Goal: Task Accomplishment & Management: Manage account settings

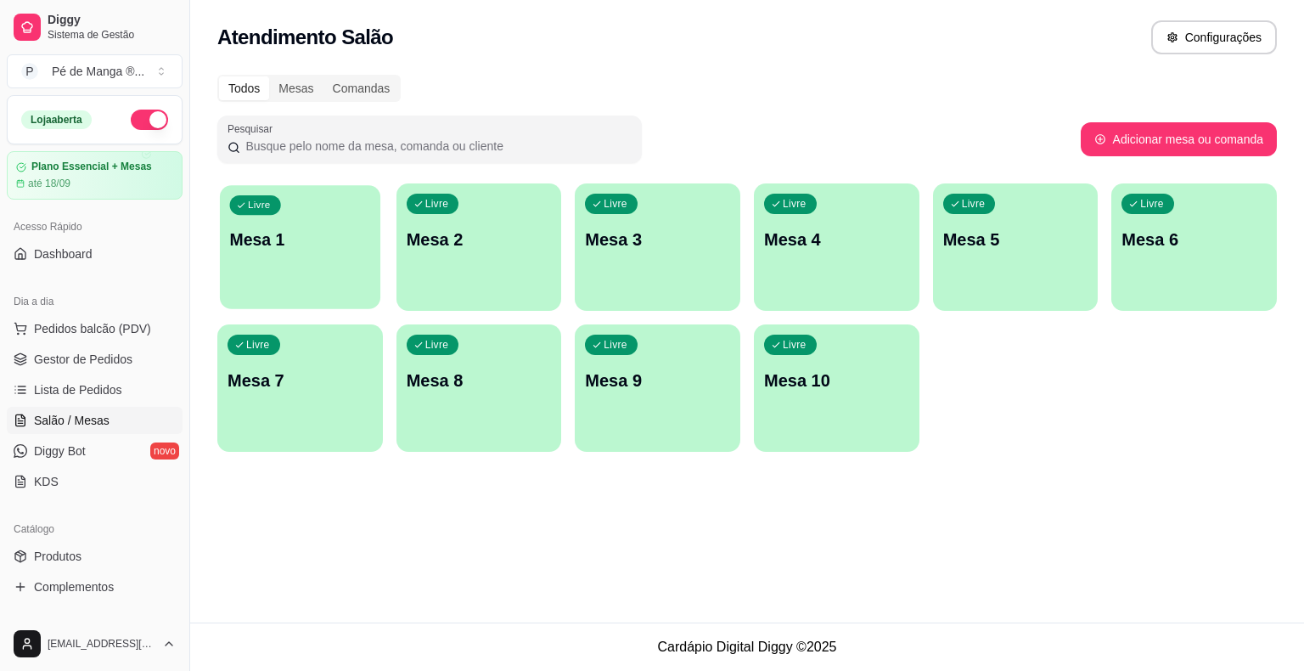
click at [350, 279] on body "Diggy Sistema de Gestão P Pé de Manga ® ... Loja aberta Plano Essencial + Mesas…" at bounding box center [652, 335] width 1304 height 671
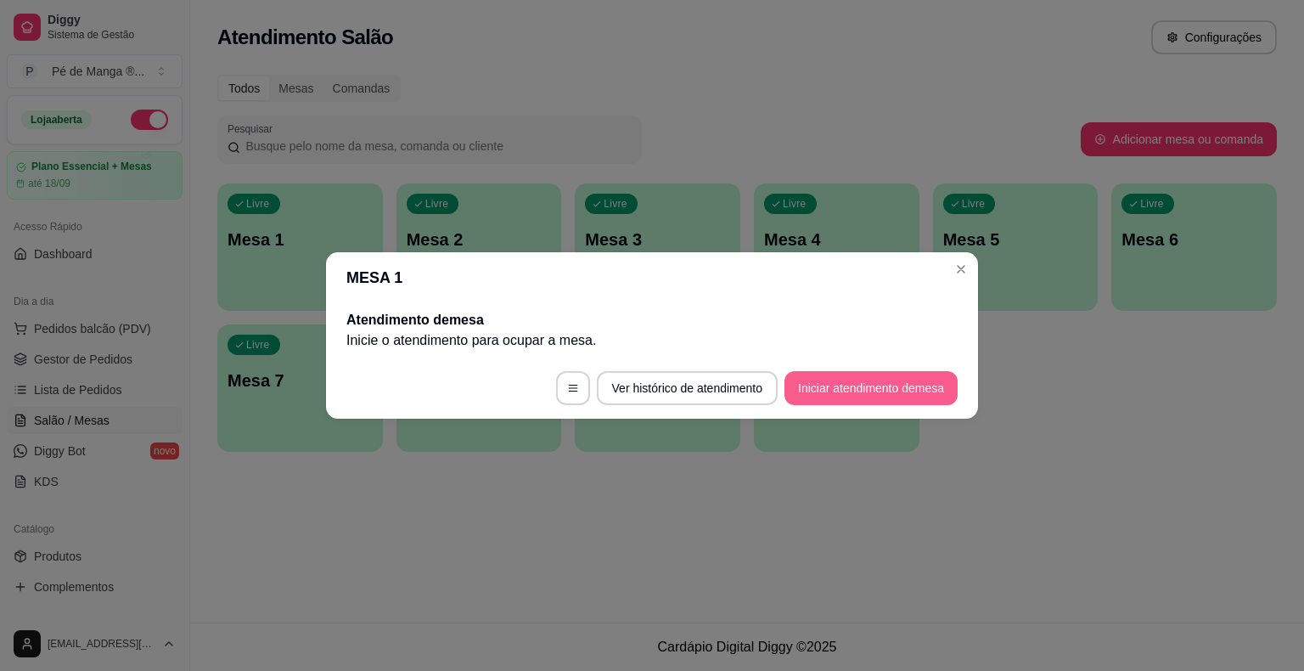
click at [848, 387] on button "Iniciar atendimento de mesa" at bounding box center [871, 388] width 173 height 34
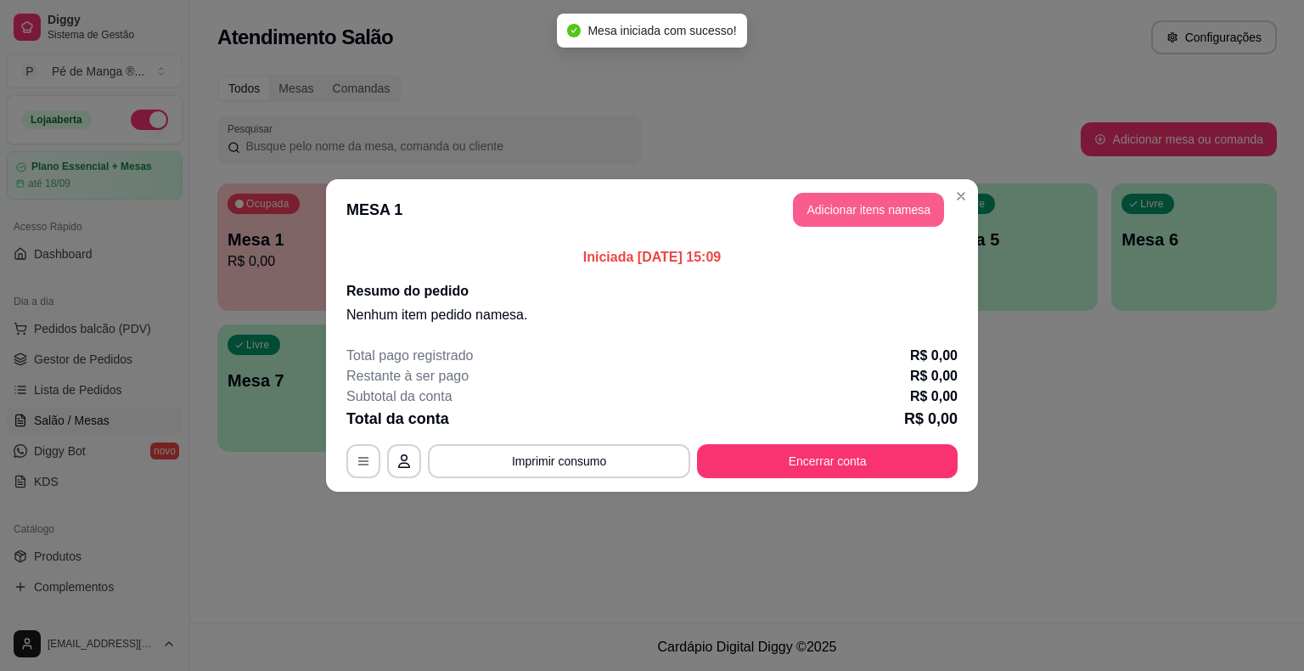
click at [847, 214] on button "Adicionar itens na mesa" at bounding box center [868, 210] width 151 height 34
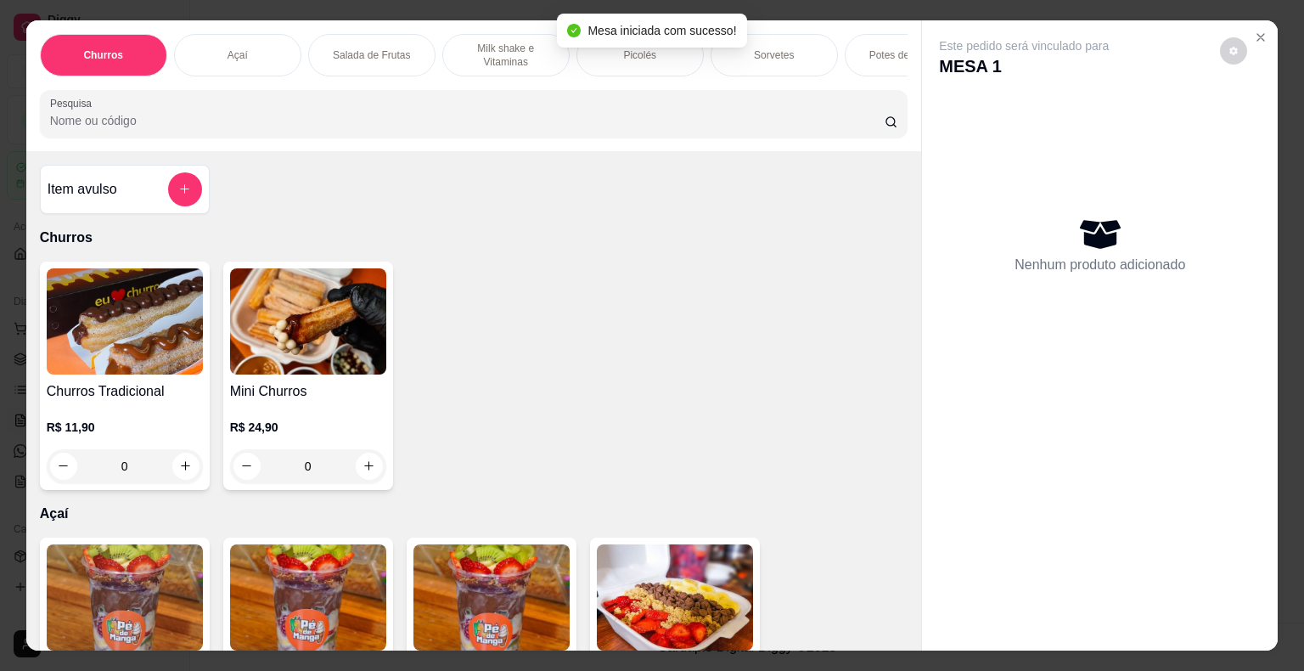
click at [790, 65] on div "Sorvetes" at bounding box center [774, 55] width 127 height 42
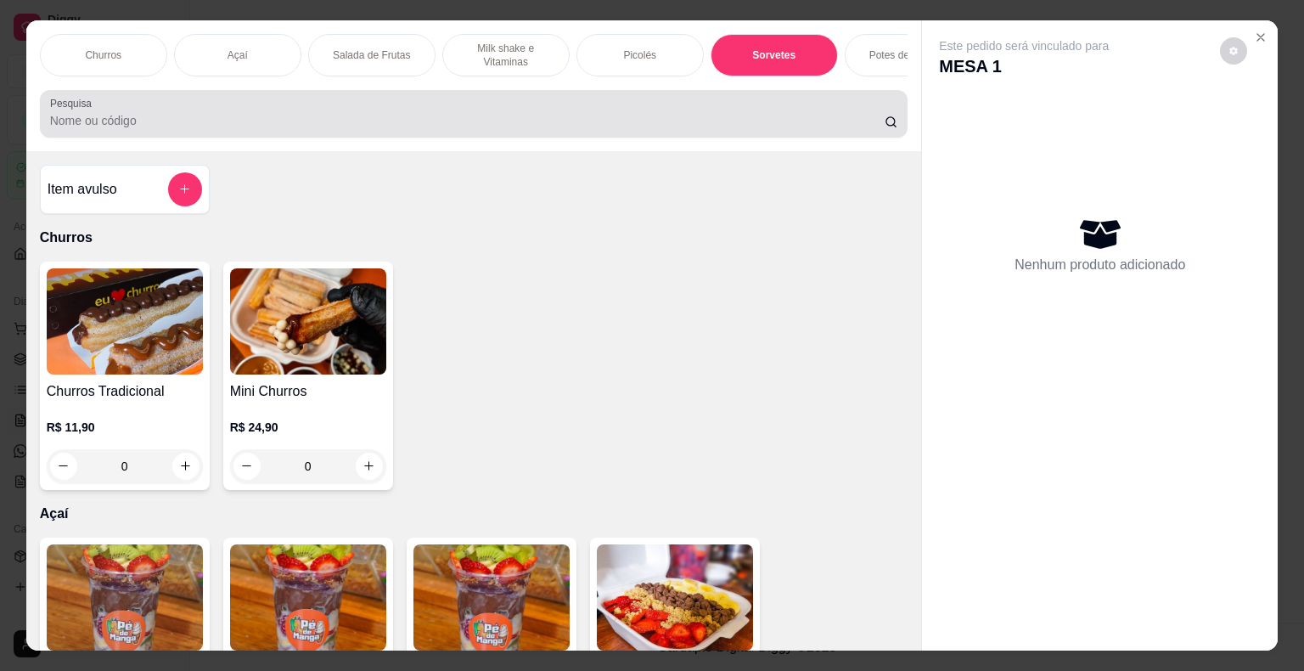
scroll to position [41, 0]
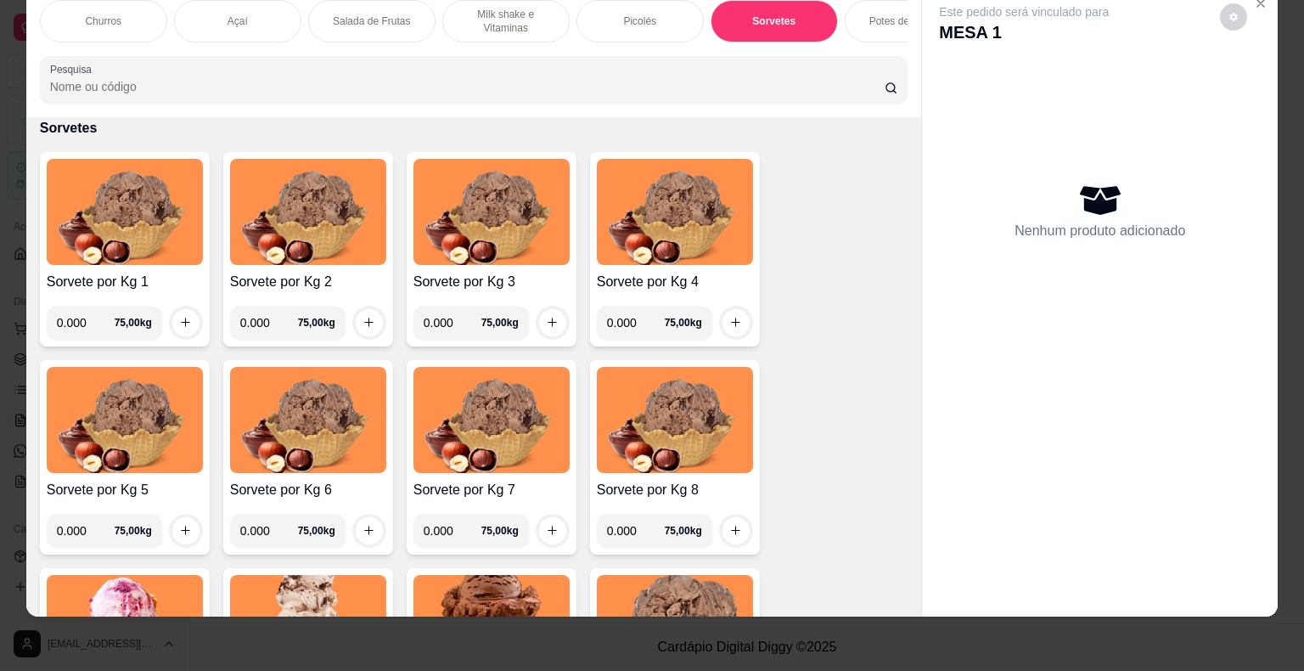
click at [76, 324] on input "0.000" at bounding box center [86, 323] width 58 height 34
click at [82, 315] on input "0.000" at bounding box center [86, 323] width 58 height 34
click at [83, 315] on input "0.000" at bounding box center [86, 323] width 58 height 34
click at [83, 314] on input "0.000" at bounding box center [86, 323] width 58 height 34
click at [82, 315] on input "0.000" at bounding box center [86, 323] width 58 height 34
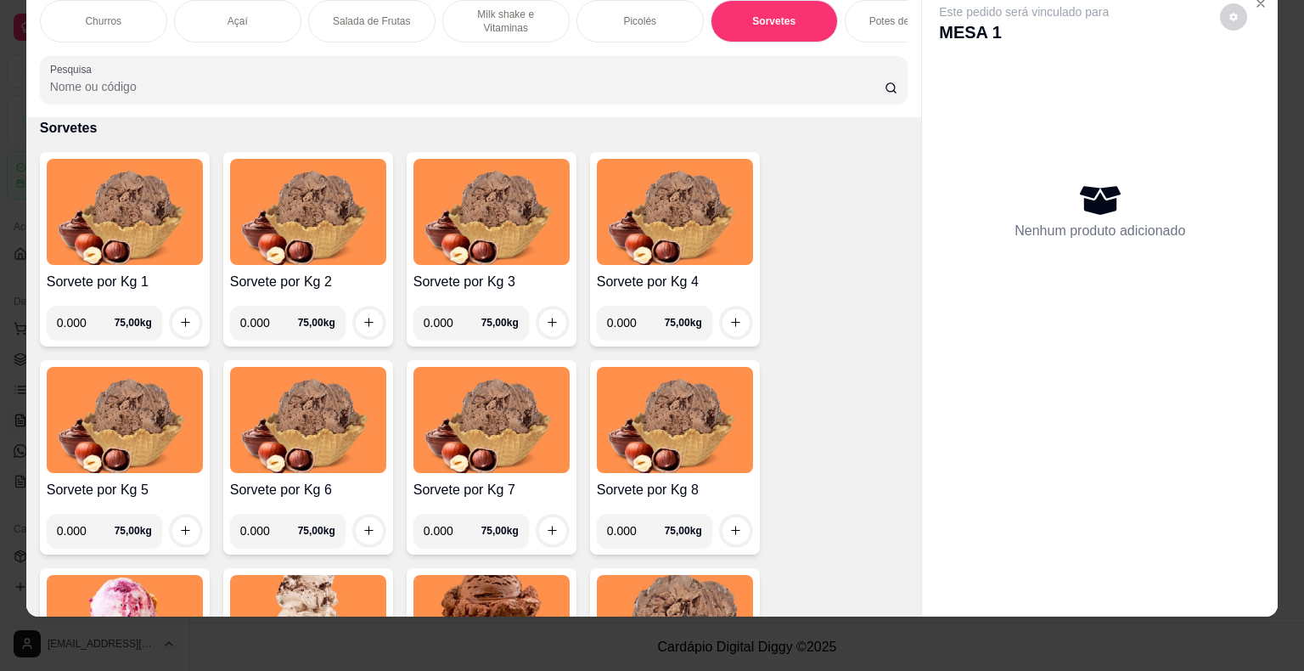
click at [82, 315] on input "0.000" at bounding box center [86, 323] width 58 height 34
type input "0.226"
click at [177, 332] on button "increase-product-quantity" at bounding box center [185, 322] width 27 height 27
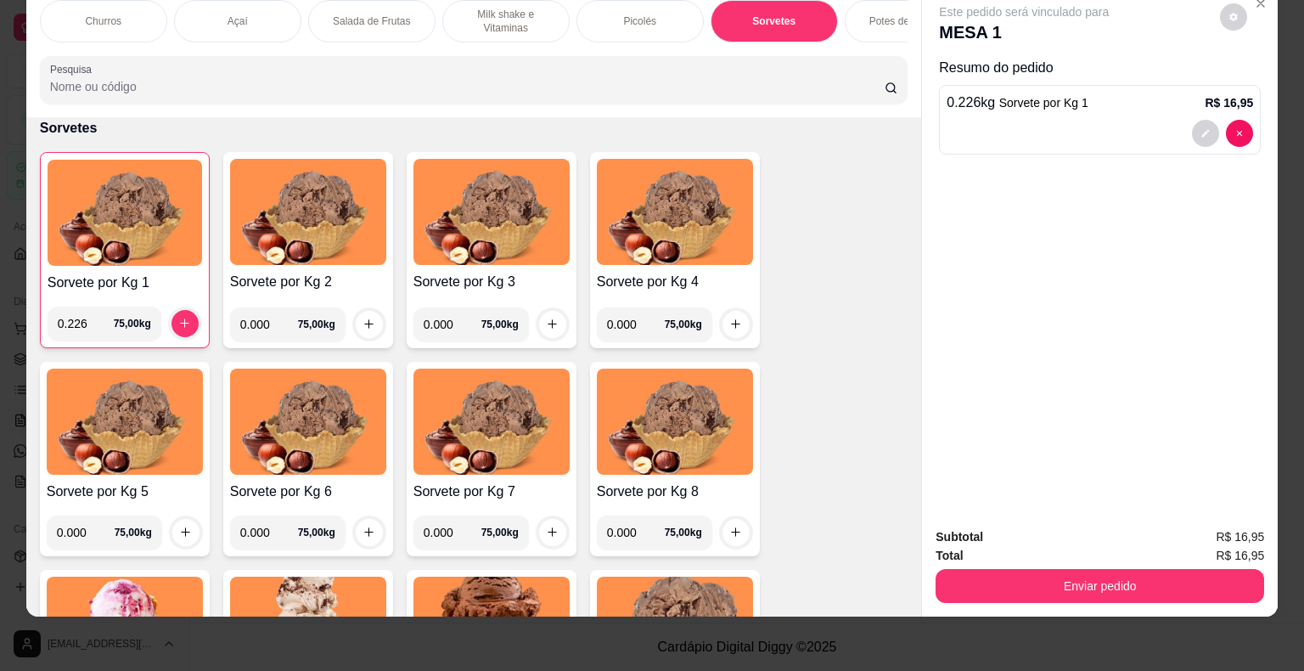
click at [265, 8] on div "Açaí" at bounding box center [237, 21] width 127 height 42
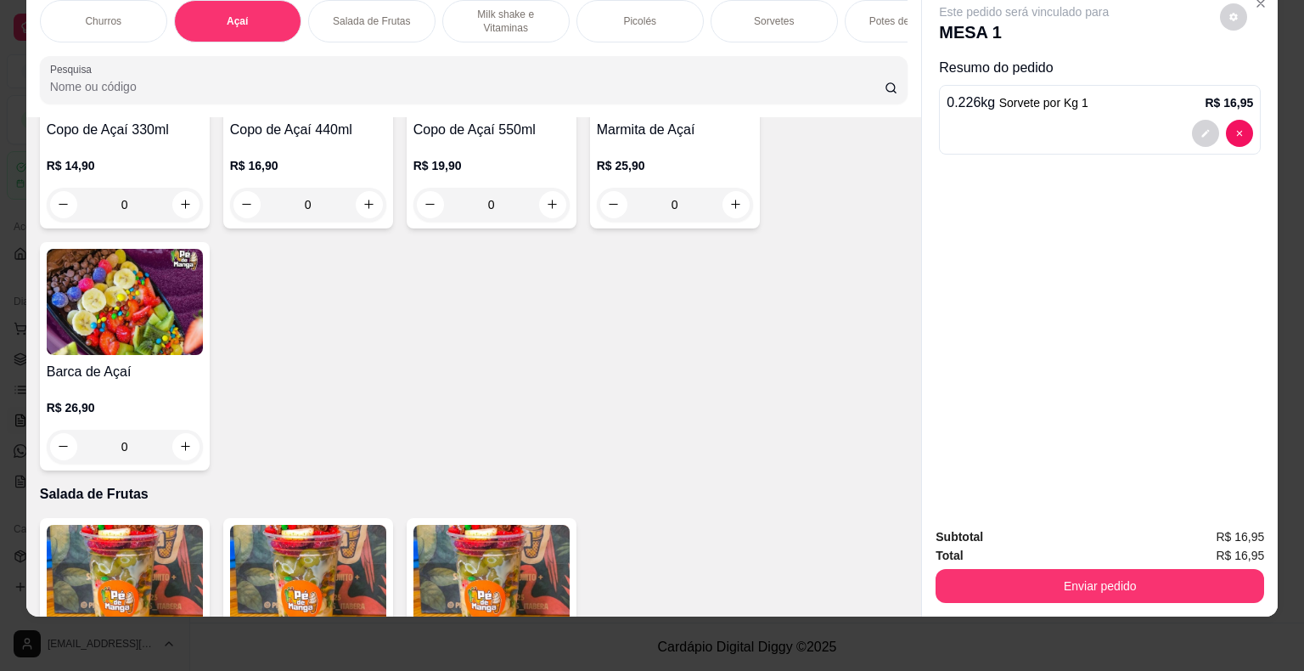
scroll to position [521, 0]
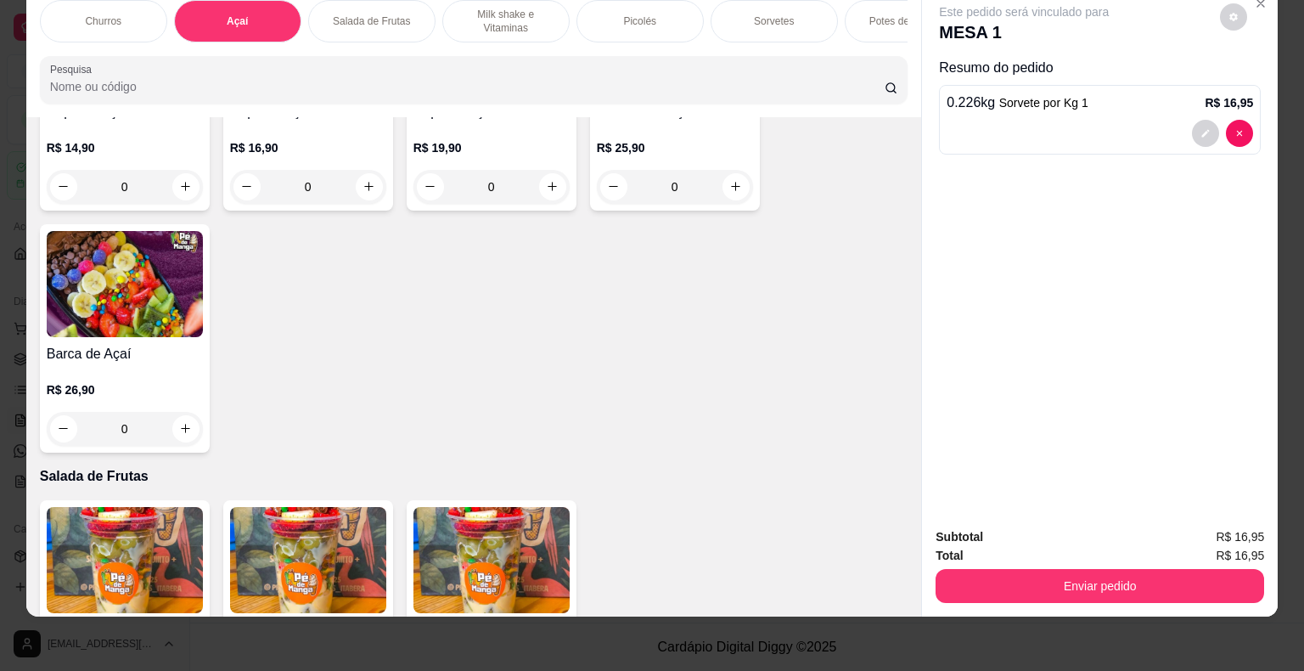
click at [149, 326] on img at bounding box center [125, 284] width 156 height 106
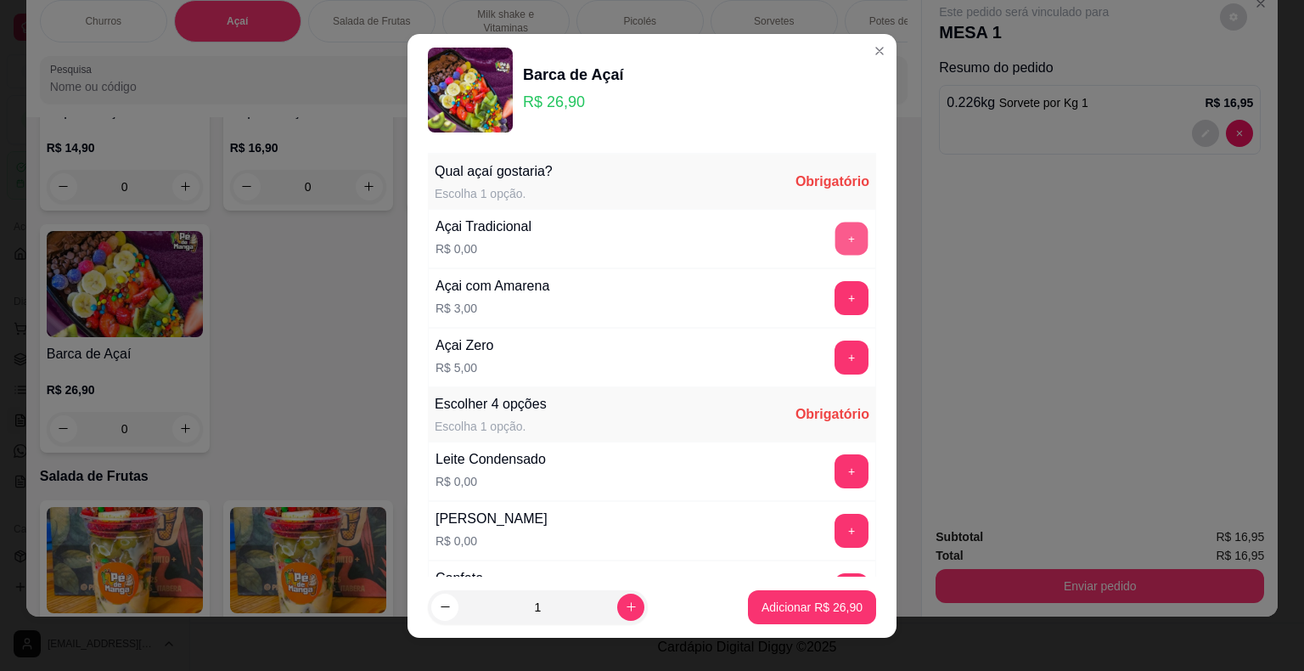
click at [836, 232] on button "+" at bounding box center [852, 238] width 33 height 33
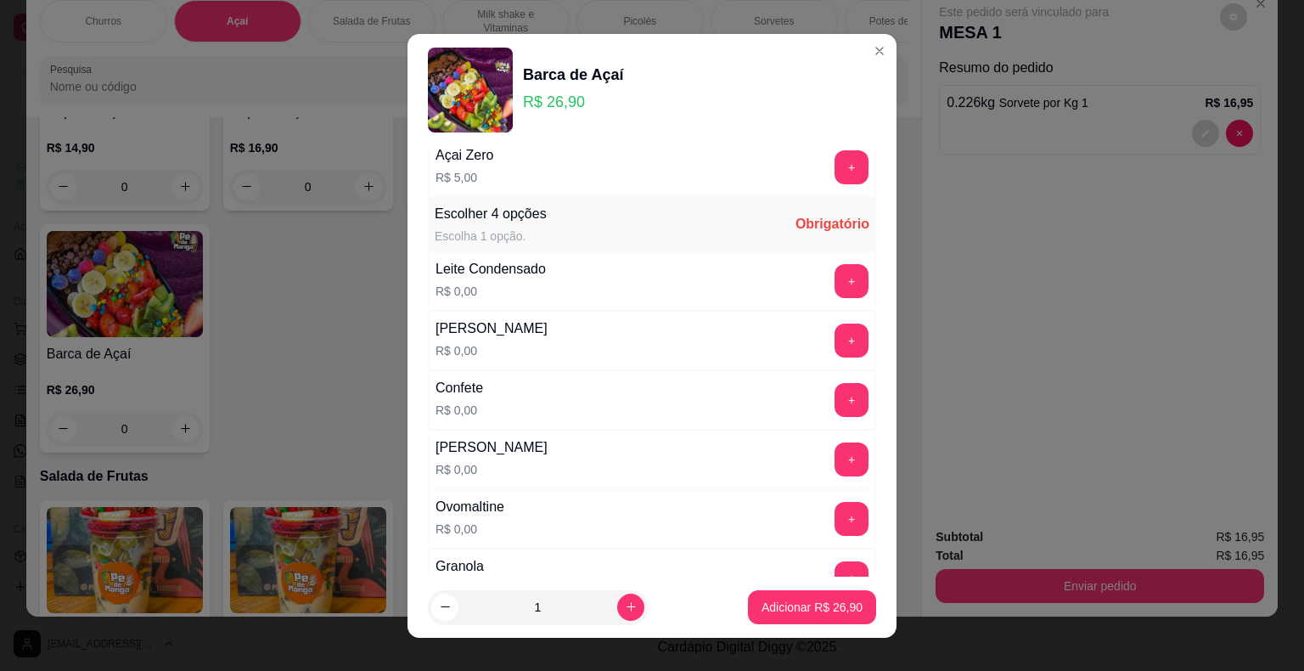
scroll to position [255, 0]
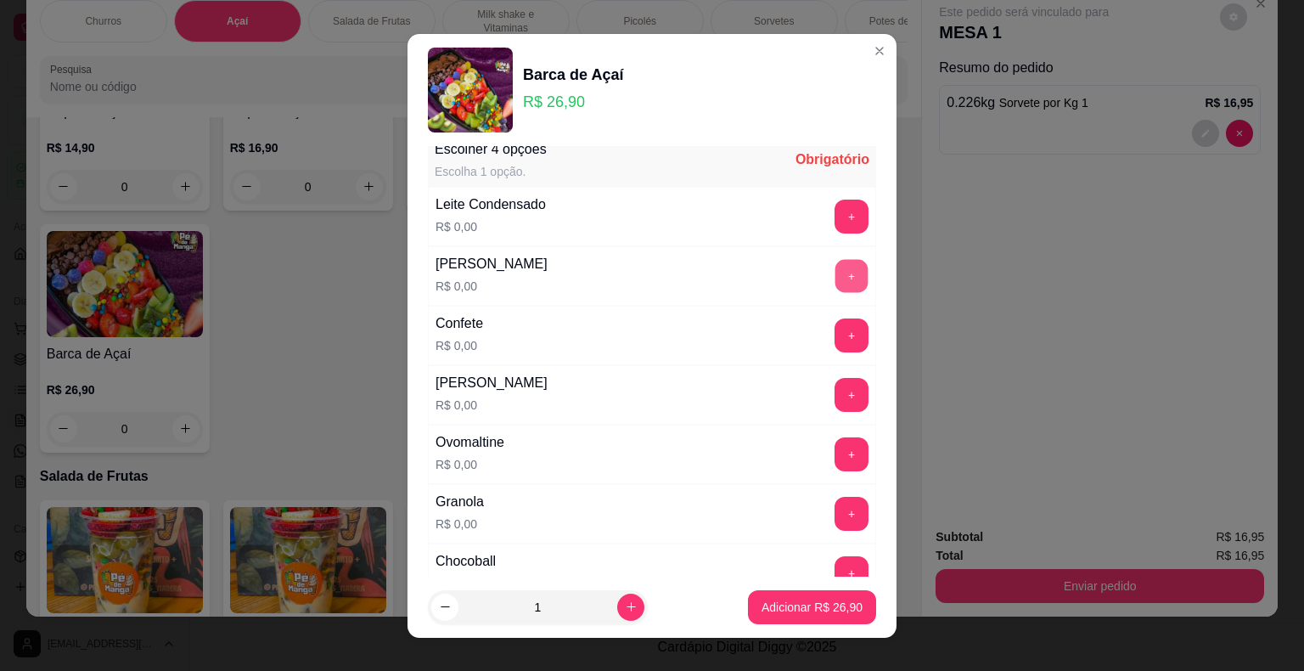
click at [836, 274] on button "+" at bounding box center [852, 275] width 33 height 33
click at [836, 200] on button "+" at bounding box center [852, 216] width 33 height 33
click at [836, 516] on button "+" at bounding box center [852, 513] width 33 height 33
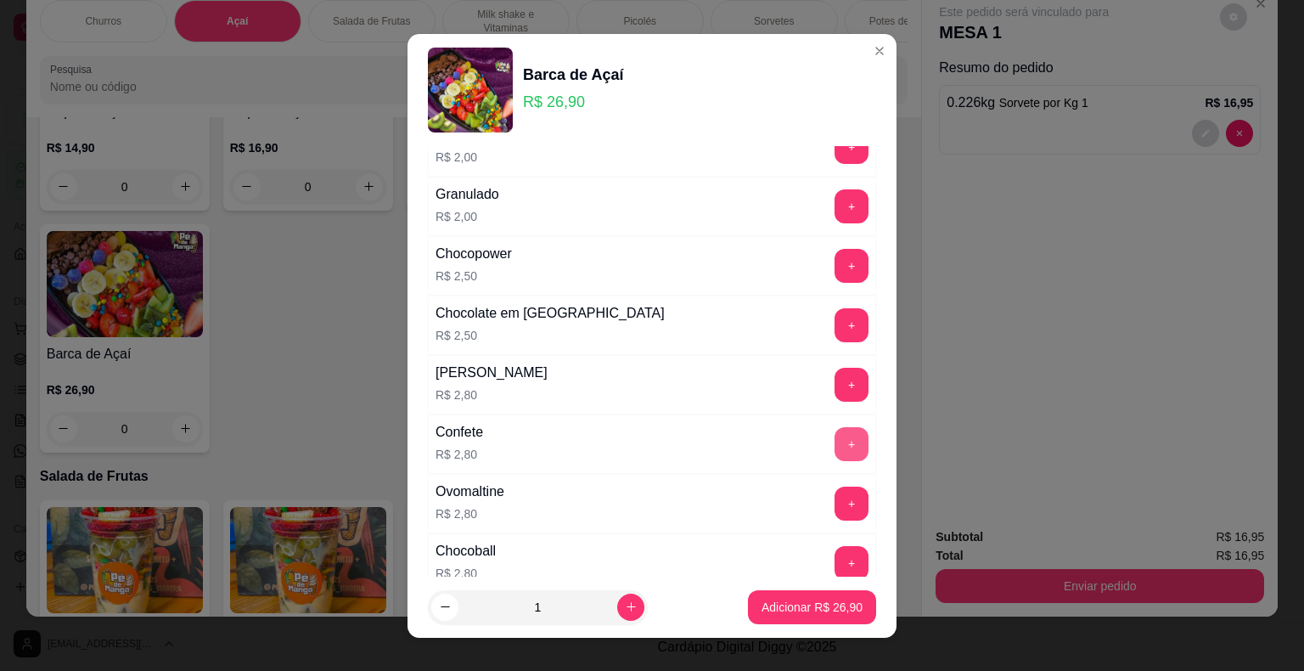
scroll to position [2038, 0]
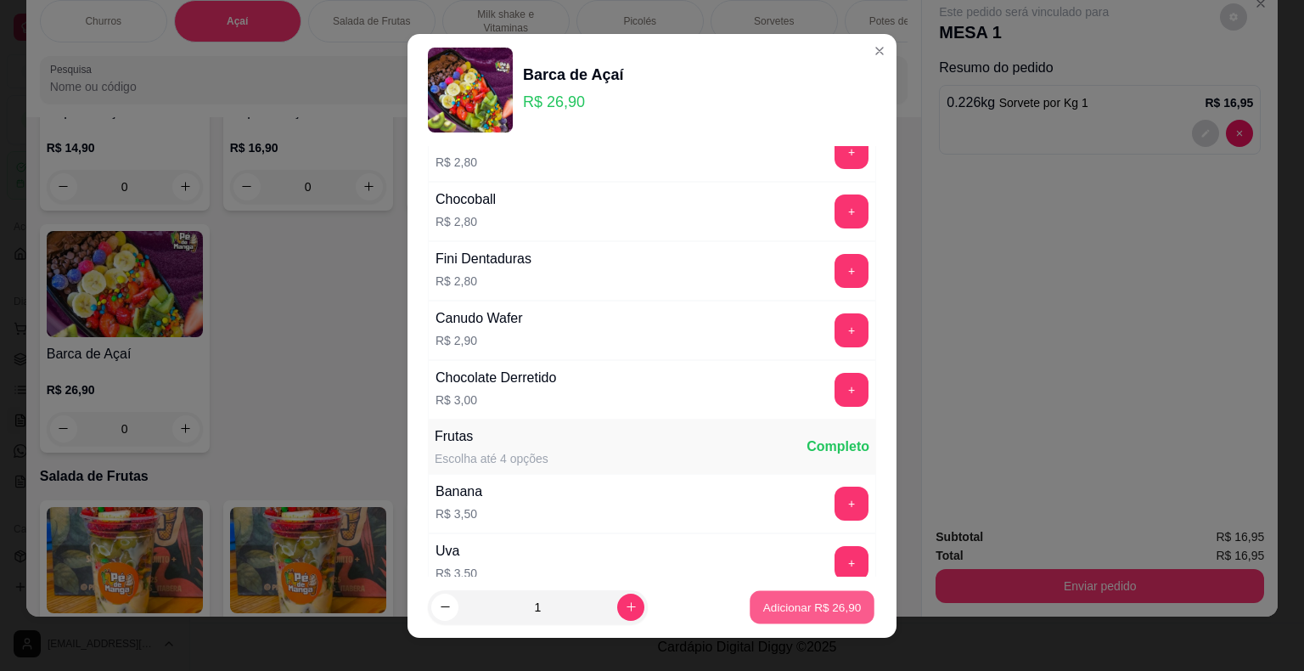
click at [788, 603] on p "Adicionar R$ 26,90" at bounding box center [812, 607] width 99 height 16
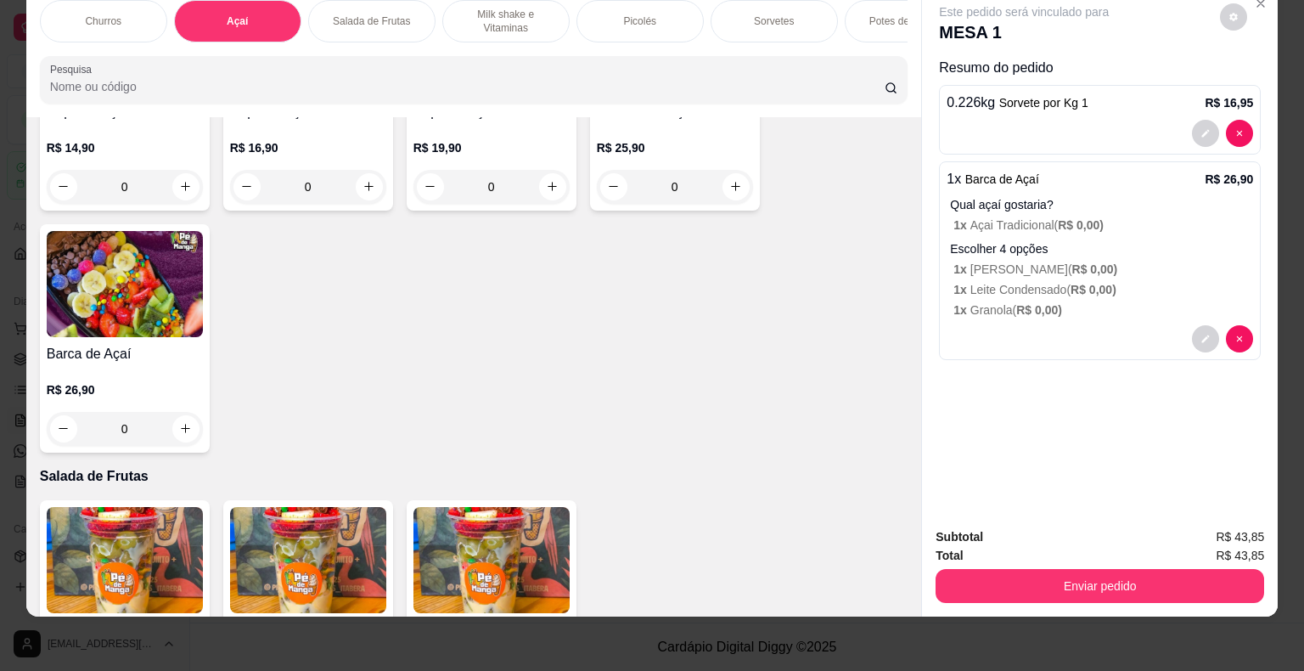
click at [1060, 301] on p "1 x Granola ( R$ 0,00 )" at bounding box center [1104, 309] width 300 height 17
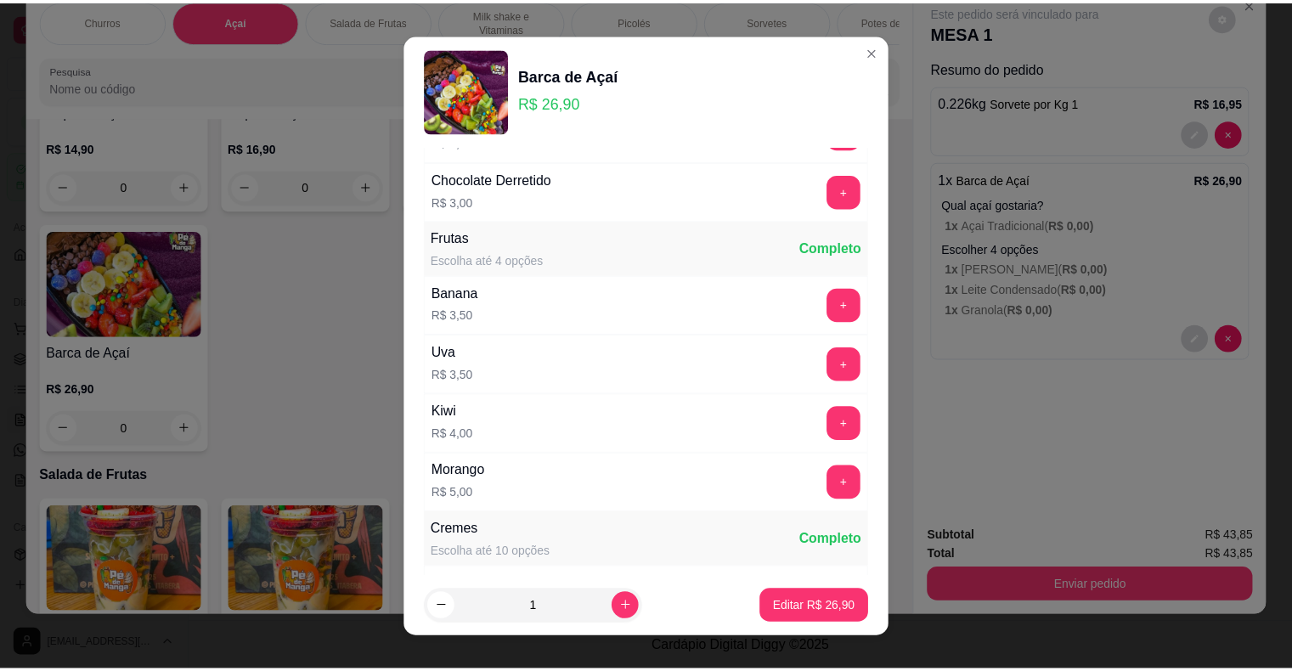
scroll to position [2293, 0]
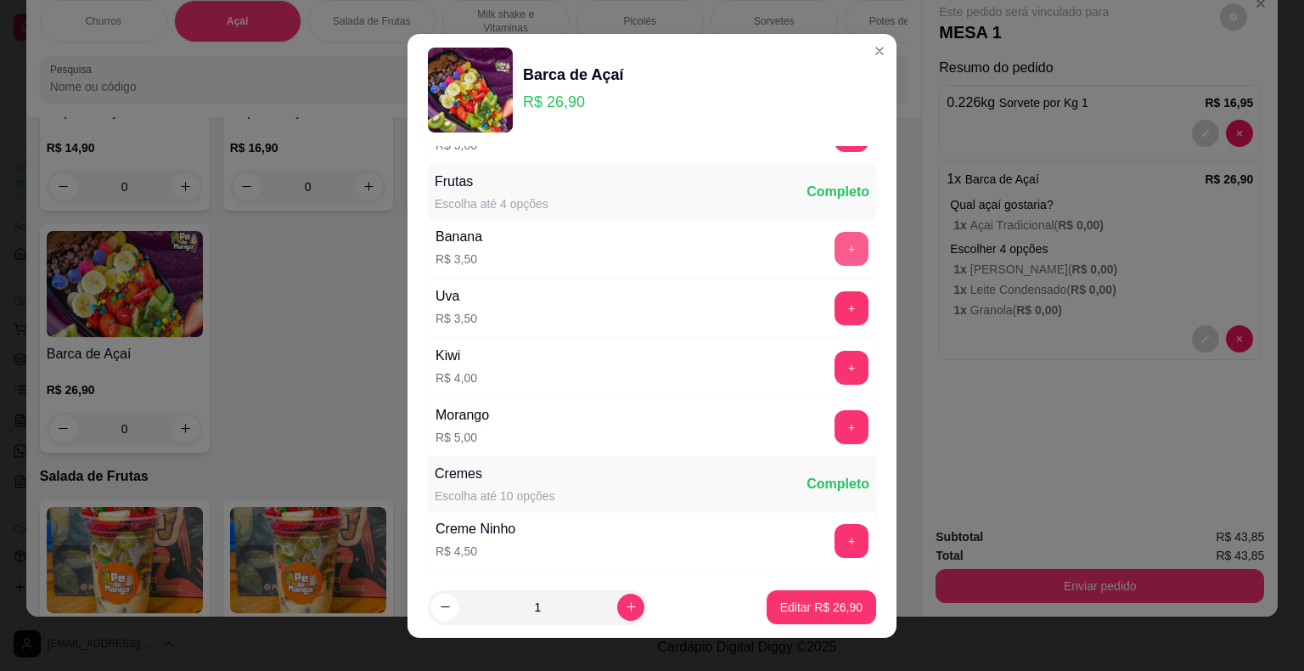
click at [835, 239] on button "+" at bounding box center [852, 249] width 34 height 34
click at [836, 352] on button "+" at bounding box center [852, 367] width 33 height 33
click at [796, 610] on p "Editar R$ 34,40" at bounding box center [821, 607] width 80 height 16
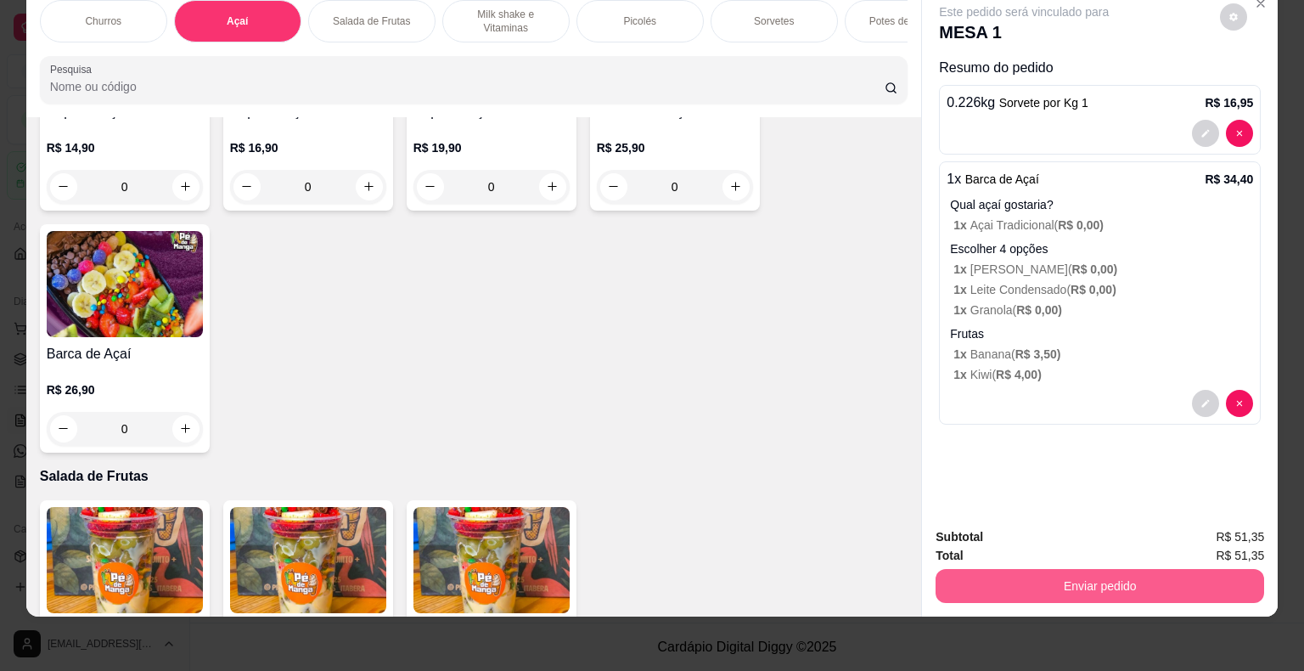
click at [1025, 576] on button "Enviar pedido" at bounding box center [1100, 586] width 329 height 34
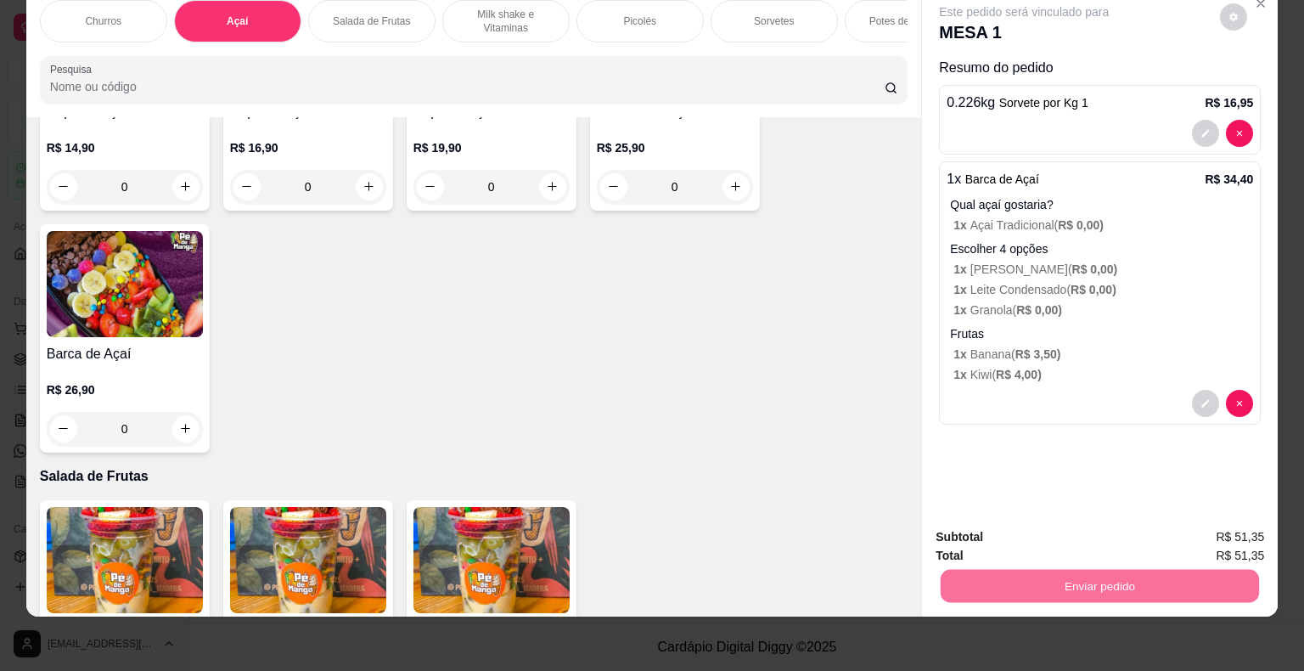
click at [1005, 527] on button "Não registrar e enviar pedido" at bounding box center [1044, 531] width 172 height 31
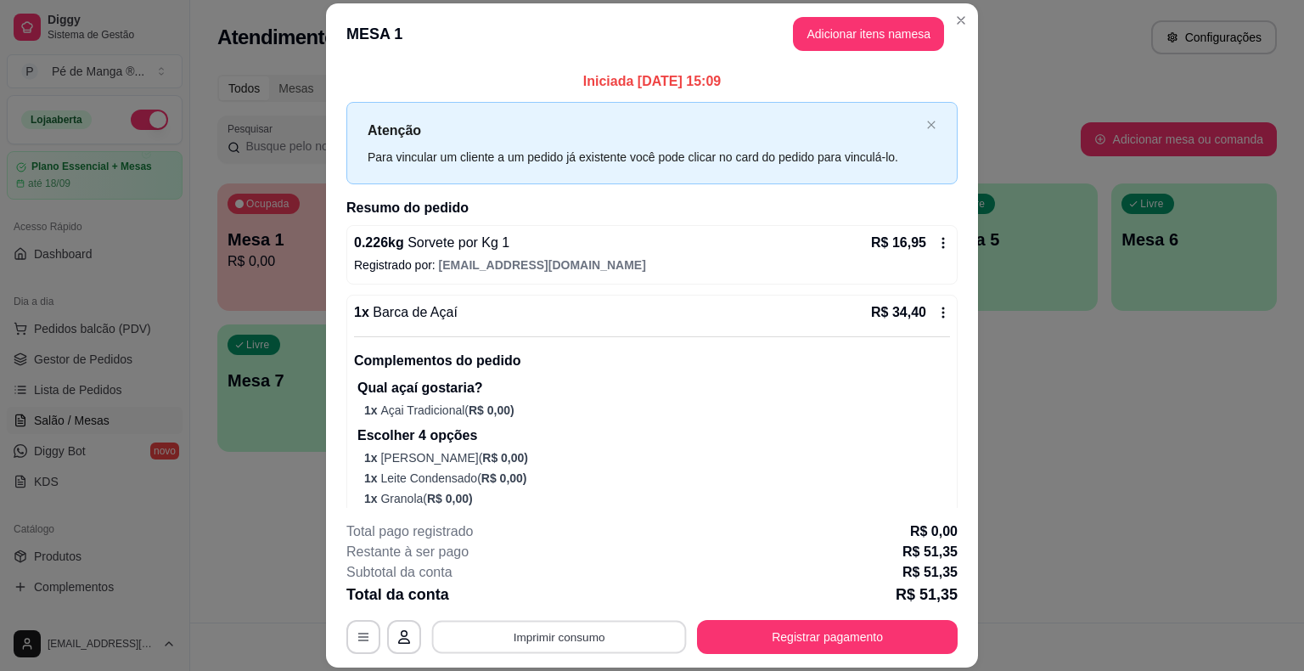
click at [612, 642] on button "Imprimir consumo" at bounding box center [559, 637] width 255 height 33
click at [581, 594] on button "IMPRESSORA" at bounding box center [558, 597] width 119 height 26
click at [780, 647] on button "Registrar pagamento" at bounding box center [827, 637] width 261 height 34
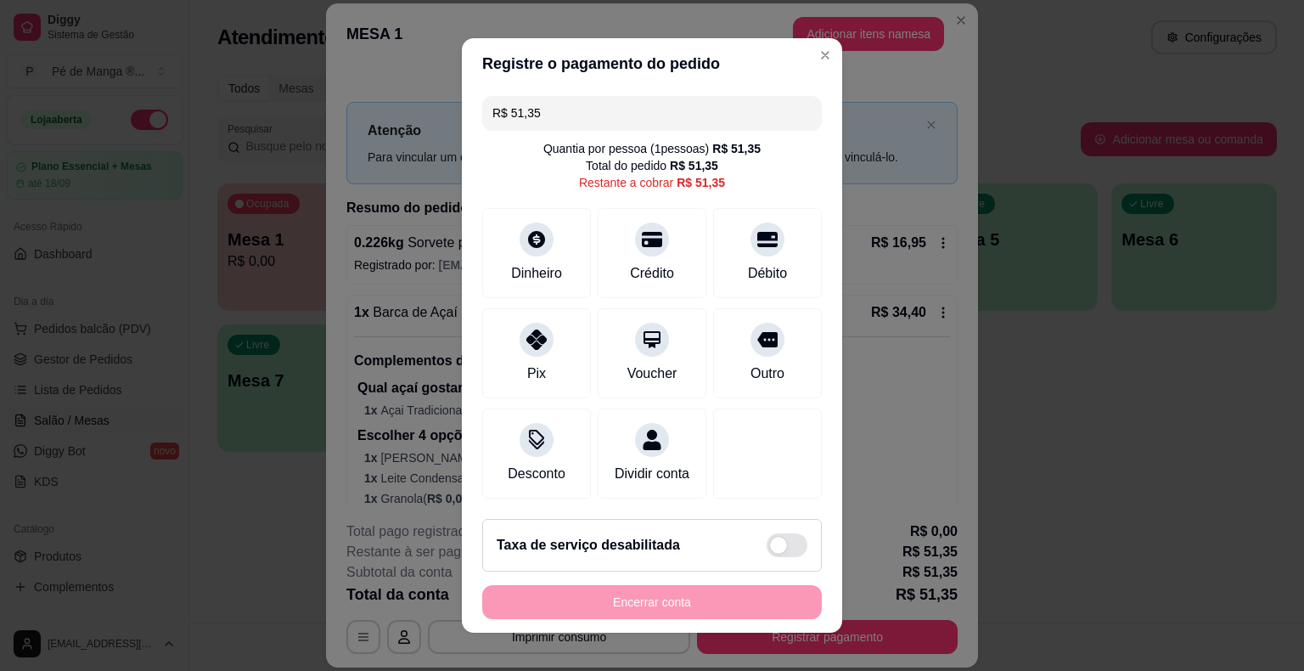
drag, startPoint x: 561, startPoint y: 110, endPoint x: 423, endPoint y: 93, distance: 138.6
click at [423, 93] on div "Registre o pagamento do pedido R$ 51,35 Quantia por pessoa ( 1 pessoas) R$ 51,3…" at bounding box center [652, 335] width 1304 height 671
click at [542, 263] on div "Dinheiro" at bounding box center [537, 272] width 56 height 22
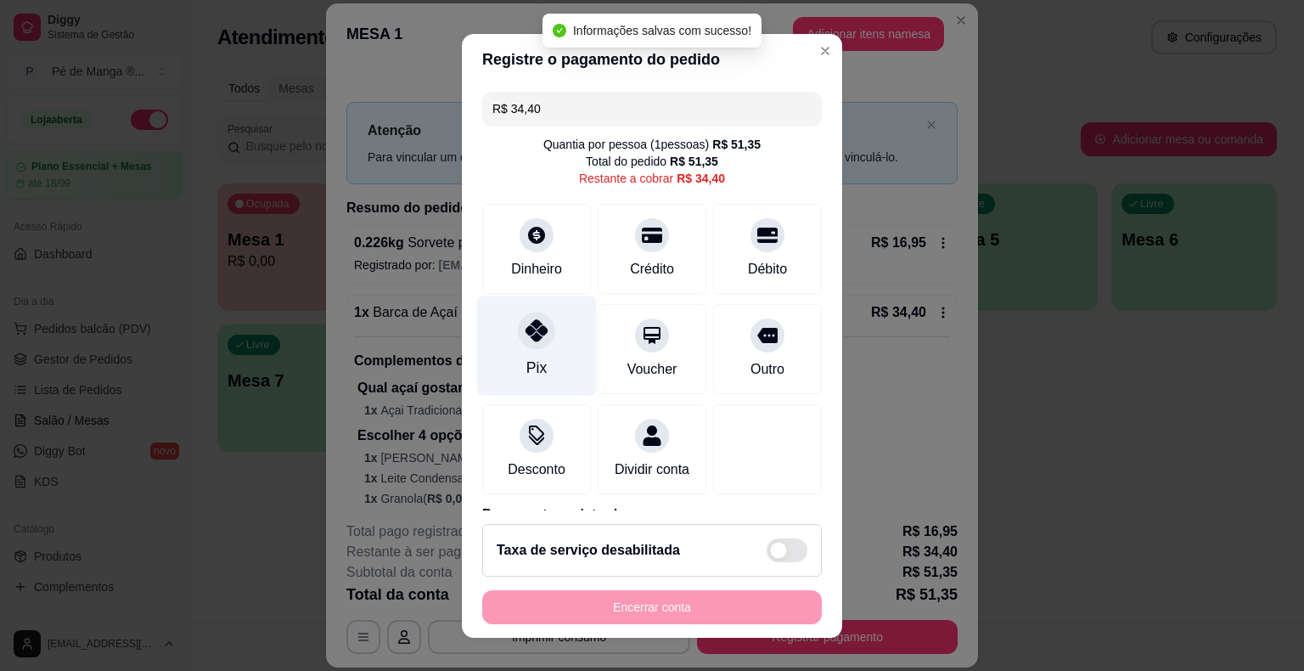
click at [545, 353] on div "Pix" at bounding box center [537, 345] width 120 height 99
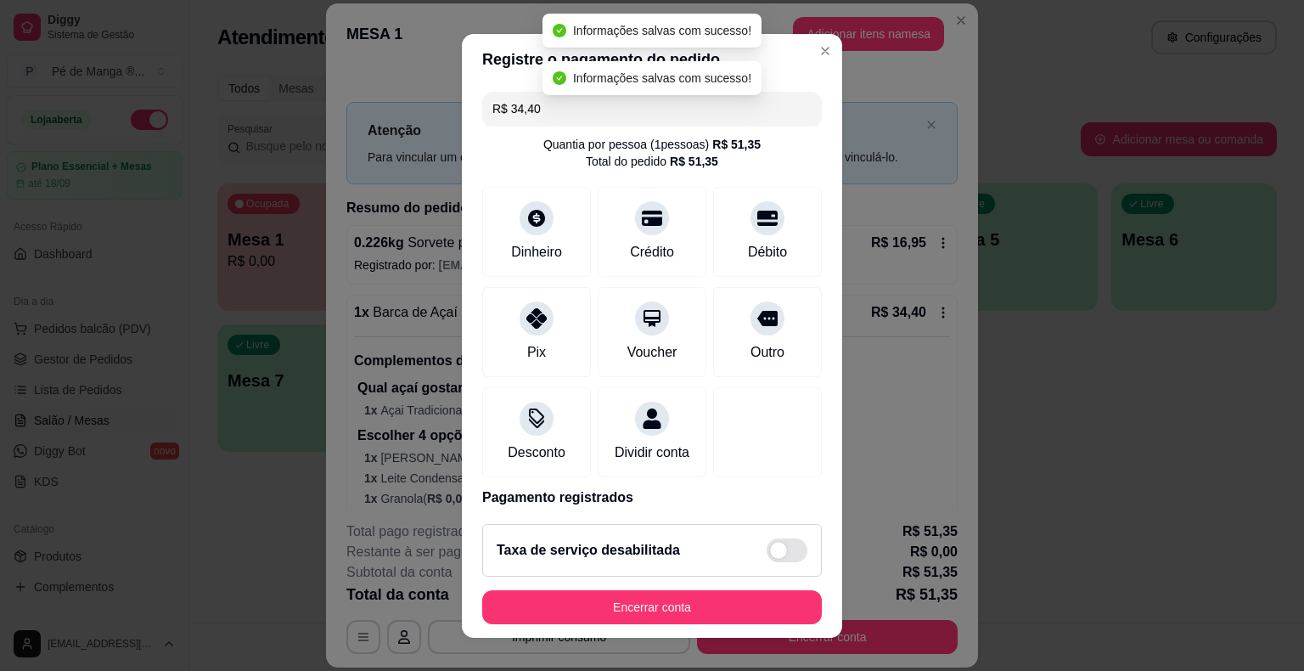
type input "R$ 0,00"
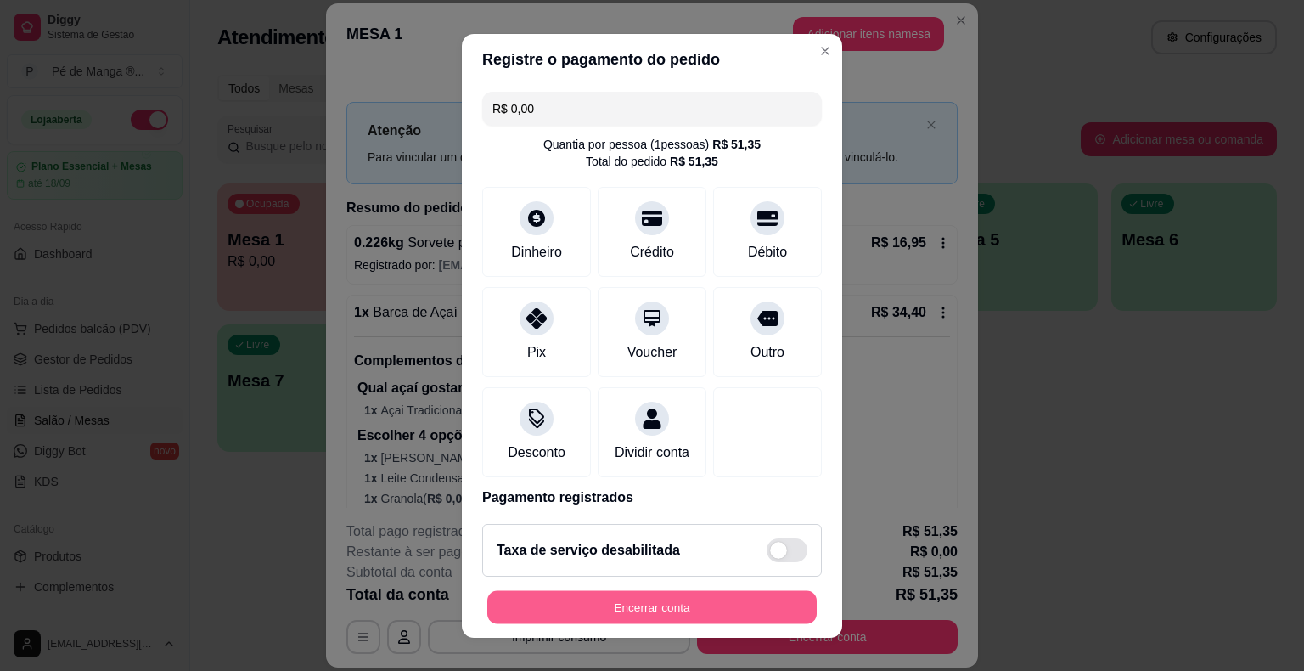
click at [636, 597] on button "Encerrar conta" at bounding box center [652, 606] width 330 height 33
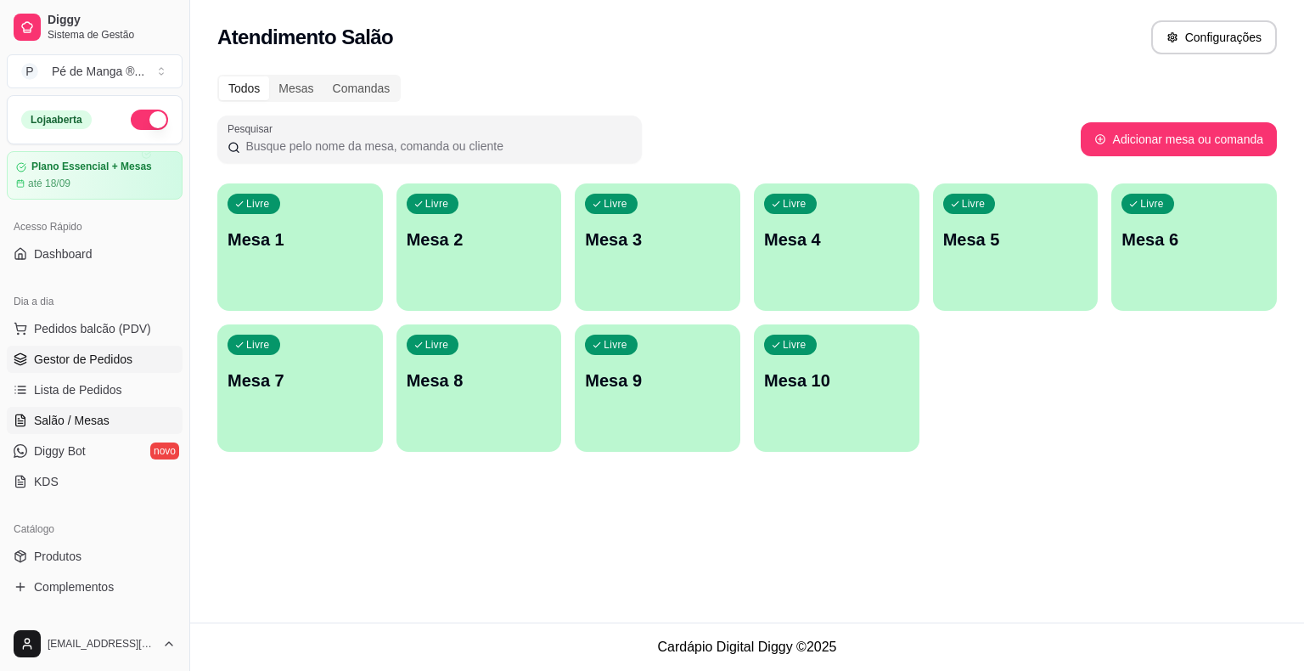
click at [105, 356] on span "Gestor de Pedidos" at bounding box center [83, 359] width 99 height 17
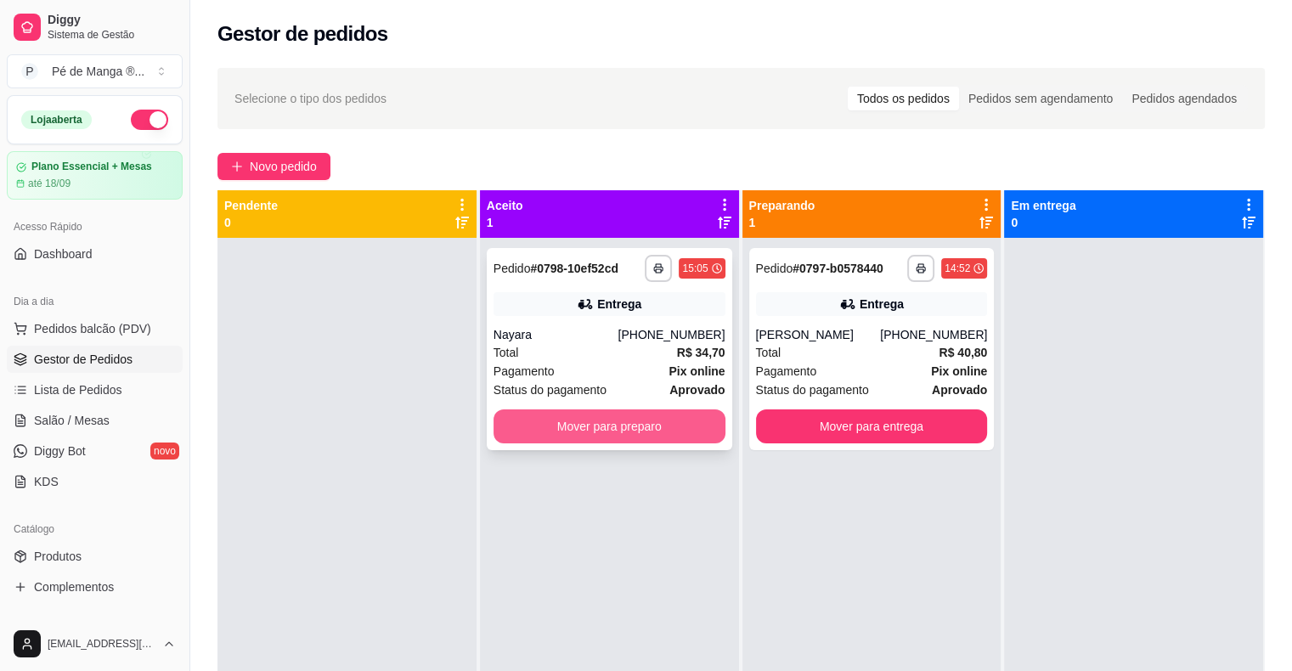
click at [571, 433] on button "Mover para preparo" at bounding box center [609, 426] width 232 height 34
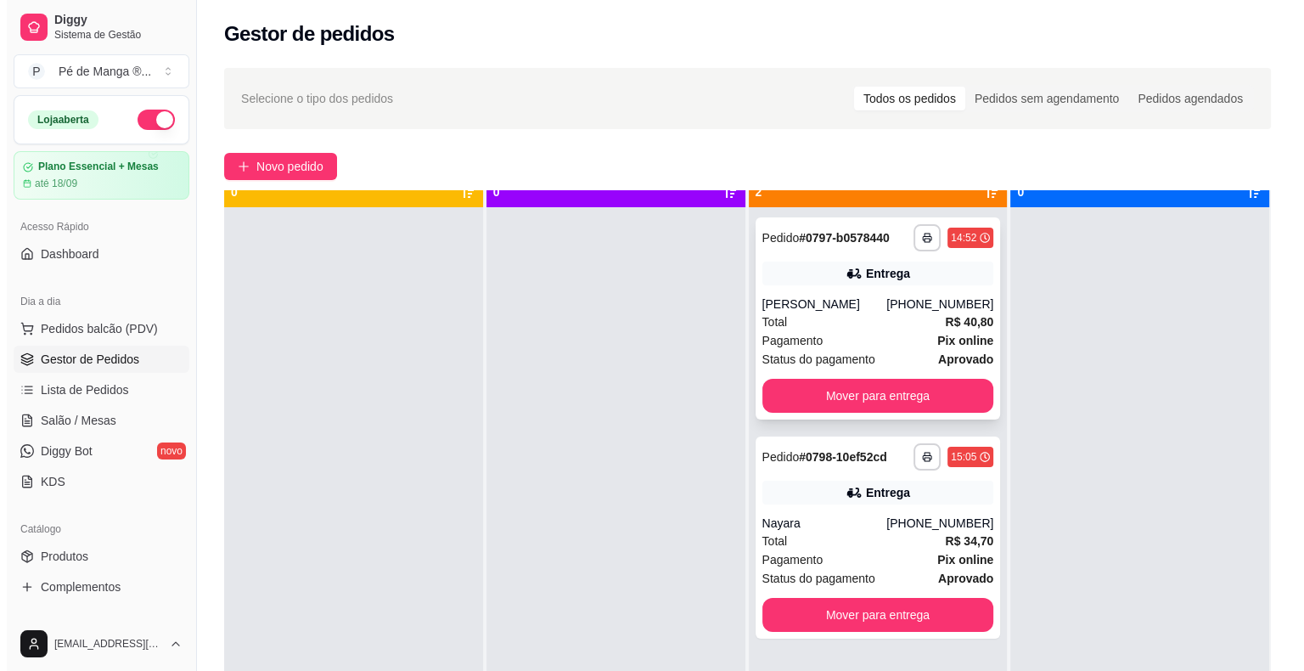
scroll to position [48, 0]
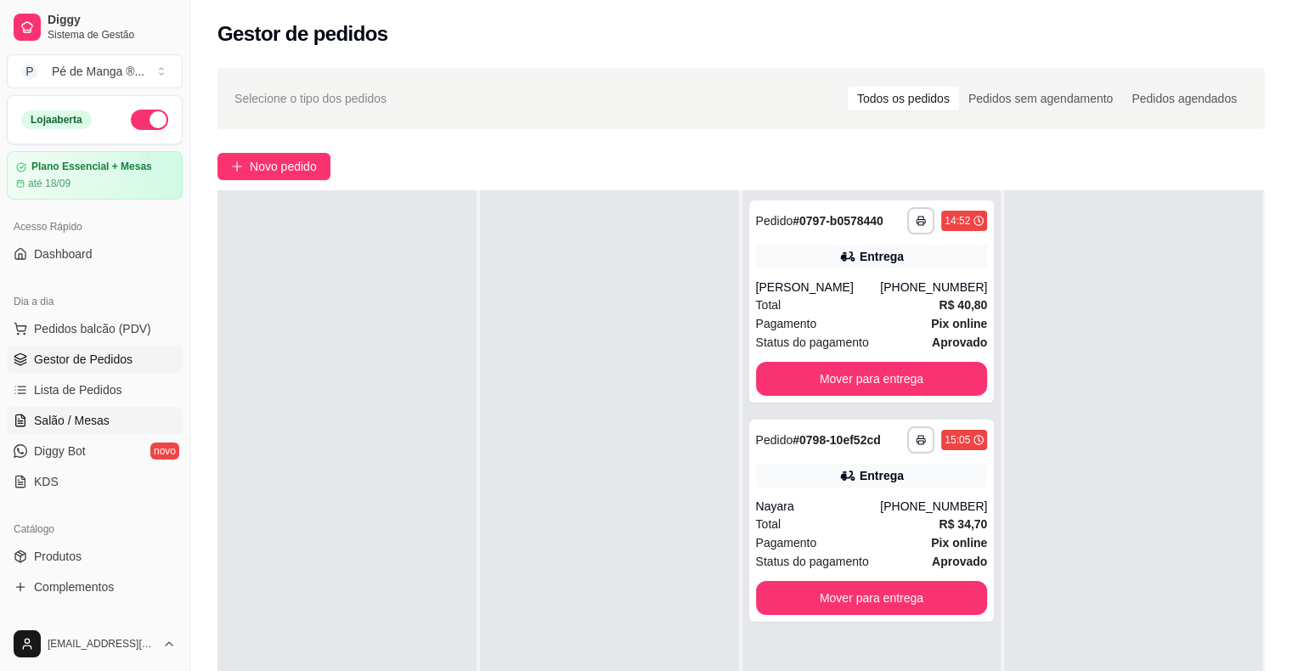
click at [119, 410] on link "Salão / Mesas" at bounding box center [95, 420] width 176 height 27
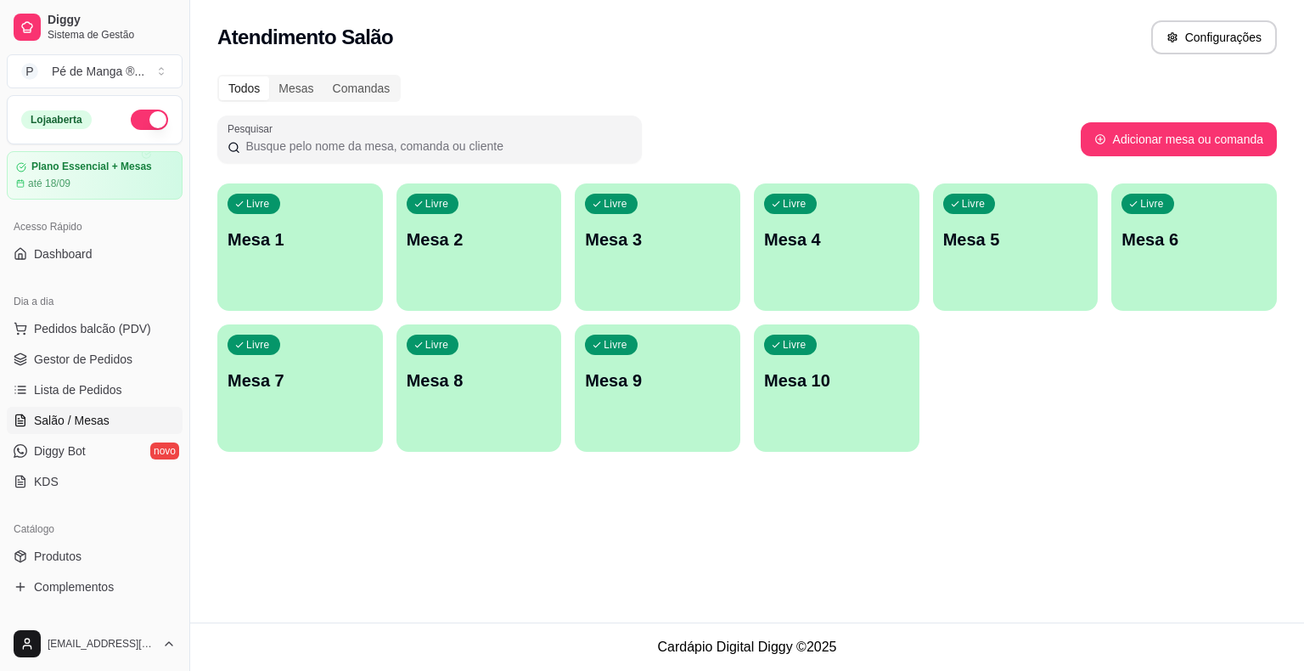
click at [341, 225] on div "Livre Mesa 1" at bounding box center [300, 236] width 166 height 107
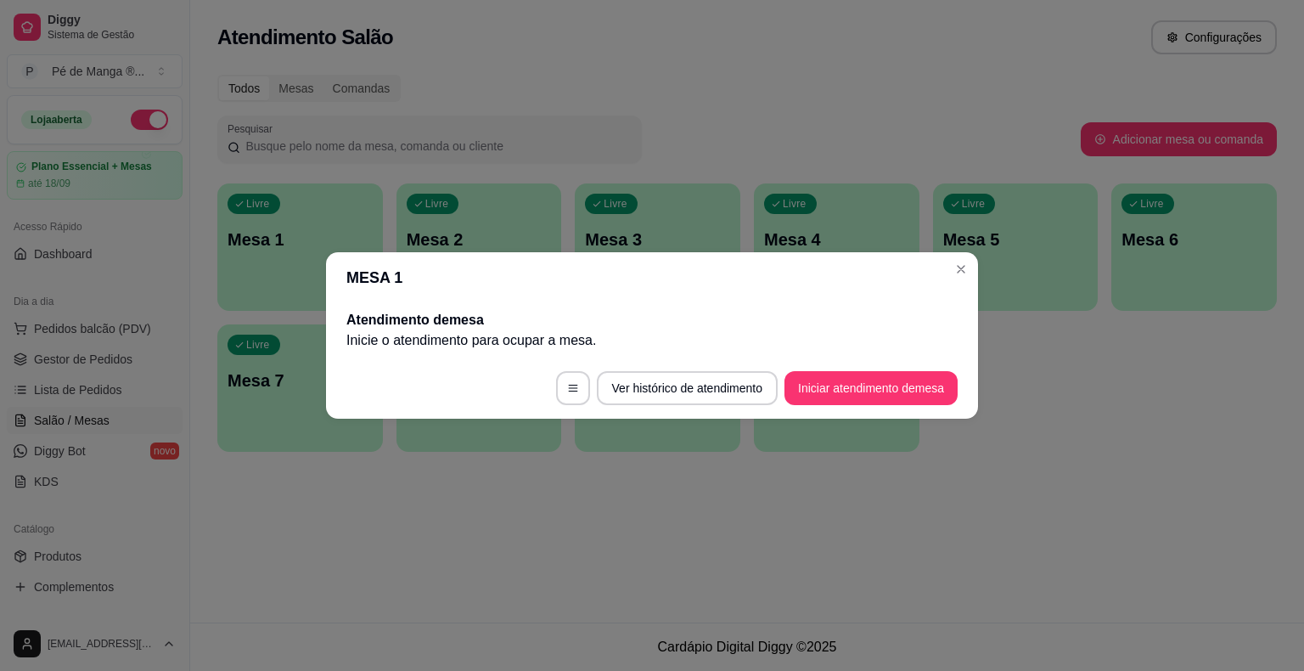
click at [899, 395] on button "Iniciar atendimento de mesa" at bounding box center [871, 388] width 173 height 34
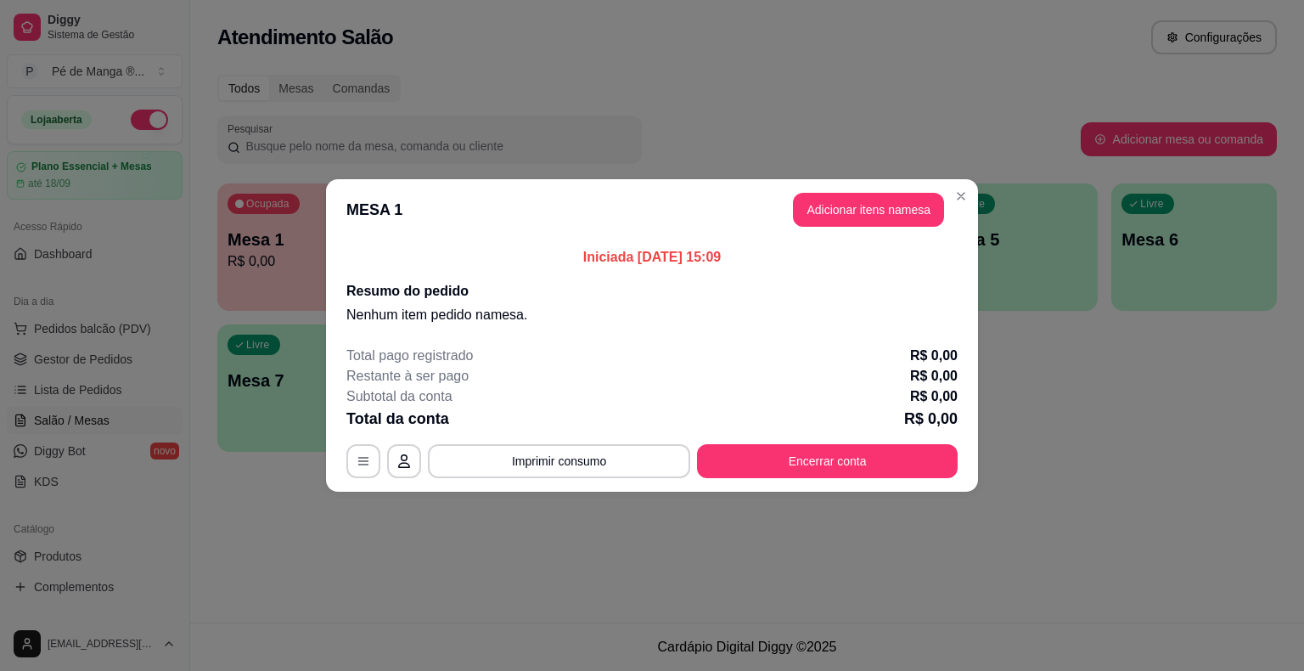
click at [890, 215] on button "Adicionar itens na mesa" at bounding box center [868, 210] width 151 height 34
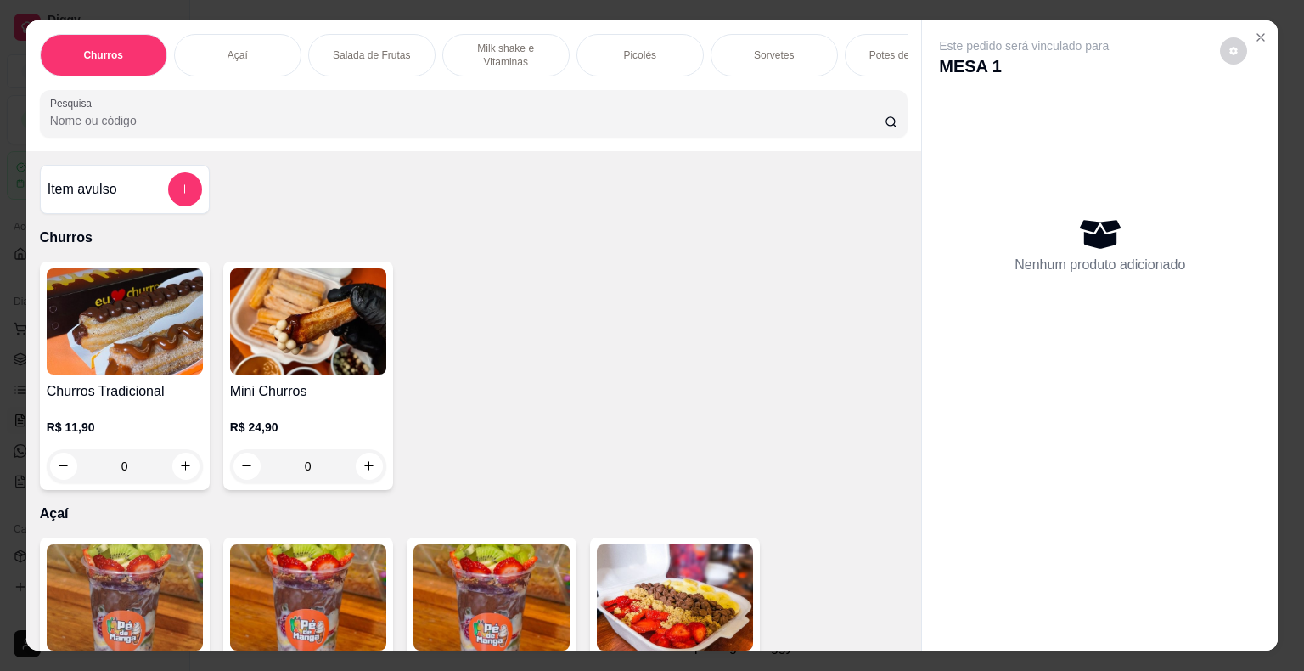
click at [786, 54] on div "Sorvetes" at bounding box center [774, 55] width 127 height 42
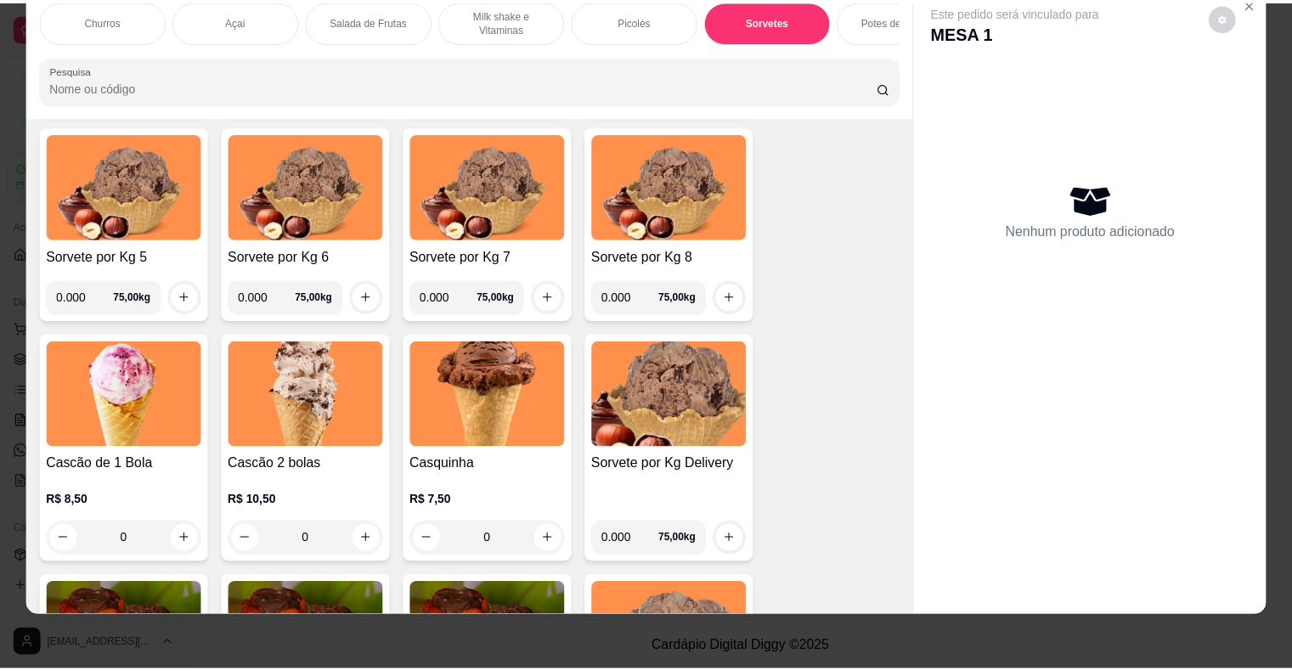
scroll to position [2195, 0]
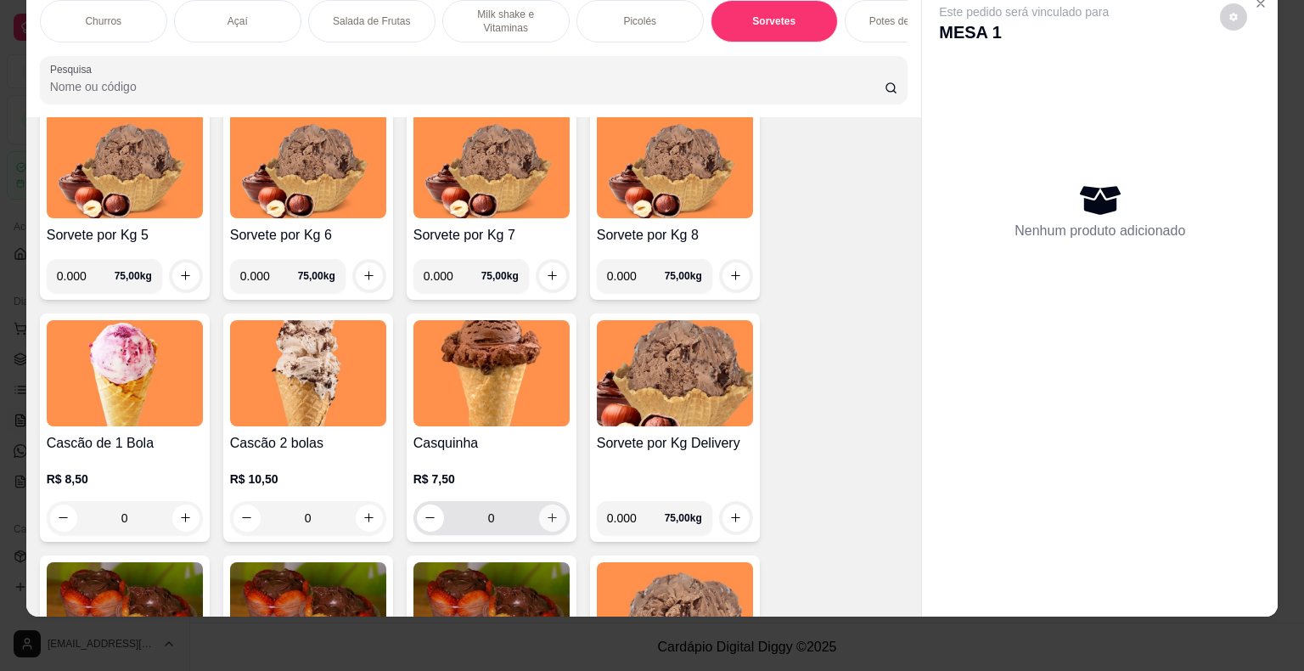
click at [546, 521] on icon "increase-product-quantity" at bounding box center [552, 517] width 13 height 13
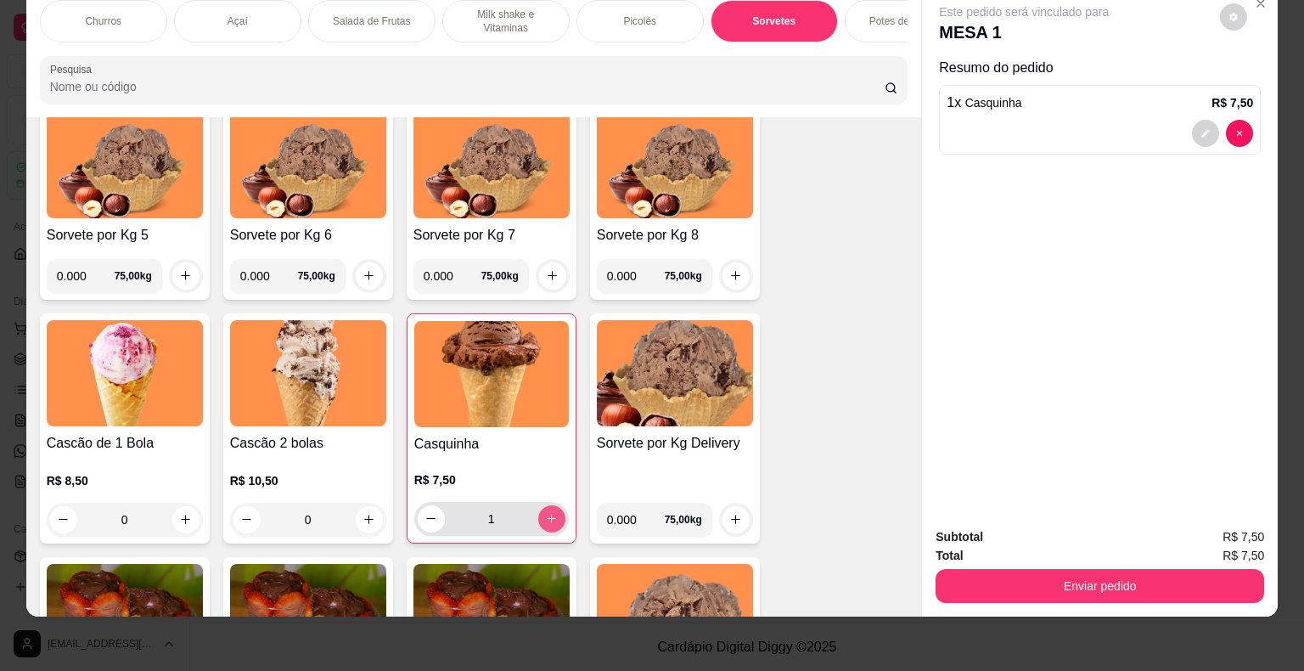
click at [538, 522] on button "increase-product-quantity" at bounding box center [551, 518] width 27 height 27
click at [538, 521] on button "increase-product-quantity" at bounding box center [551, 518] width 26 height 26
click at [431, 517] on button "decrease-product-quantity" at bounding box center [431, 518] width 26 height 26
type input "2"
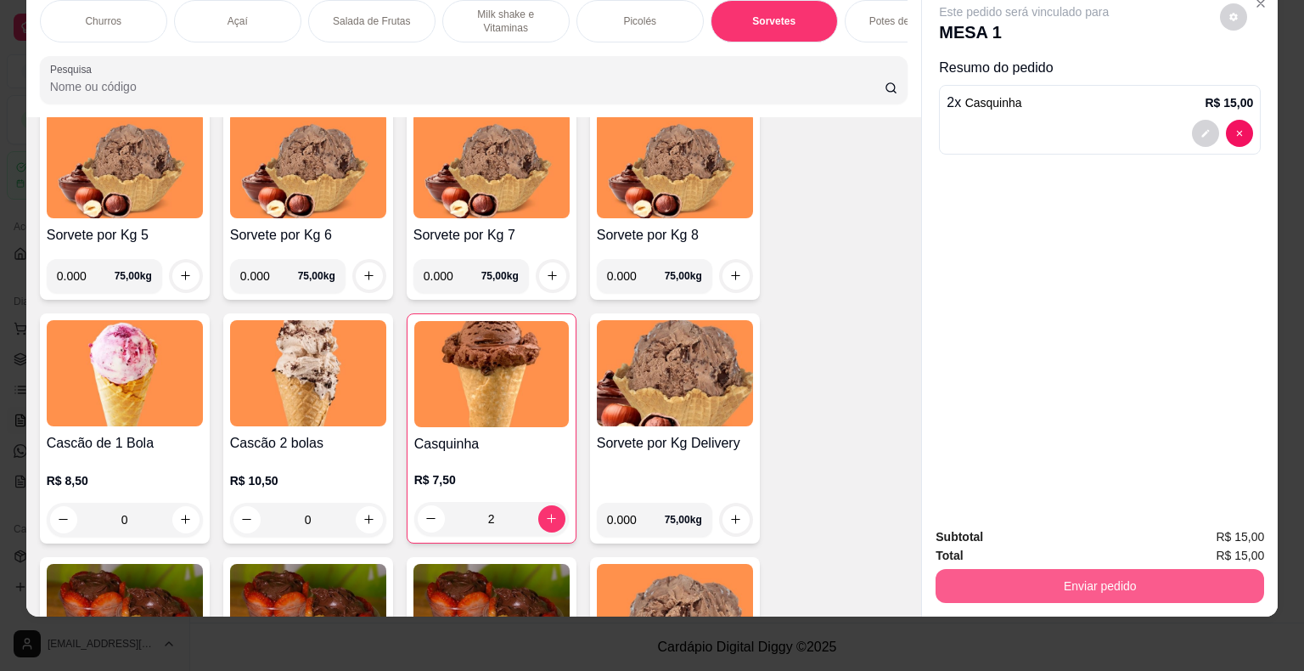
click at [983, 572] on button "Enviar pedido" at bounding box center [1100, 586] width 329 height 34
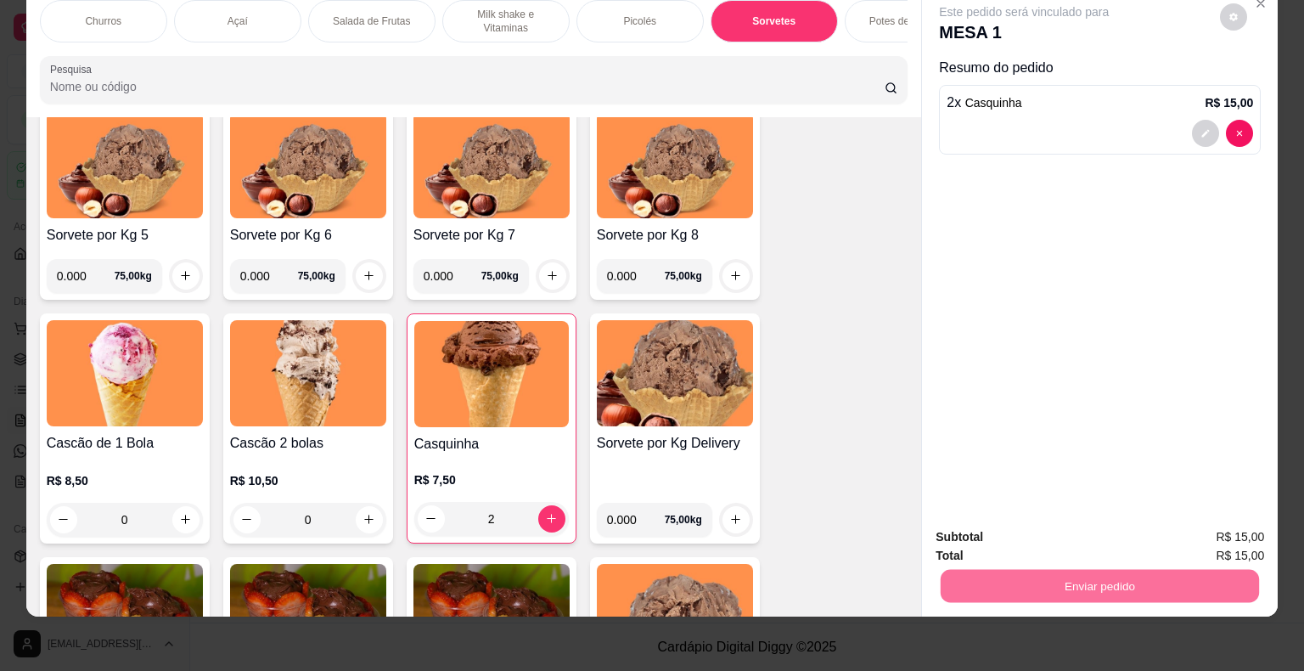
click at [983, 532] on button "Não registrar e enviar pedido" at bounding box center [1044, 531] width 172 height 31
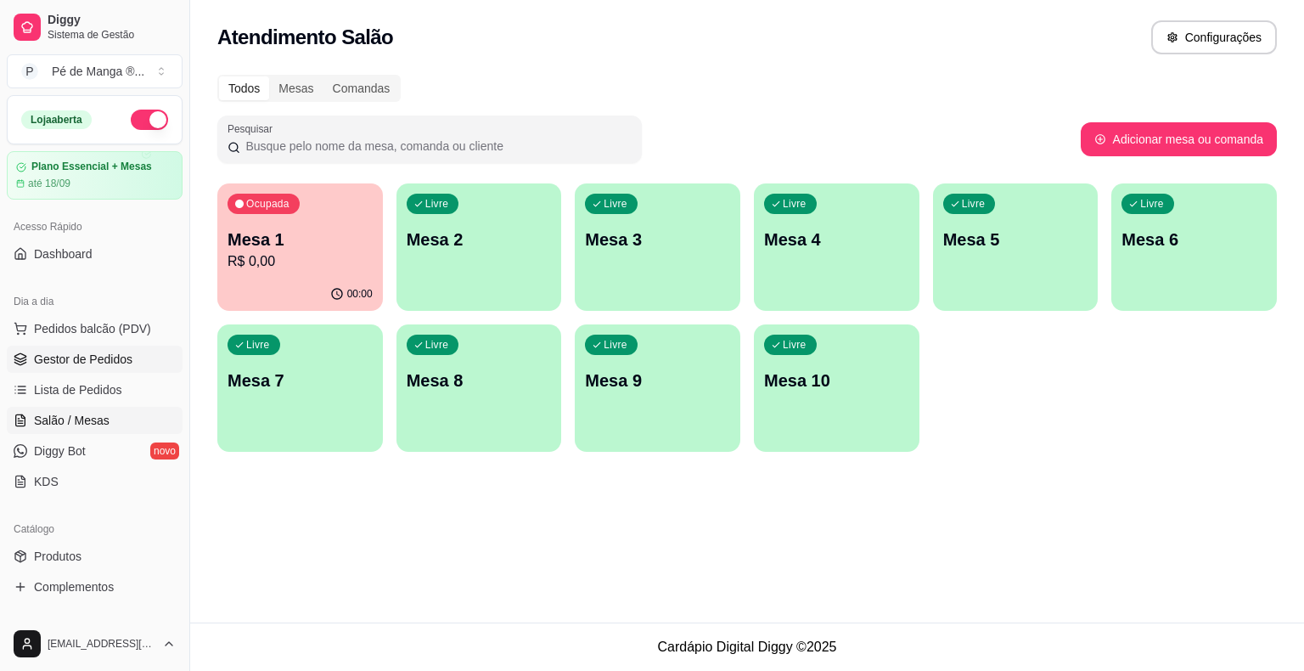
click at [144, 355] on link "Gestor de Pedidos" at bounding box center [95, 359] width 176 height 27
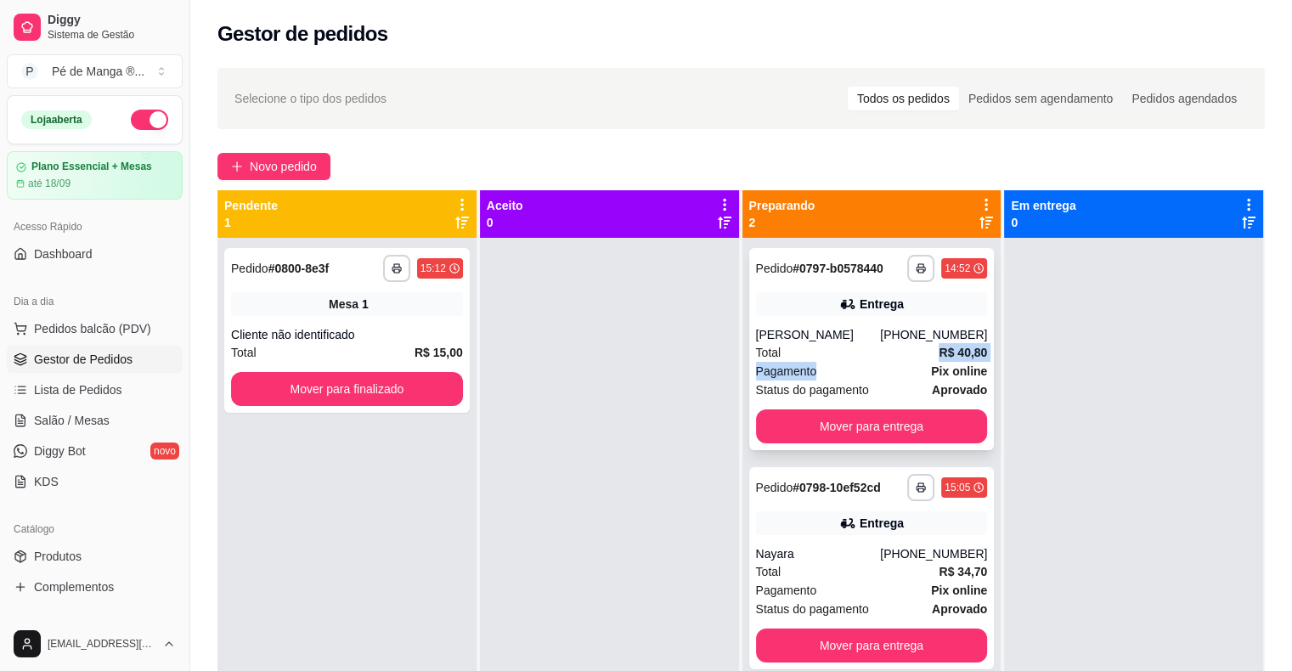
click at [829, 362] on div "Pagamento Pix online" at bounding box center [872, 371] width 232 height 19
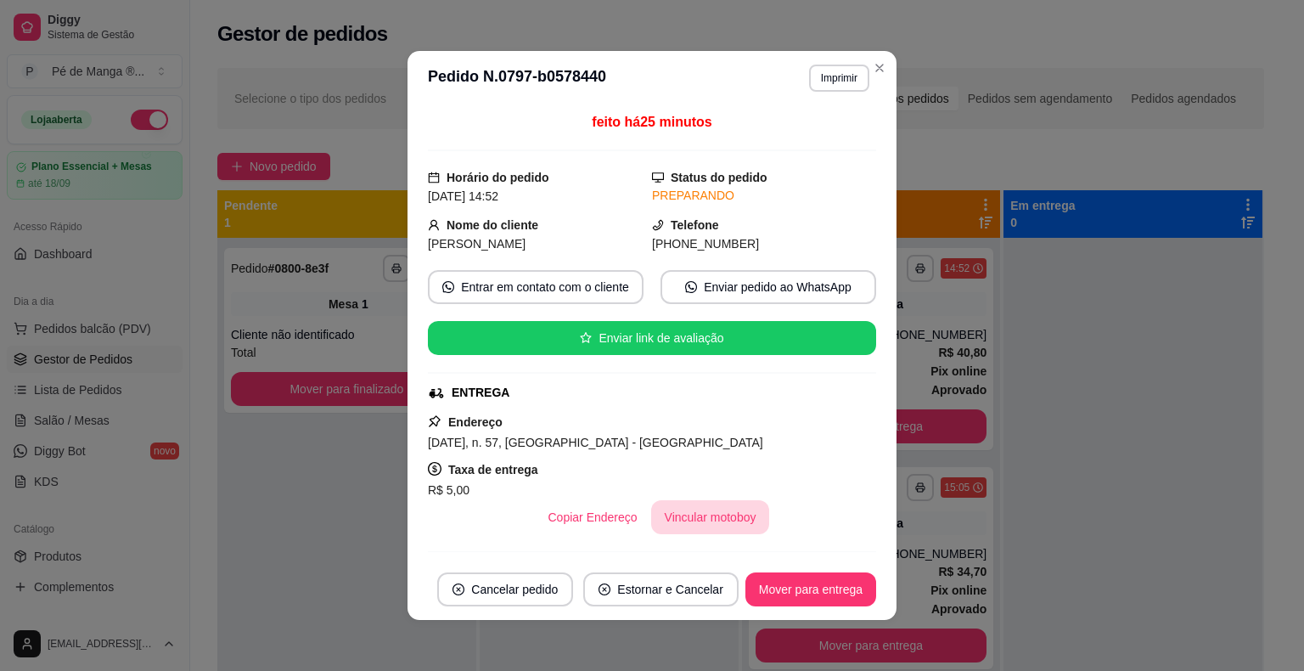
click at [701, 527] on button "Vincular motoboy" at bounding box center [710, 517] width 119 height 34
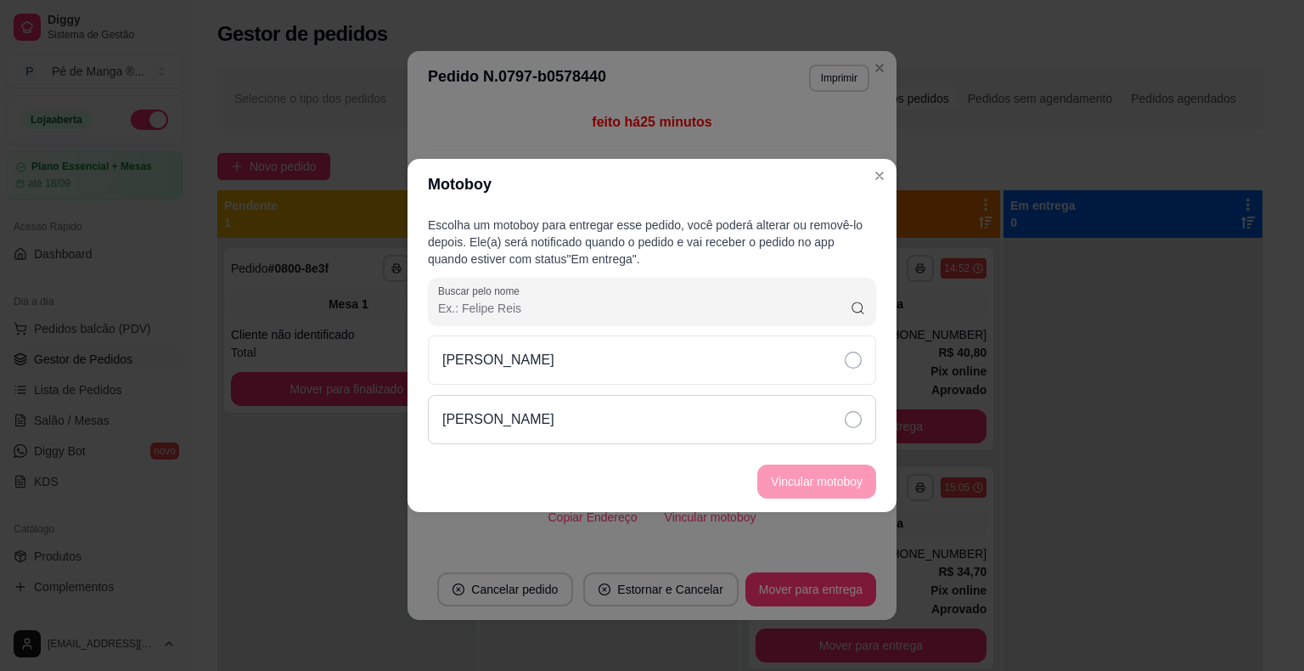
click at [697, 402] on div "[PERSON_NAME]" at bounding box center [652, 419] width 448 height 49
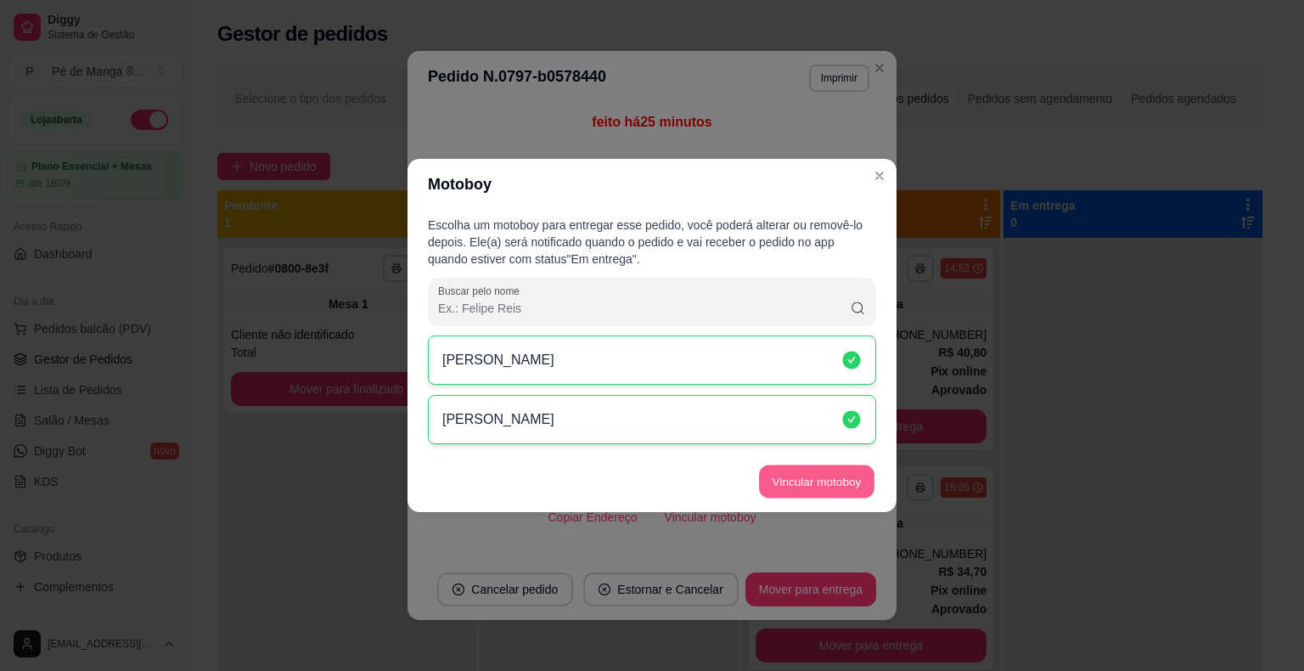
click at [801, 477] on button "Vincular motoboy" at bounding box center [817, 481] width 116 height 33
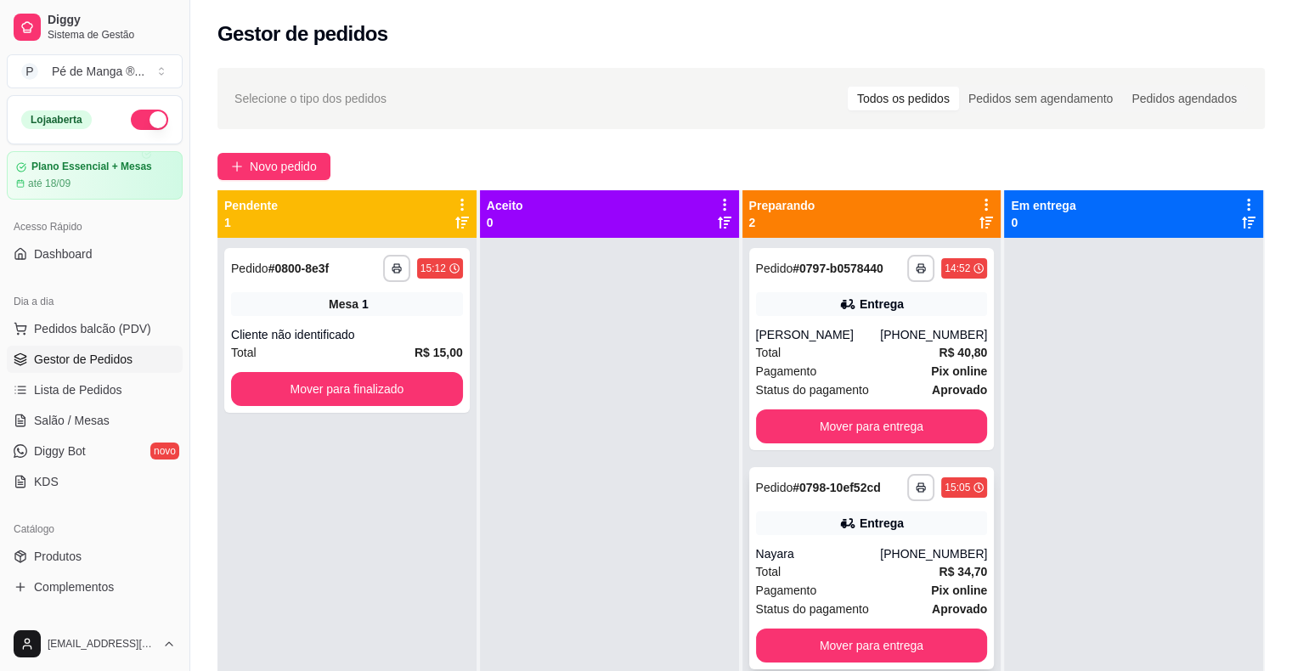
click at [857, 561] on div "Nayara" at bounding box center [818, 553] width 125 height 17
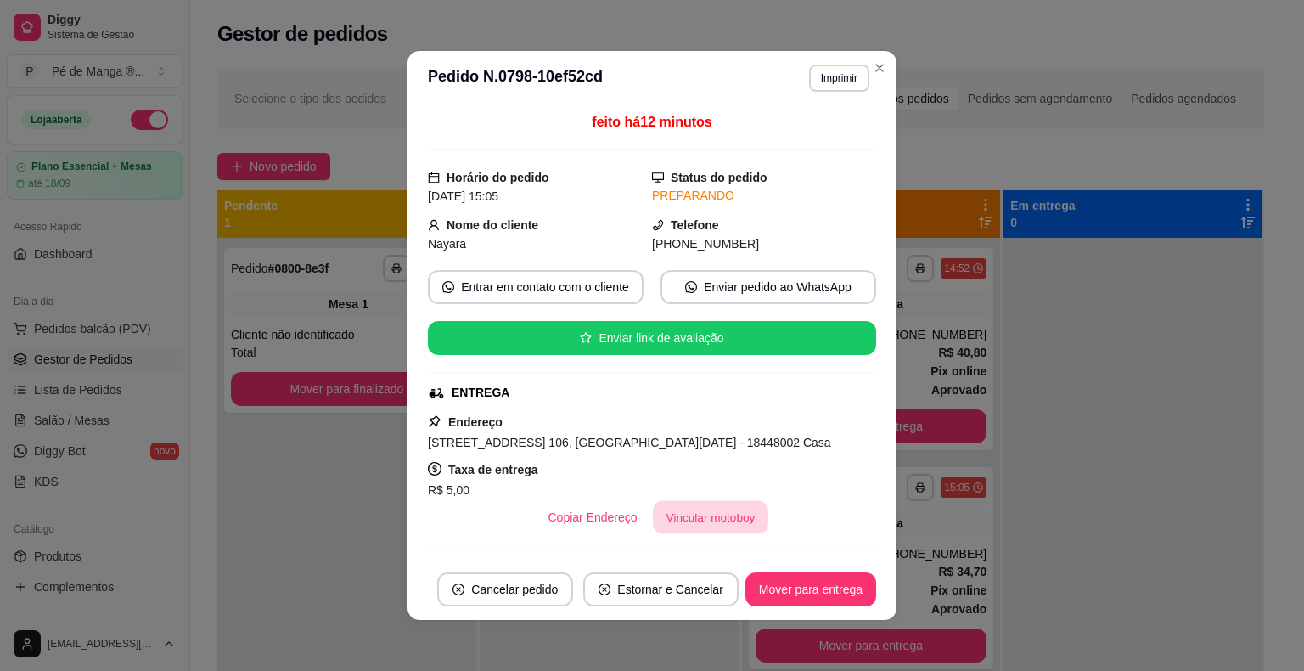
click at [719, 515] on button "Vincular motoboy" at bounding box center [711, 517] width 116 height 33
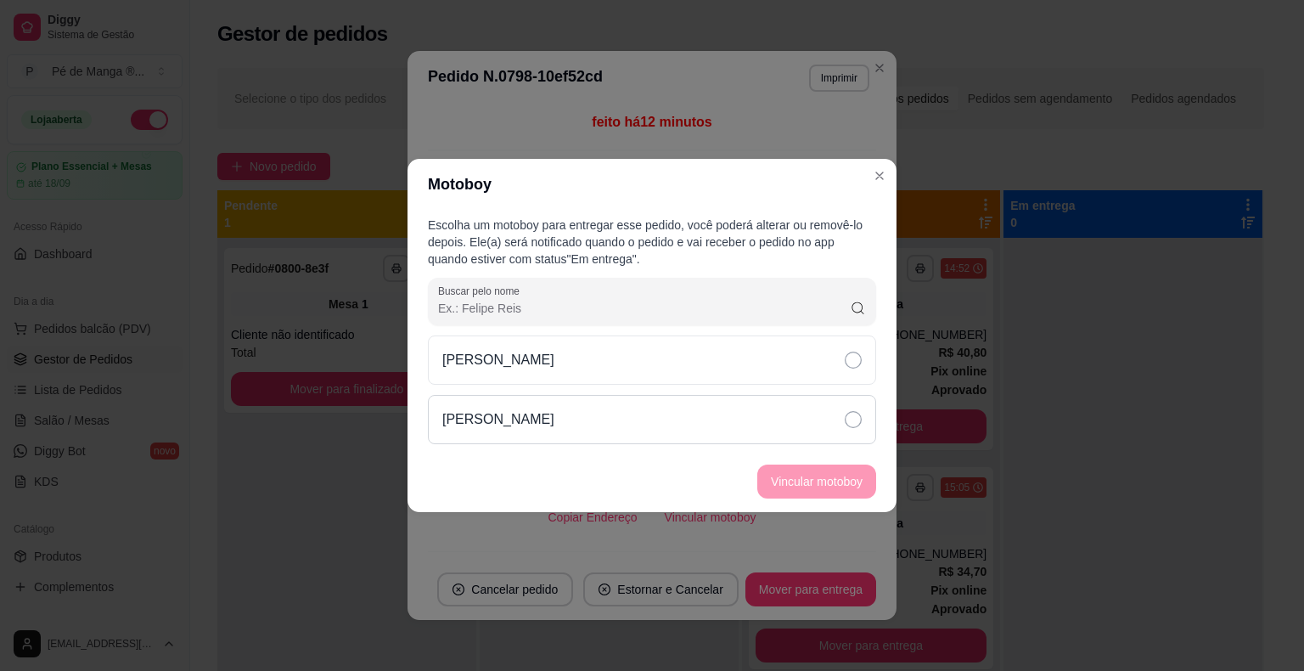
click at [758, 430] on div "[PERSON_NAME]" at bounding box center [652, 419] width 448 height 49
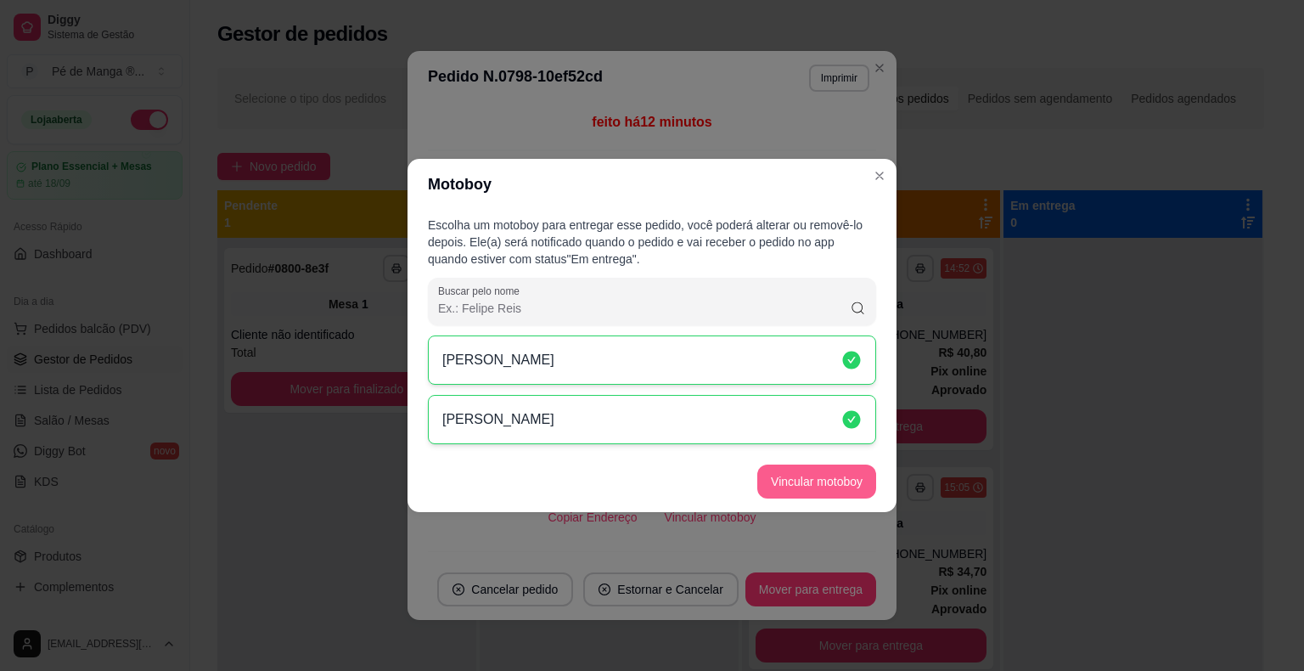
click at [842, 475] on button "Vincular motoboy" at bounding box center [817, 482] width 119 height 34
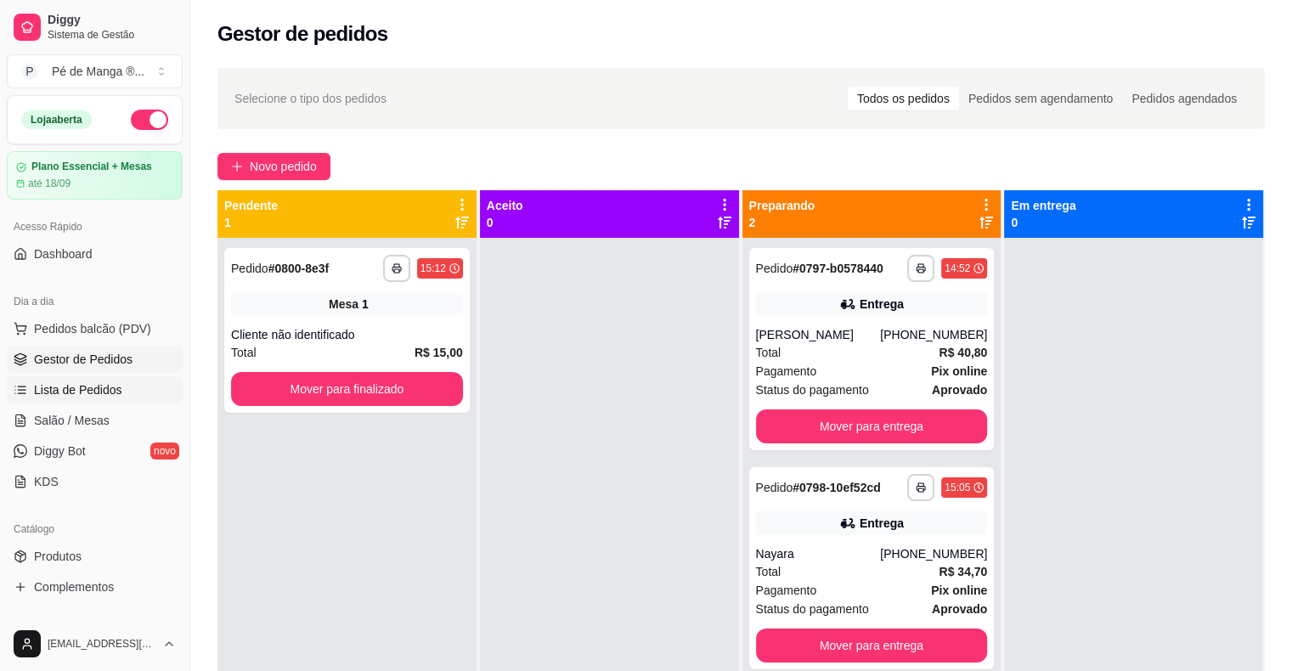
click at [105, 386] on span "Lista de Pedidos" at bounding box center [78, 389] width 88 height 17
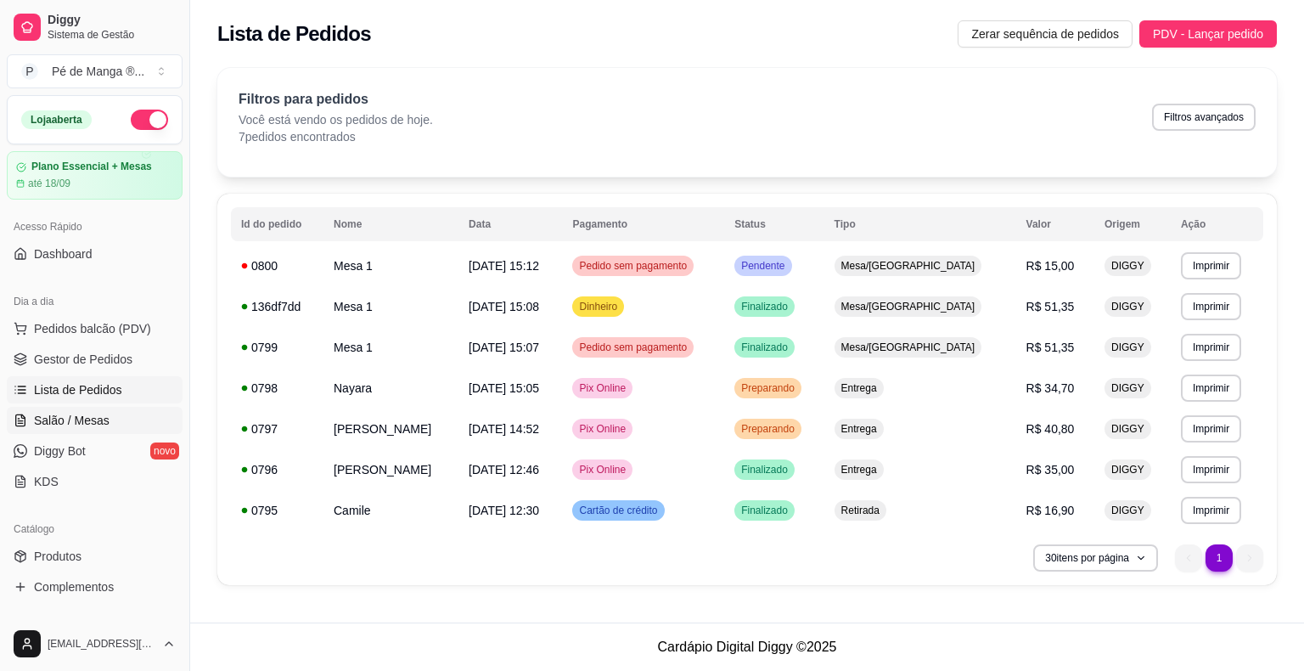
click at [113, 424] on link "Salão / Mesas" at bounding box center [95, 420] width 176 height 27
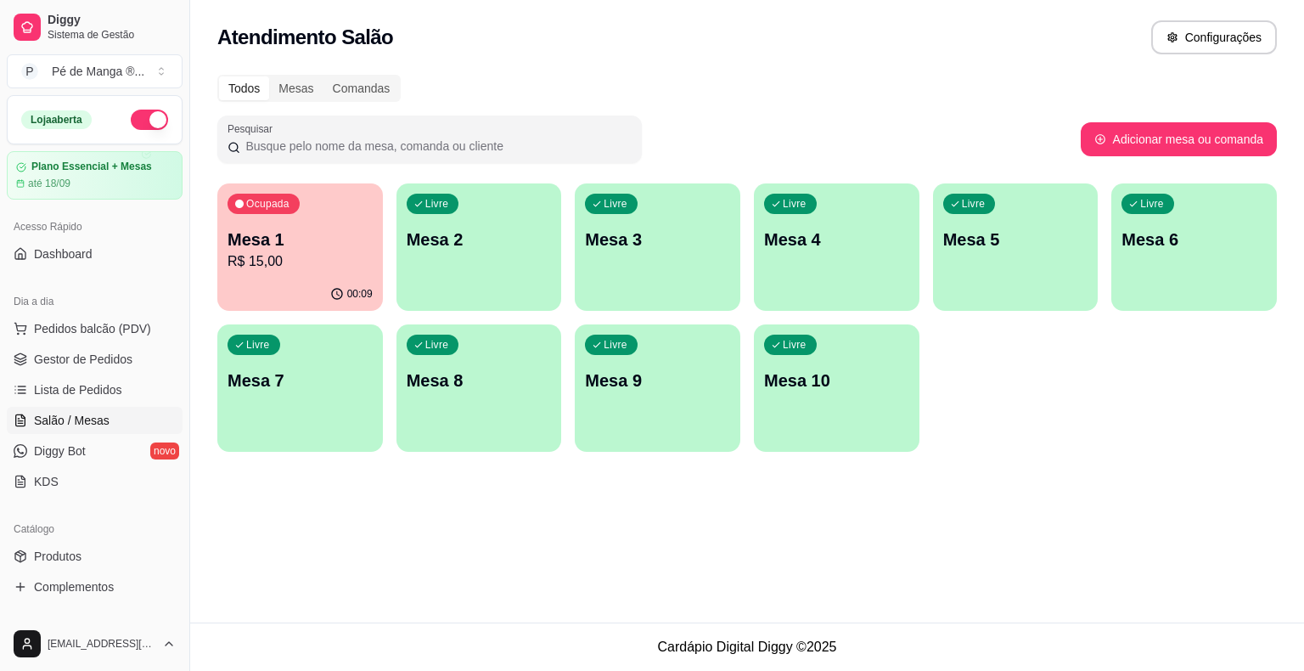
click at [135, 372] on ul "Pedidos balcão (PDV) Gestor de Pedidos Lista de Pedidos Salão / Mesas Diggy Bot…" at bounding box center [95, 405] width 176 height 180
click at [144, 359] on link "Gestor de Pedidos" at bounding box center [95, 359] width 176 height 27
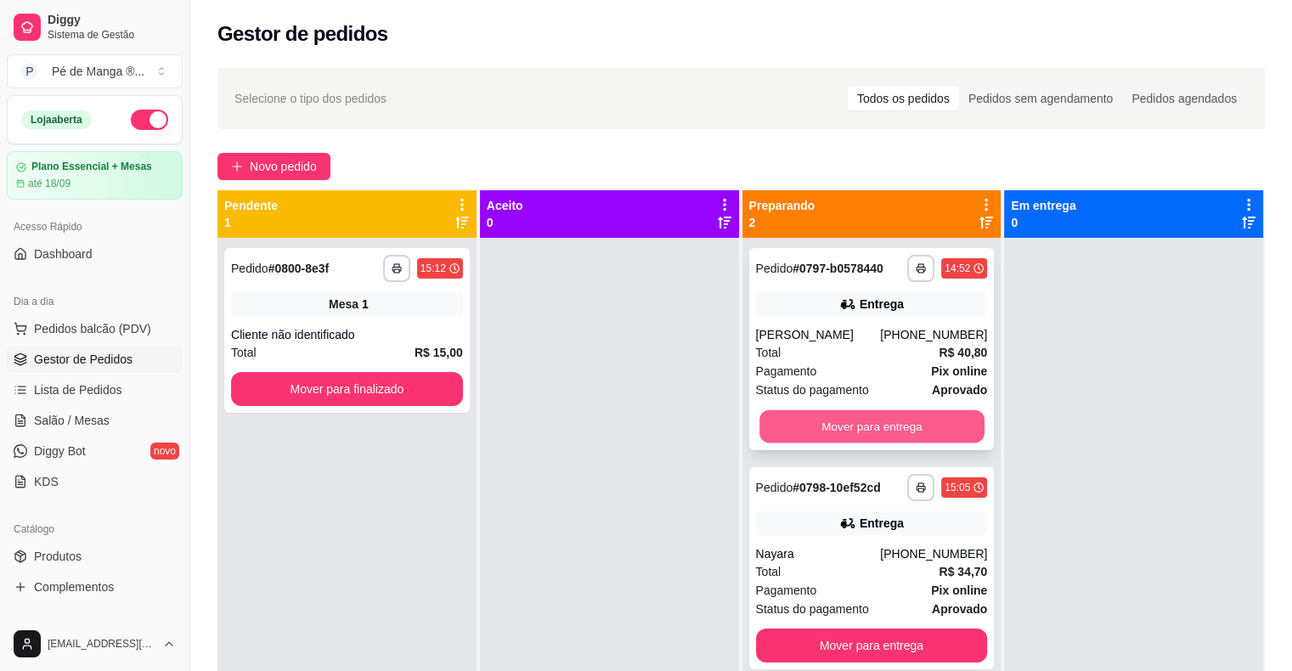
click at [850, 431] on button "Mover para entrega" at bounding box center [871, 426] width 225 height 33
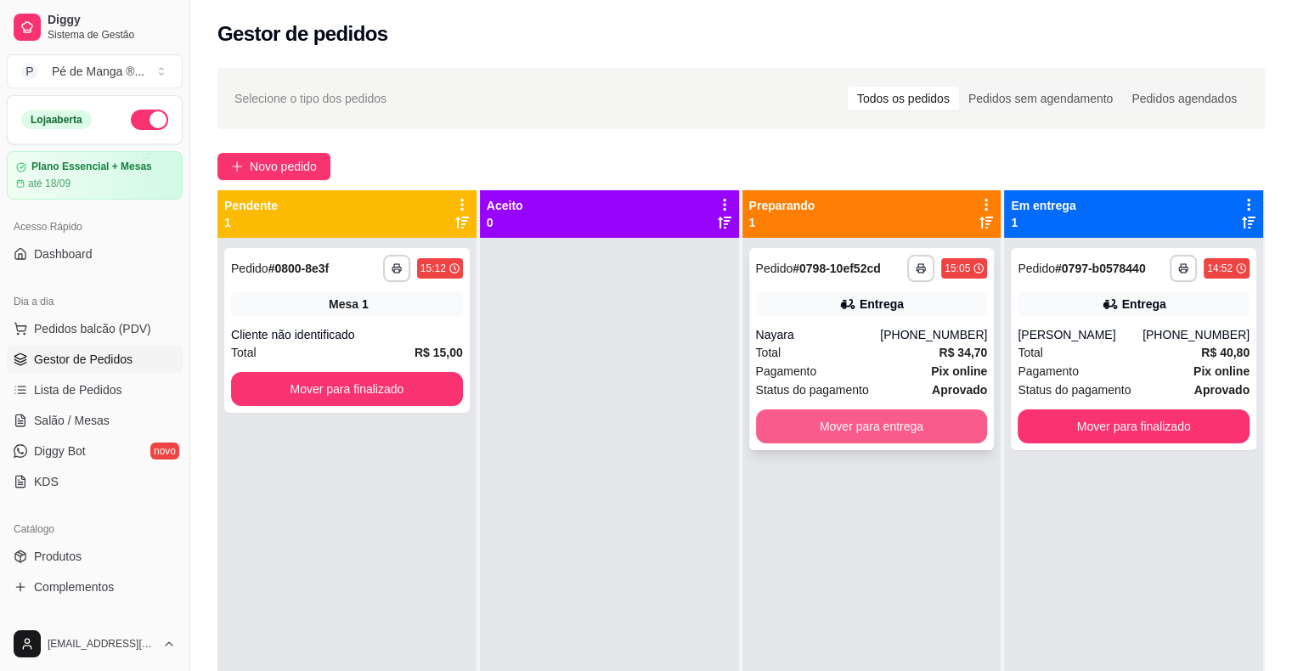
click at [849, 430] on button "Mover para entrega" at bounding box center [872, 426] width 232 height 34
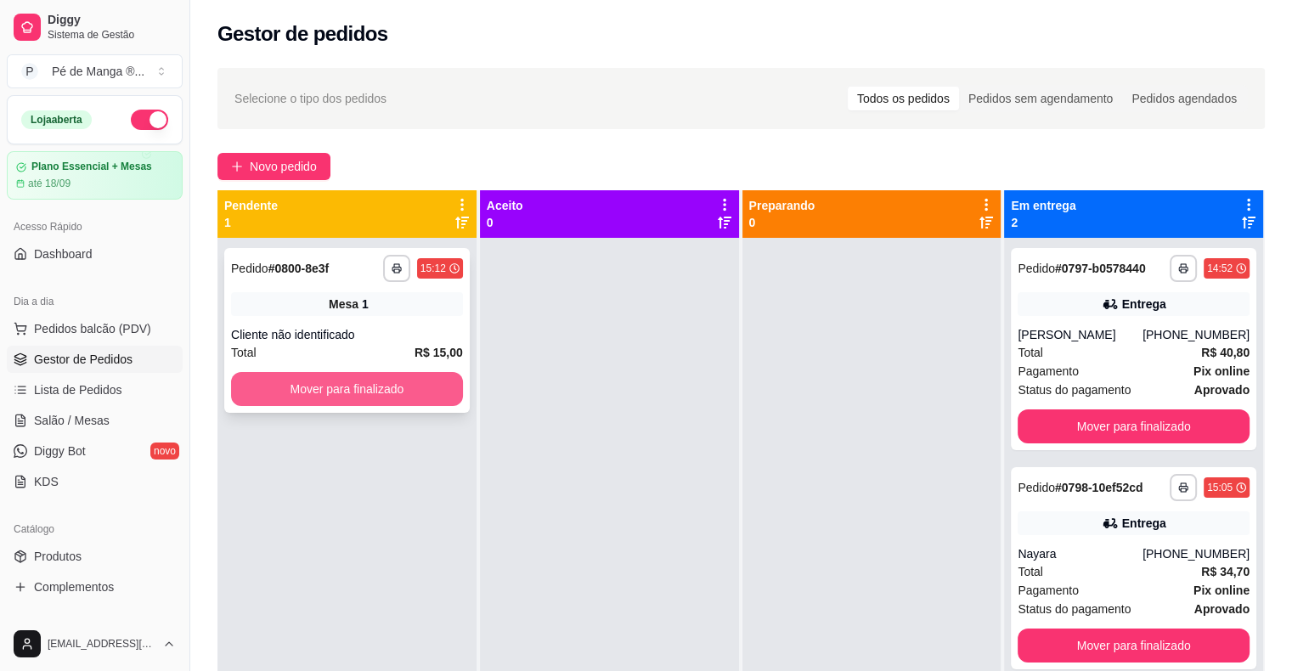
click at [404, 391] on button "Mover para finalizado" at bounding box center [347, 389] width 232 height 34
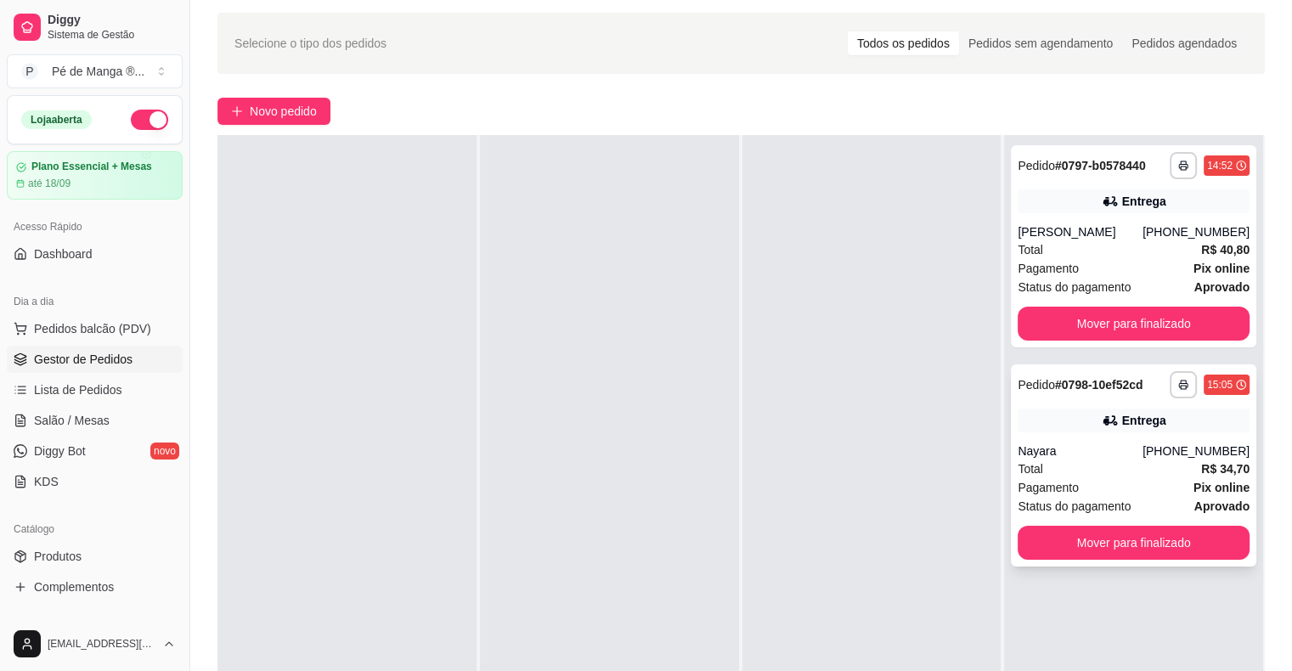
scroll to position [85, 0]
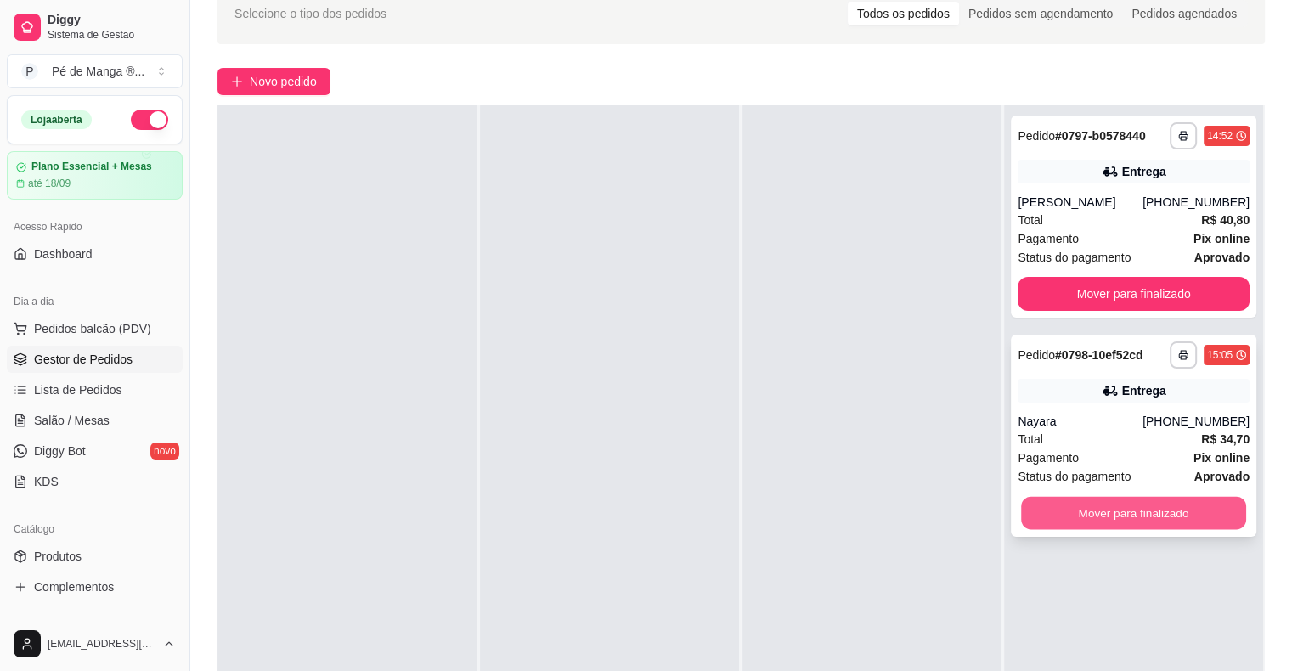
click at [1059, 521] on button "Mover para finalizado" at bounding box center [1133, 513] width 225 height 33
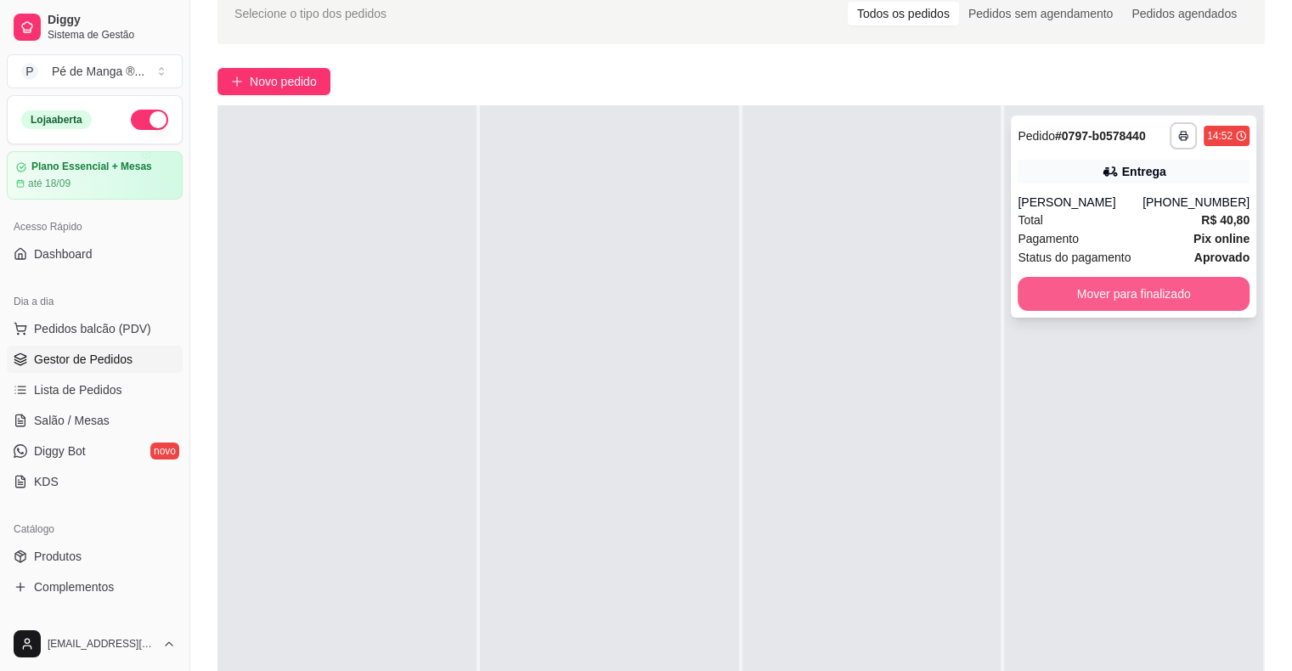
click at [1143, 291] on button "Mover para finalizado" at bounding box center [1133, 294] width 232 height 34
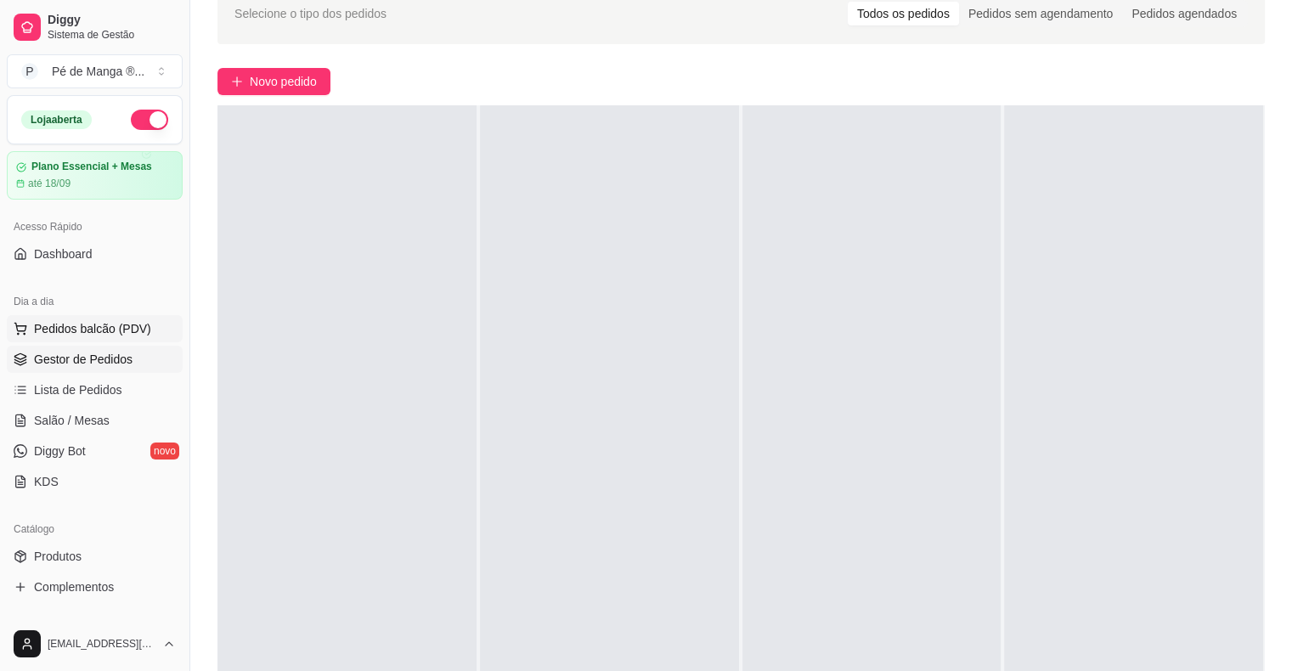
click at [163, 328] on button "Pedidos balcão (PDV)" at bounding box center [95, 328] width 176 height 27
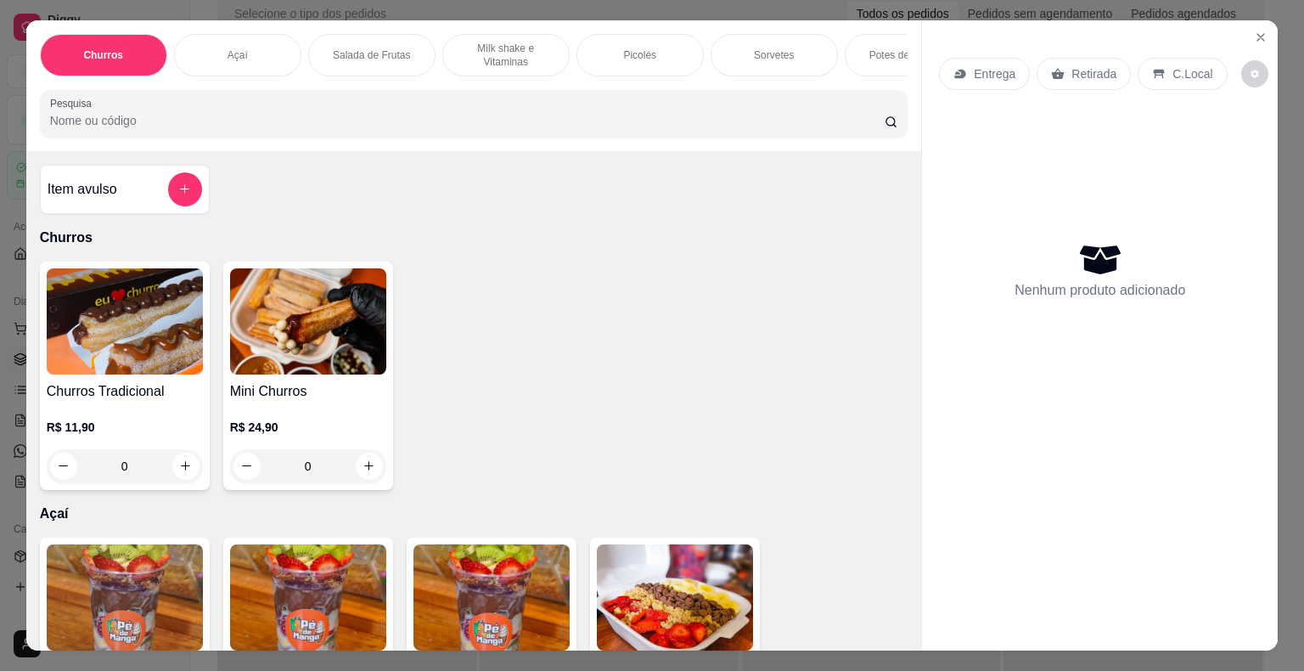
click at [122, 417] on div "R$ 11,90 0" at bounding box center [125, 443] width 156 height 82
click at [1256, 34] on icon "Close" at bounding box center [1261, 38] width 14 height 14
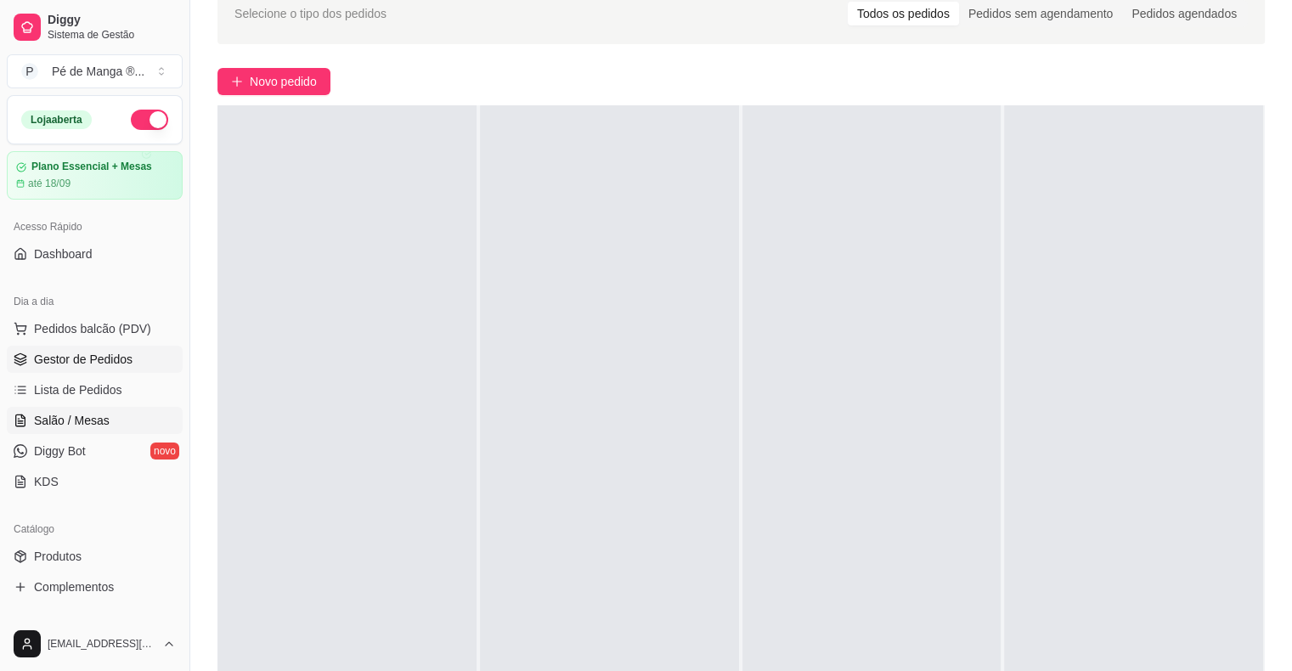
click at [141, 412] on link "Salão / Mesas" at bounding box center [95, 420] width 176 height 27
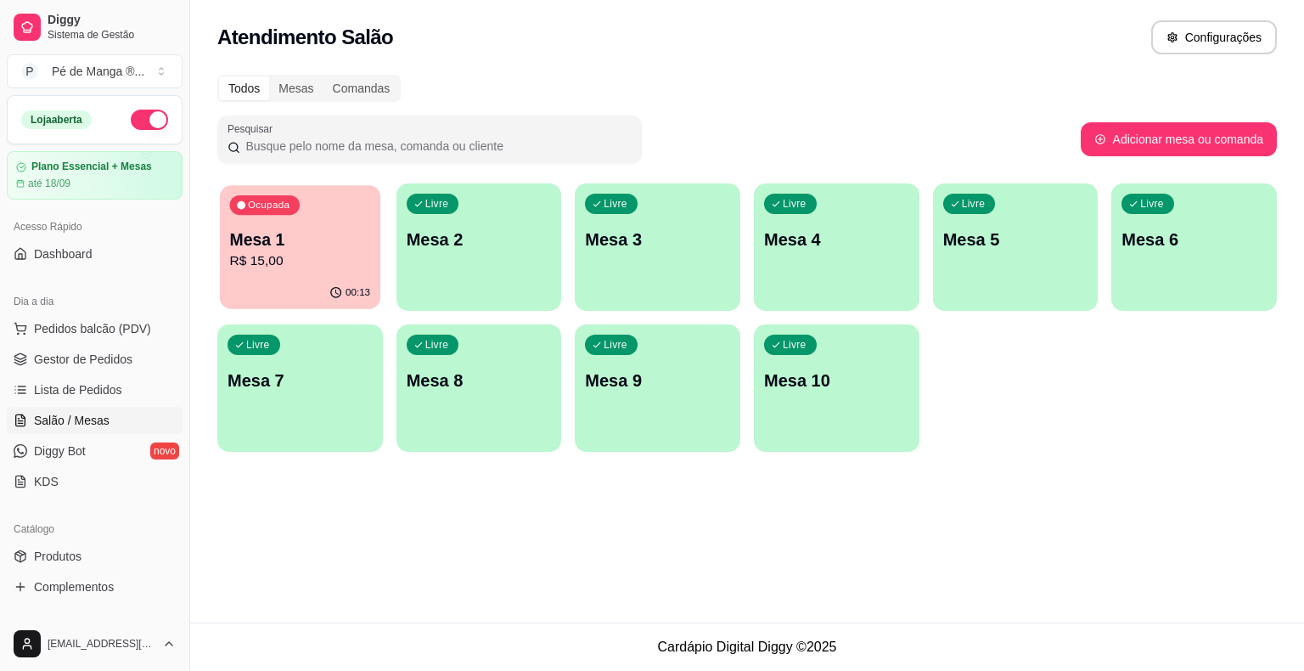
click at [273, 250] on p "Mesa 1" at bounding box center [300, 239] width 141 height 23
click at [493, 279] on div "Livre Mesa 2" at bounding box center [480, 236] width 166 height 107
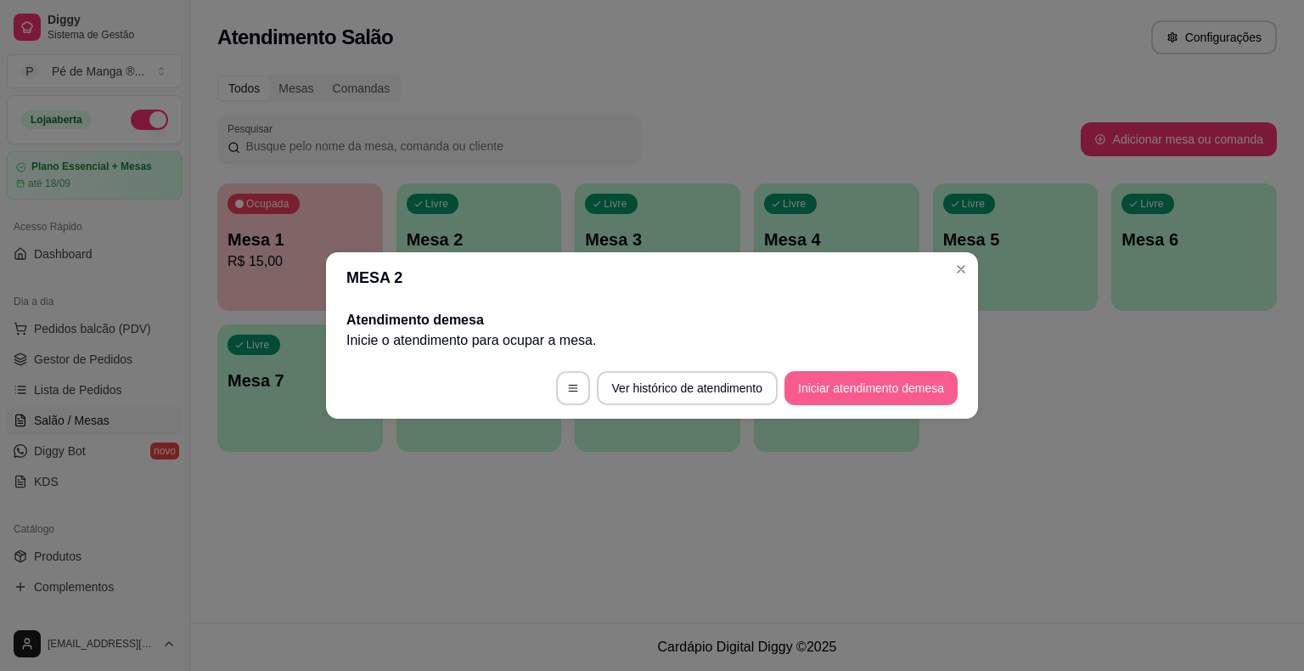
click at [834, 392] on button "Iniciar atendimento de mesa" at bounding box center [871, 388] width 173 height 34
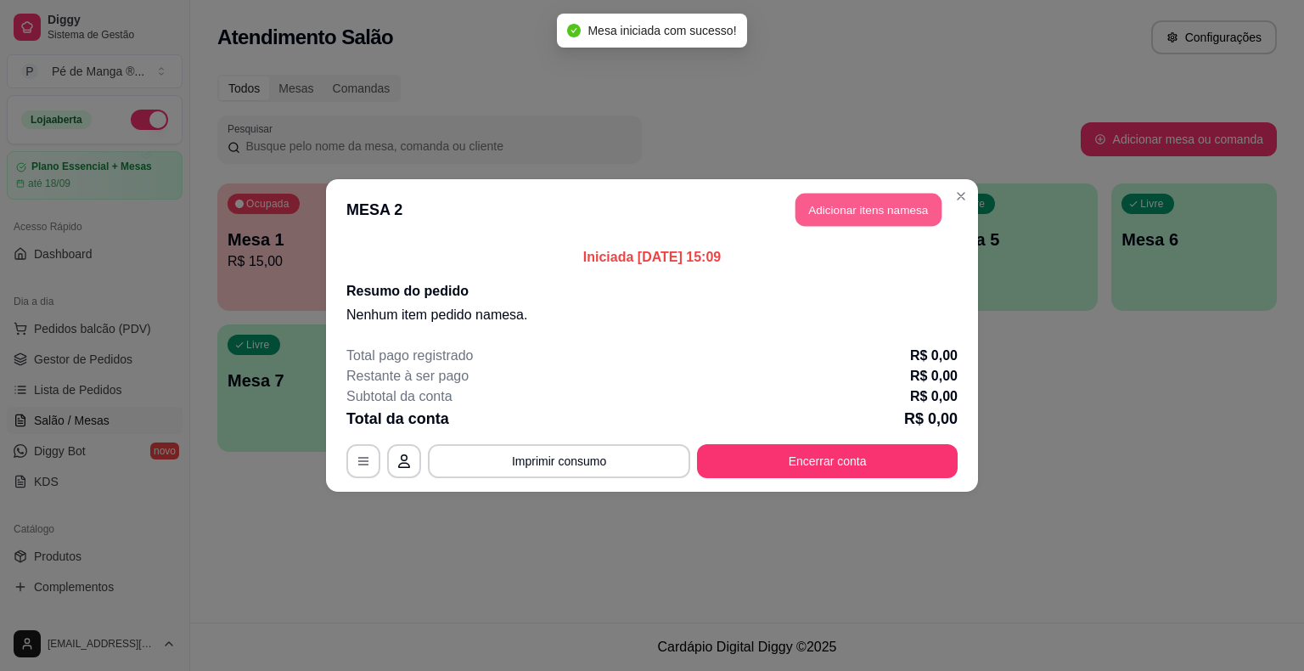
click at [893, 215] on button "Adicionar itens na mesa" at bounding box center [869, 210] width 146 height 33
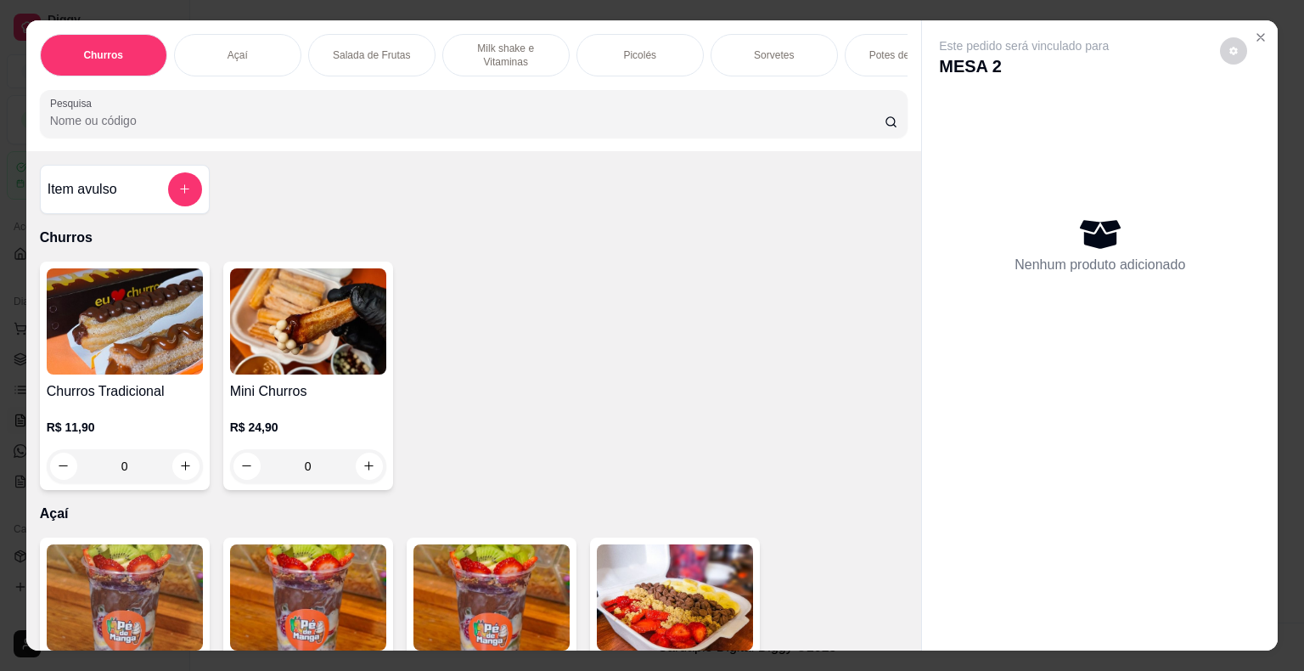
drag, startPoint x: 635, startPoint y: 65, endPoint x: 750, endPoint y: 79, distance: 115.6
click at [638, 65] on div "Picolés" at bounding box center [640, 55] width 127 height 42
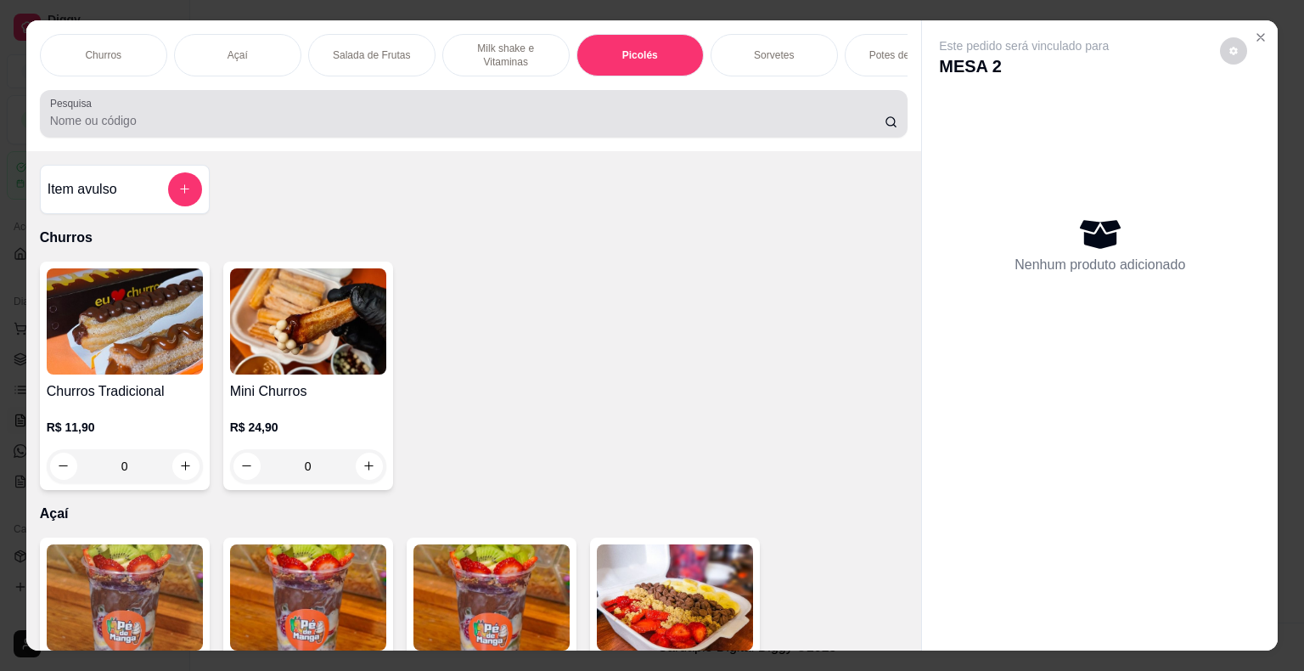
scroll to position [41, 0]
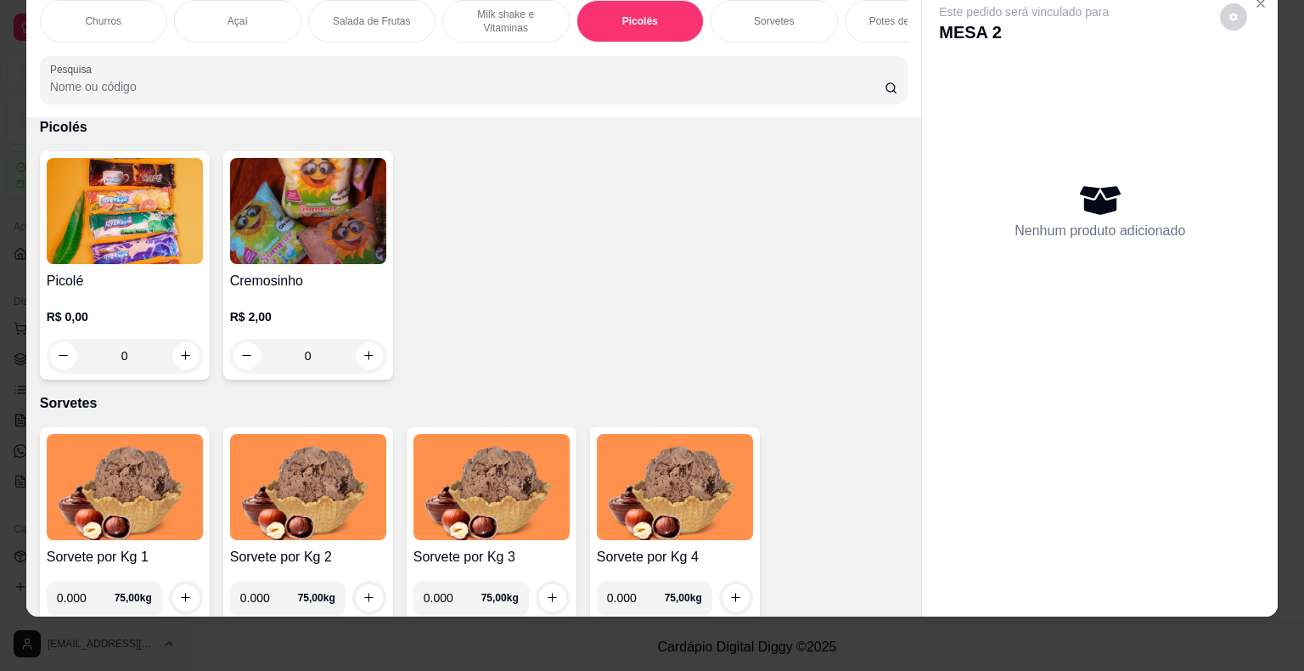
click at [786, 19] on div "Sorvetes" at bounding box center [774, 21] width 127 height 42
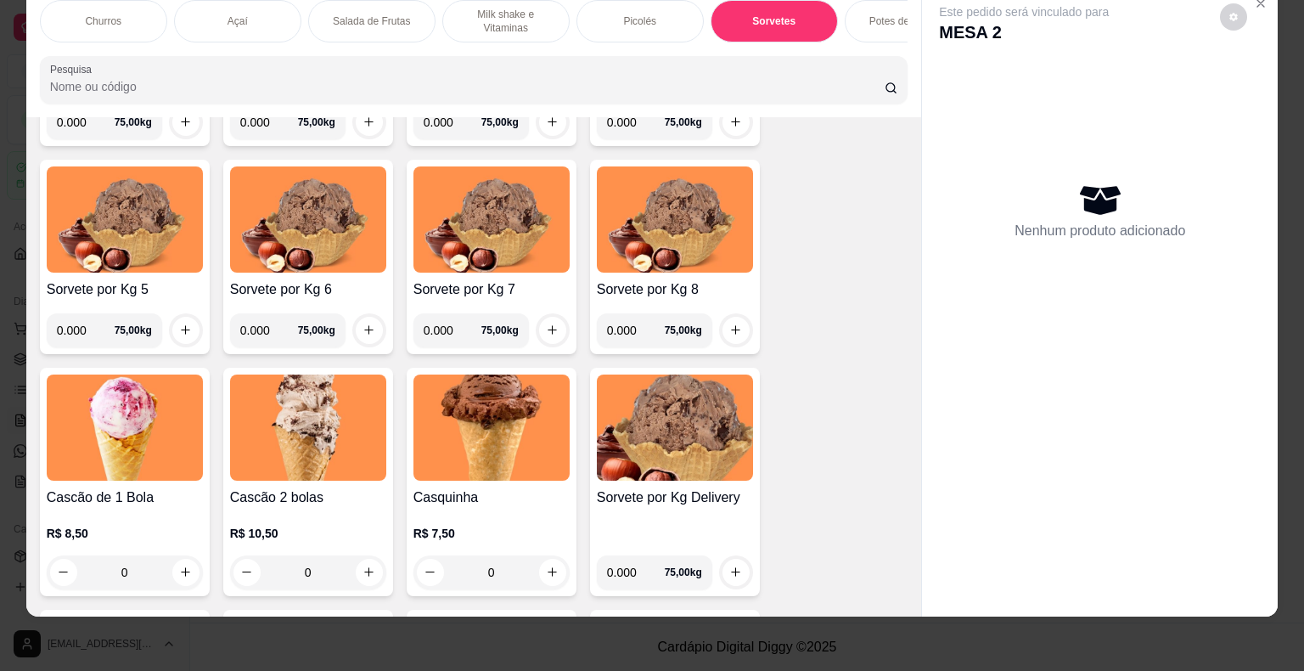
scroll to position [2195, 0]
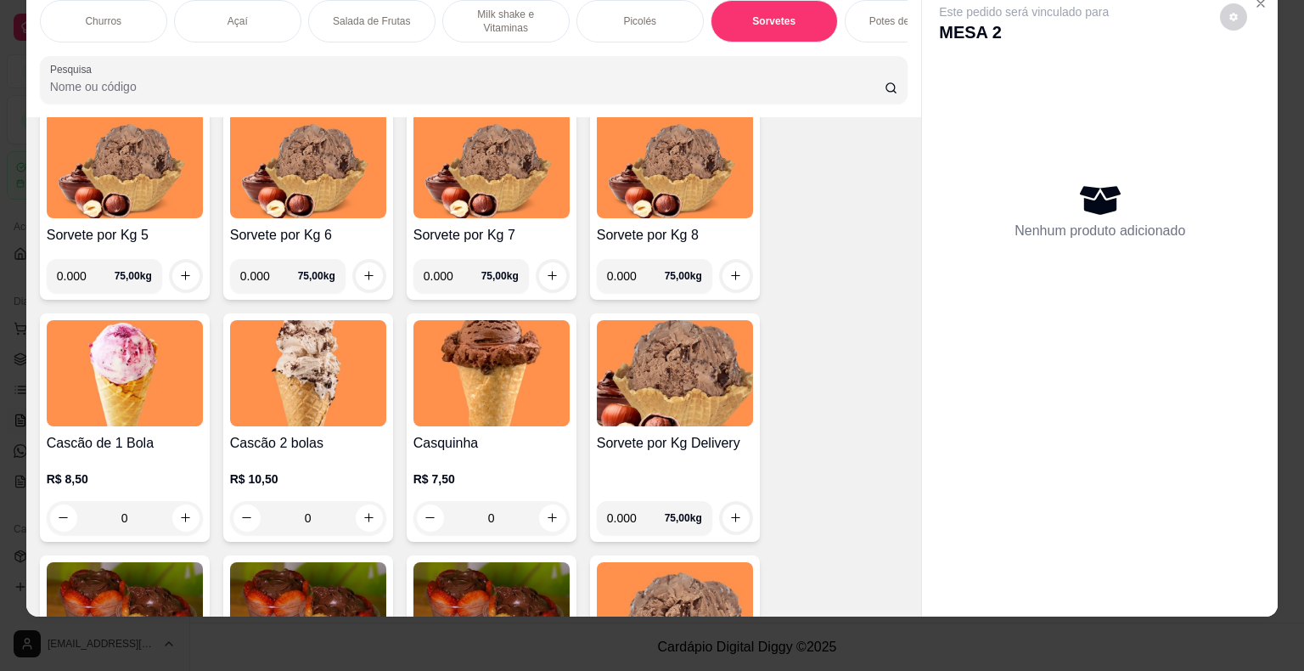
click at [459, 464] on div "R$ 7,50 0" at bounding box center [492, 495] width 156 height 82
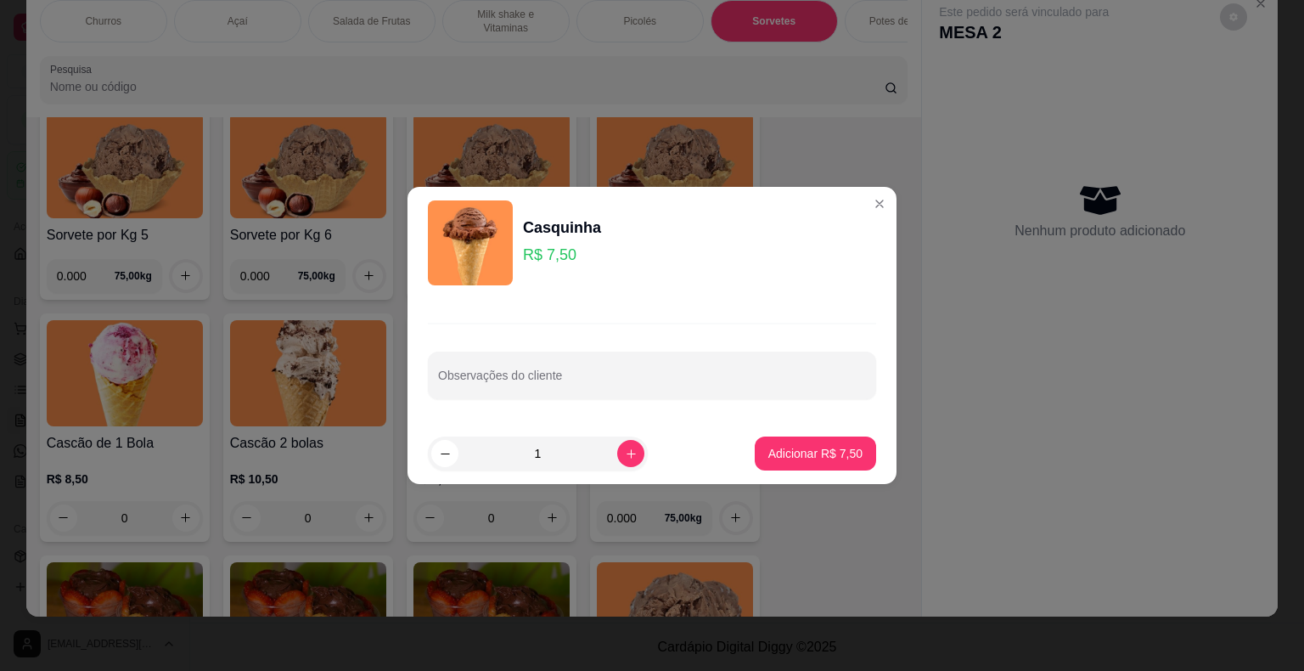
click at [831, 454] on p "Adicionar R$ 7,50" at bounding box center [816, 453] width 94 height 17
type input "1"
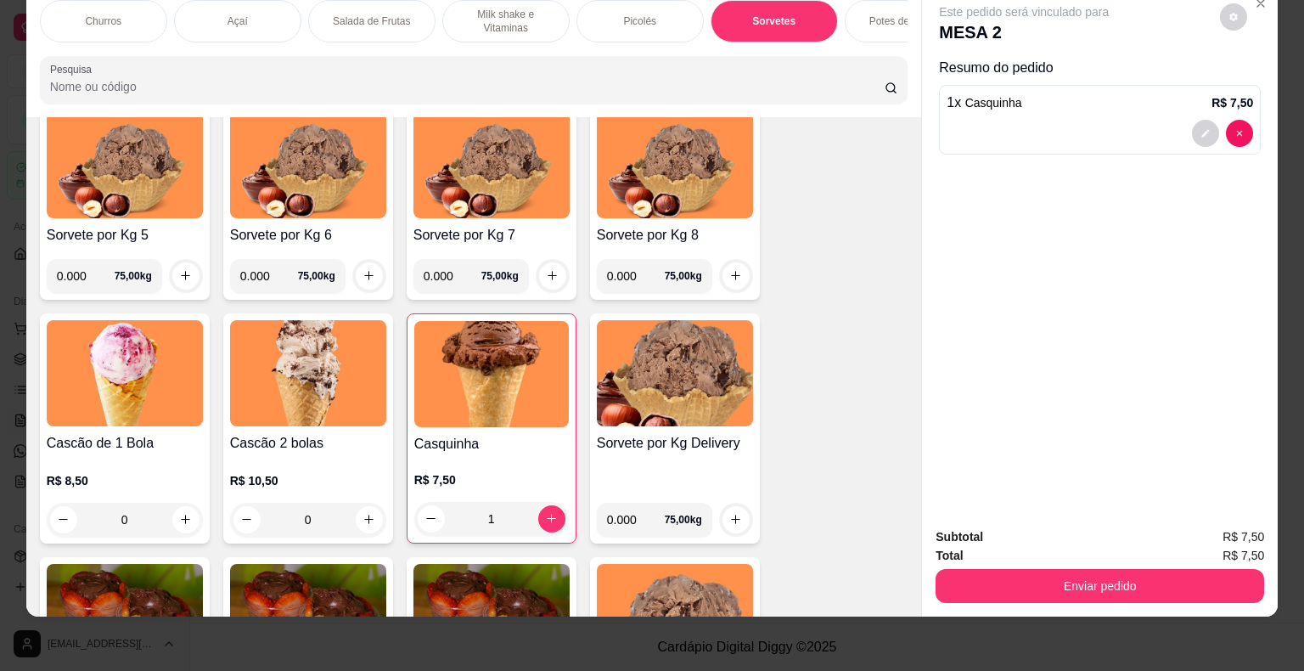
scroll to position [1515, 0]
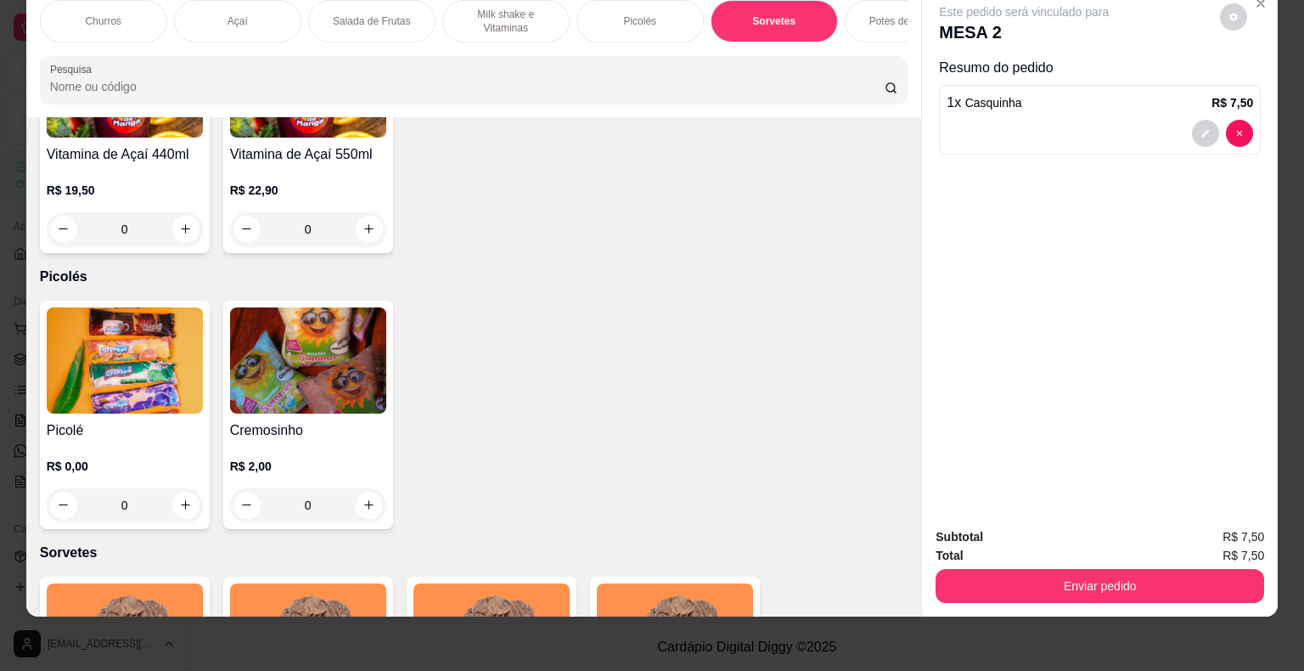
click at [652, 19] on div "Picolés" at bounding box center [640, 21] width 127 height 42
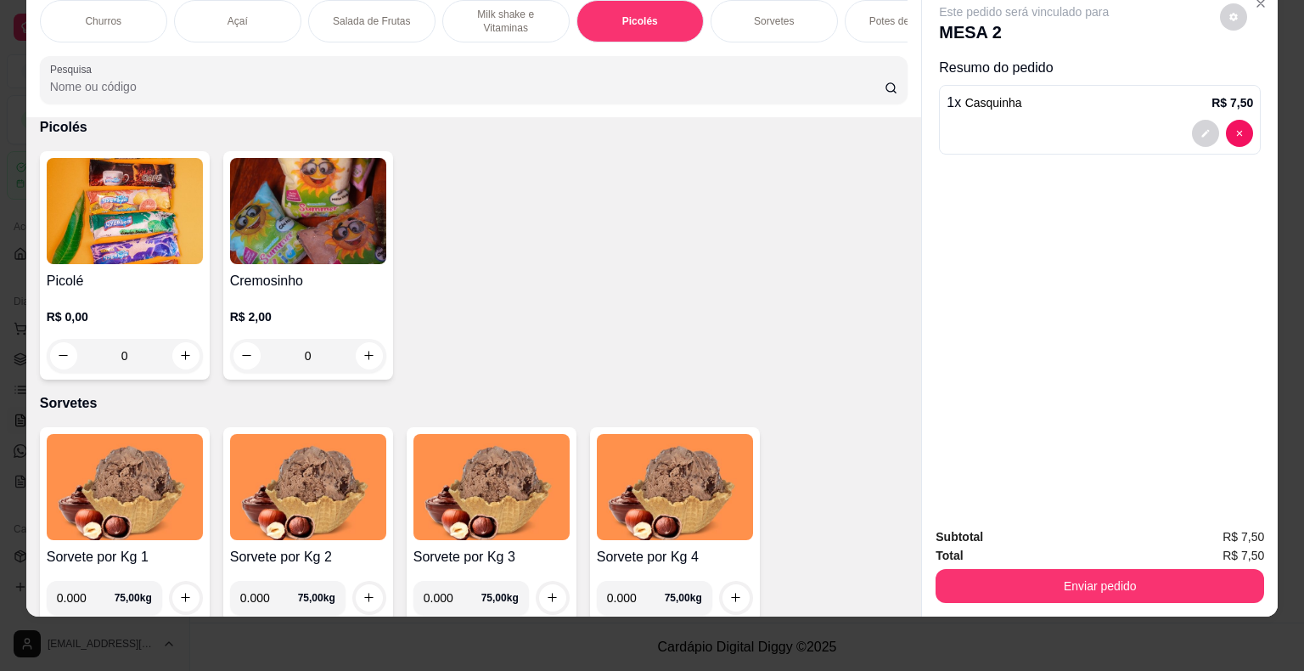
click at [91, 296] on div "R$ 0,00 0" at bounding box center [125, 332] width 156 height 82
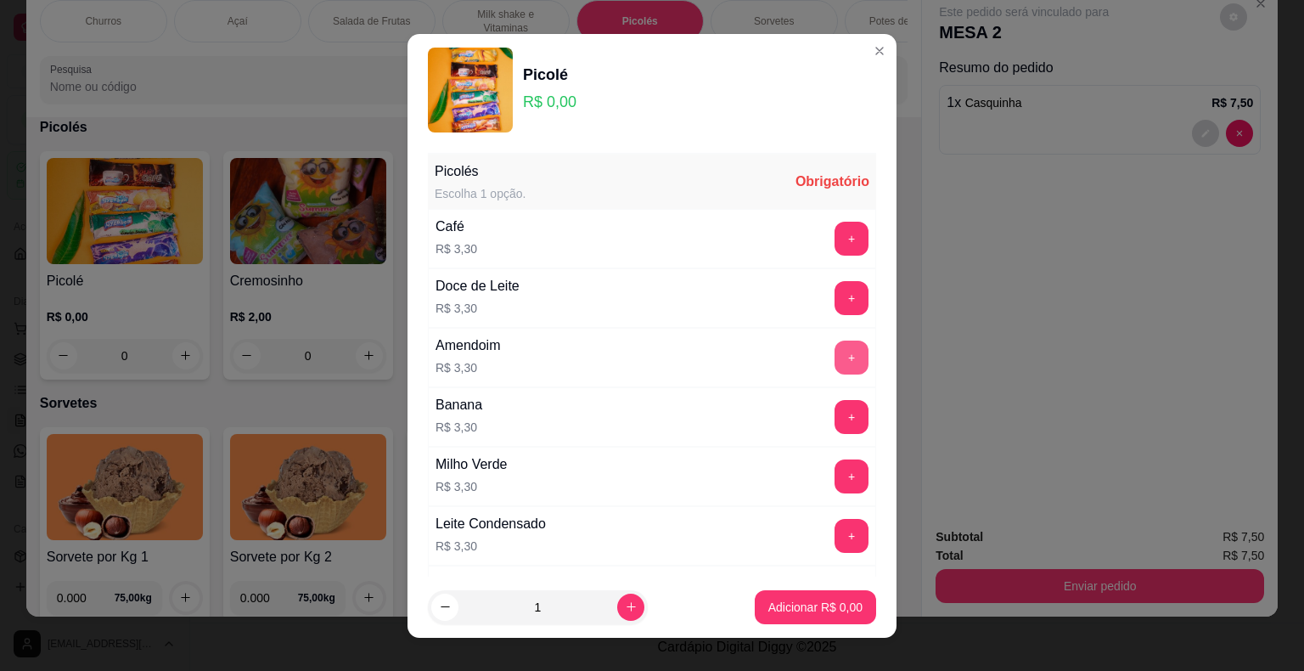
click at [835, 360] on button "+" at bounding box center [852, 358] width 34 height 34
click at [805, 595] on button "Adicionar R$ 3,30" at bounding box center [815, 607] width 121 height 34
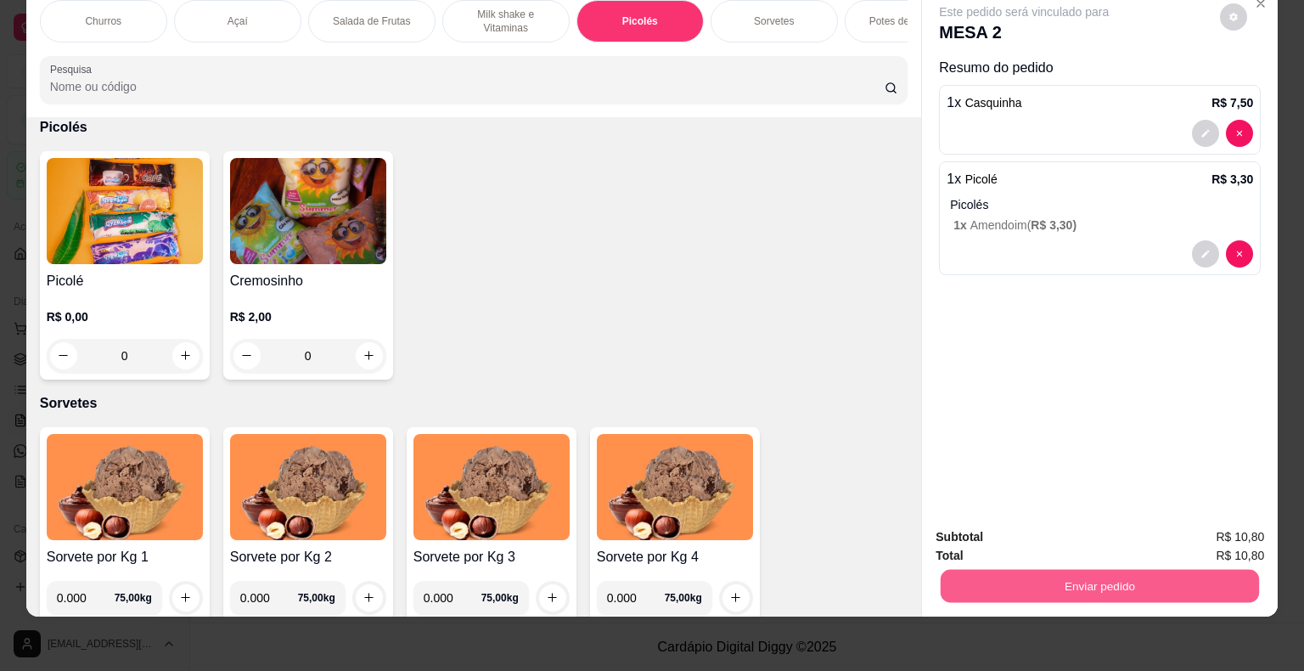
click at [1035, 588] on button "Enviar pedido" at bounding box center [1100, 586] width 318 height 33
click at [1030, 530] on button "Não registrar e enviar pedido" at bounding box center [1044, 531] width 172 height 31
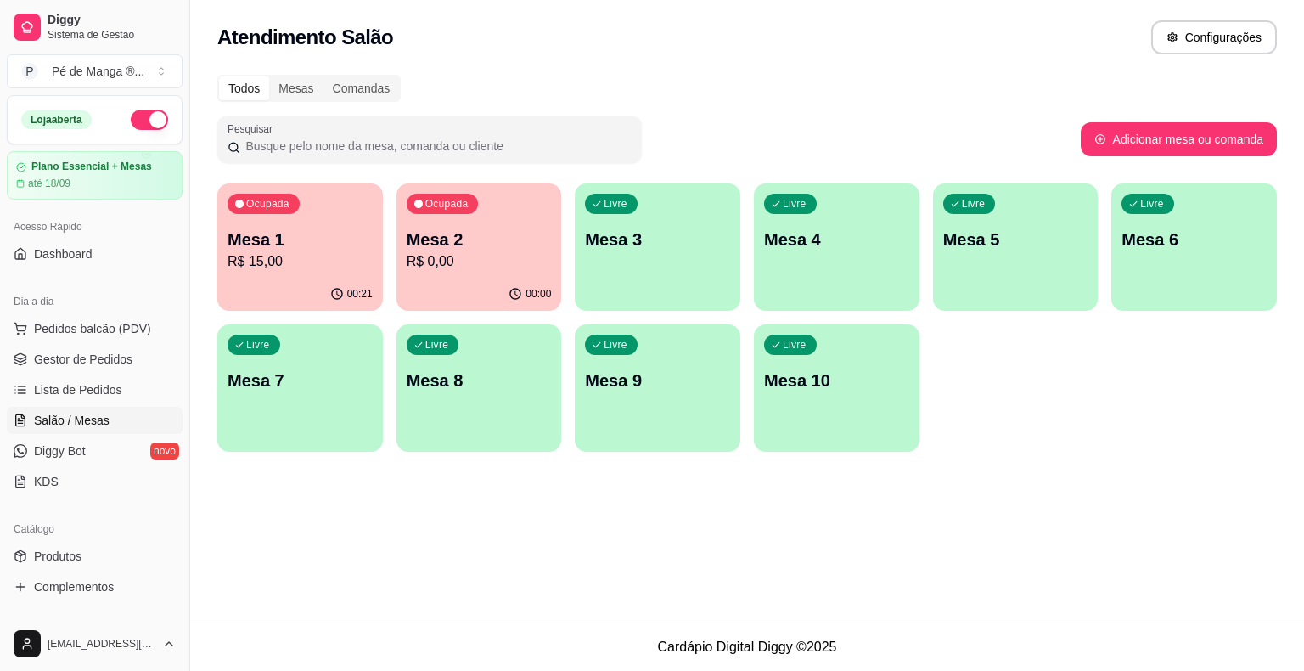
click at [315, 251] on p "R$ 15,00" at bounding box center [300, 261] width 145 height 20
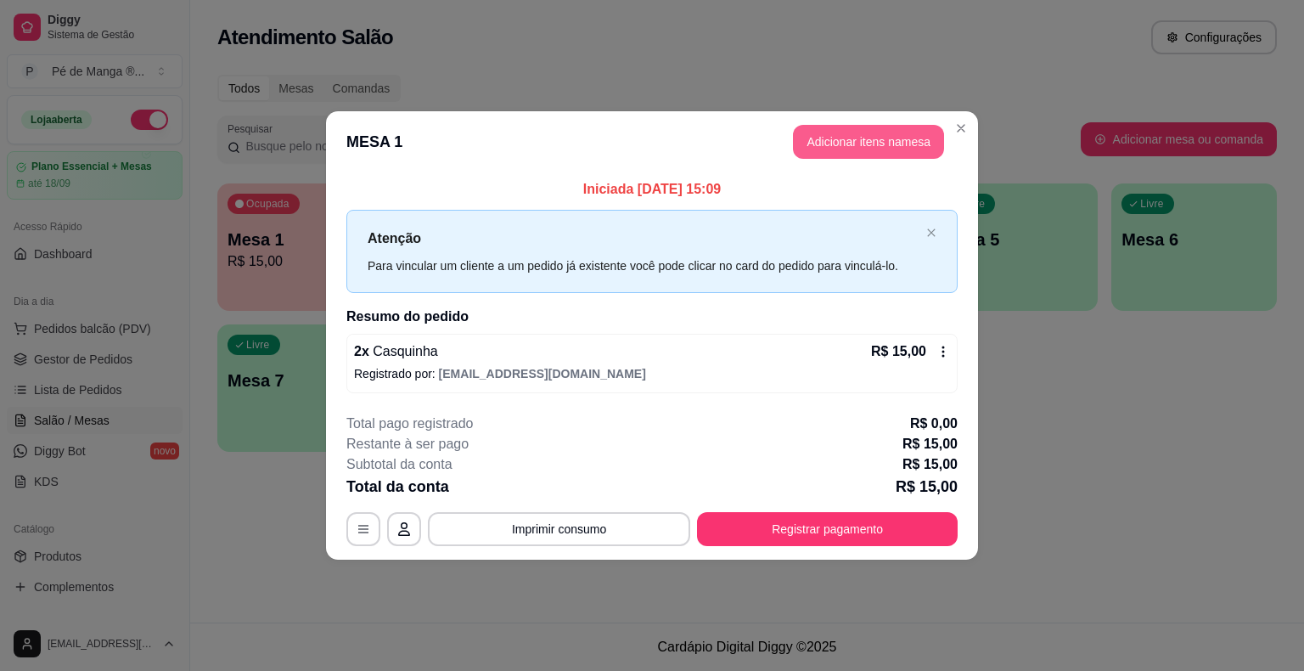
click at [896, 155] on button "Adicionar itens na mesa" at bounding box center [868, 142] width 151 height 34
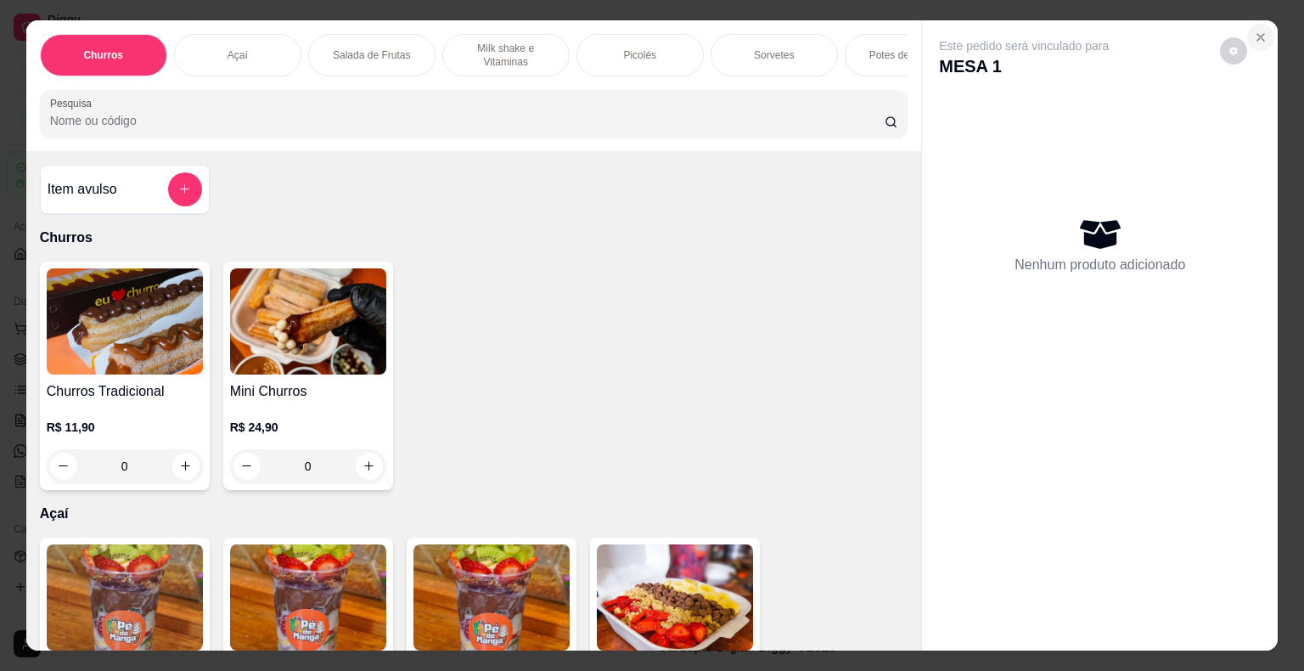
click at [1262, 32] on button "Close" at bounding box center [1261, 37] width 27 height 27
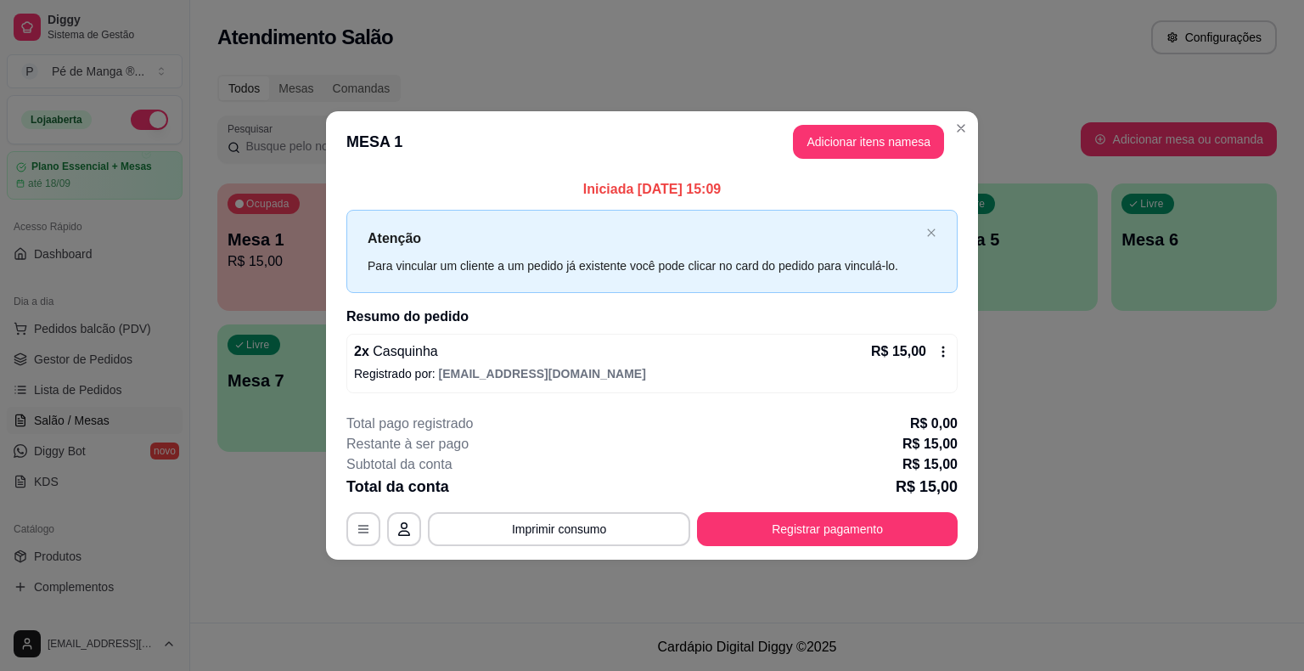
drag, startPoint x: 930, startPoint y: 355, endPoint x: 947, endPoint y: 361, distance: 18.0
click at [947, 361] on div "R$ 15,00" at bounding box center [910, 351] width 79 height 20
click at [937, 343] on div "R$ 15,00" at bounding box center [910, 351] width 79 height 20
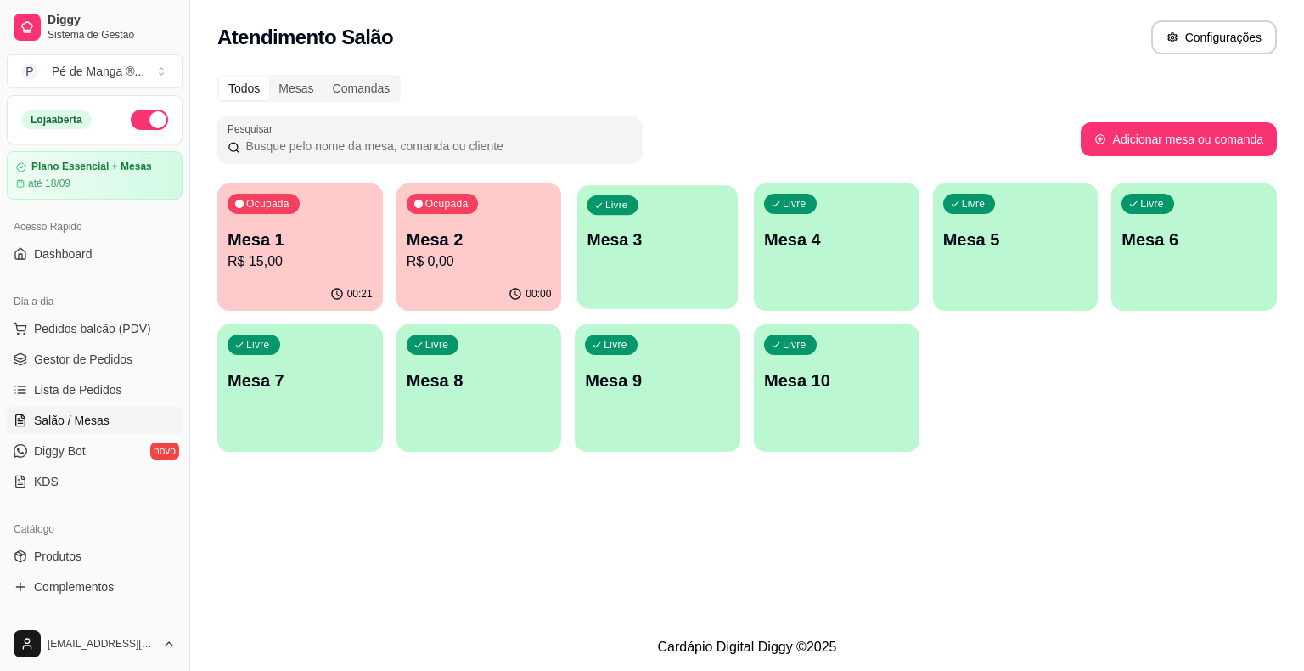
click at [682, 290] on div "button" at bounding box center [658, 299] width 161 height 20
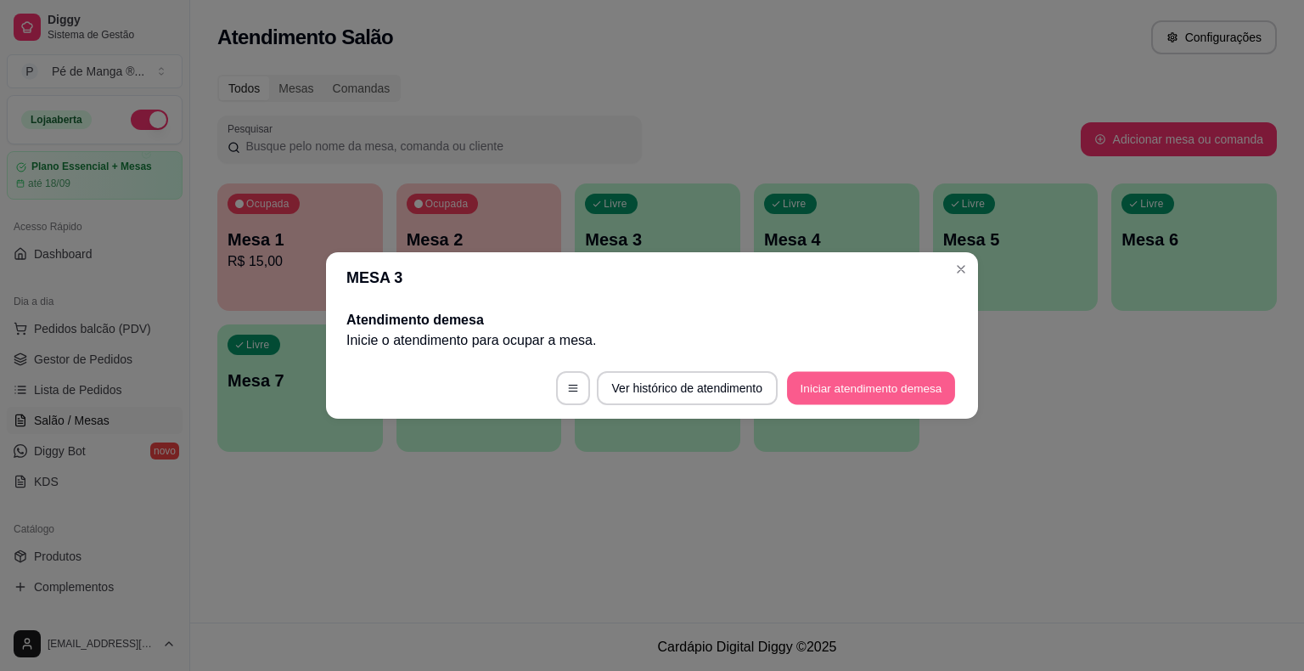
click at [820, 390] on button "Iniciar atendimento de mesa" at bounding box center [871, 388] width 168 height 33
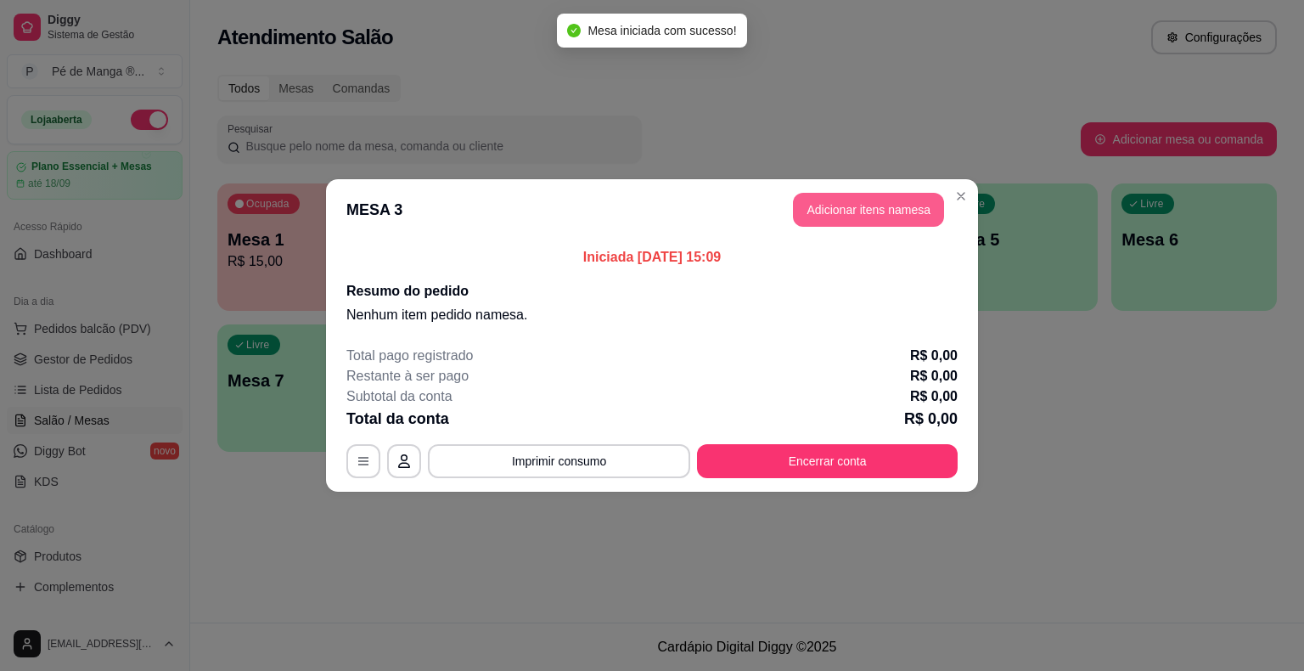
click at [898, 208] on button "Adicionar itens na mesa" at bounding box center [868, 210] width 151 height 34
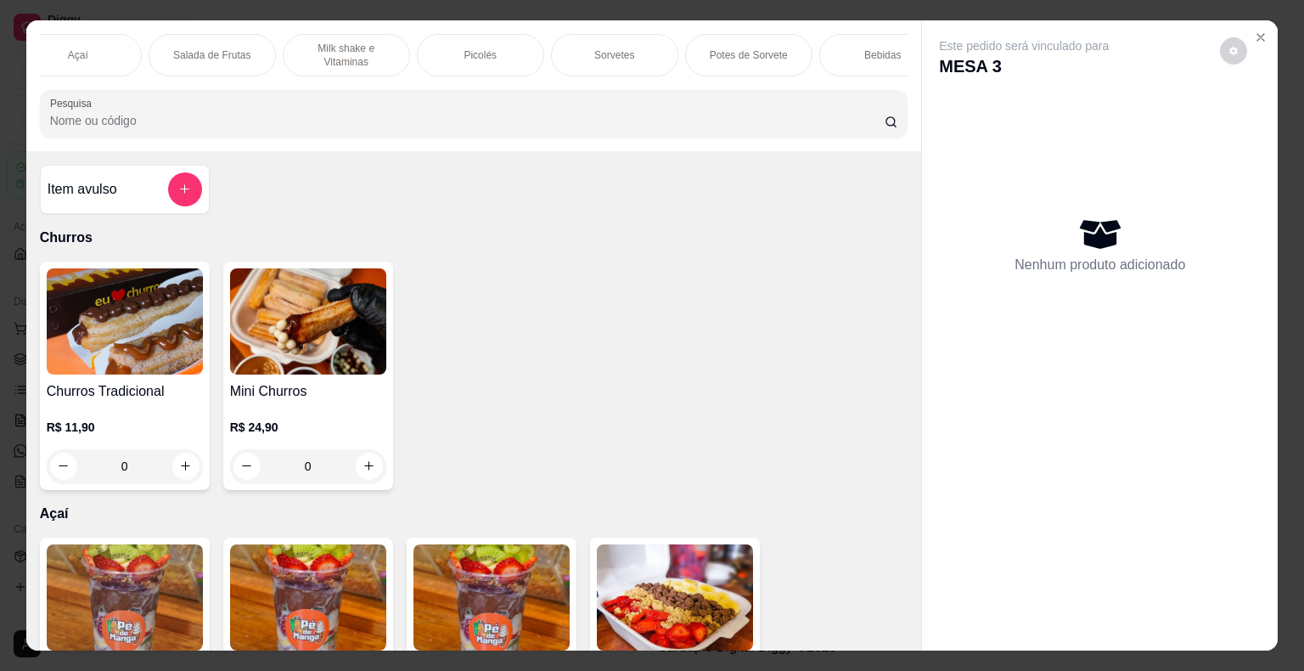
scroll to position [0, 198]
click at [586, 53] on p "Sorvetes" at bounding box center [576, 55] width 40 height 14
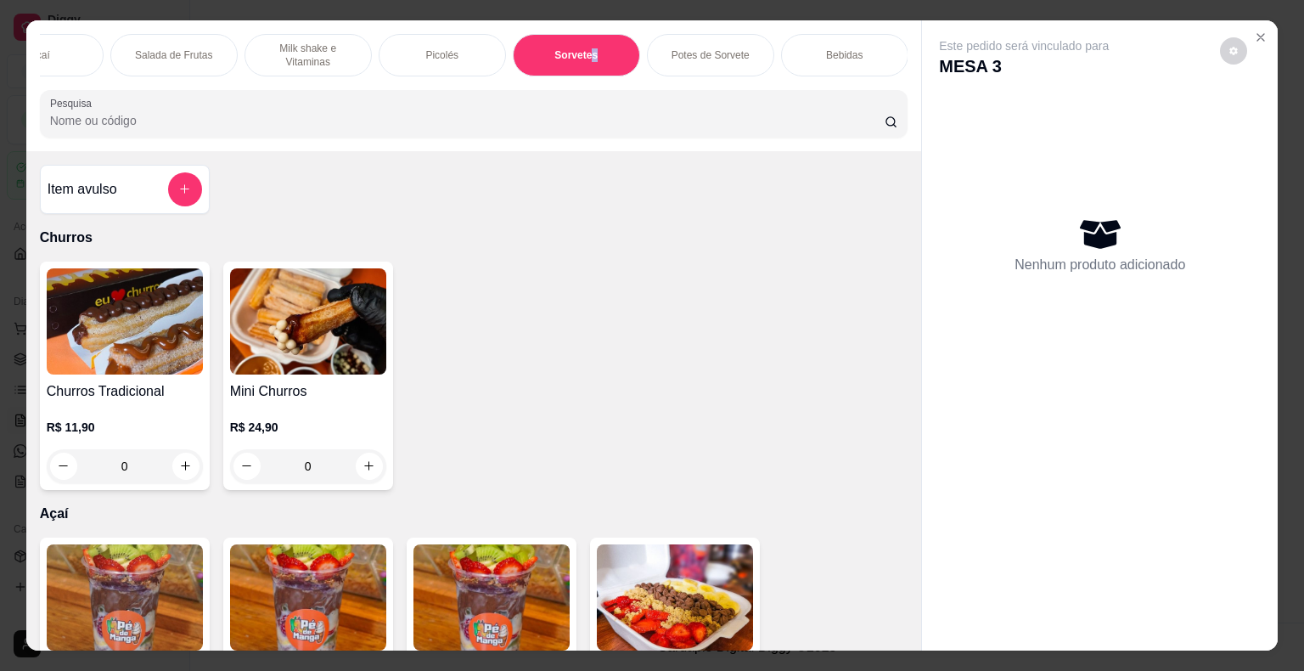
scroll to position [41, 0]
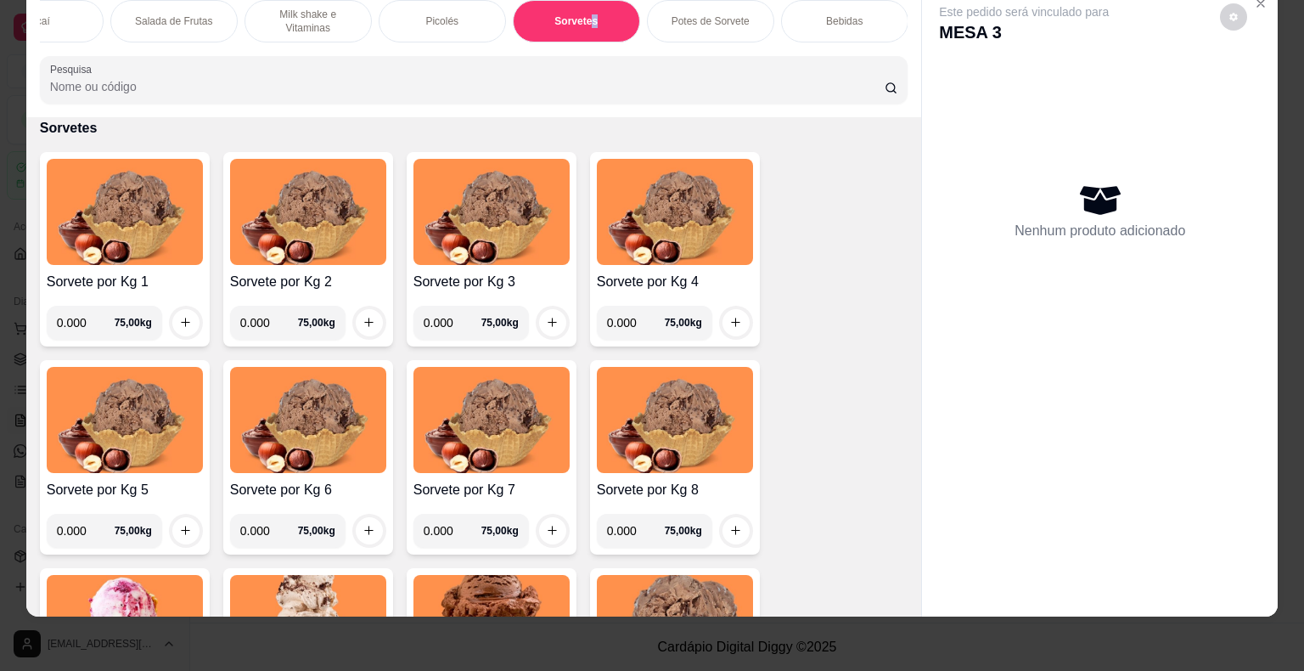
click at [76, 320] on input "0.000" at bounding box center [86, 323] width 58 height 34
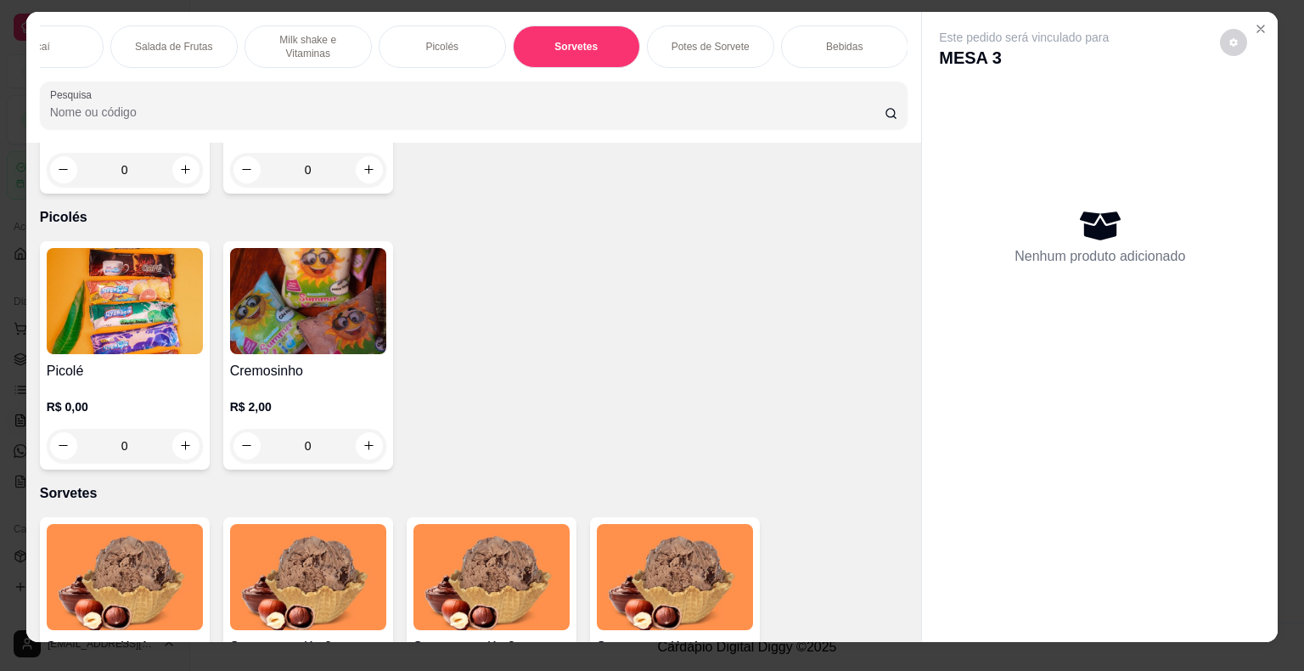
scroll to position [0, 0]
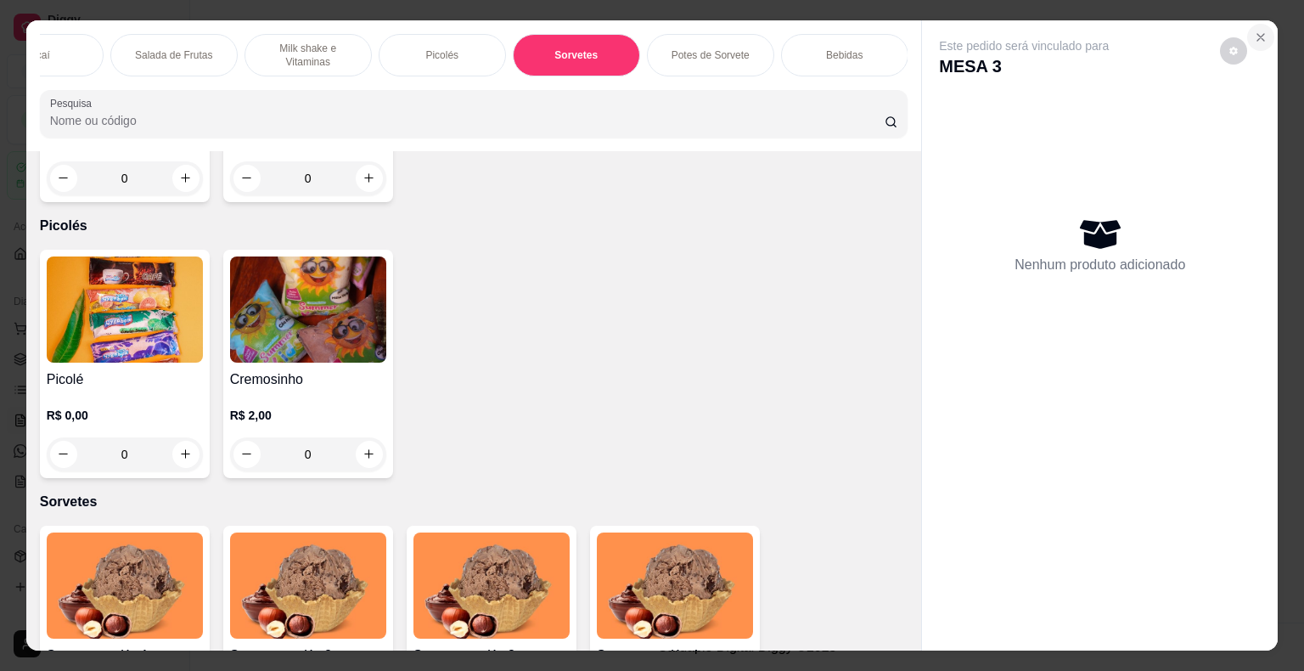
click at [1254, 37] on icon "Close" at bounding box center [1261, 38] width 14 height 14
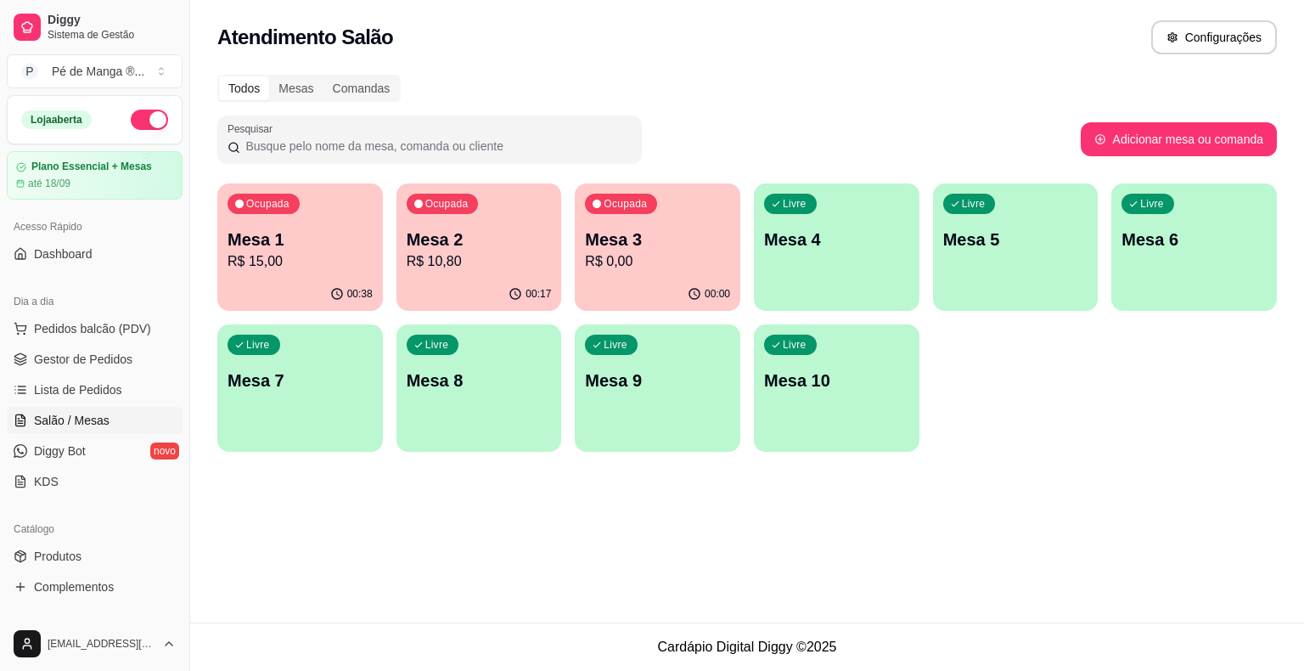
click at [496, 190] on div "Ocupada Mesa 2 R$ 10,80" at bounding box center [480, 230] width 166 height 94
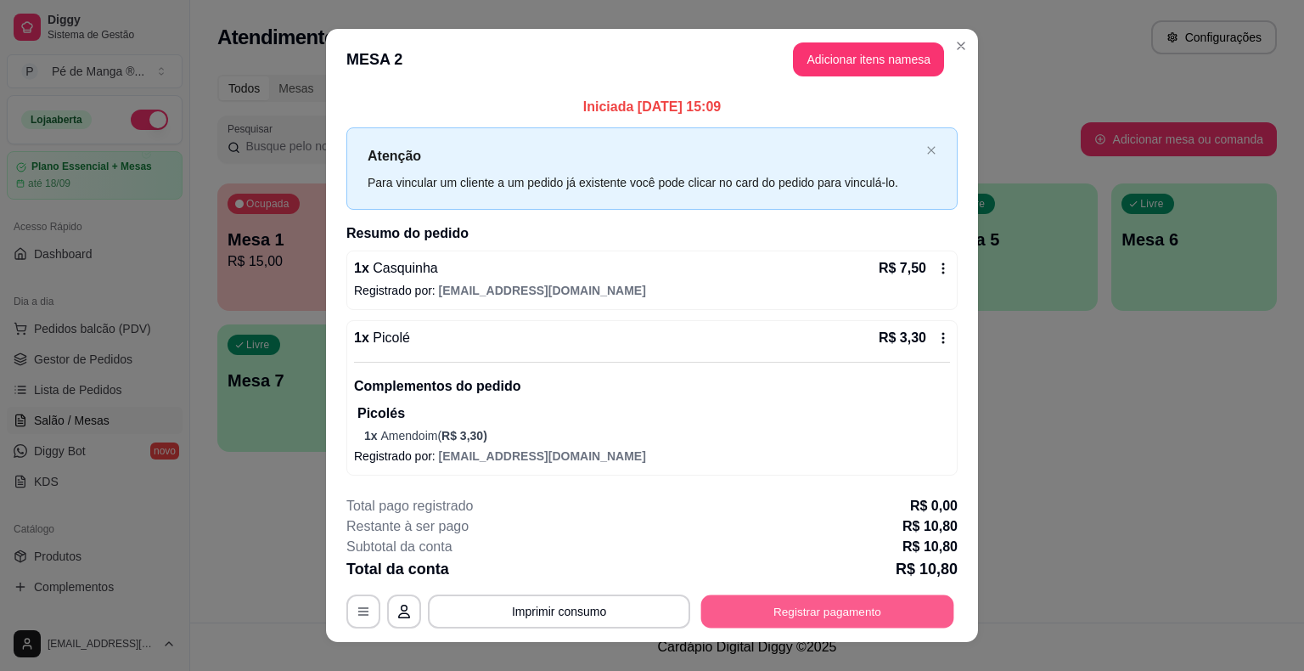
click at [850, 614] on button "Registrar pagamento" at bounding box center [828, 611] width 253 height 33
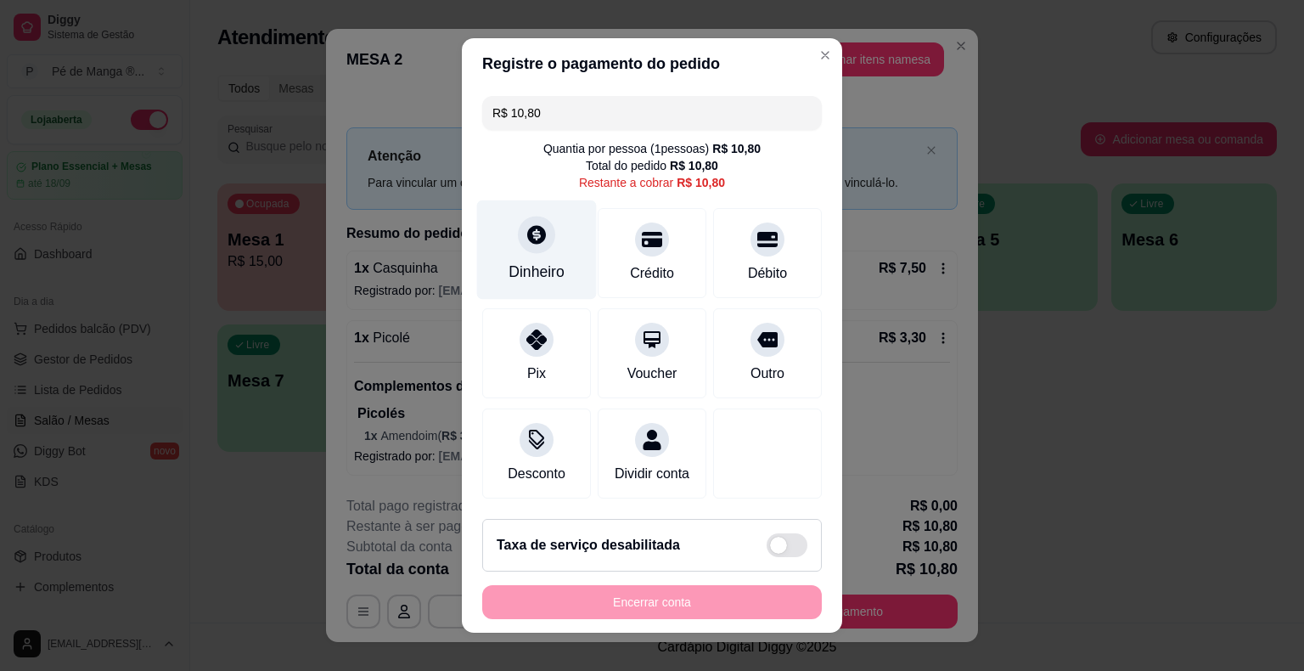
click at [519, 260] on div "Dinheiro" at bounding box center [537, 249] width 120 height 99
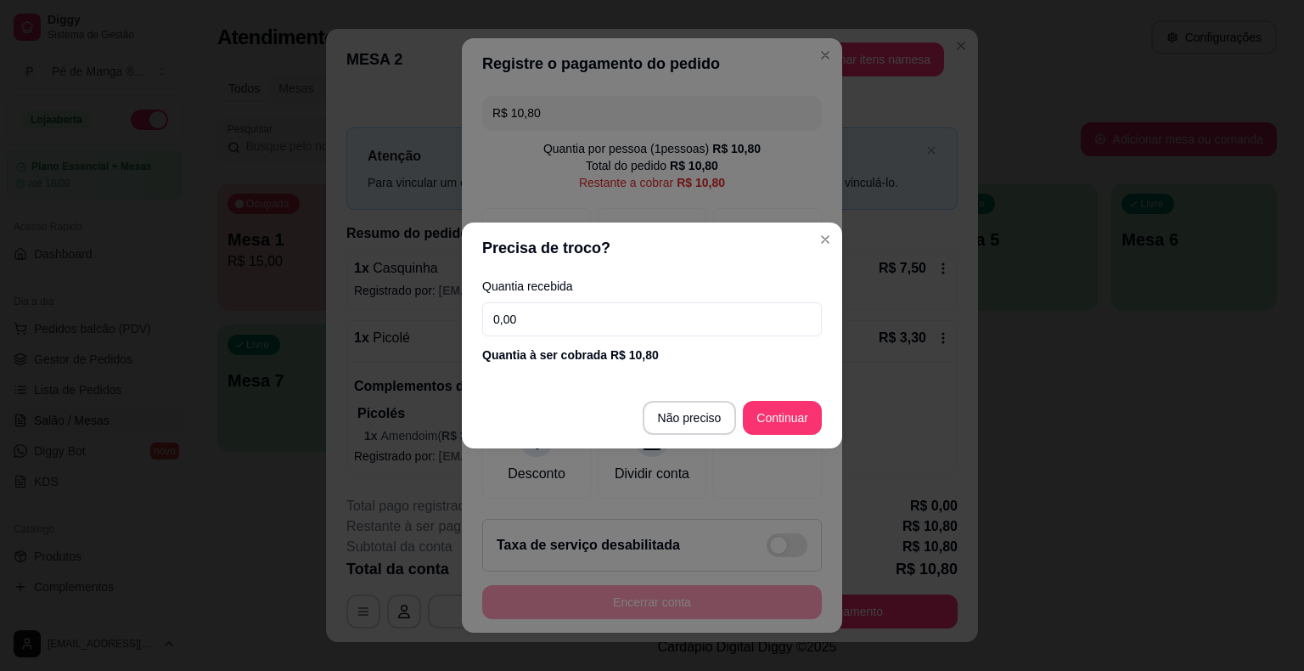
click at [673, 325] on input "0,00" at bounding box center [652, 319] width 340 height 34
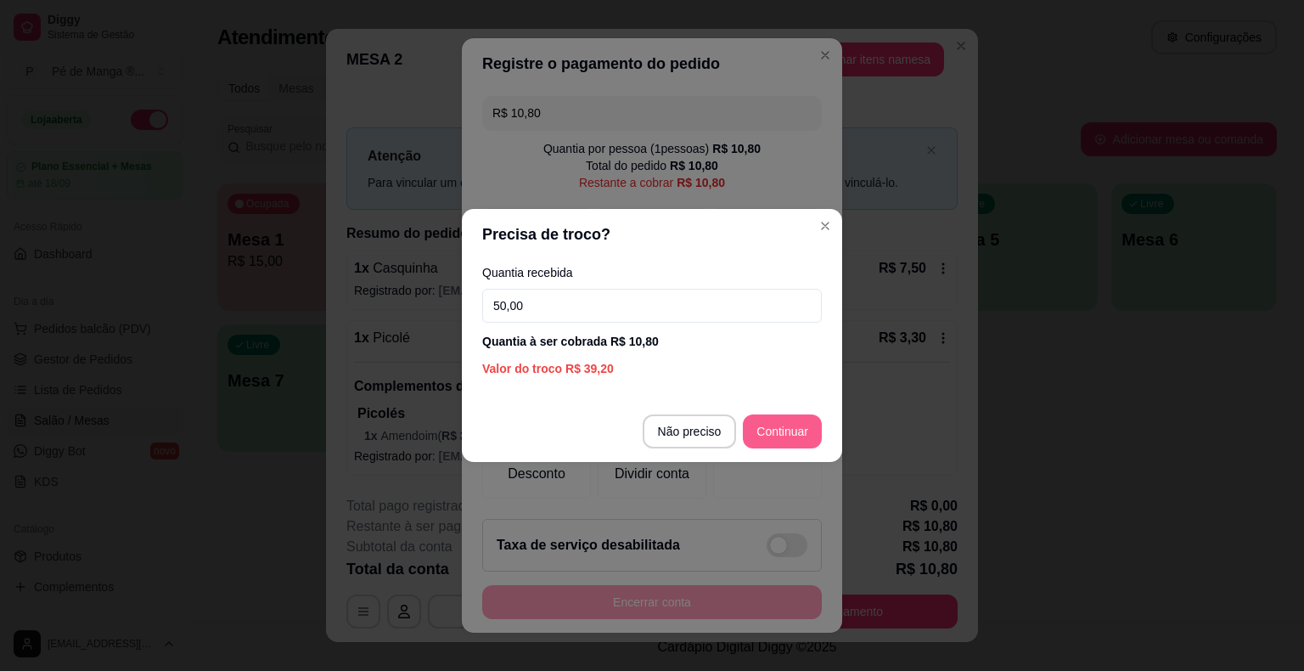
type input "50,00"
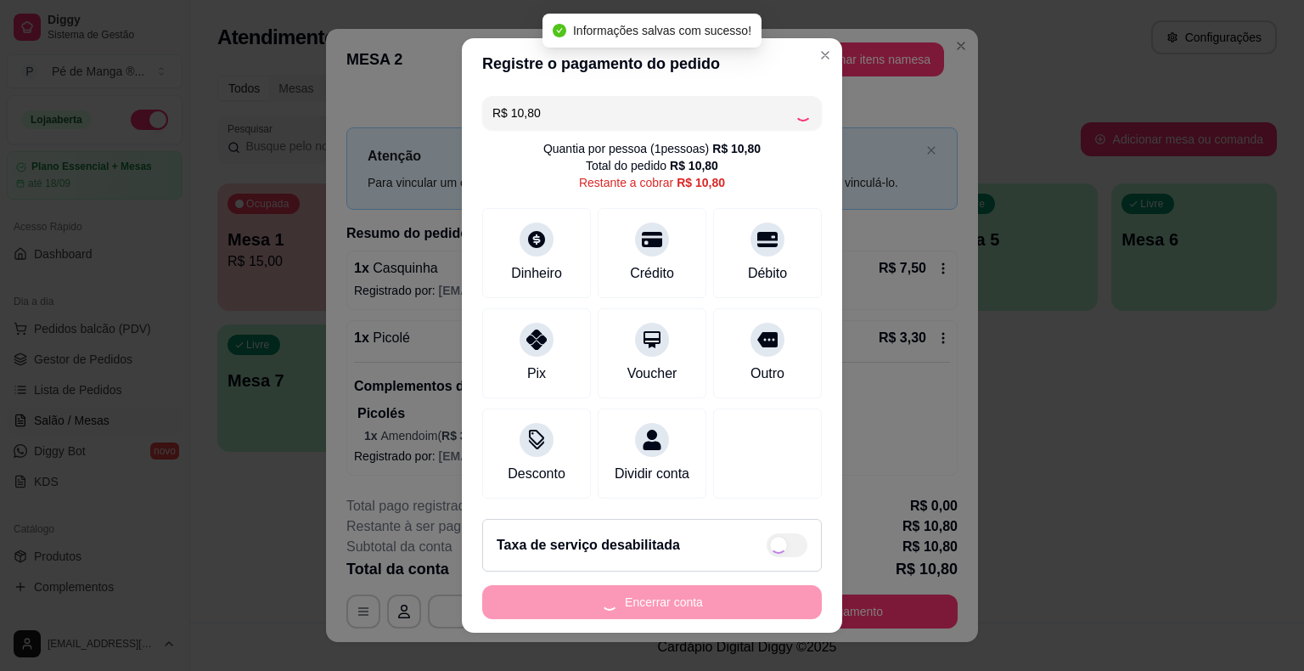
type input "R$ 0,00"
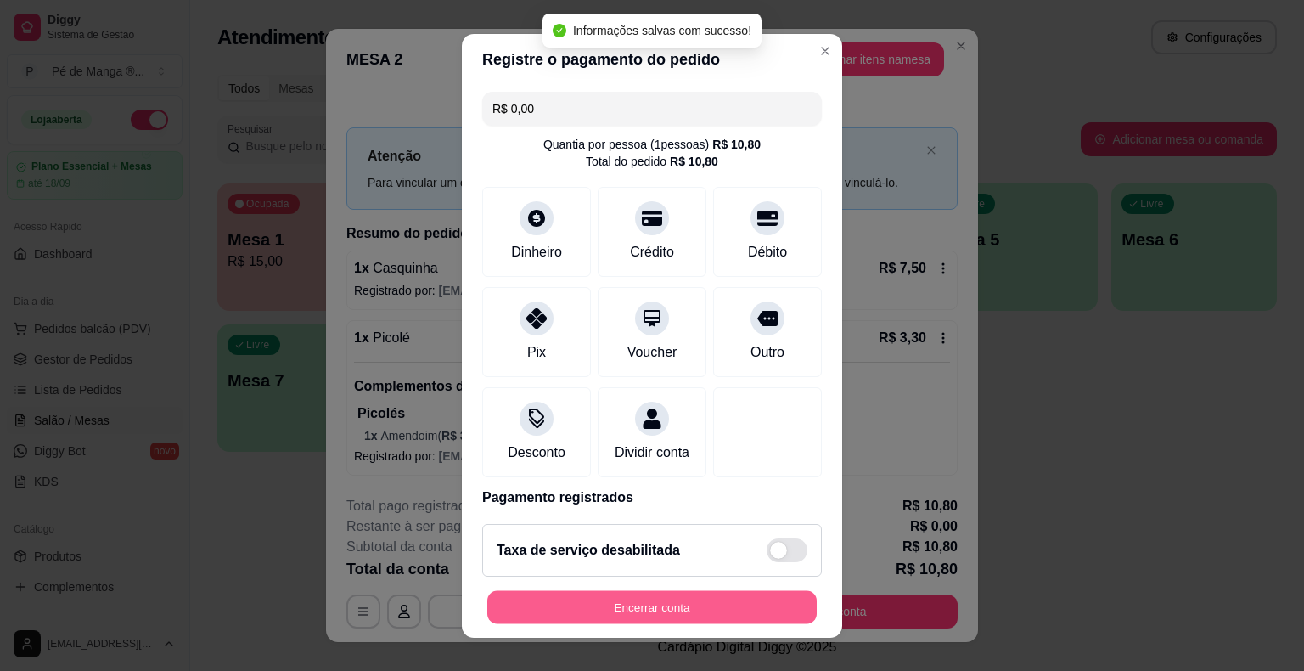
click at [733, 600] on button "Encerrar conta" at bounding box center [652, 606] width 330 height 33
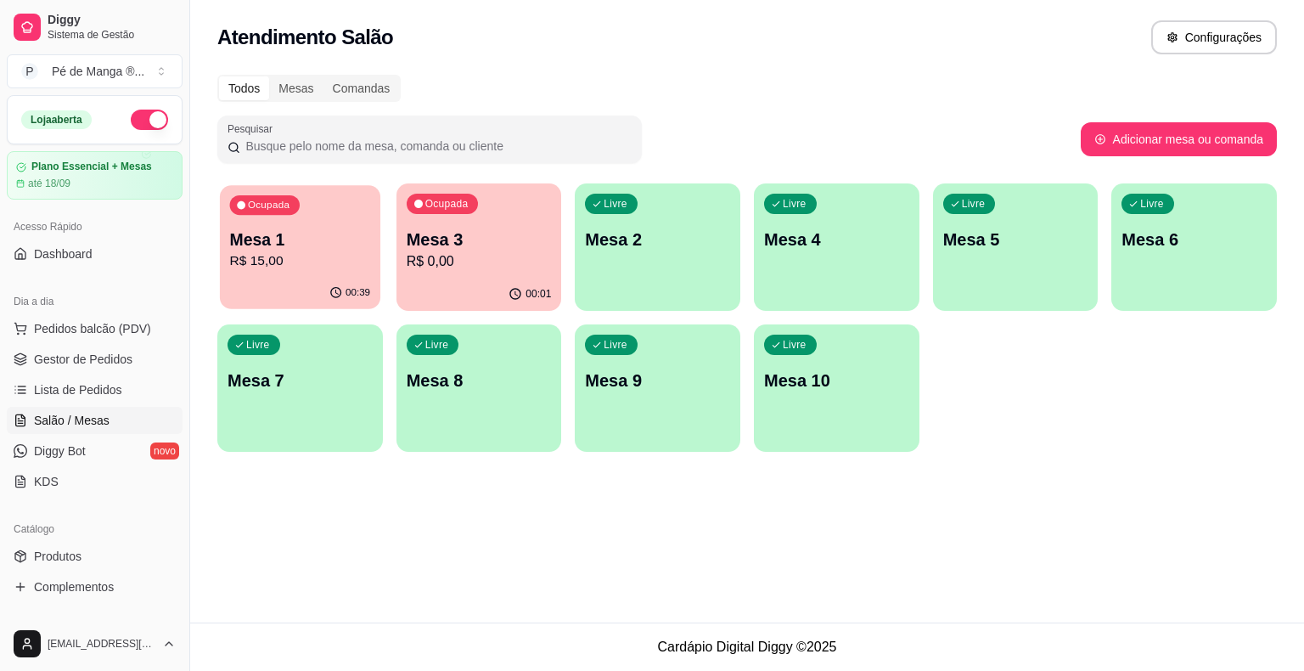
click at [281, 239] on p "Mesa 1" at bounding box center [300, 239] width 141 height 23
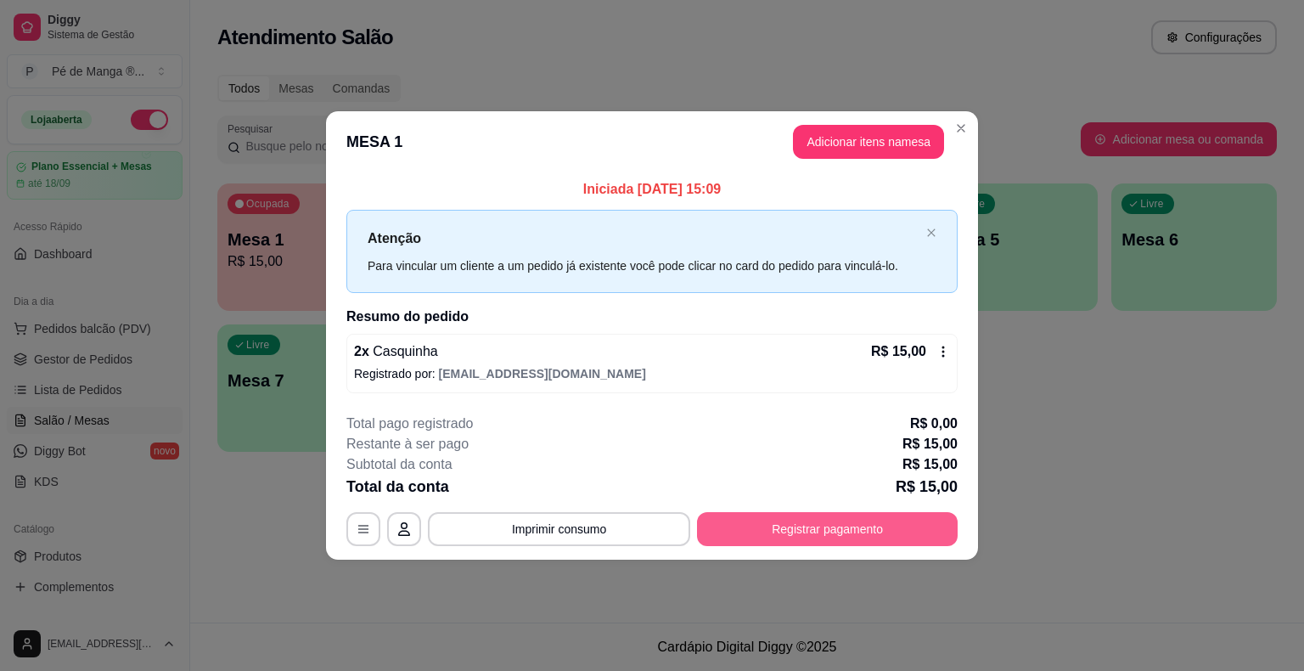
click at [848, 525] on button "Registrar pagamento" at bounding box center [827, 529] width 261 height 34
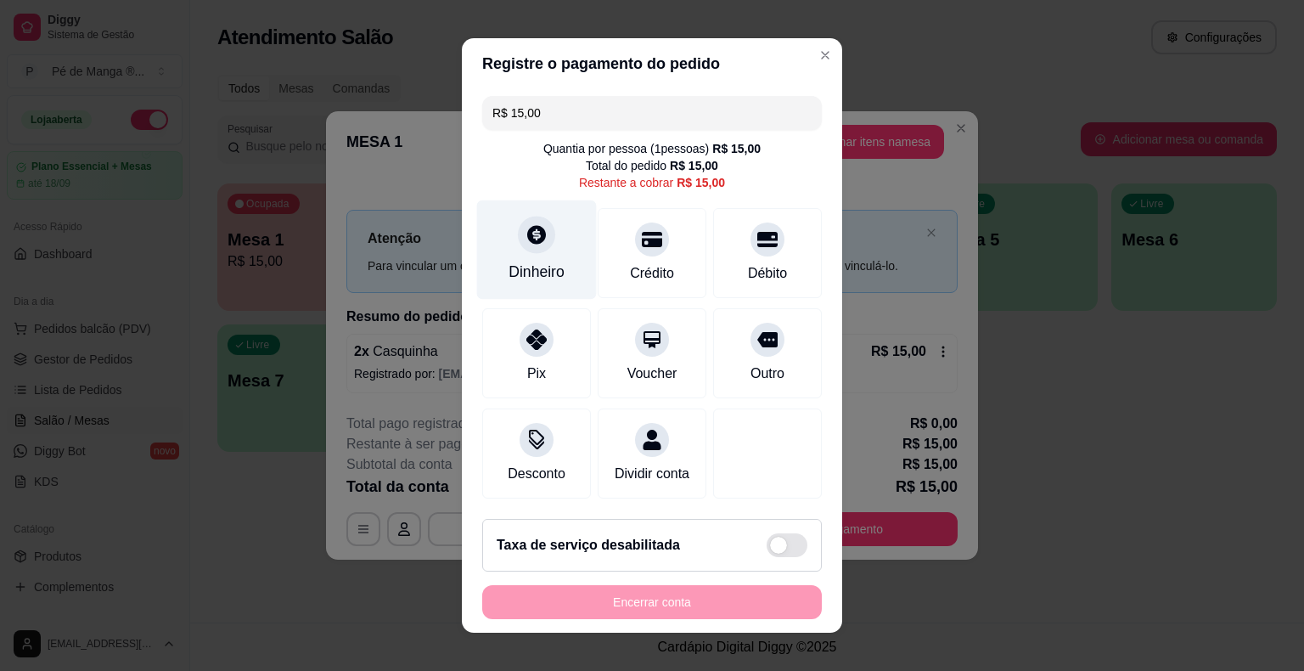
click at [540, 271] on div "Dinheiro" at bounding box center [537, 272] width 56 height 22
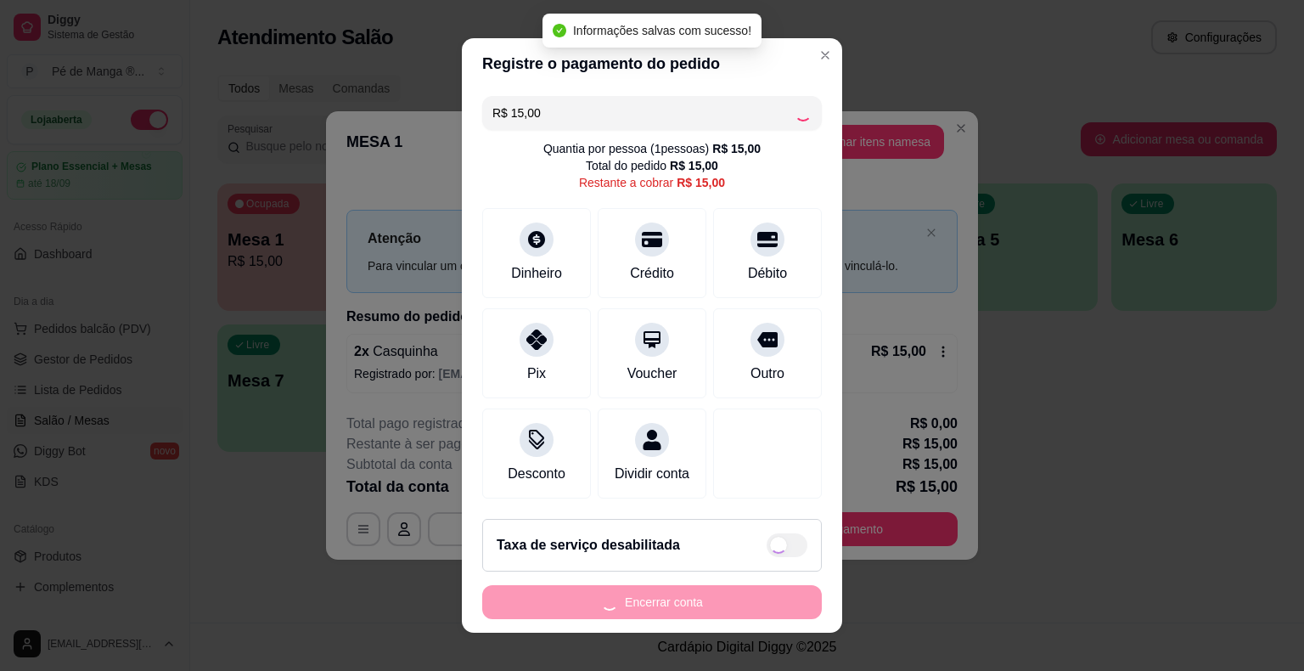
type input "R$ 0,00"
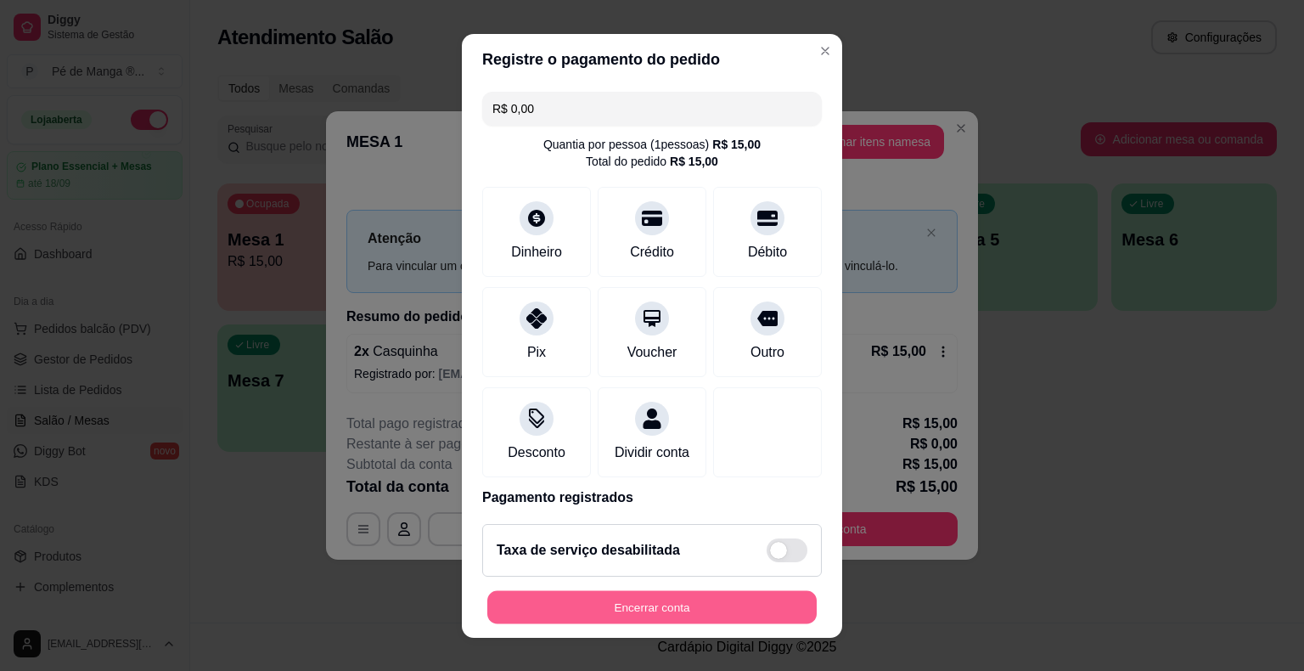
click at [735, 615] on button "Encerrar conta" at bounding box center [652, 606] width 330 height 33
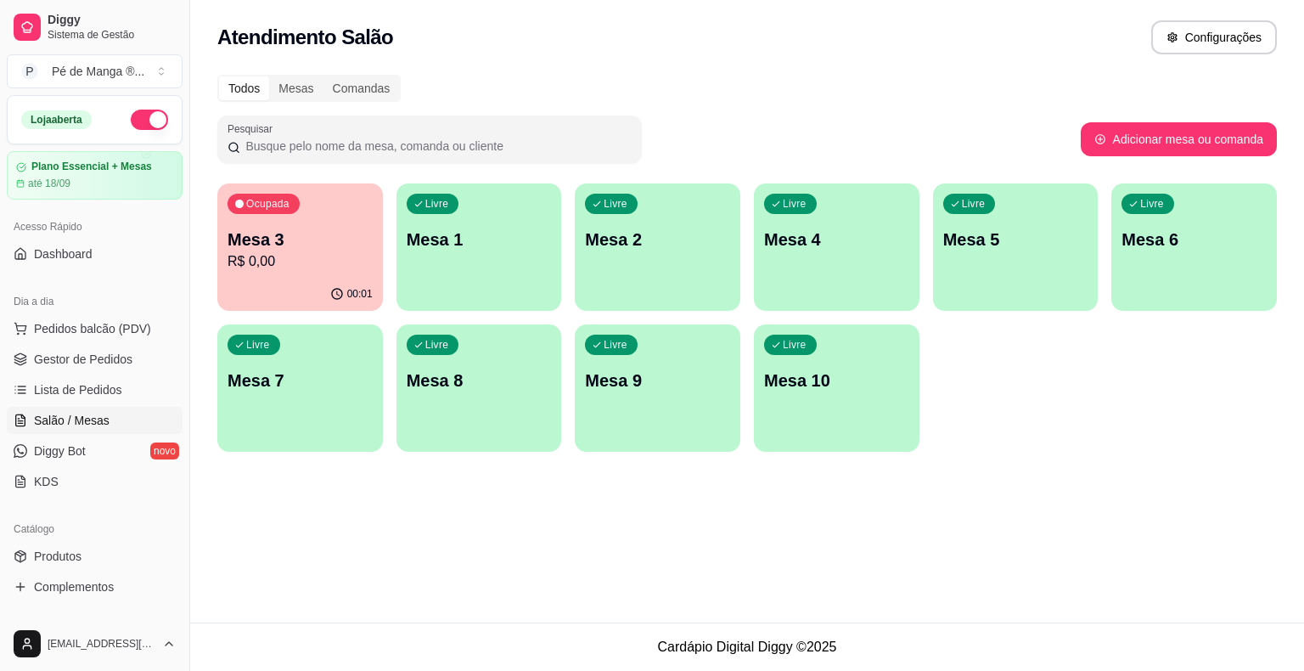
click at [296, 256] on p "R$ 0,00" at bounding box center [300, 261] width 145 height 20
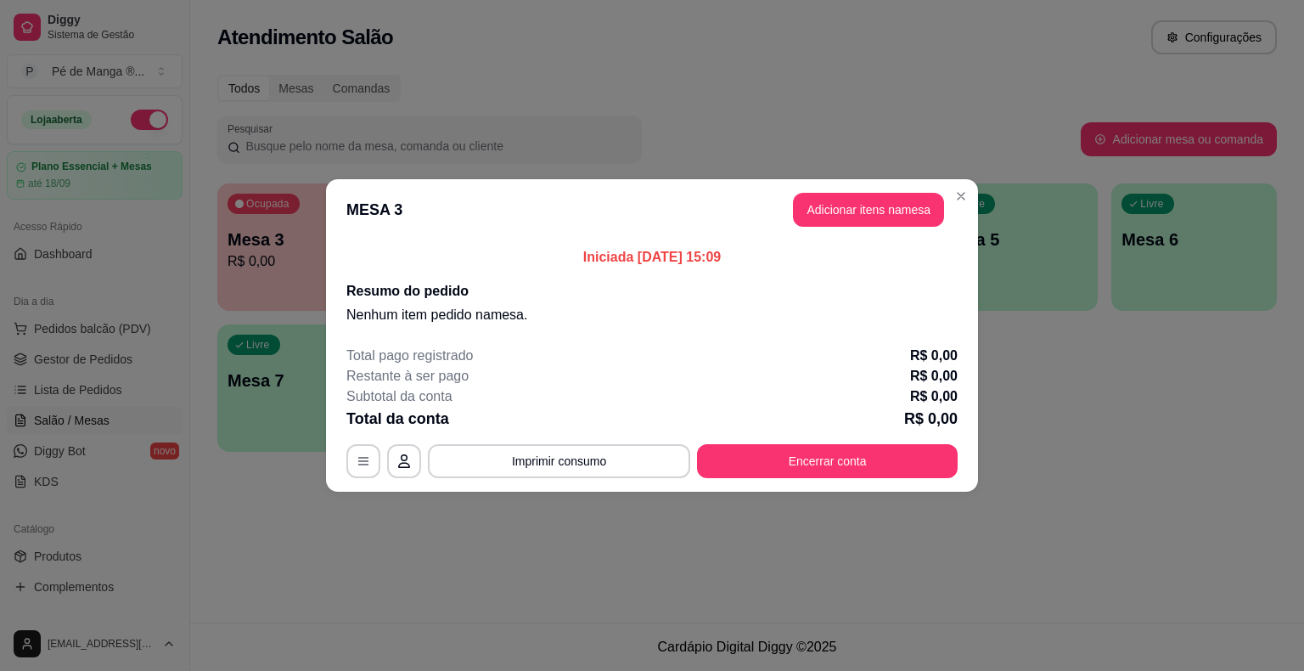
click at [857, 219] on button "Adicionar itens na mesa" at bounding box center [868, 210] width 151 height 34
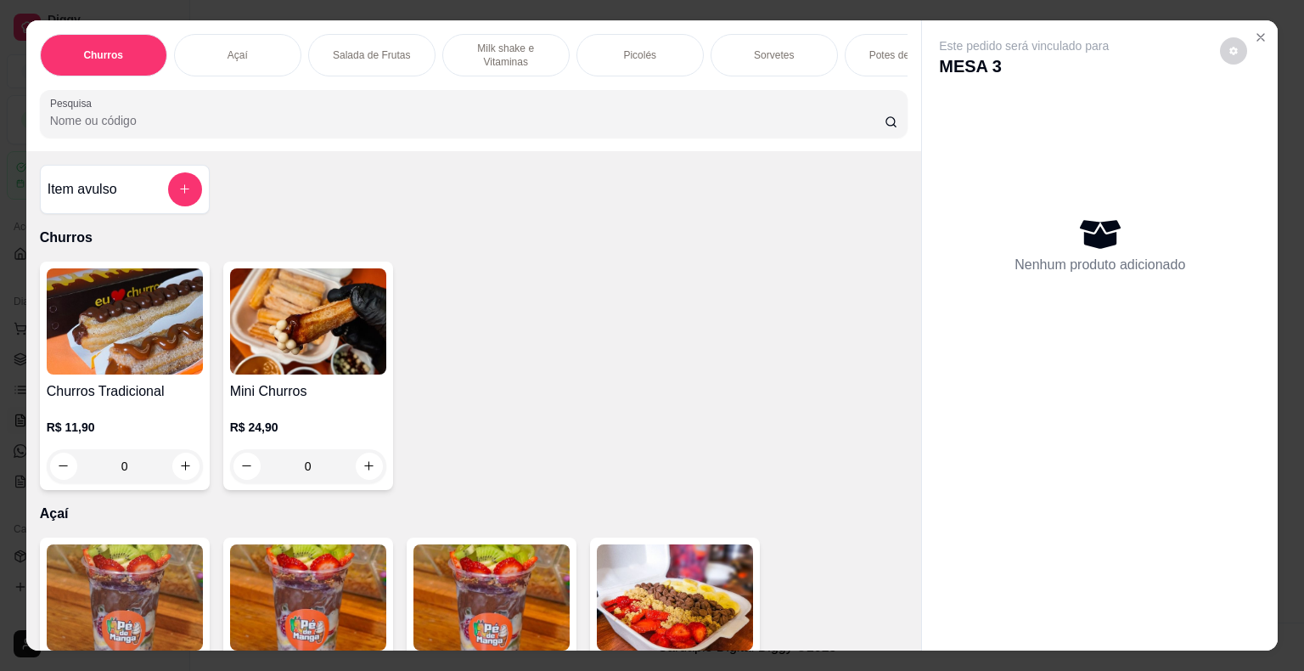
drag, startPoint x: 778, startPoint y: 54, endPoint x: 724, endPoint y: 78, distance: 59.7
click at [778, 55] on div "Sorvetes" at bounding box center [774, 55] width 127 height 42
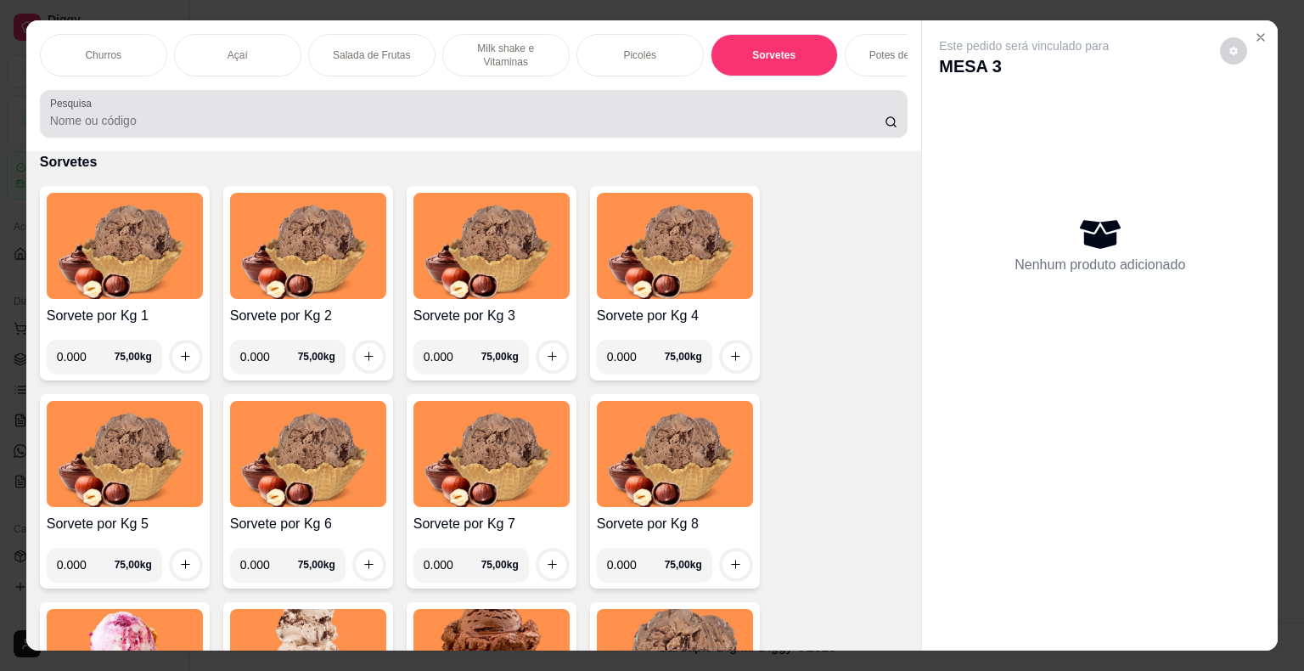
scroll to position [41, 0]
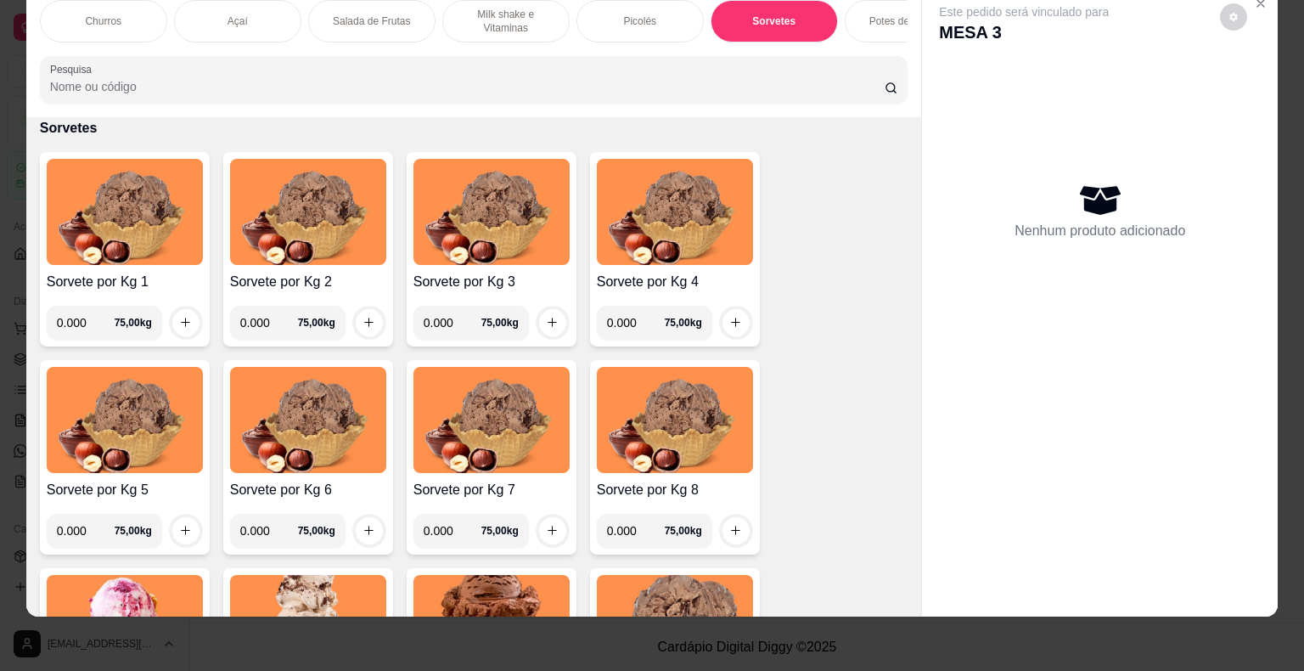
click at [88, 335] on input "0.000" at bounding box center [86, 323] width 58 height 34
type input "0.220"
click at [179, 316] on icon "increase-product-quantity" at bounding box center [185, 322] width 13 height 13
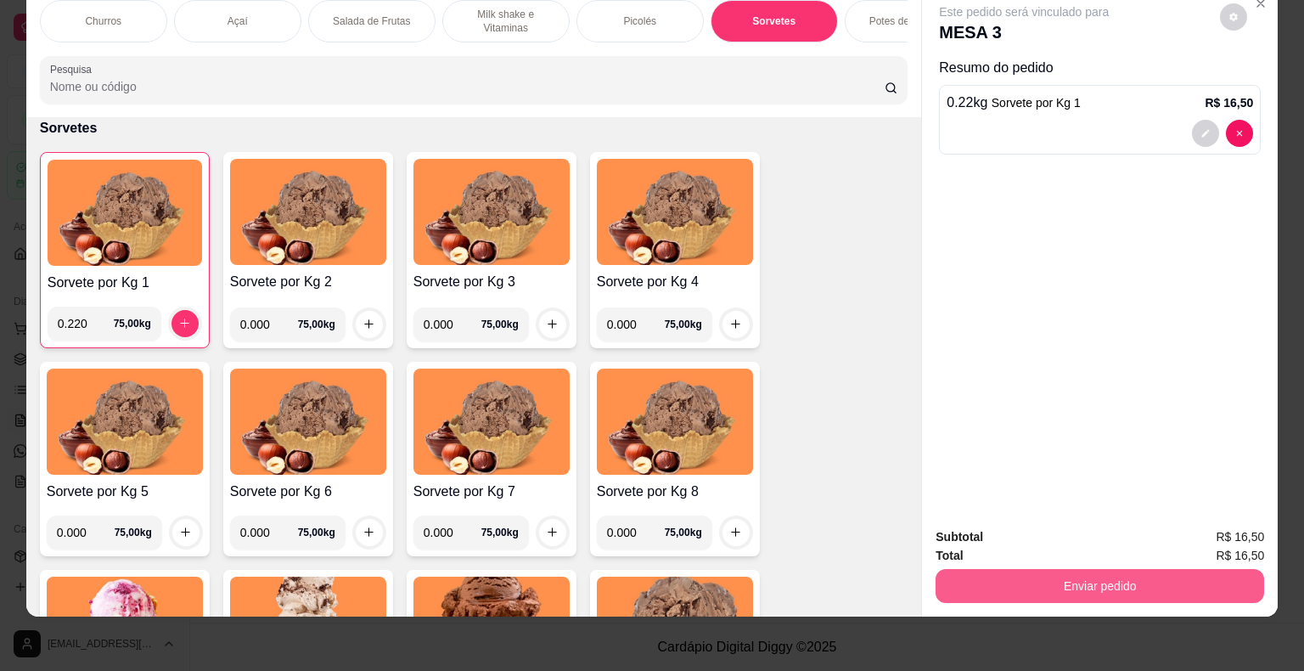
click at [1125, 569] on button "Enviar pedido" at bounding box center [1100, 586] width 329 height 34
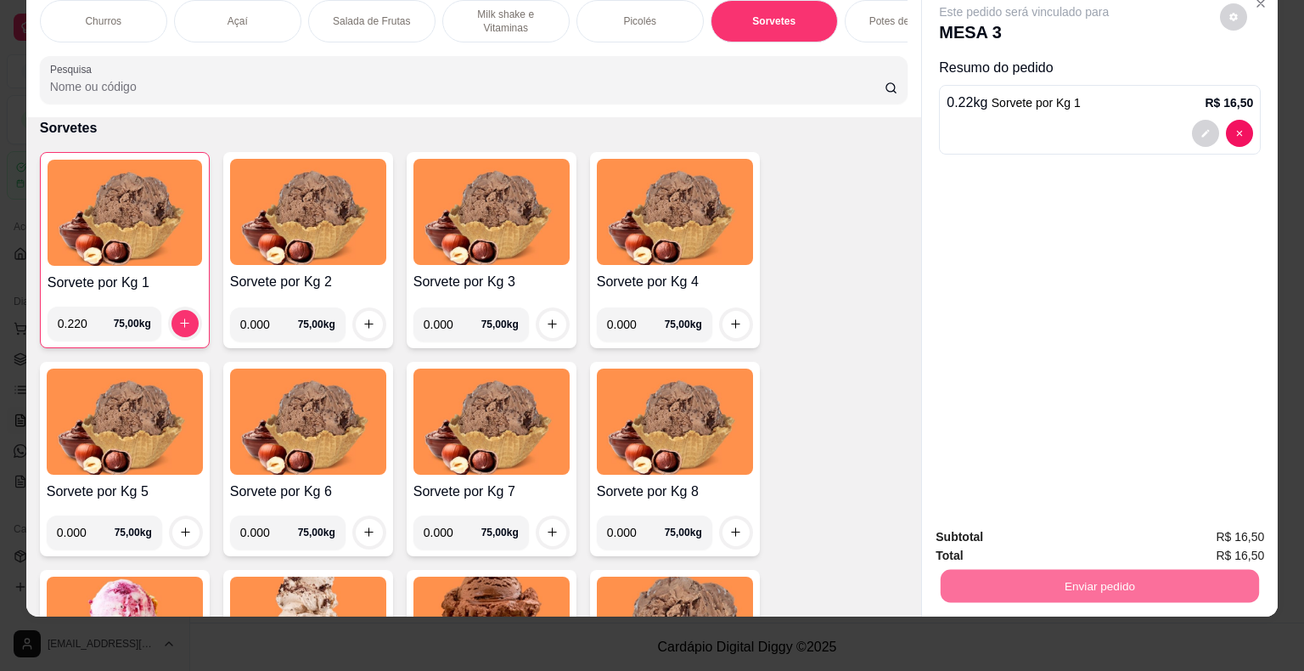
click at [1025, 525] on button "Não registrar e enviar pedido" at bounding box center [1044, 531] width 172 height 31
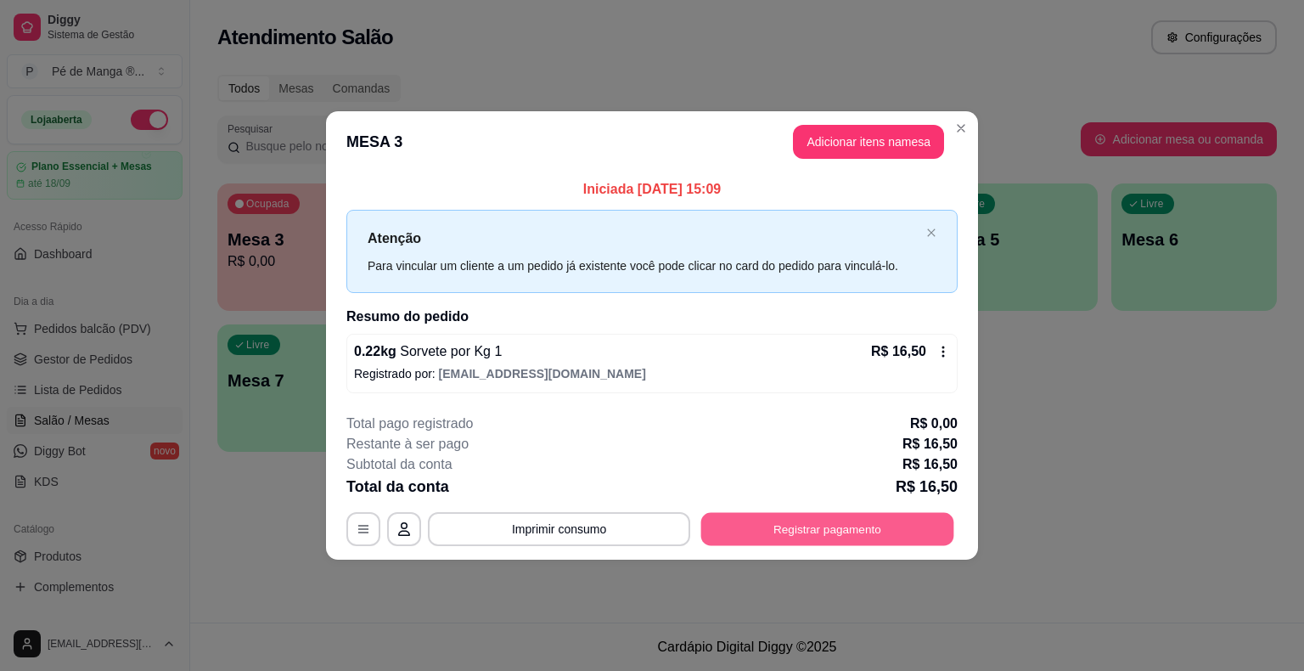
click at [877, 533] on button "Registrar pagamento" at bounding box center [828, 528] width 253 height 33
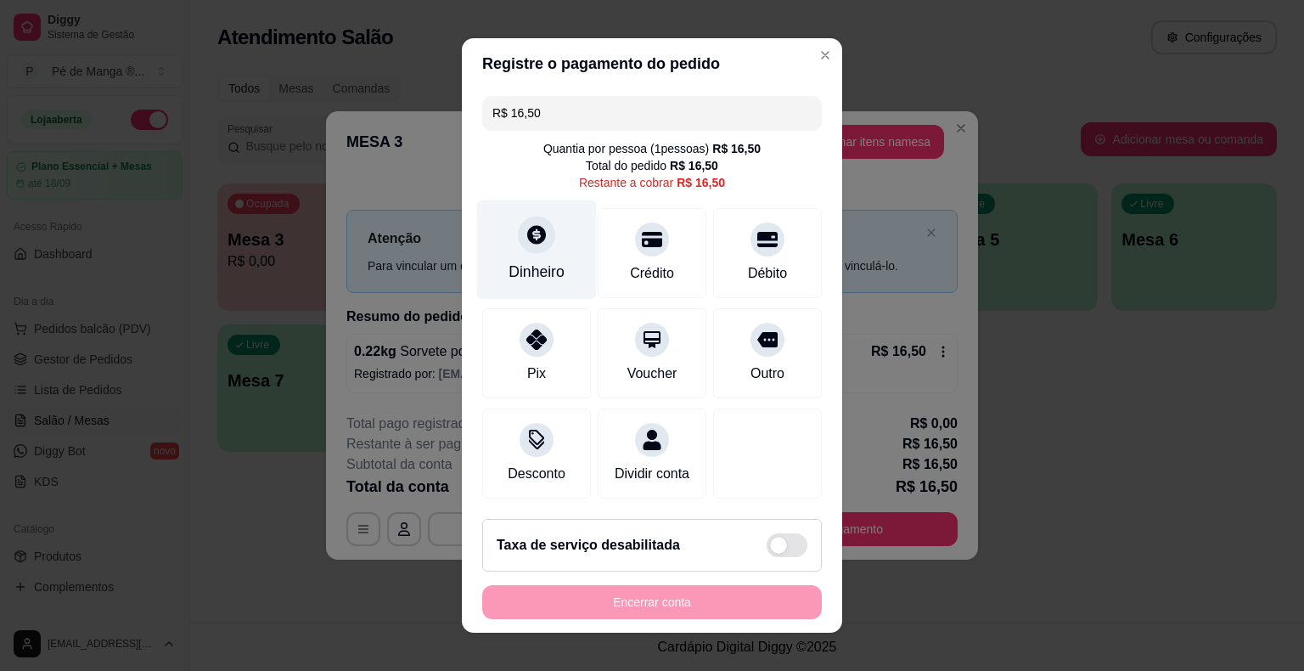
click at [554, 264] on div "Dinheiro" at bounding box center [537, 272] width 56 height 22
drag, startPoint x: 561, startPoint y: 118, endPoint x: 413, endPoint y: 107, distance: 148.2
click at [413, 107] on div "Registre o pagamento do pedido R$ 16,50 Quantia por pessoa ( 1 pessoas) R$ 16,5…" at bounding box center [652, 335] width 1304 height 671
click at [539, 269] on div "Dinheiro" at bounding box center [537, 272] width 56 height 22
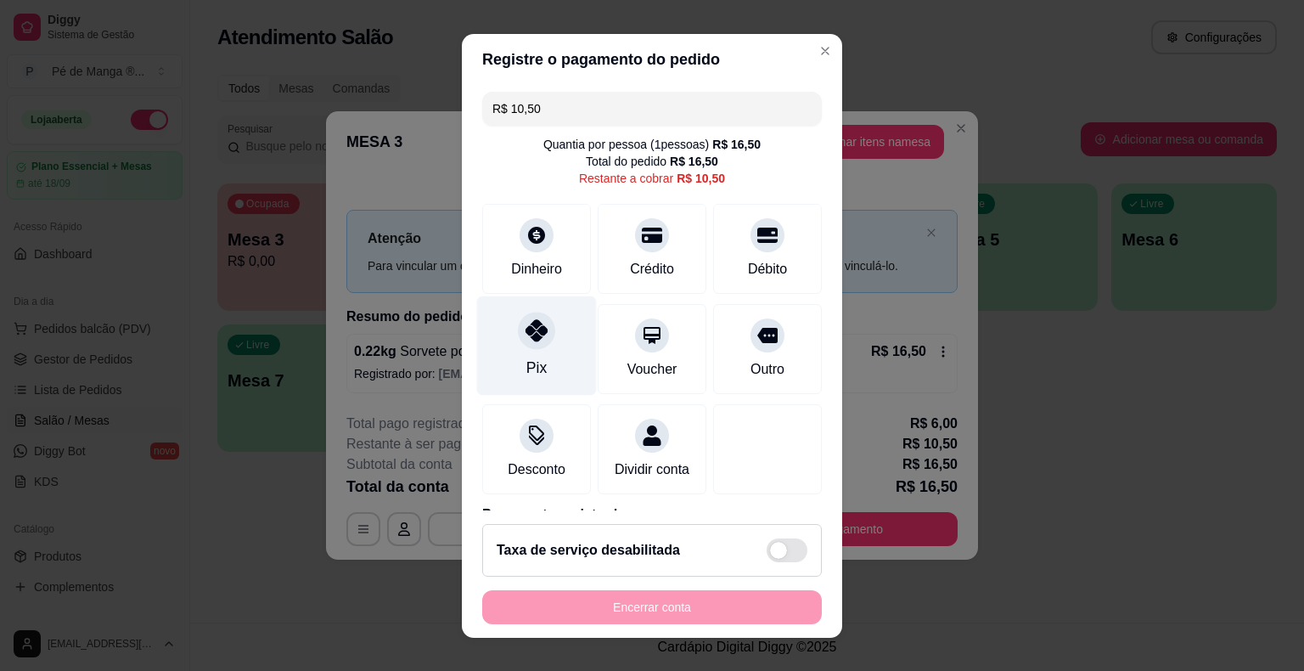
click at [542, 331] on div at bounding box center [536, 330] width 37 height 37
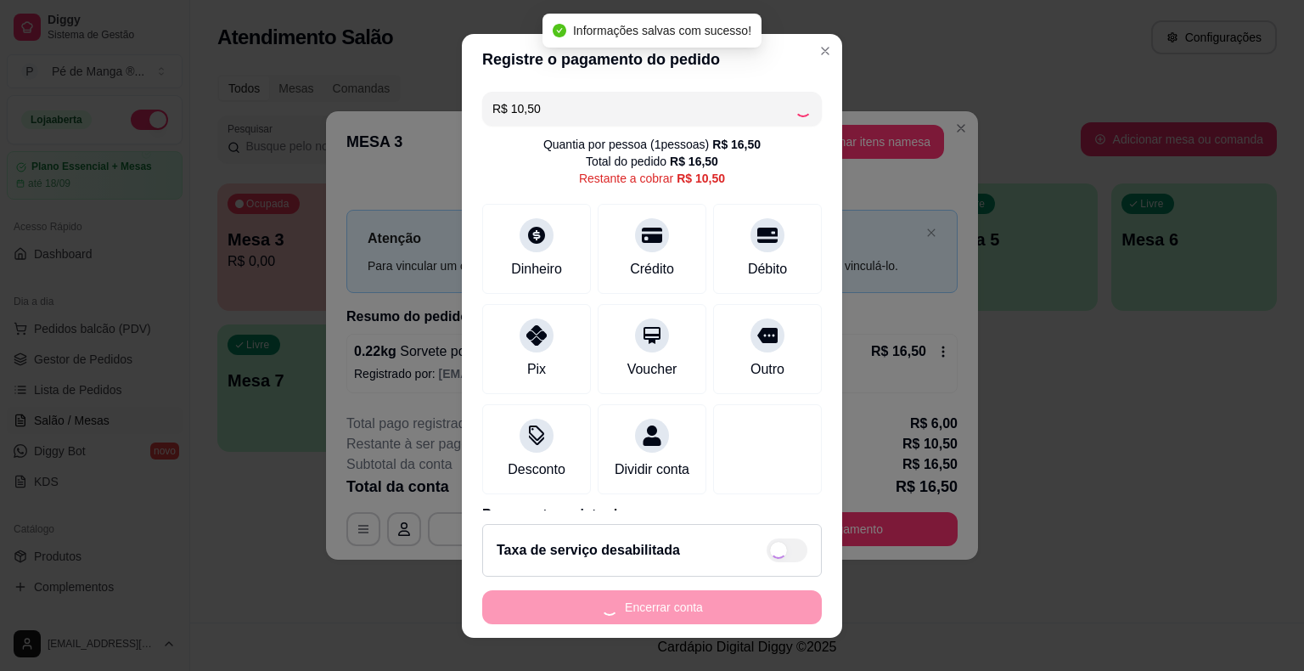
type input "R$ 0,00"
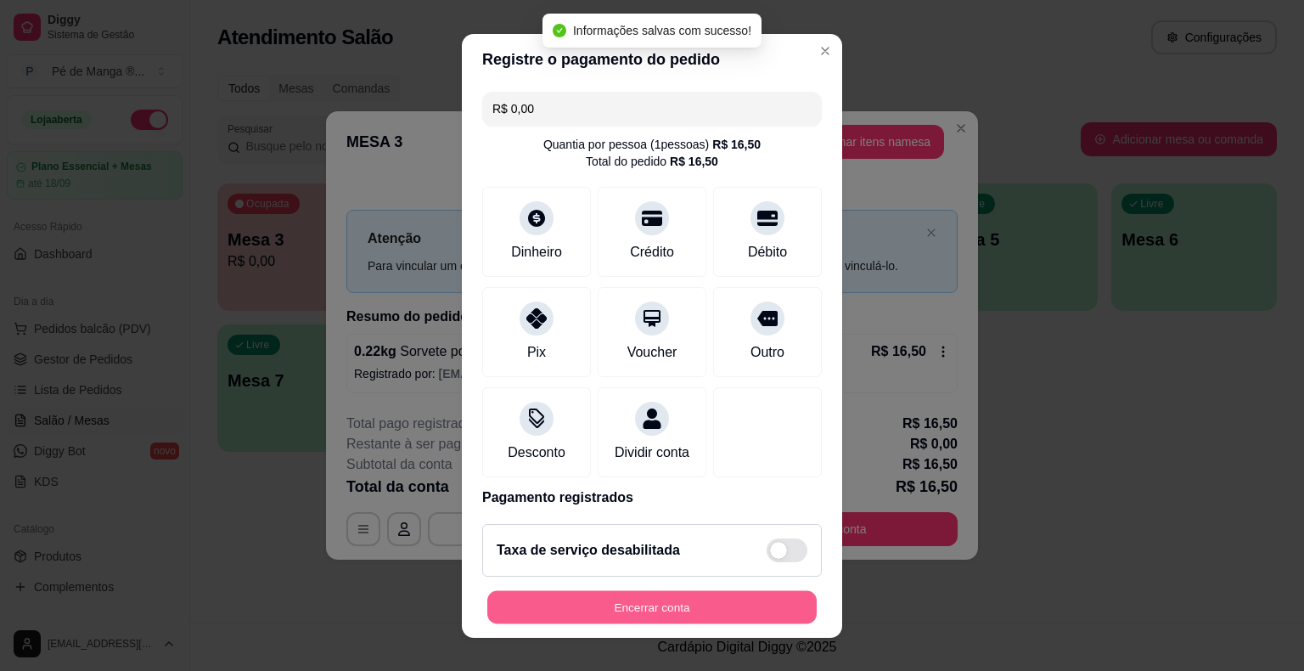
click at [642, 600] on button "Encerrar conta" at bounding box center [652, 606] width 330 height 33
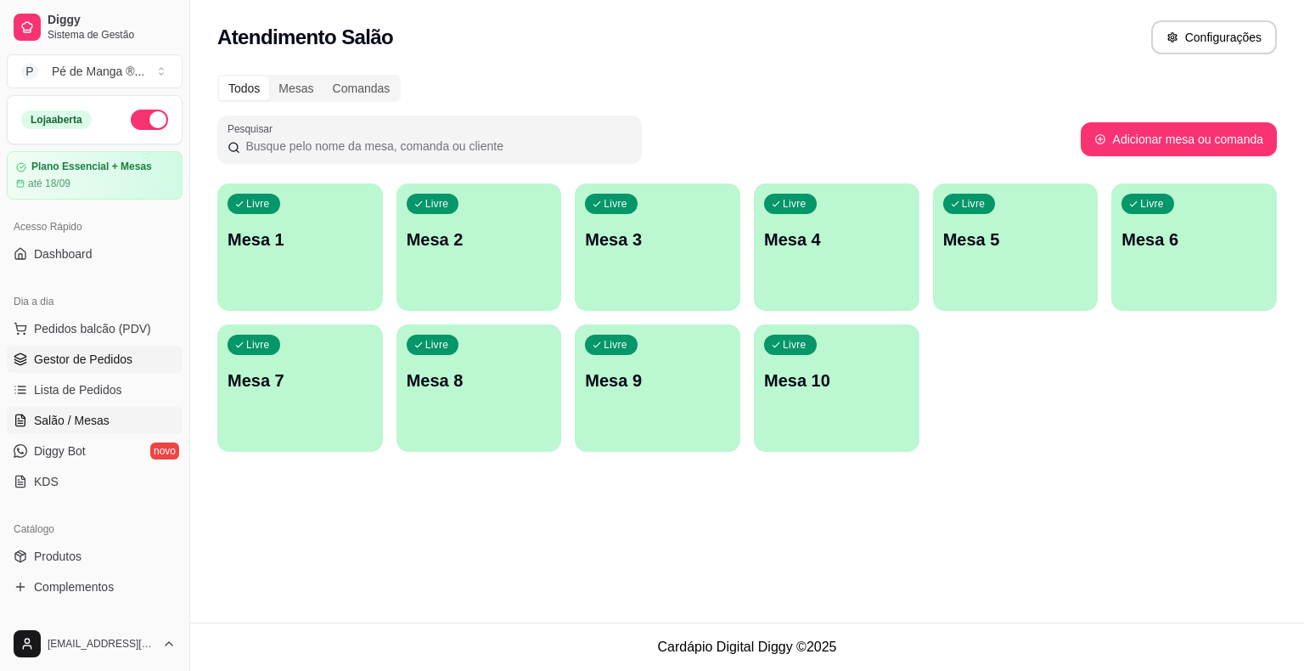
click at [102, 363] on span "Gestor de Pedidos" at bounding box center [83, 359] width 99 height 17
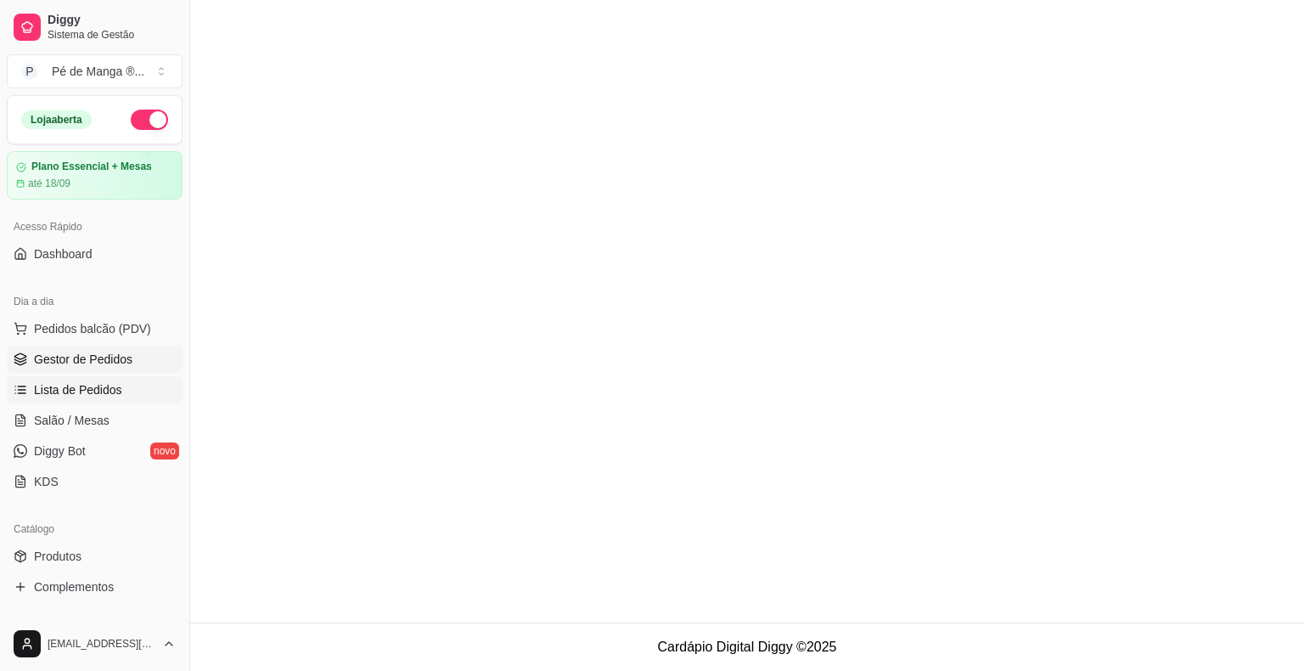
click at [107, 383] on span "Lista de Pedidos" at bounding box center [78, 389] width 88 height 17
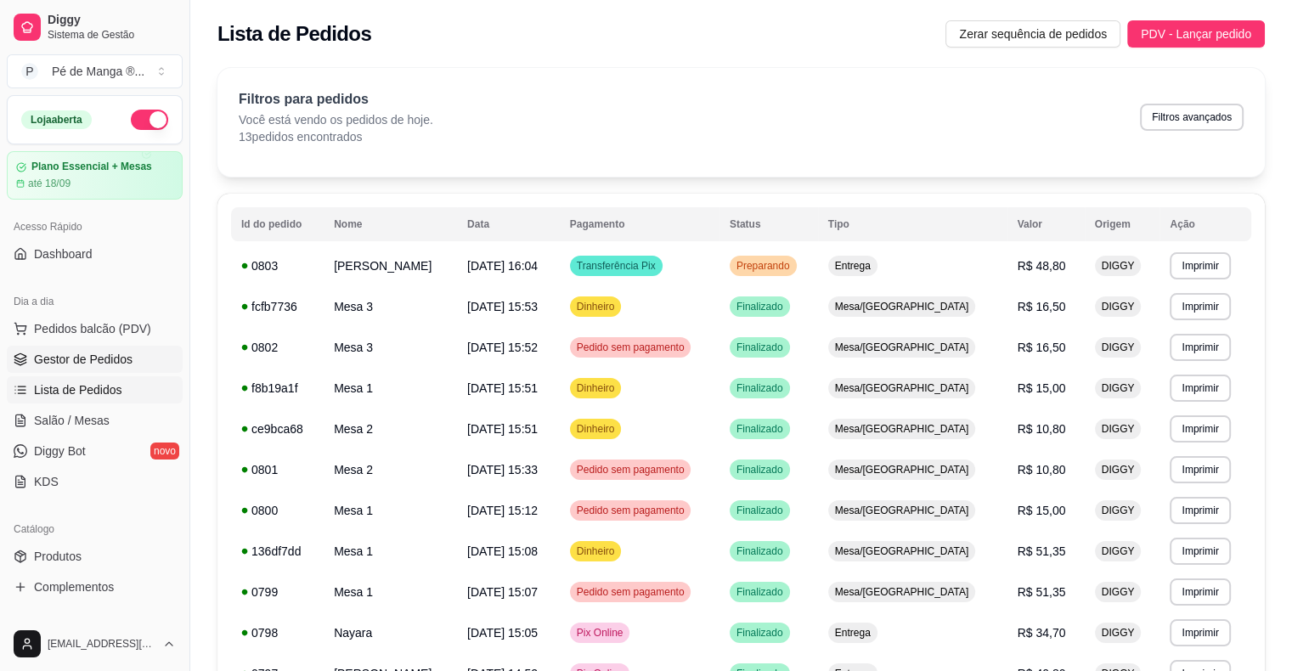
click at [149, 371] on link "Gestor de Pedidos" at bounding box center [95, 359] width 176 height 27
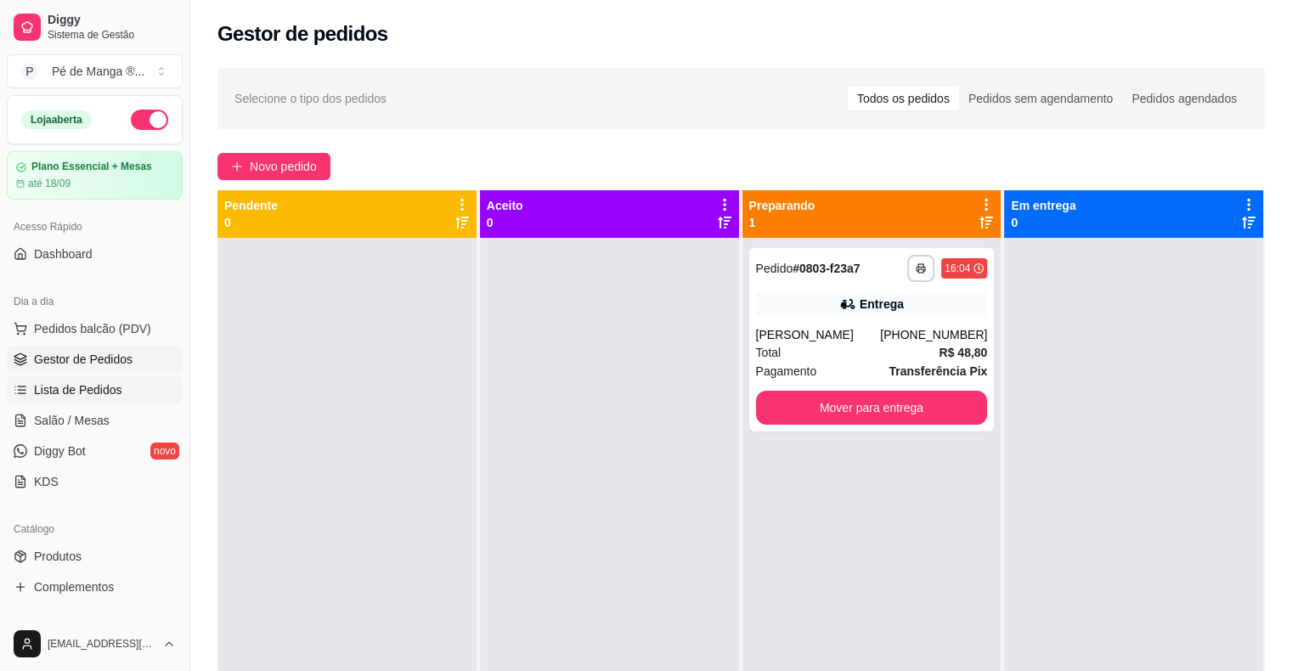
click at [74, 394] on span "Lista de Pedidos" at bounding box center [78, 389] width 88 height 17
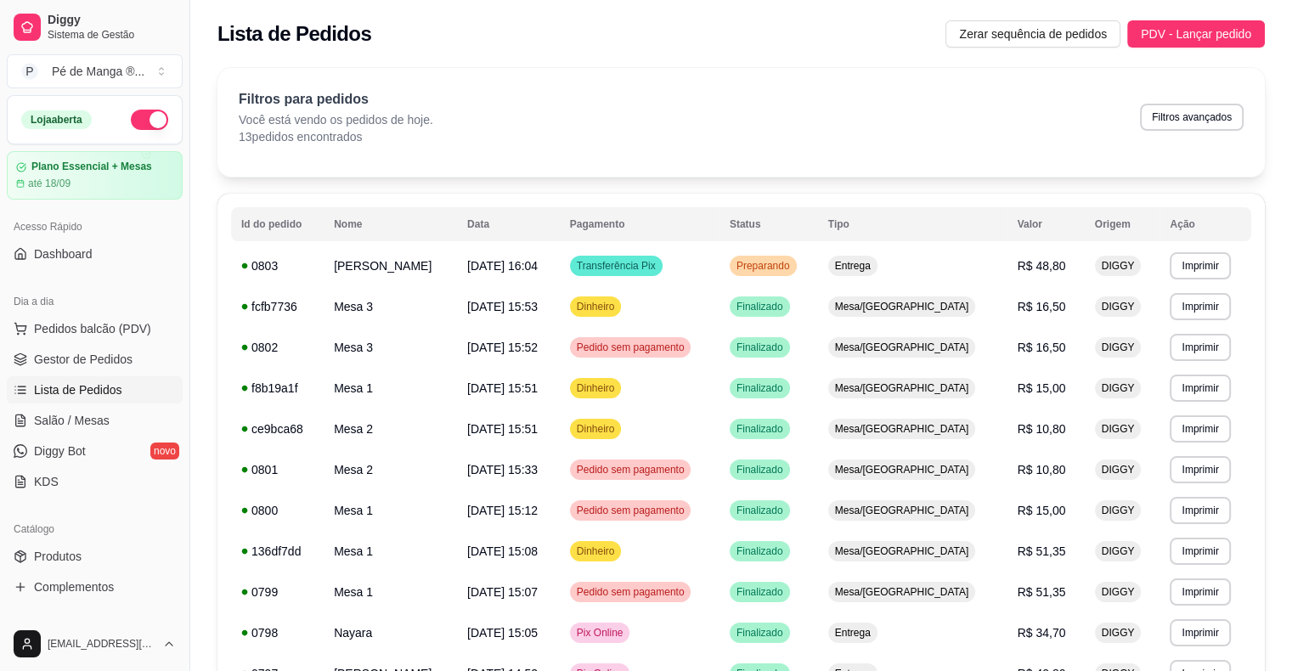
click at [74, 392] on span "Lista de Pedidos" at bounding box center [78, 389] width 88 height 17
click at [85, 361] on span "Gestor de Pedidos" at bounding box center [83, 359] width 99 height 17
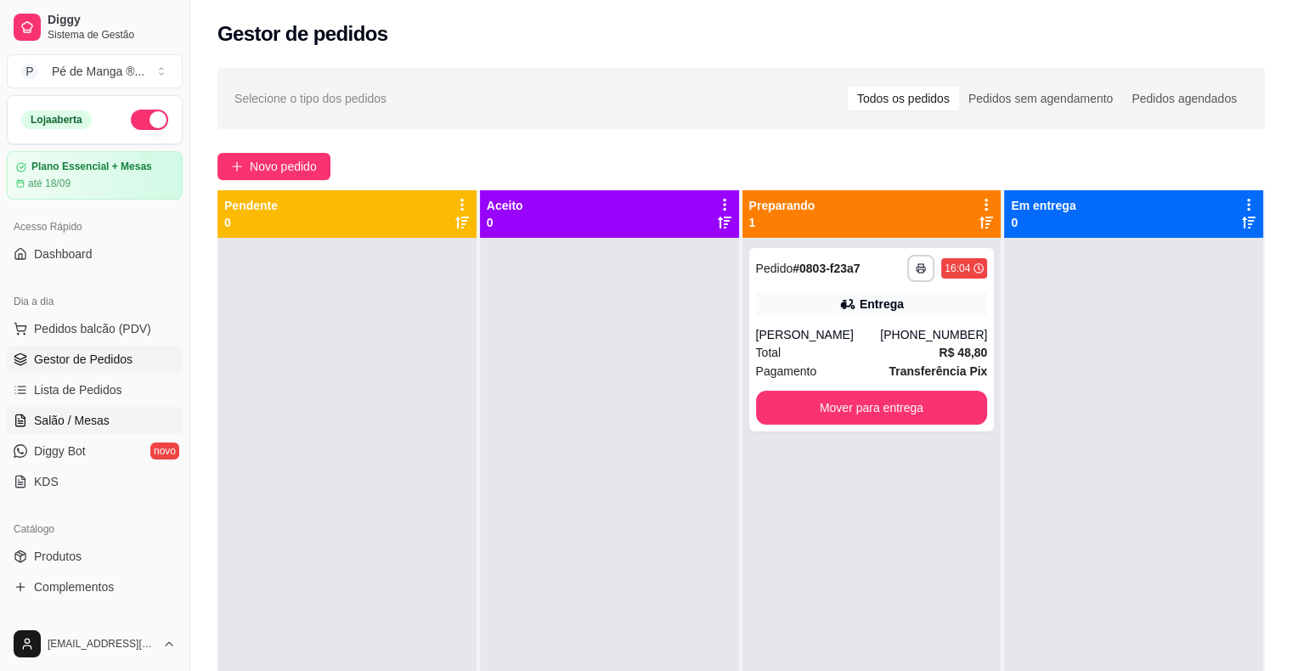
click at [130, 425] on link "Salão / Mesas" at bounding box center [95, 420] width 176 height 27
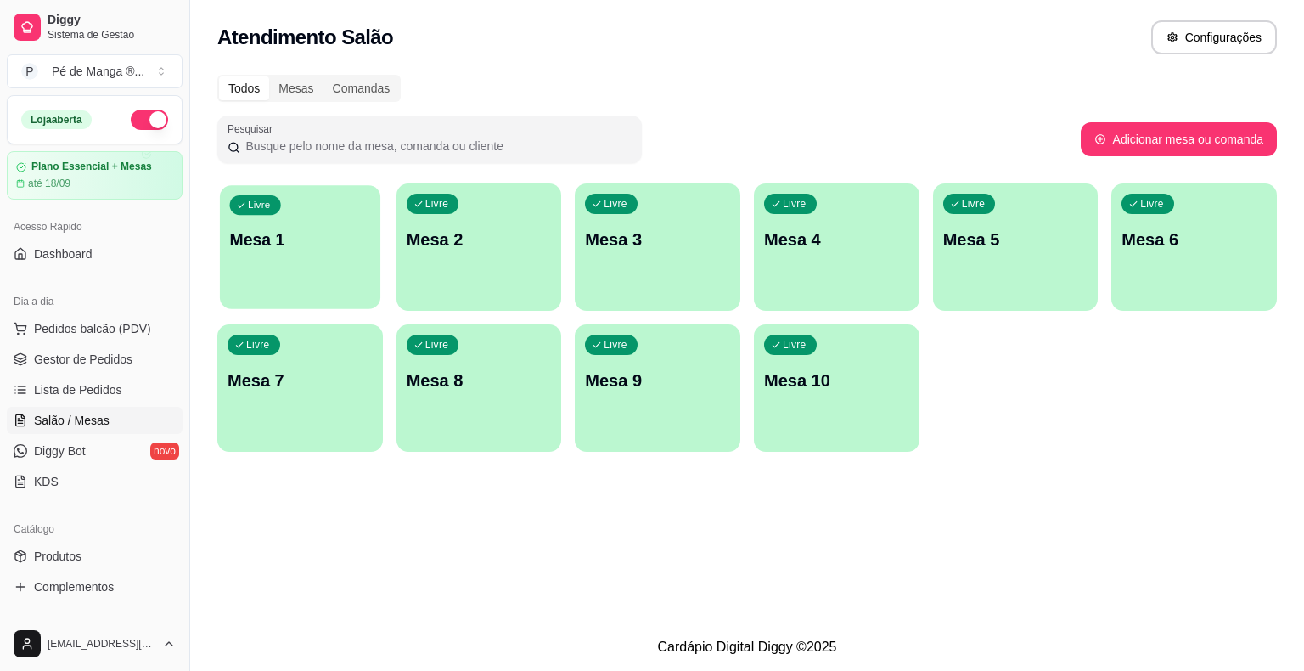
click at [325, 235] on p "Mesa 1" at bounding box center [300, 239] width 141 height 23
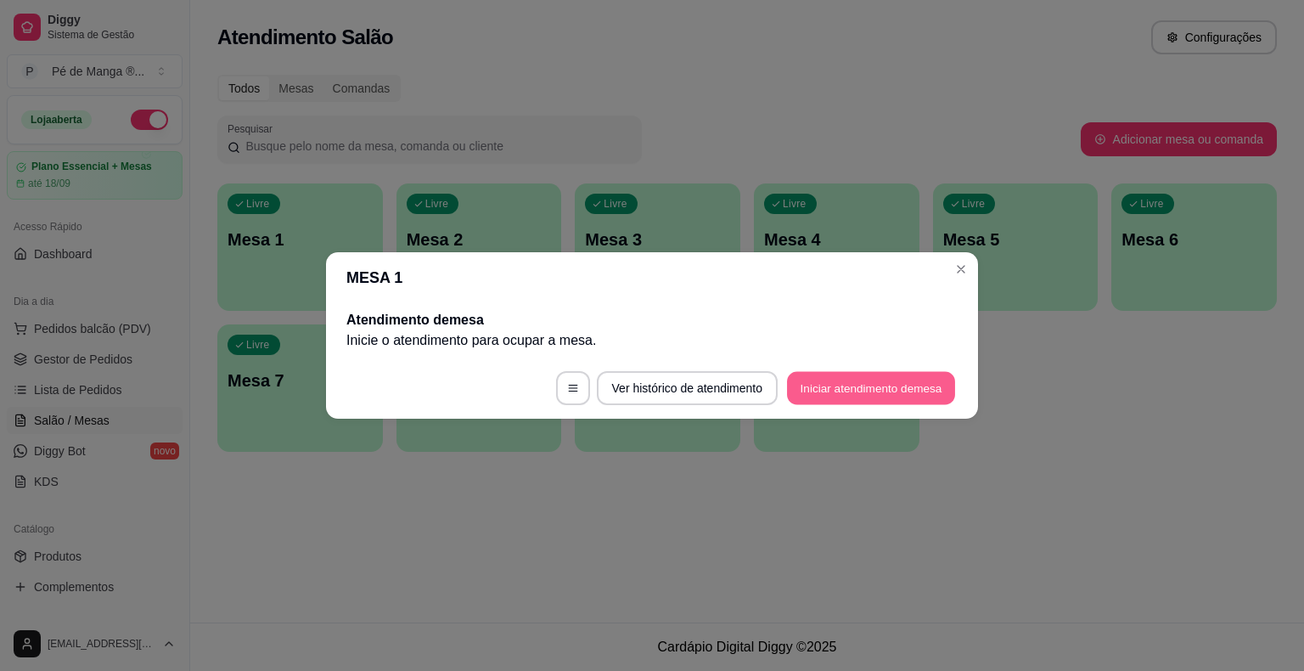
click at [910, 383] on button "Iniciar atendimento de mesa" at bounding box center [871, 388] width 168 height 33
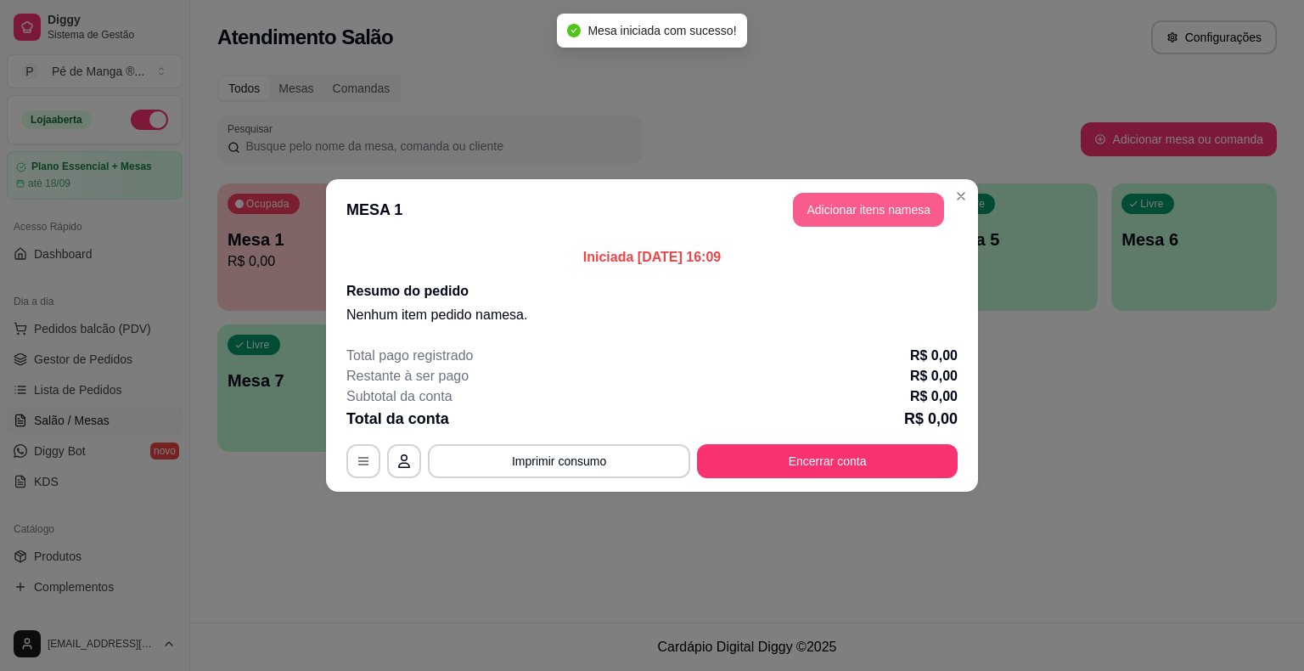
click at [846, 212] on button "Adicionar itens na mesa" at bounding box center [868, 210] width 151 height 34
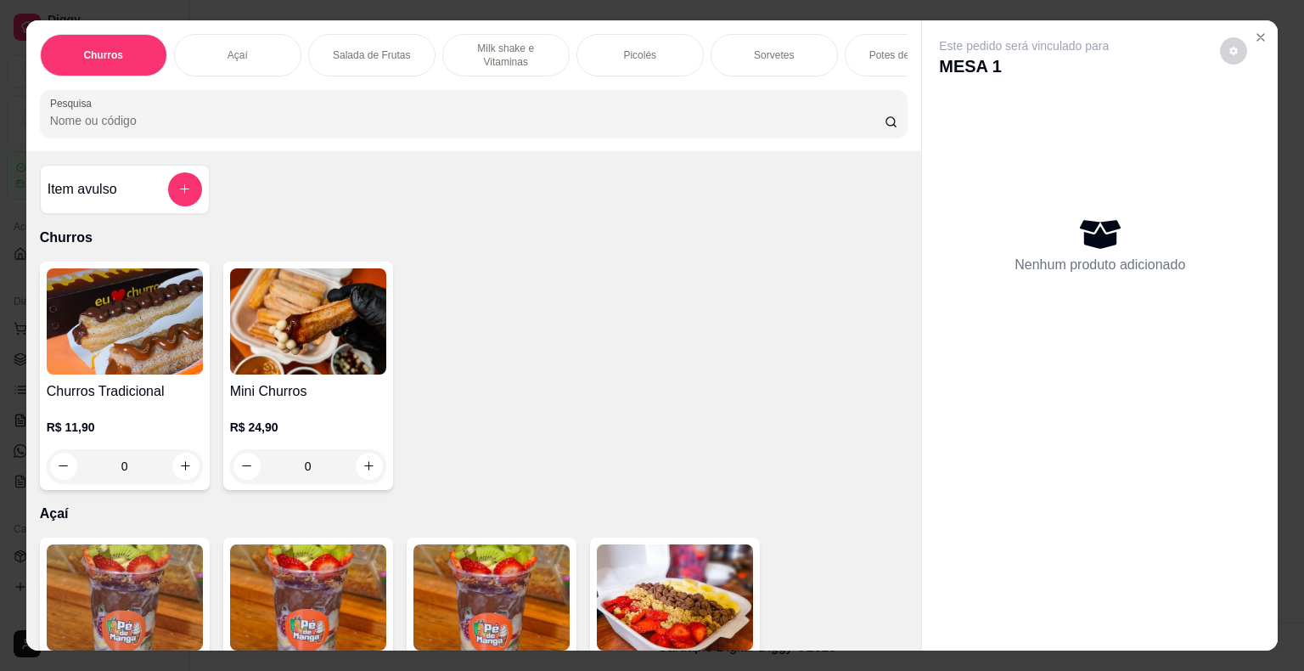
click at [779, 53] on p "Sorvetes" at bounding box center [774, 55] width 40 height 14
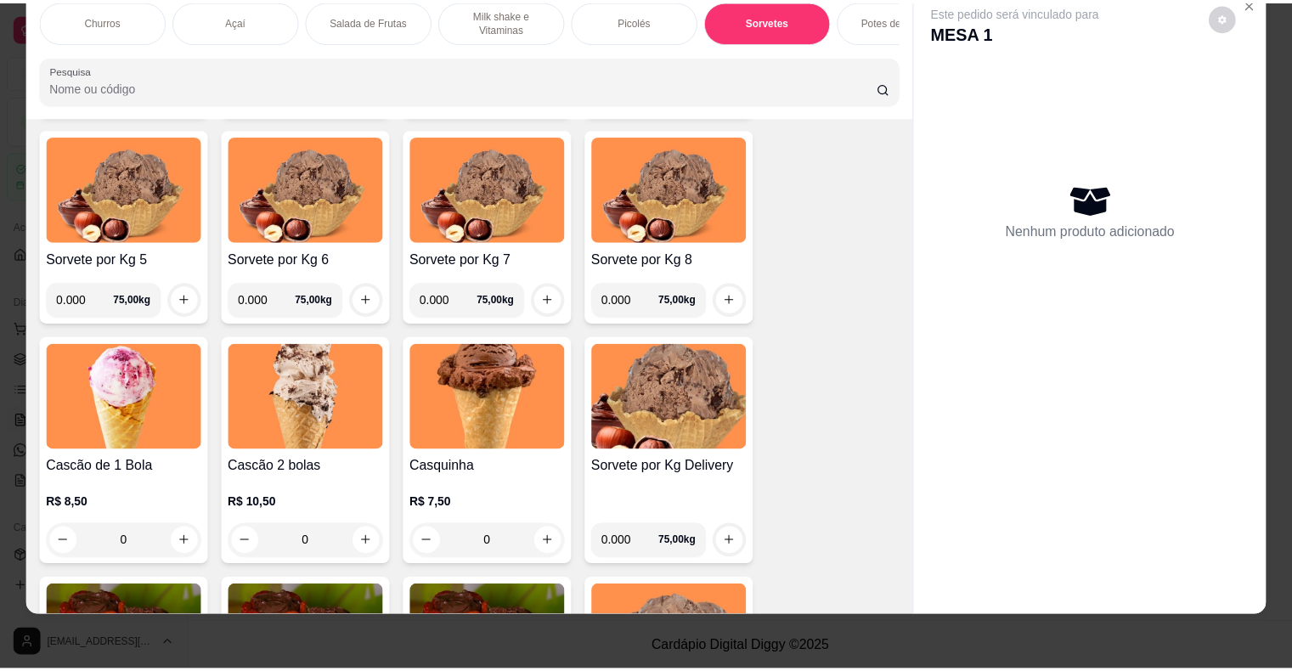
scroll to position [2195, 0]
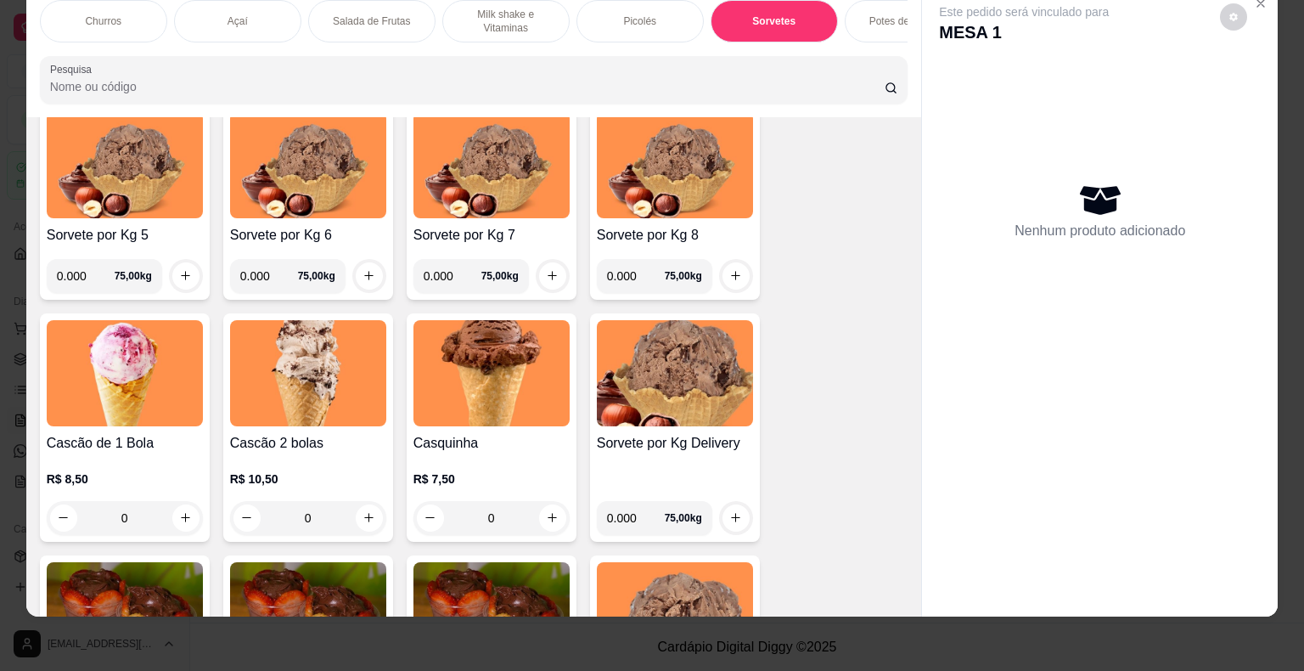
click at [510, 472] on p "R$ 7,50" at bounding box center [492, 478] width 156 height 17
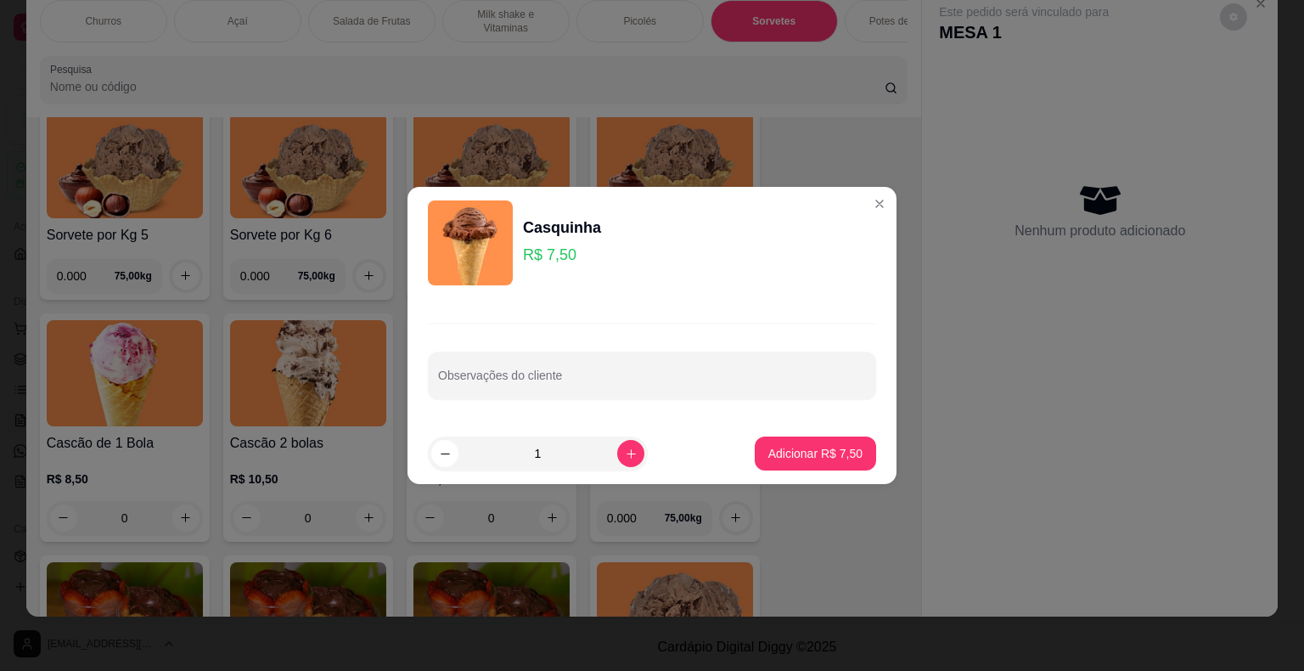
click at [815, 458] on p "Adicionar R$ 7,50" at bounding box center [816, 453] width 94 height 17
type input "1"
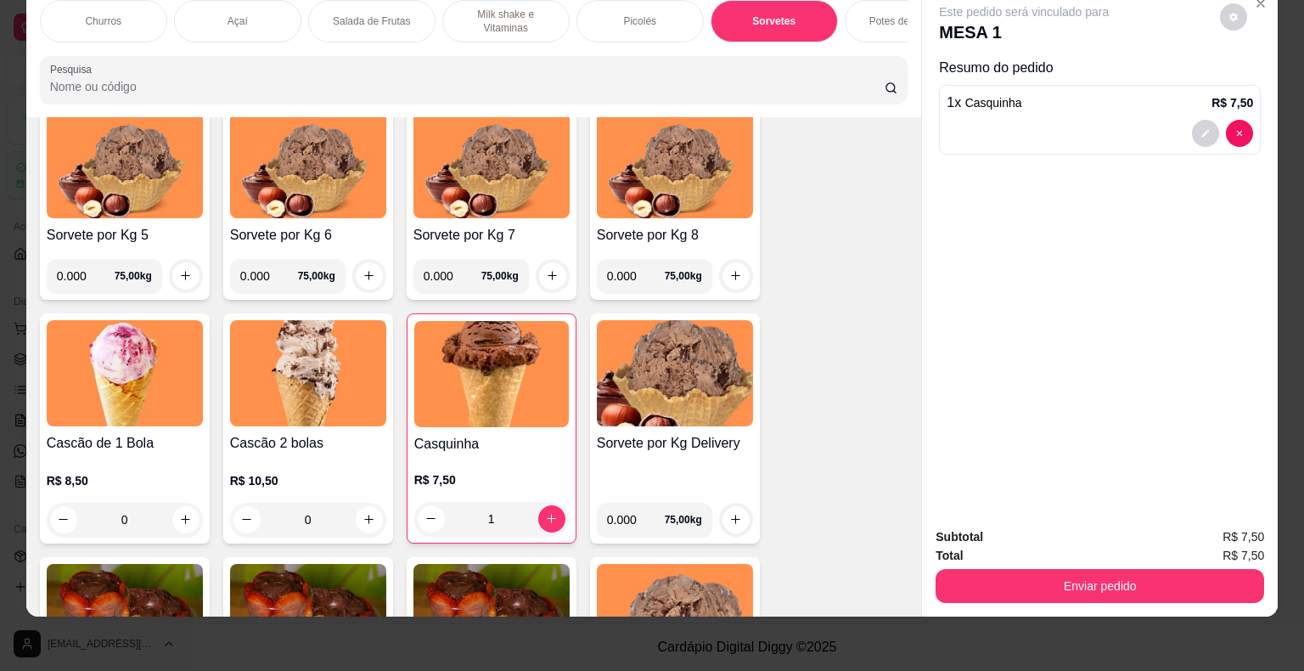
click at [1119, 575] on button "Enviar pedido" at bounding box center [1100, 586] width 329 height 34
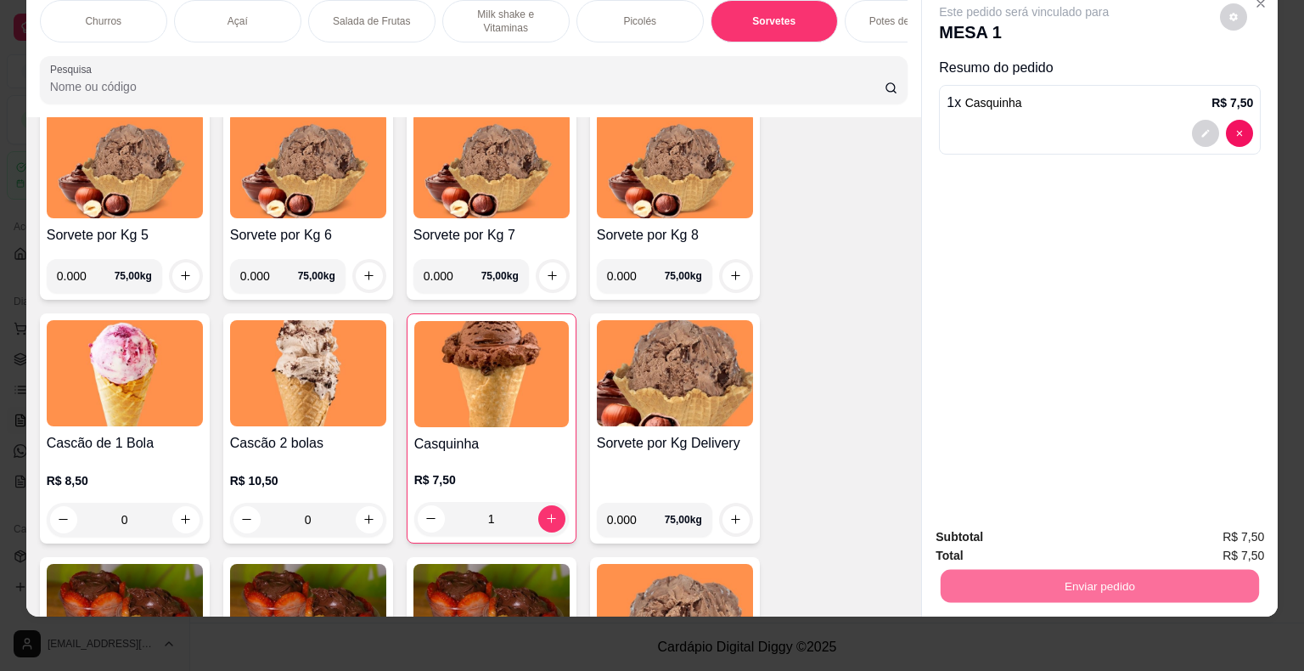
click at [984, 532] on button "Não registrar e enviar pedido" at bounding box center [1044, 531] width 172 height 31
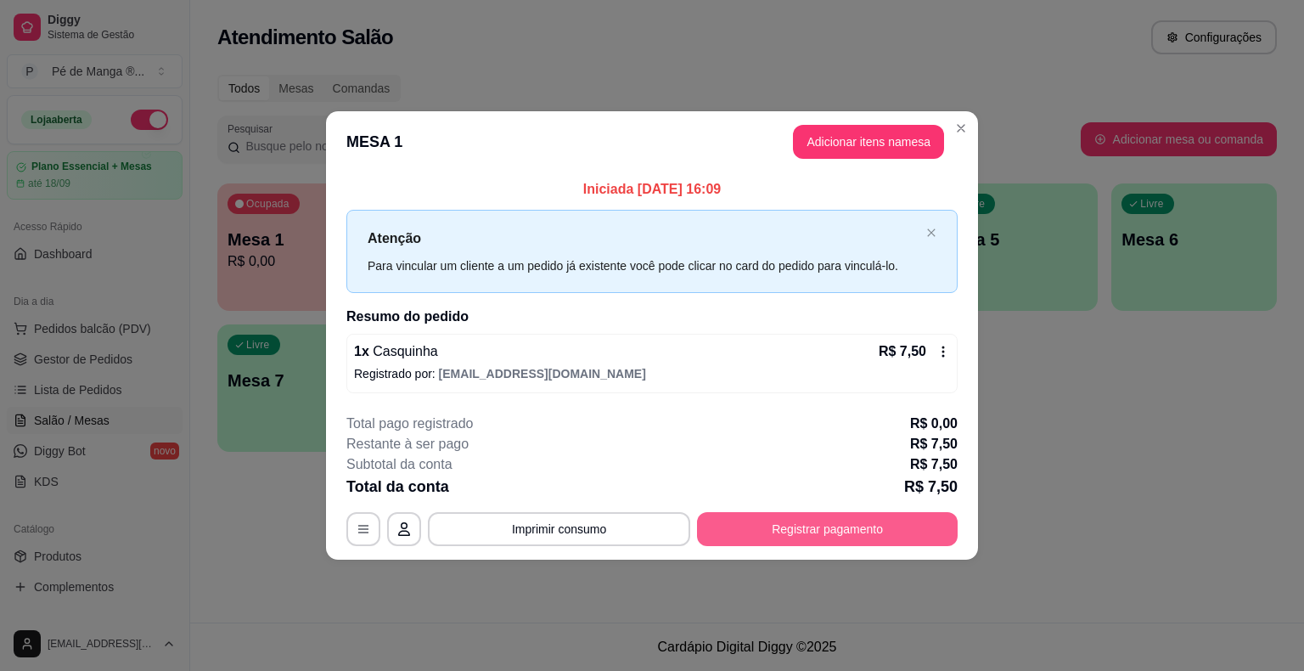
click at [787, 525] on button "Registrar pagamento" at bounding box center [827, 529] width 261 height 34
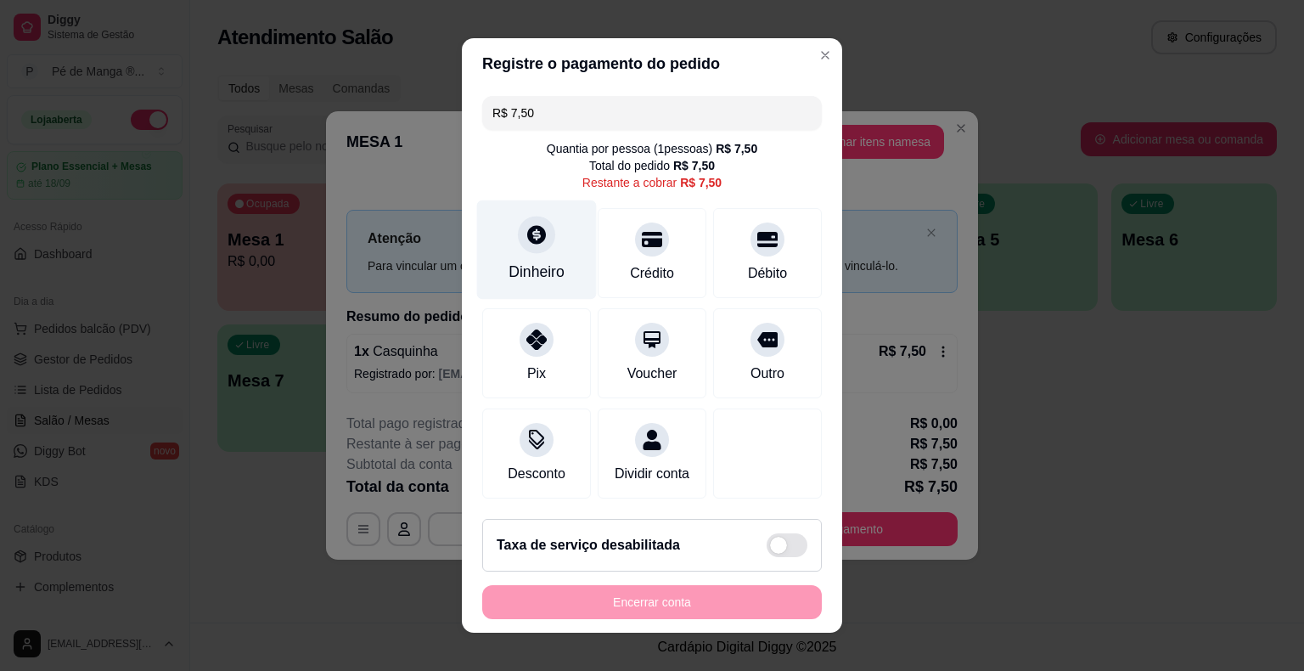
click at [540, 279] on div "Dinheiro" at bounding box center [537, 272] width 56 height 22
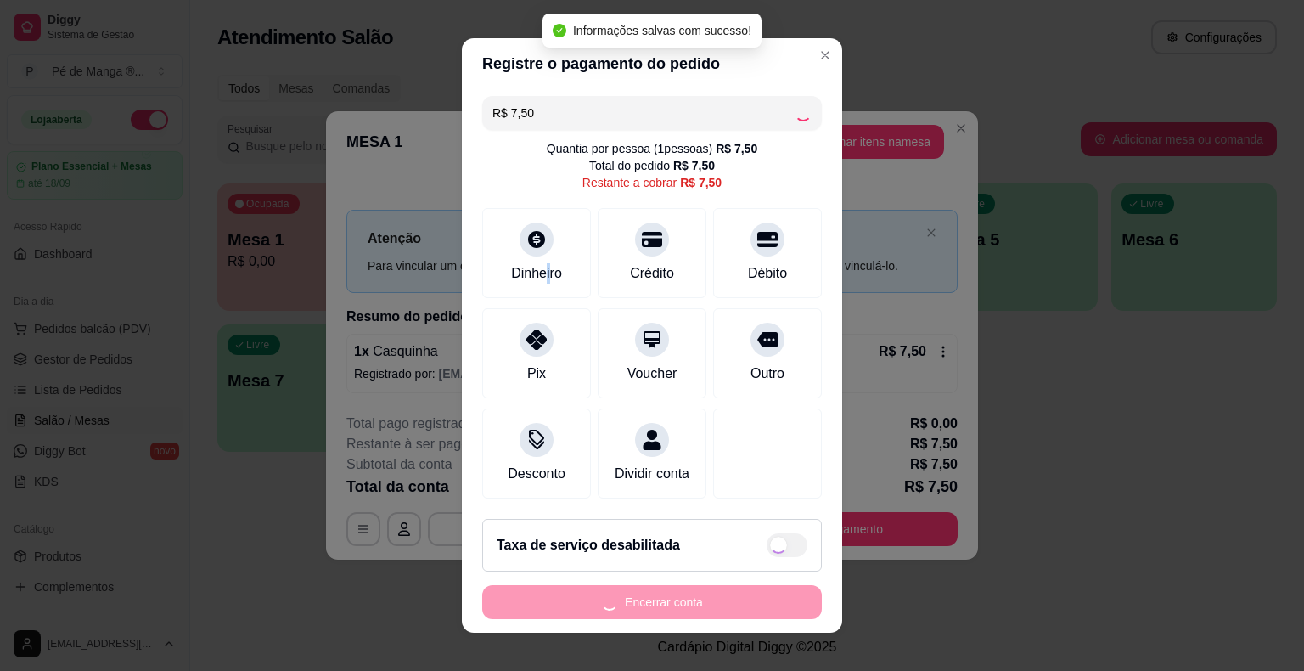
type input "R$ 0,00"
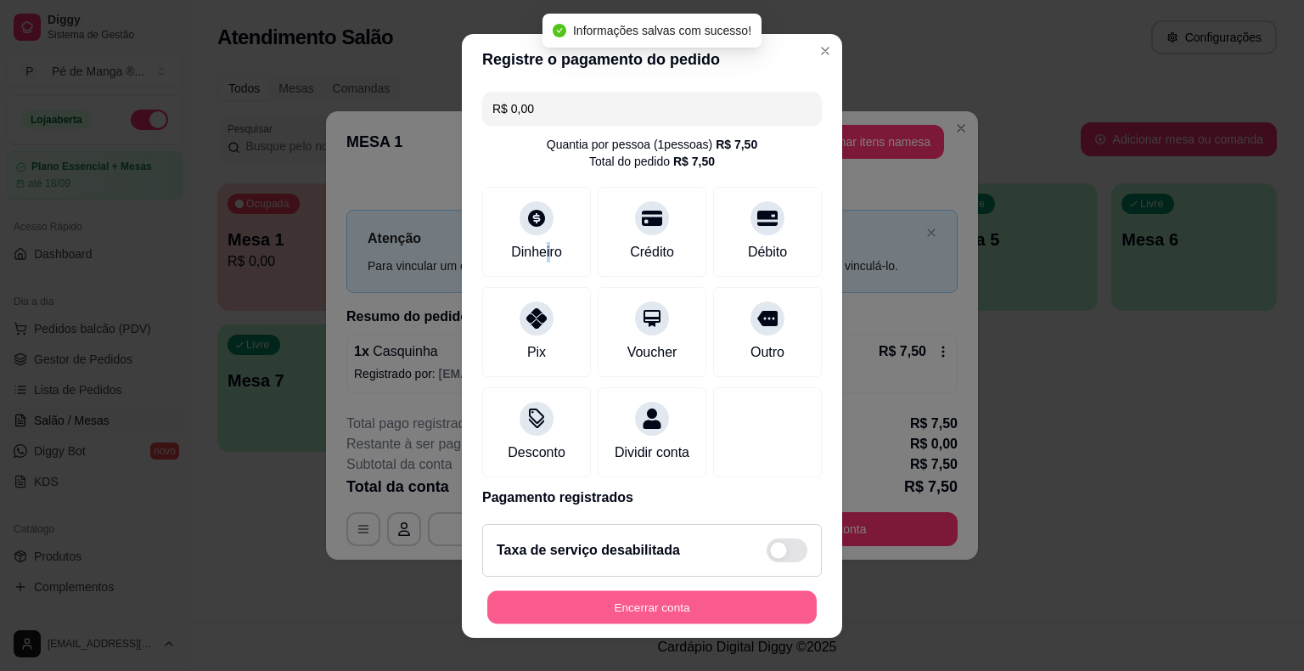
click at [727, 610] on button "Encerrar conta" at bounding box center [652, 606] width 330 height 33
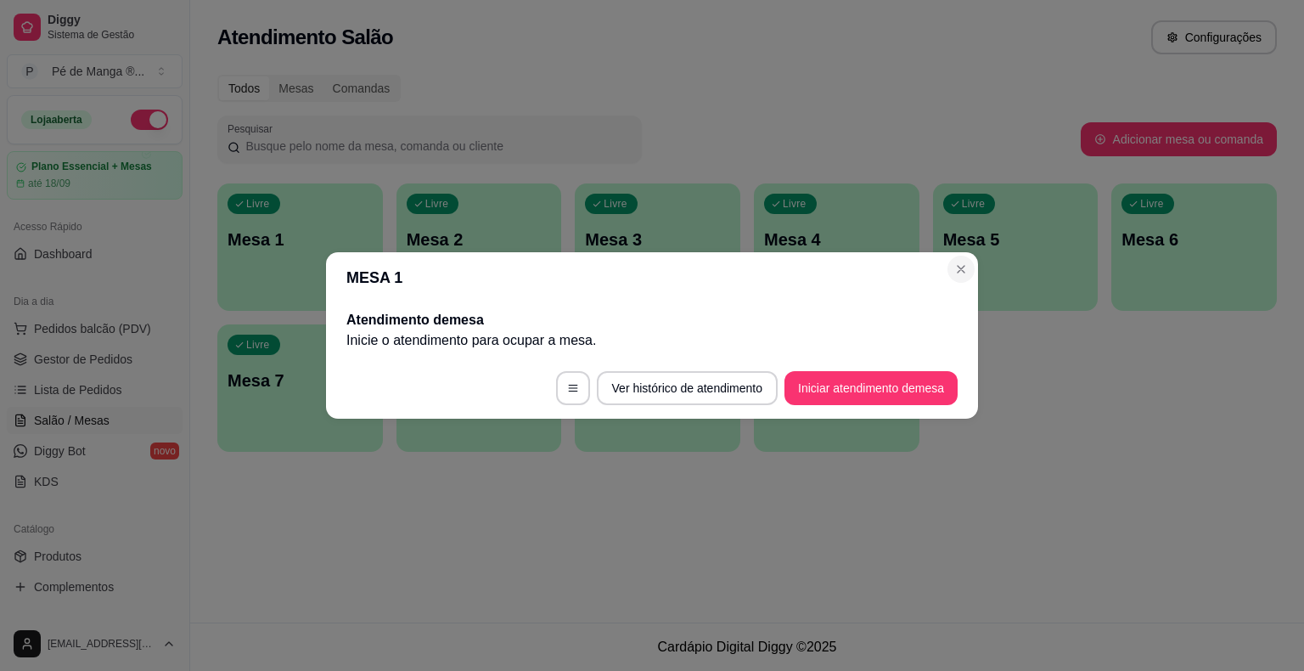
click at [963, 281] on section "MESA 1 Atendimento de mesa Inicie o atendimento para ocupar a mesa . Ver histór…" at bounding box center [652, 335] width 652 height 166
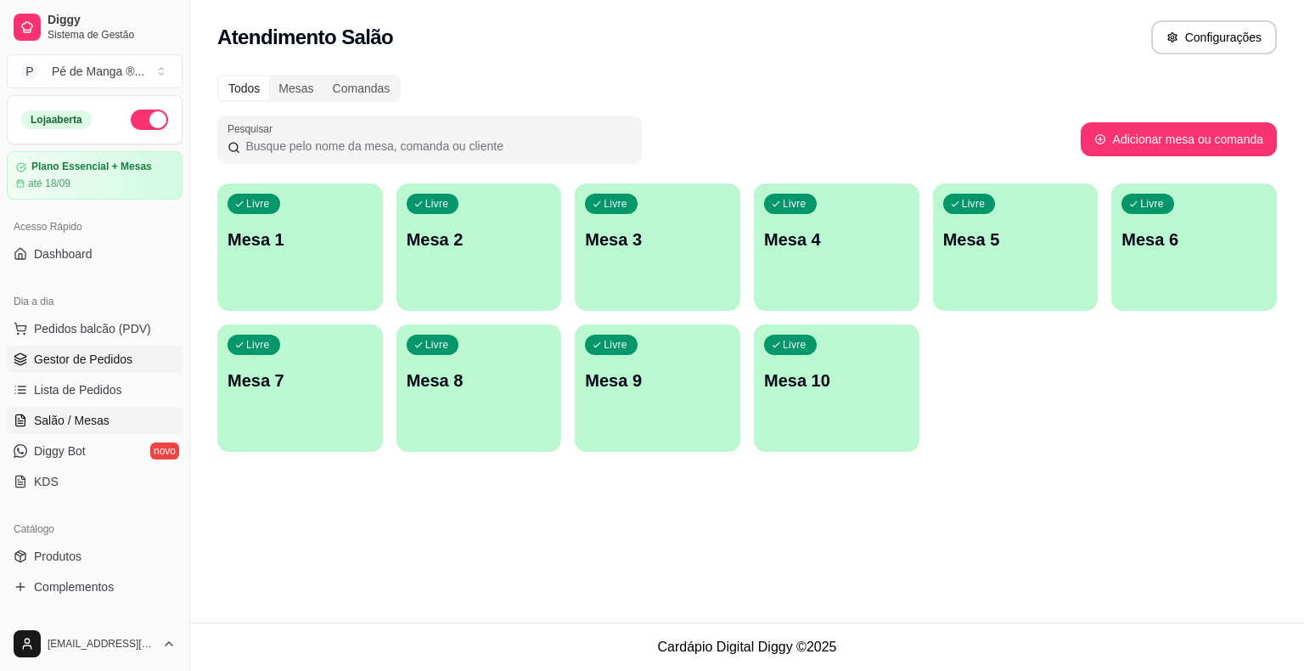
click at [114, 353] on span "Gestor de Pedidos" at bounding box center [83, 359] width 99 height 17
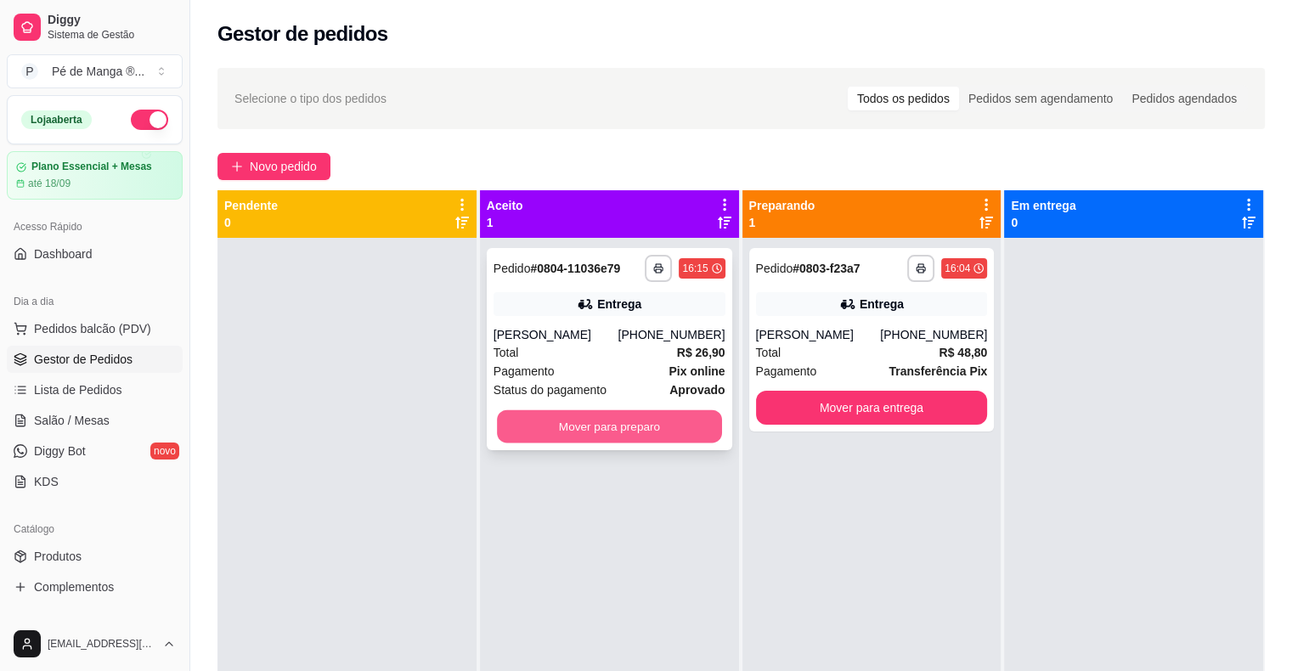
click at [679, 423] on button "Mover para preparo" at bounding box center [609, 426] width 225 height 33
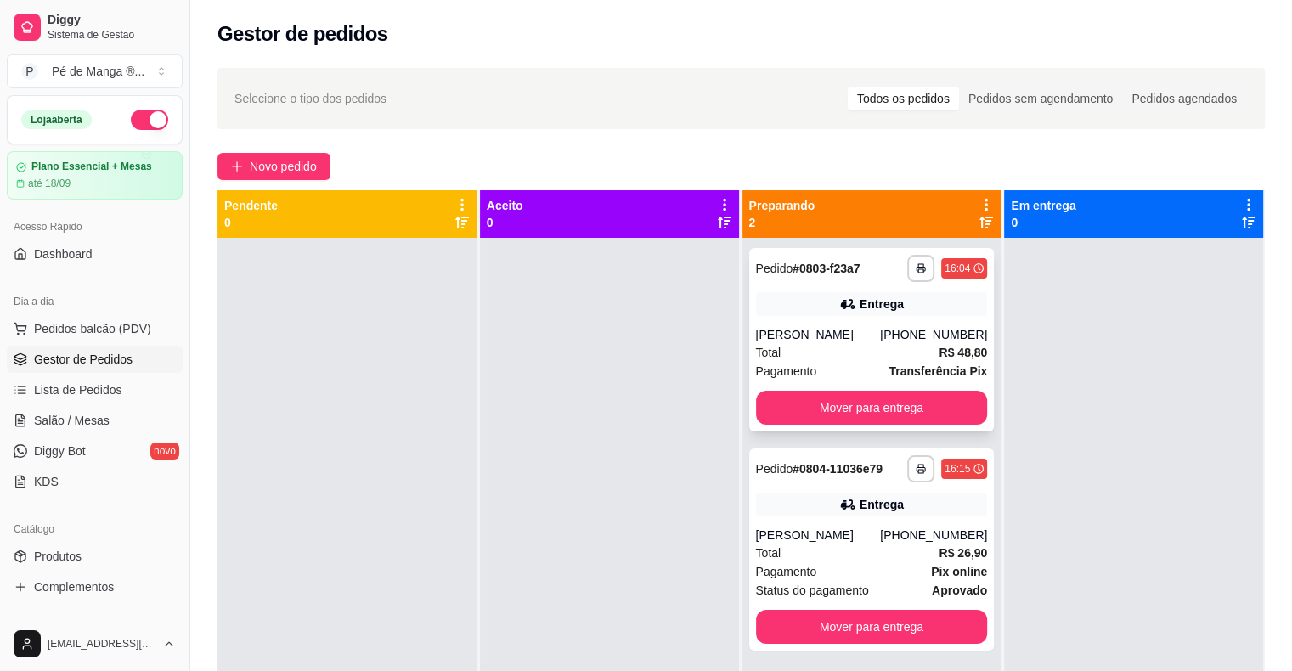
click at [924, 366] on strong "Transferência Pix" at bounding box center [937, 371] width 99 height 14
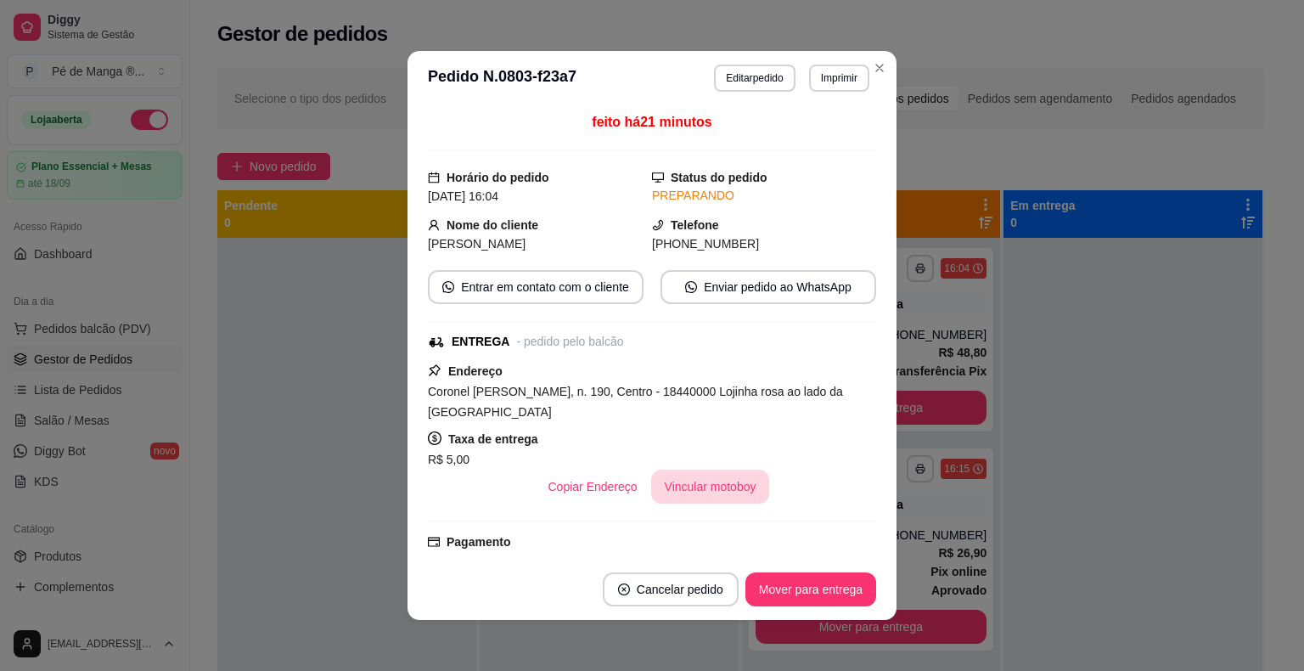
click at [727, 493] on button "Vincular motoboy" at bounding box center [710, 487] width 119 height 34
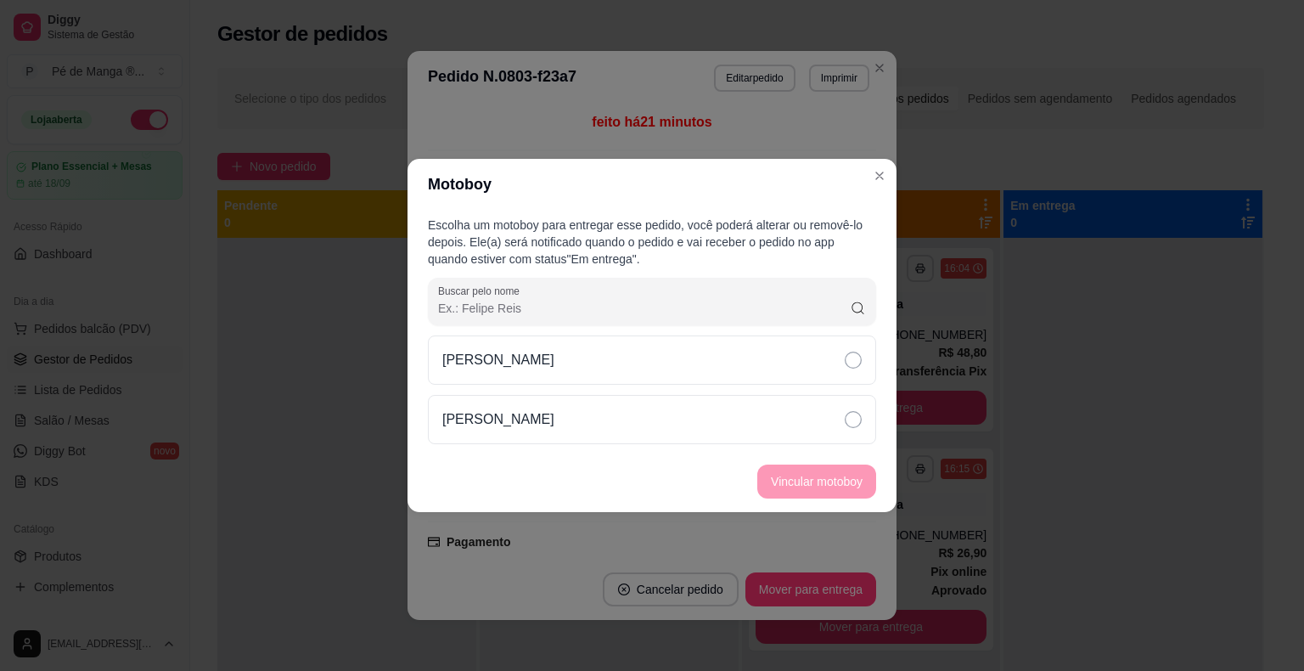
click at [805, 384] on div "[PERSON_NAME]" at bounding box center [652, 359] width 448 height 49
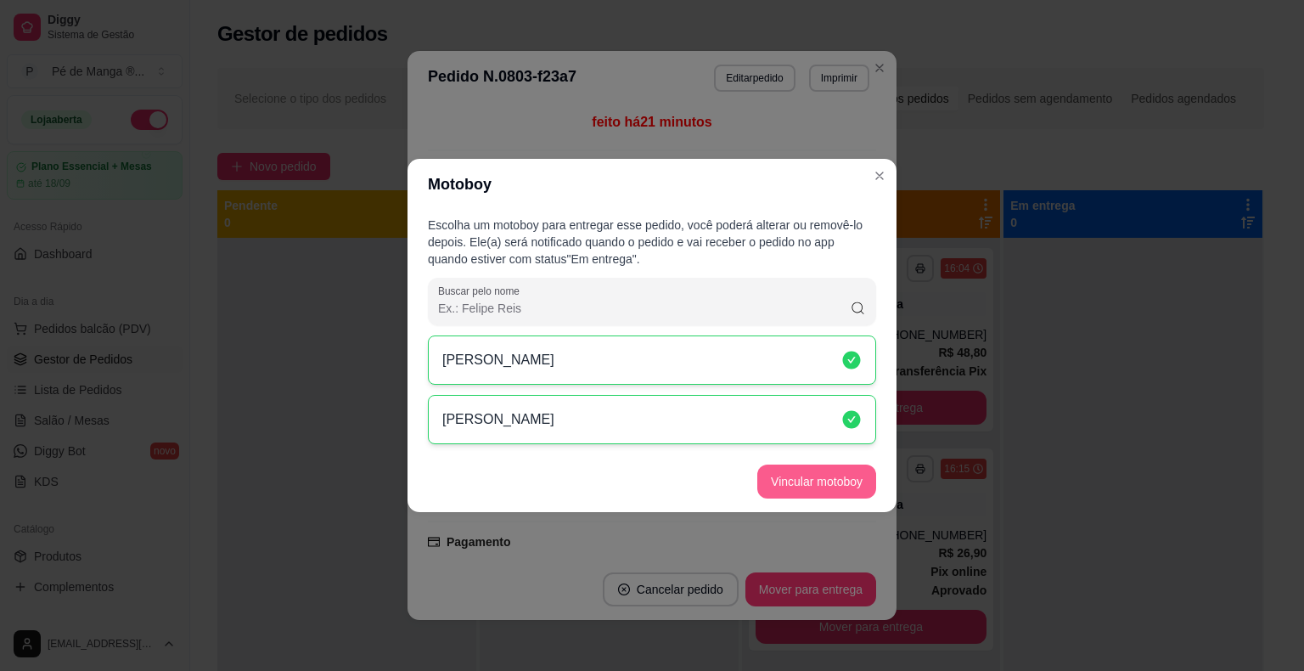
click at [858, 476] on button "Vincular motoboy" at bounding box center [817, 482] width 119 height 34
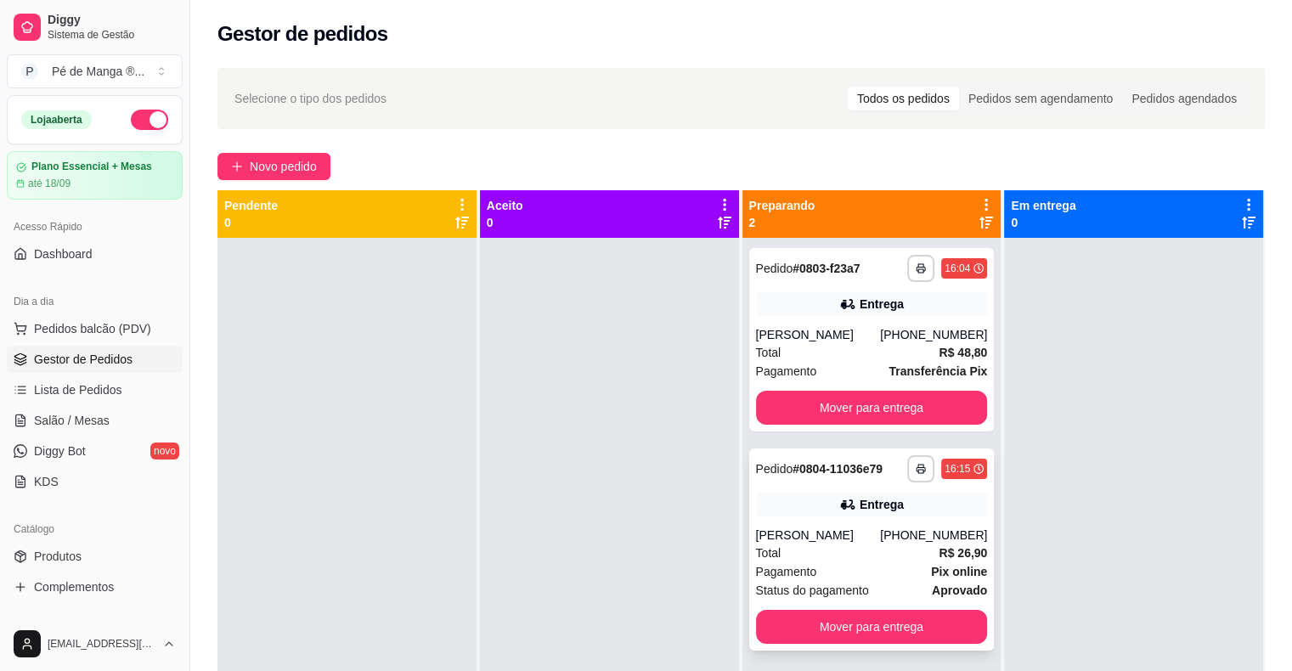
click at [880, 538] on div "[PERSON_NAME]" at bounding box center [818, 535] width 125 height 17
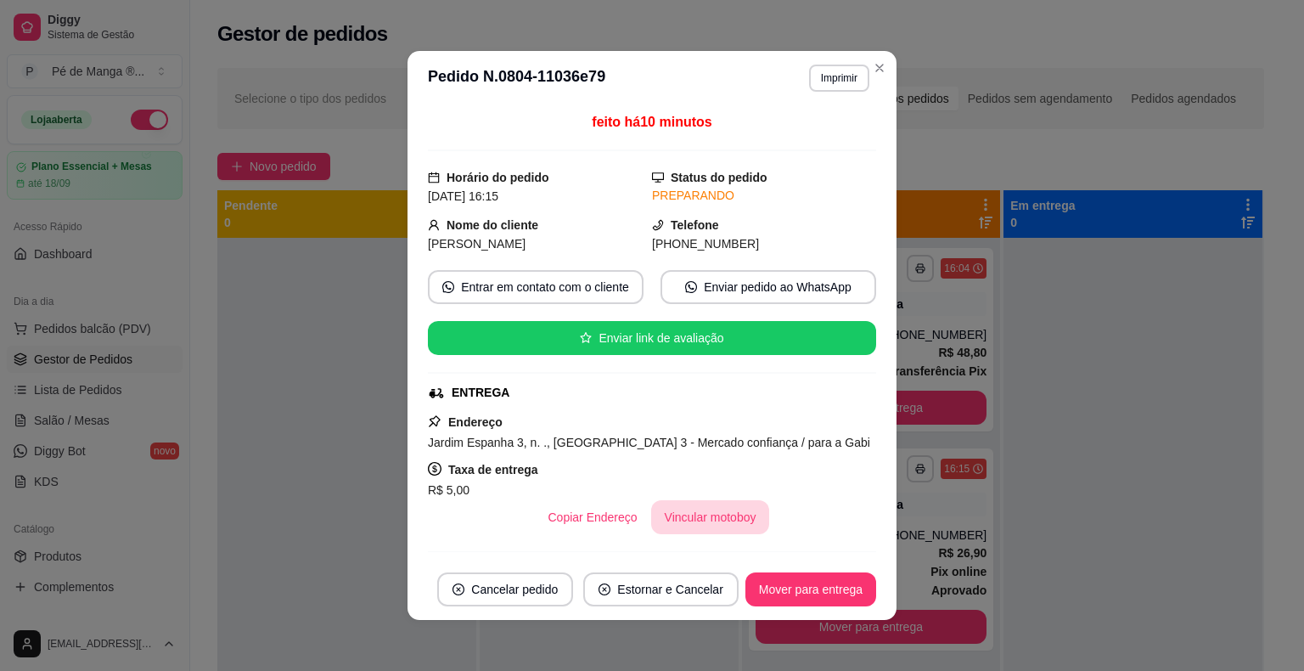
click at [706, 511] on button "Vincular motoboy" at bounding box center [710, 517] width 119 height 34
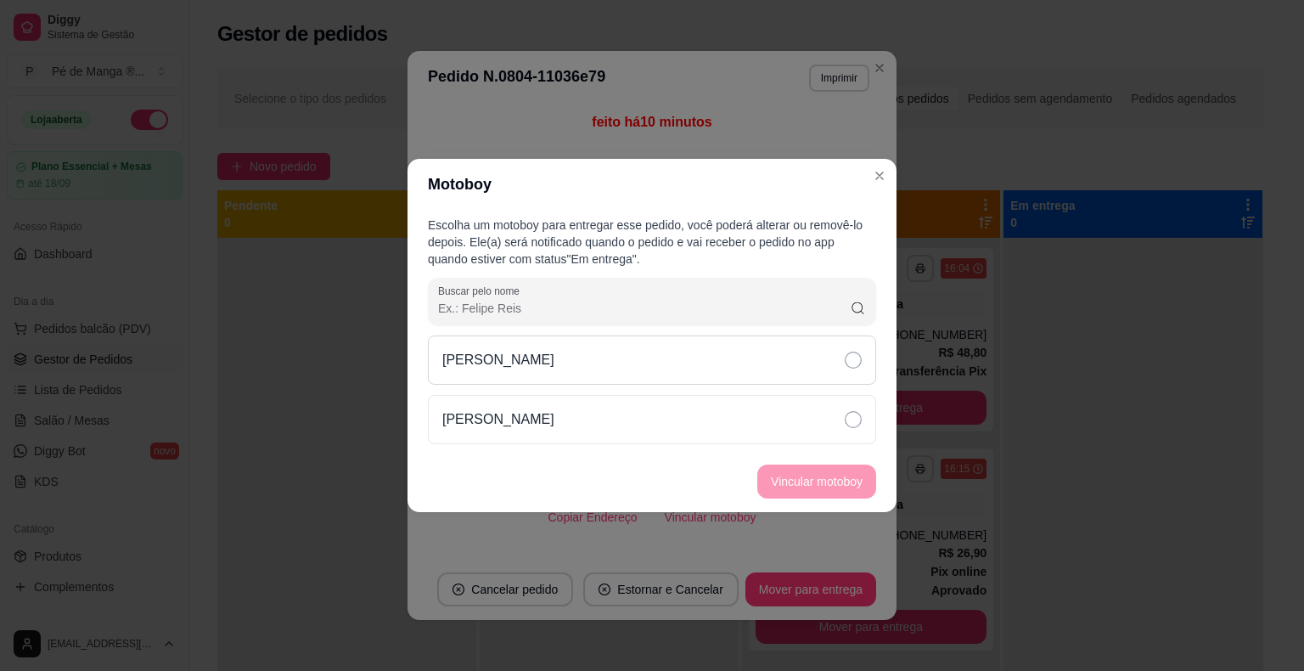
click at [699, 382] on div "[PERSON_NAME]" at bounding box center [652, 359] width 448 height 49
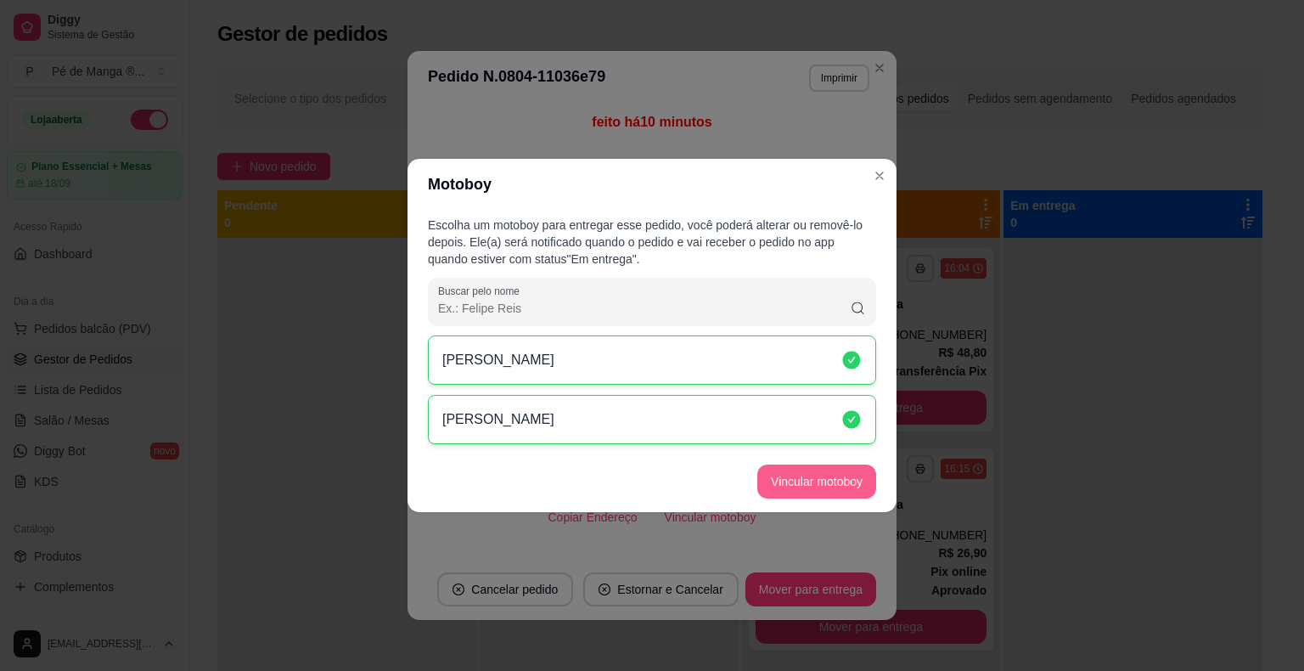
click at [788, 491] on button "Vincular motoboy" at bounding box center [817, 482] width 119 height 34
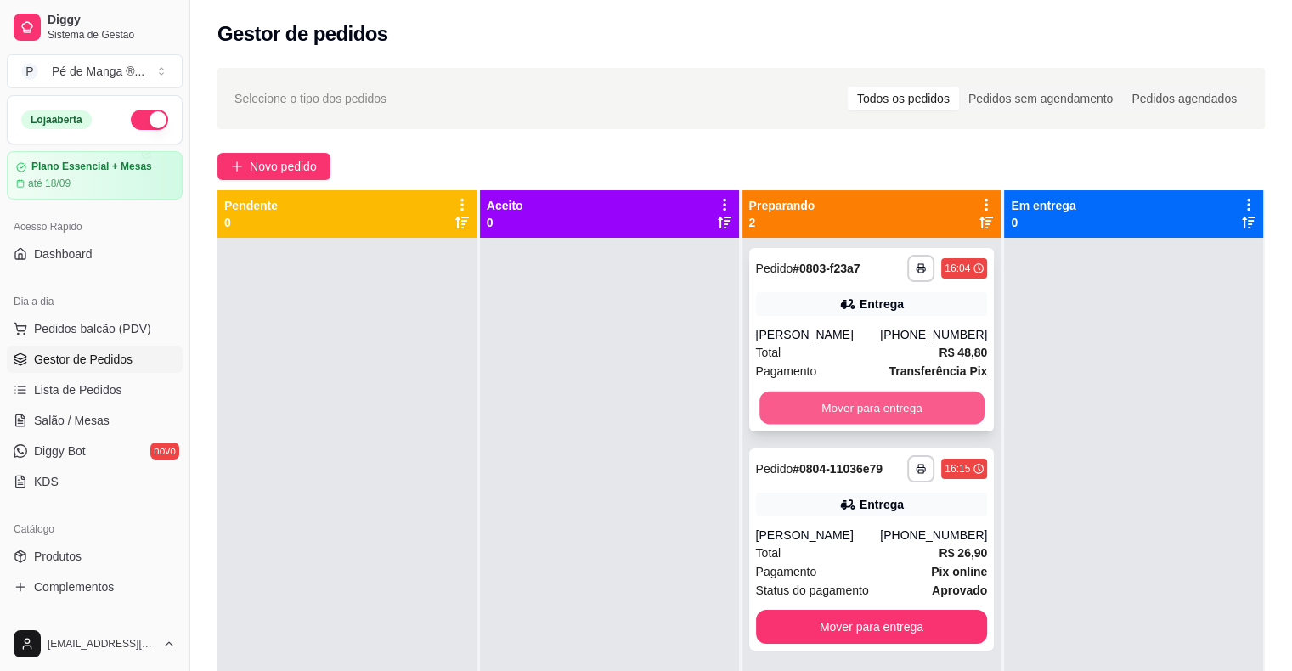
click at [898, 399] on button "Mover para entrega" at bounding box center [871, 408] width 225 height 33
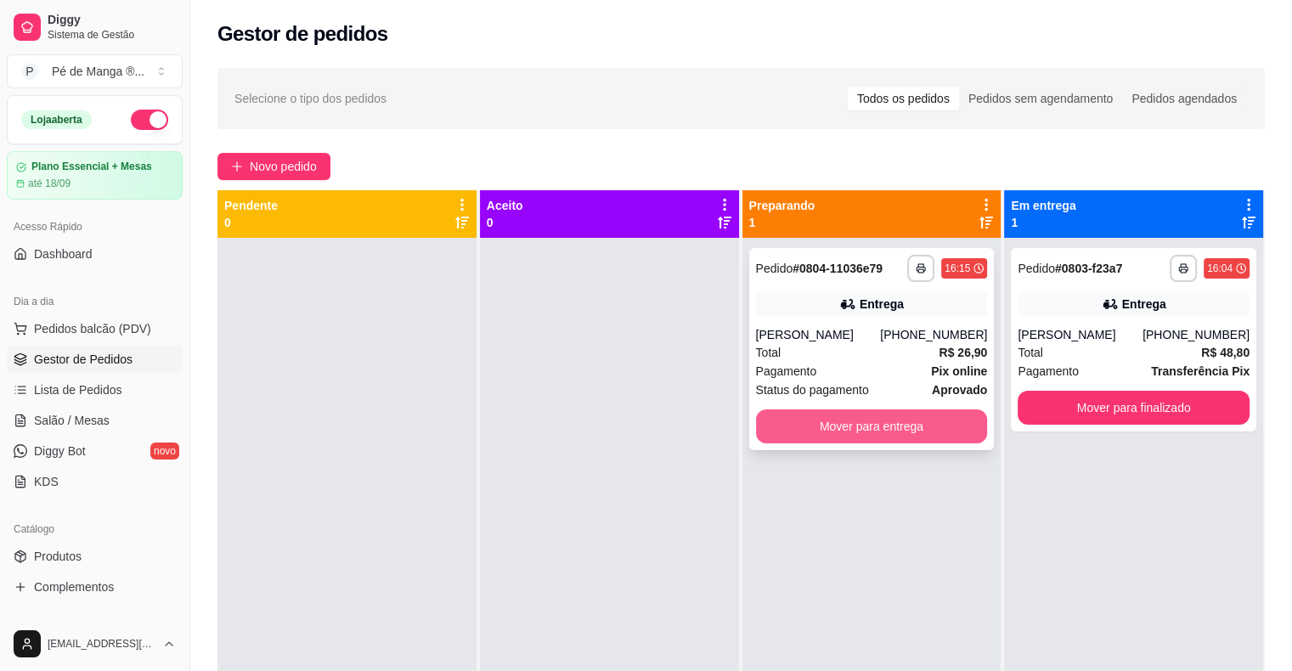
click at [889, 416] on button "Mover para entrega" at bounding box center [872, 426] width 232 height 34
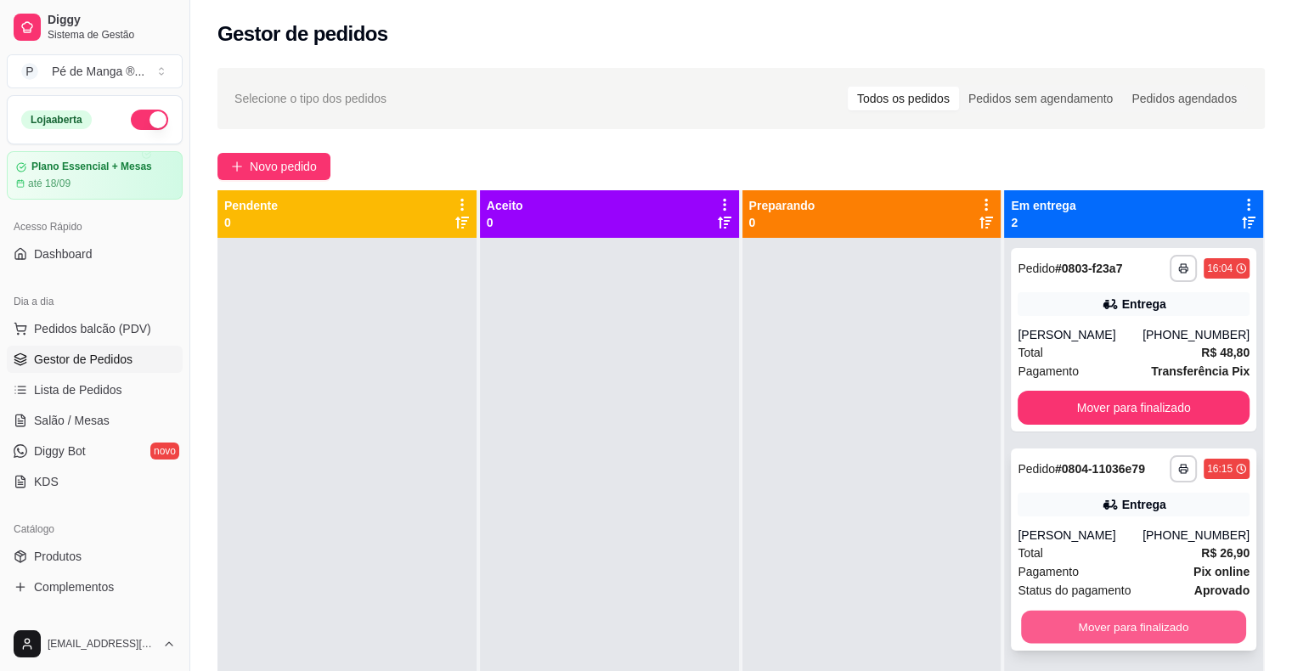
click at [1135, 628] on button "Mover para finalizado" at bounding box center [1133, 627] width 225 height 33
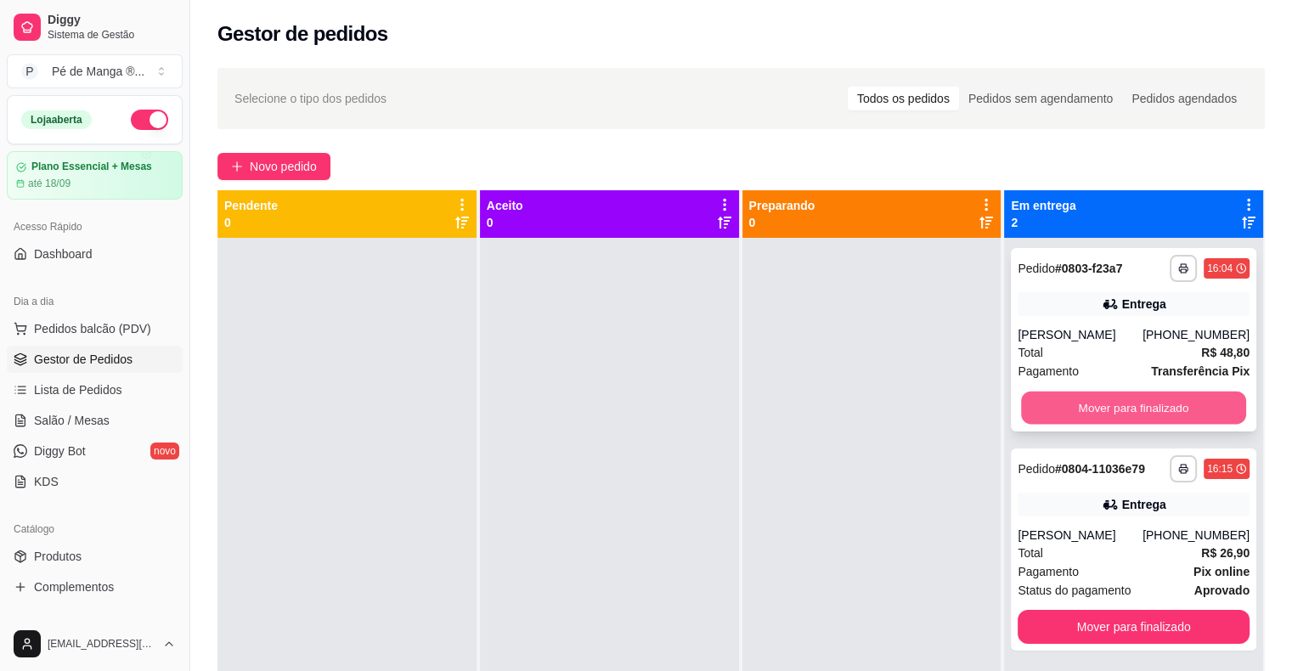
click at [1107, 412] on button "Mover para finalizado" at bounding box center [1133, 408] width 225 height 33
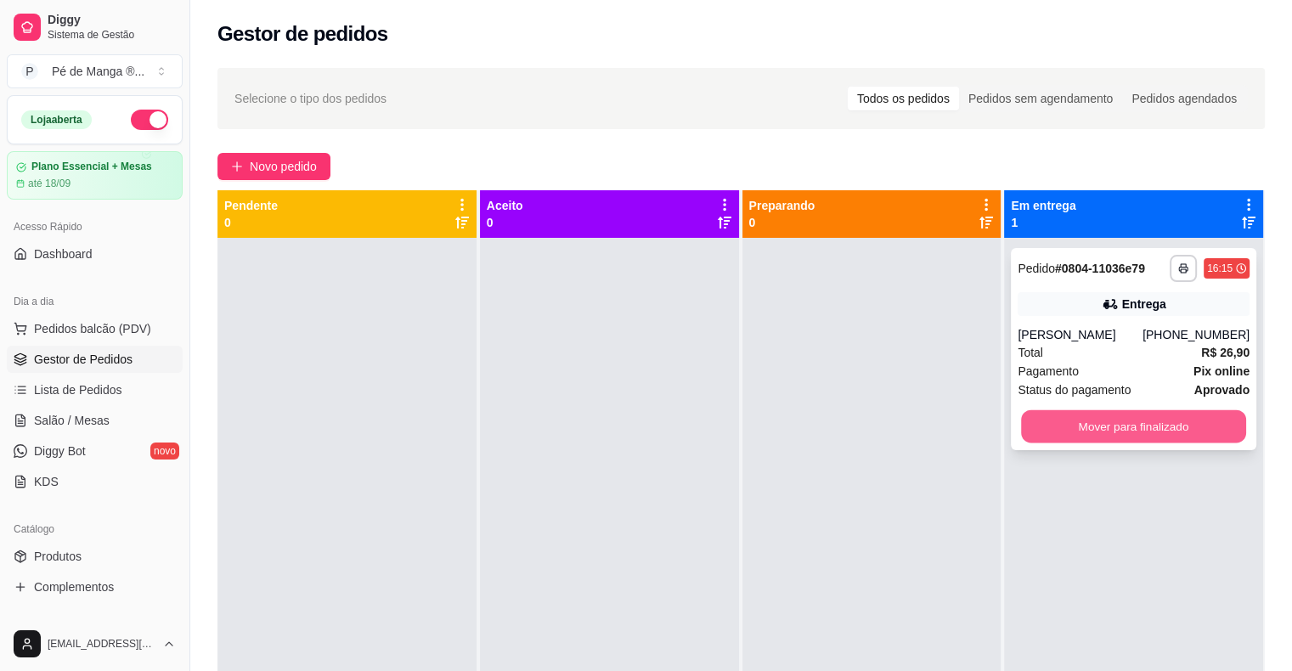
click at [1085, 435] on button "Mover para finalizado" at bounding box center [1133, 426] width 225 height 33
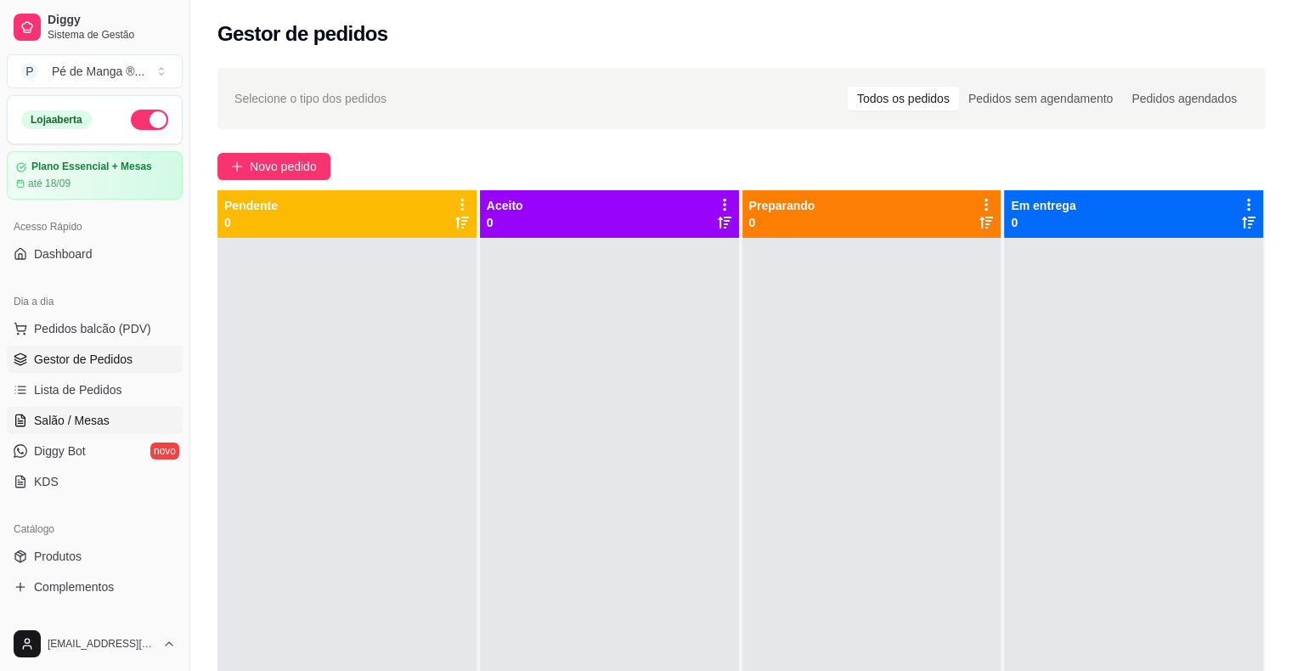
click at [76, 424] on span "Salão / Mesas" at bounding box center [72, 420] width 76 height 17
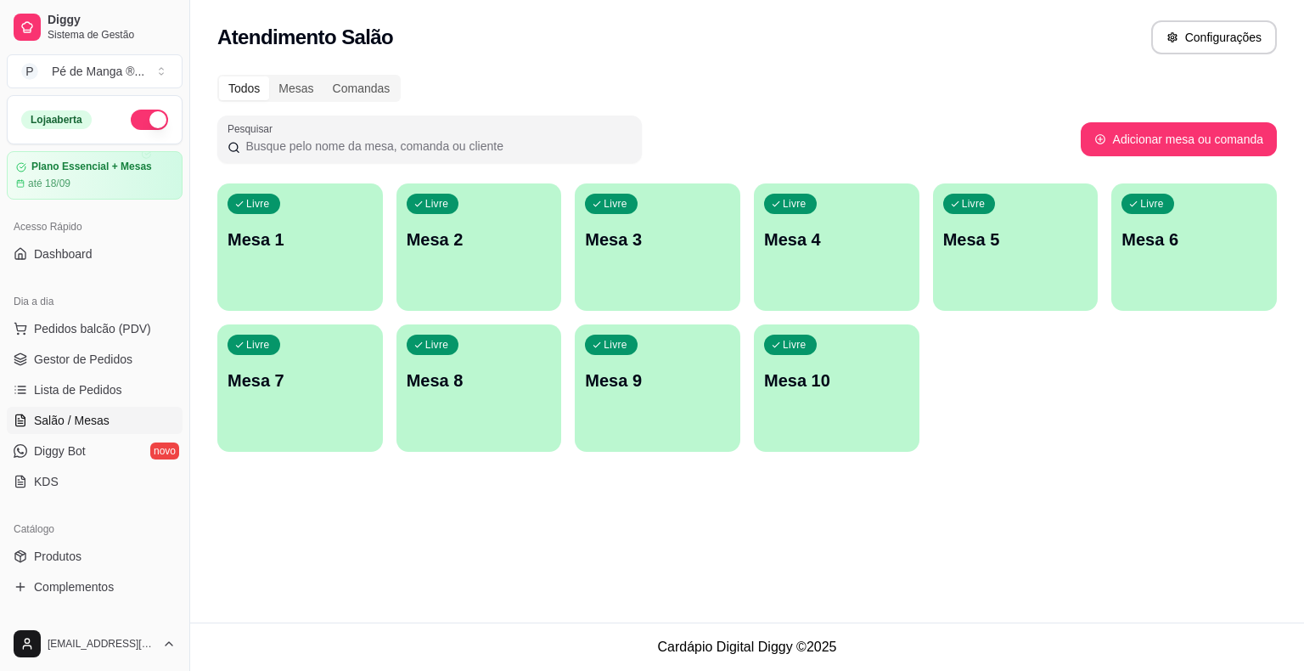
click at [298, 243] on p "Mesa 1" at bounding box center [300, 240] width 145 height 24
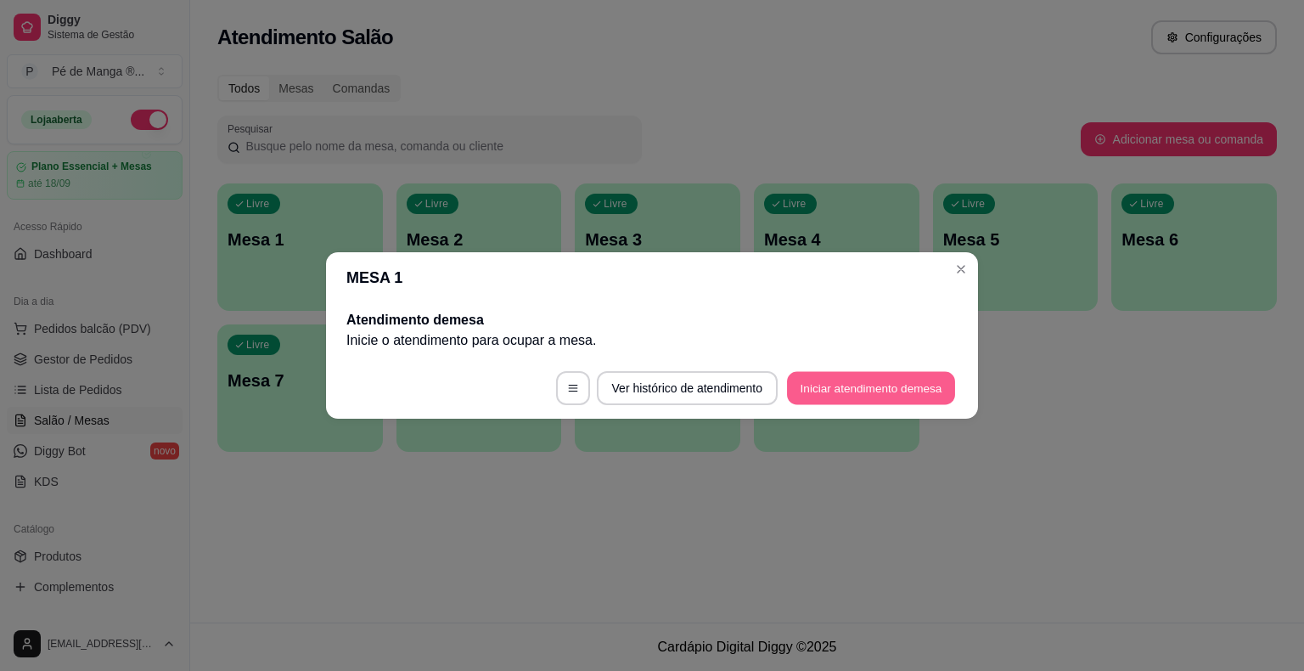
click at [858, 386] on button "Iniciar atendimento de mesa" at bounding box center [871, 388] width 168 height 33
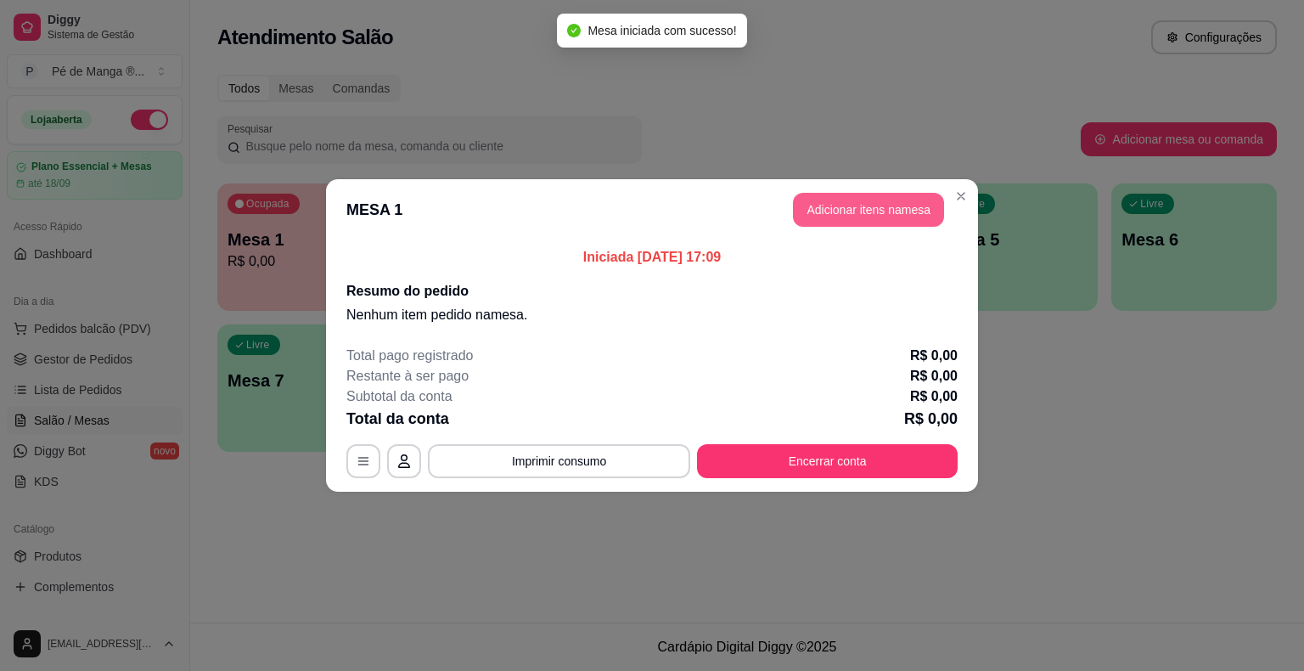
click at [859, 211] on button "Adicionar itens na mesa" at bounding box center [868, 210] width 151 height 34
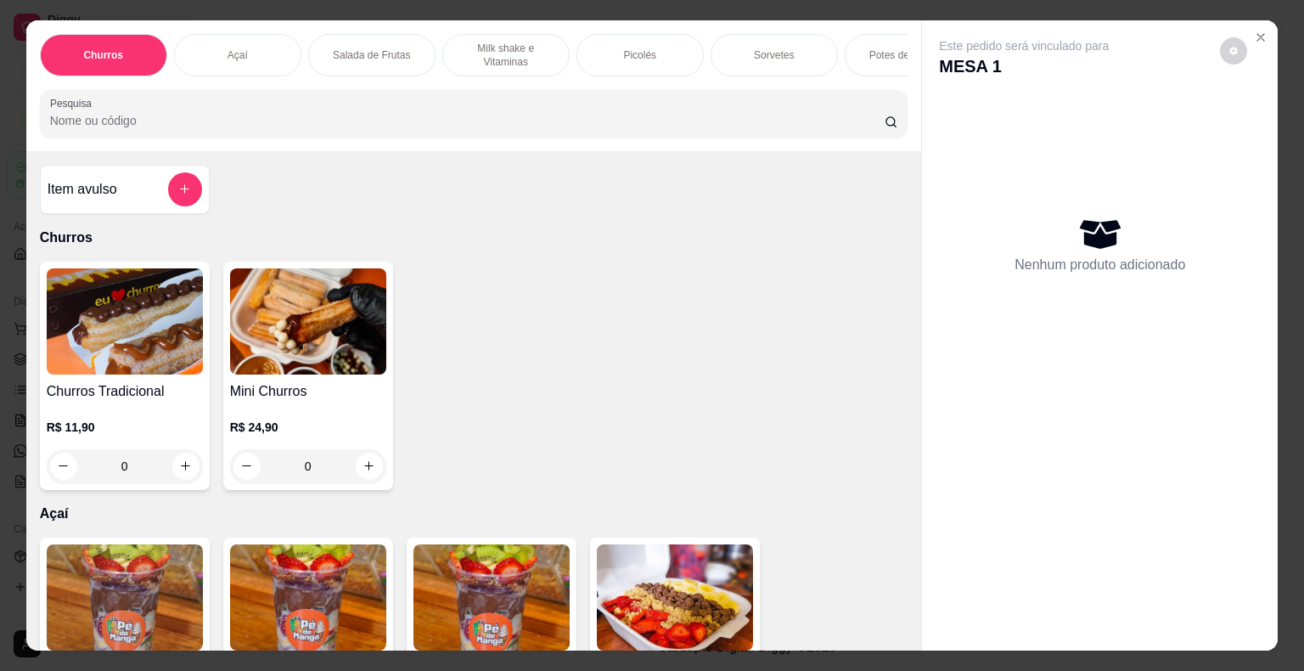
click at [640, 54] on div "Picolés" at bounding box center [640, 55] width 127 height 42
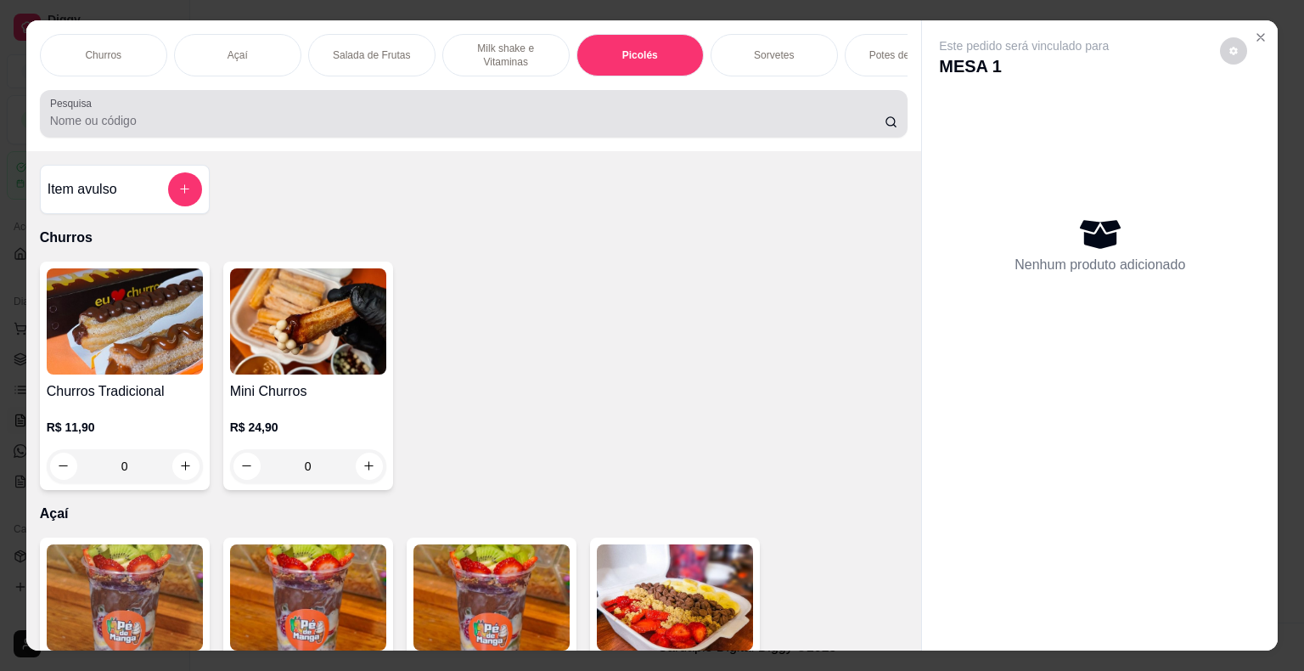
scroll to position [41, 0]
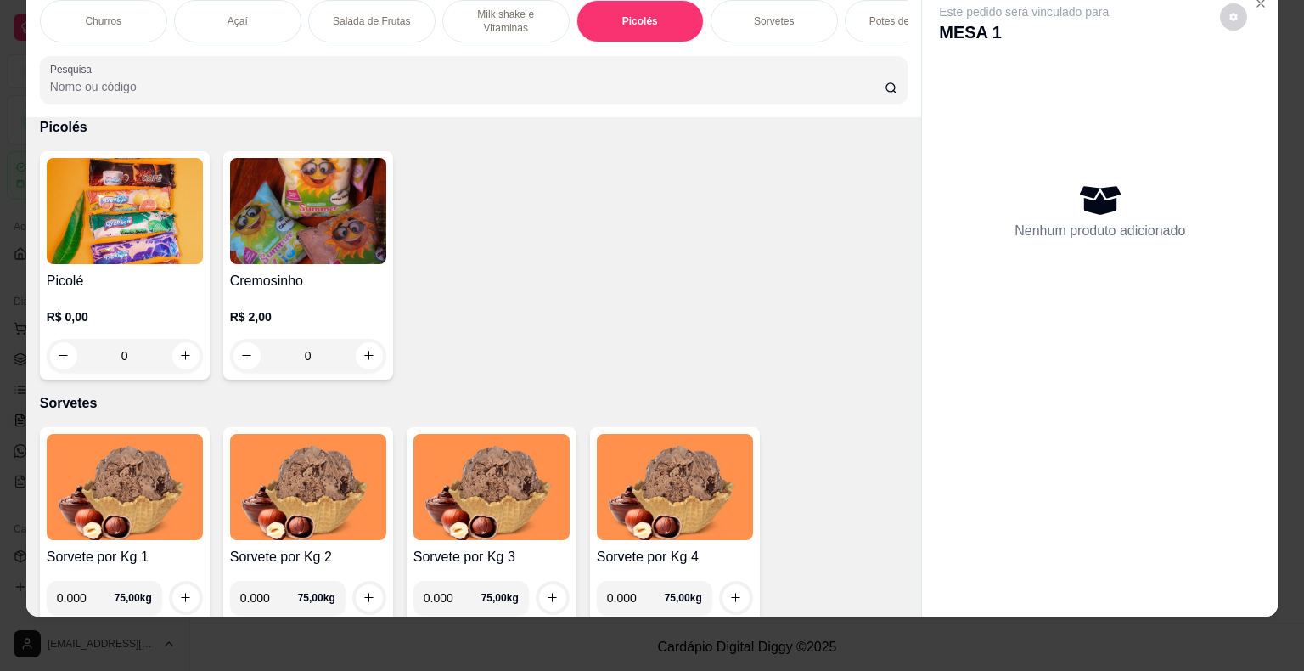
drag, startPoint x: 165, startPoint y: 263, endPoint x: 162, endPoint y: 272, distance: 8.9
click at [162, 272] on h4 "Picolé" at bounding box center [125, 281] width 156 height 20
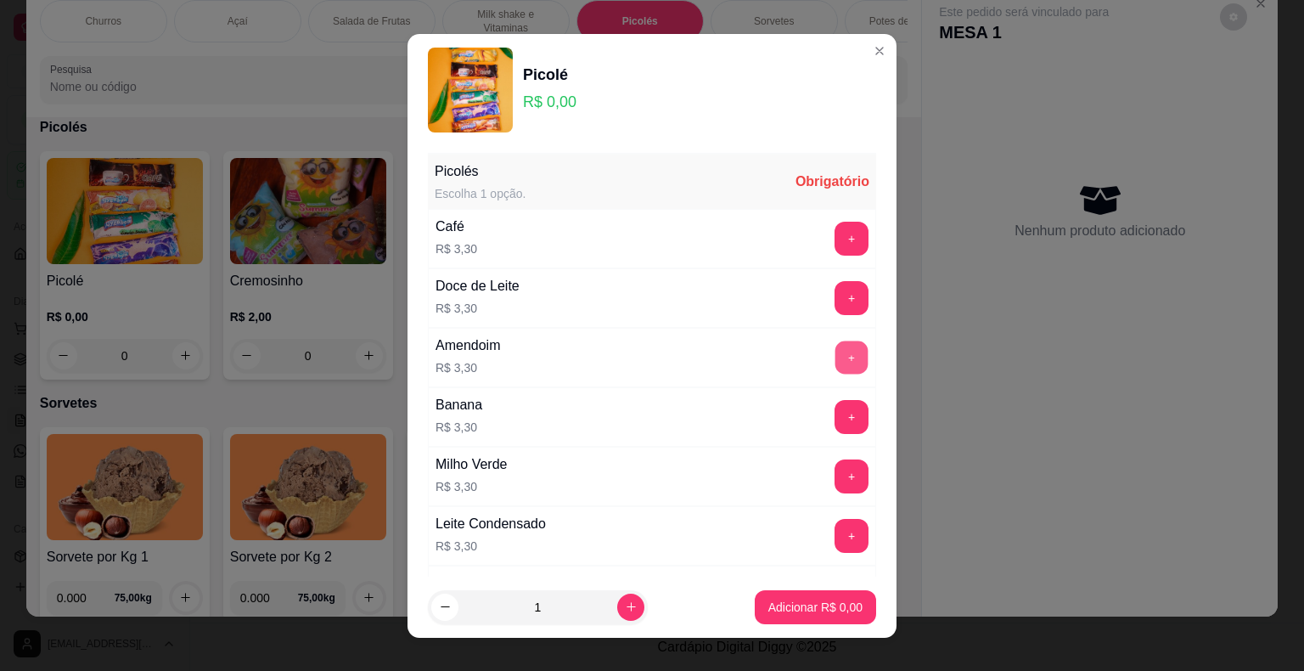
click at [836, 351] on button "+" at bounding box center [852, 357] width 33 height 33
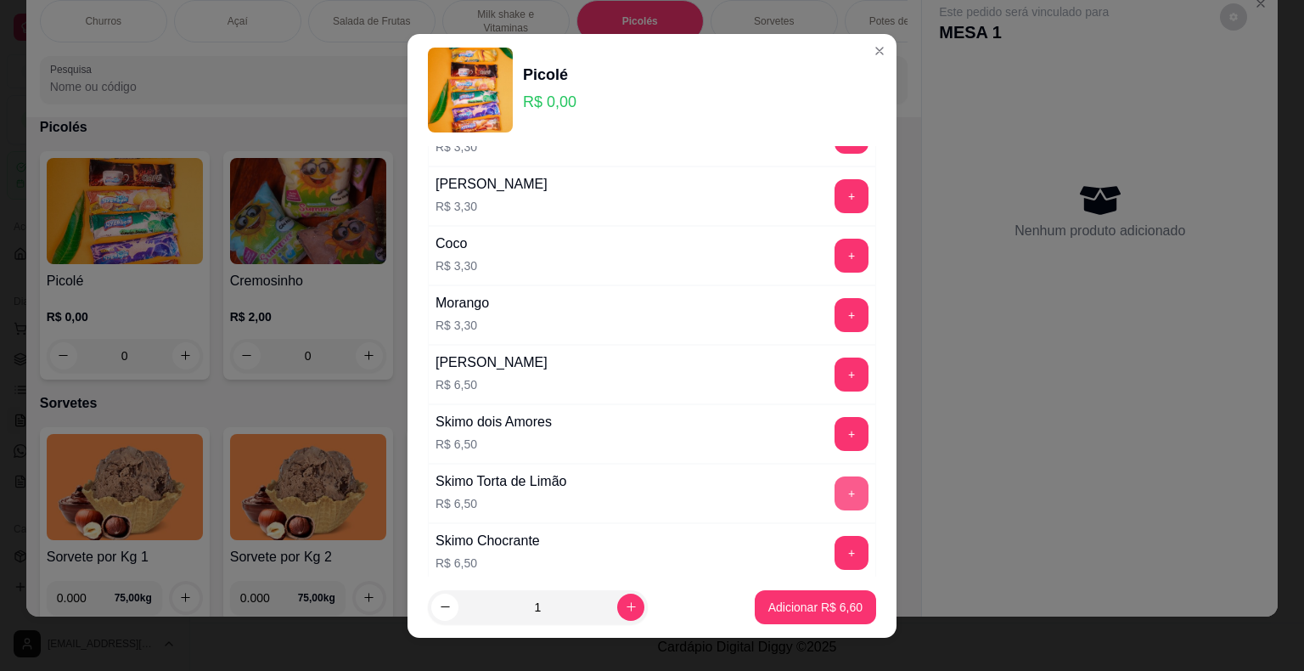
click at [835, 476] on button "+" at bounding box center [852, 493] width 34 height 34
click at [836, 477] on button "+" at bounding box center [852, 492] width 33 height 33
click at [800, 595] on button "Adicionar R$ 19,60" at bounding box center [812, 607] width 128 height 34
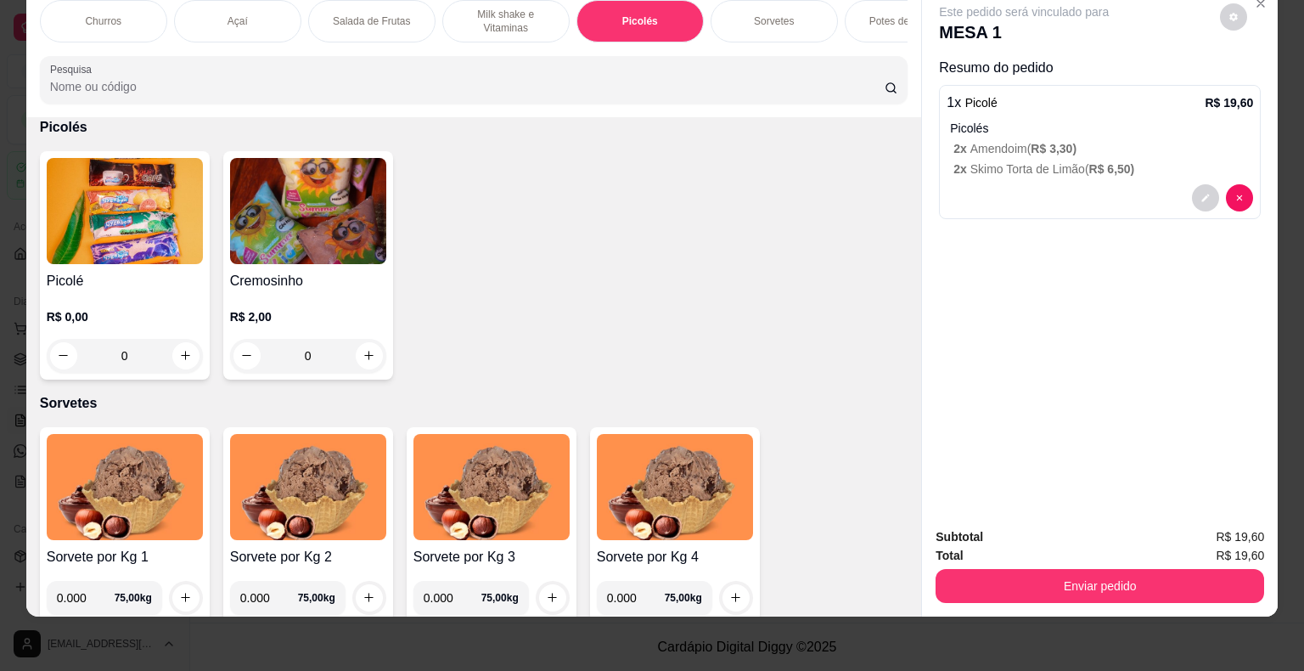
click at [799, 611] on div "Churros Açaí Salada de Frutas Milk shake e Vitaminas Picolés Sorvetes Potes de …" at bounding box center [652, 335] width 1304 height 671
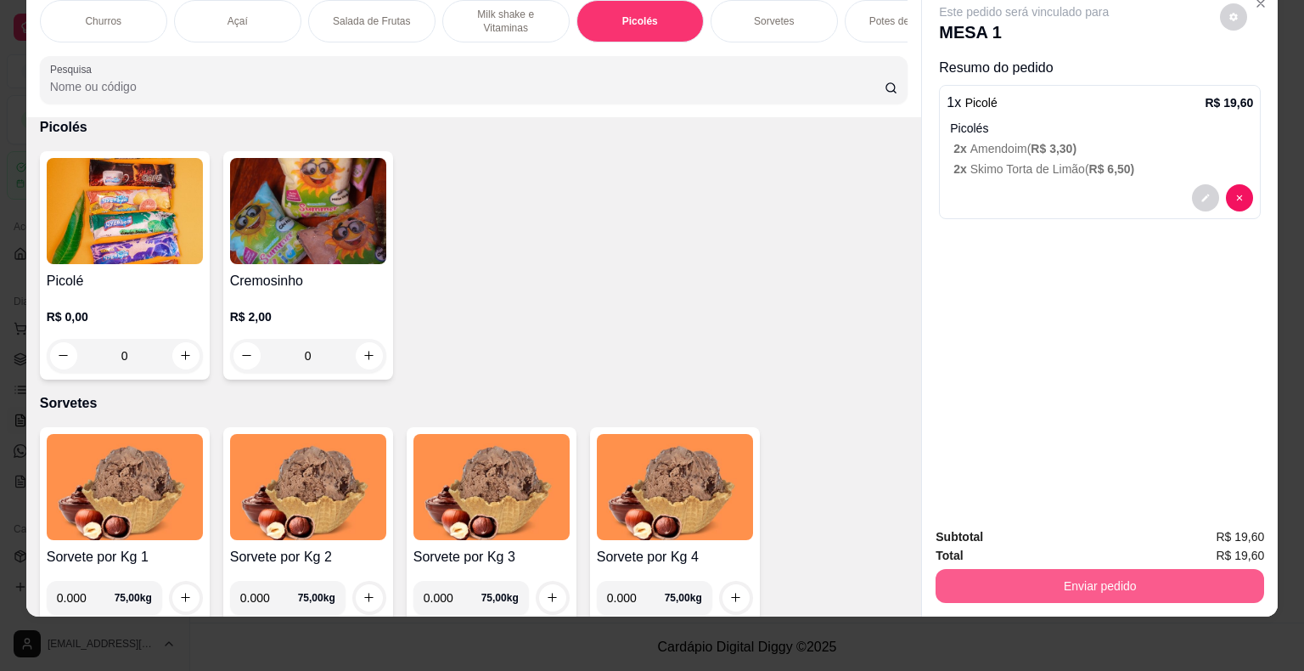
click at [984, 572] on button "Enviar pedido" at bounding box center [1100, 586] width 329 height 34
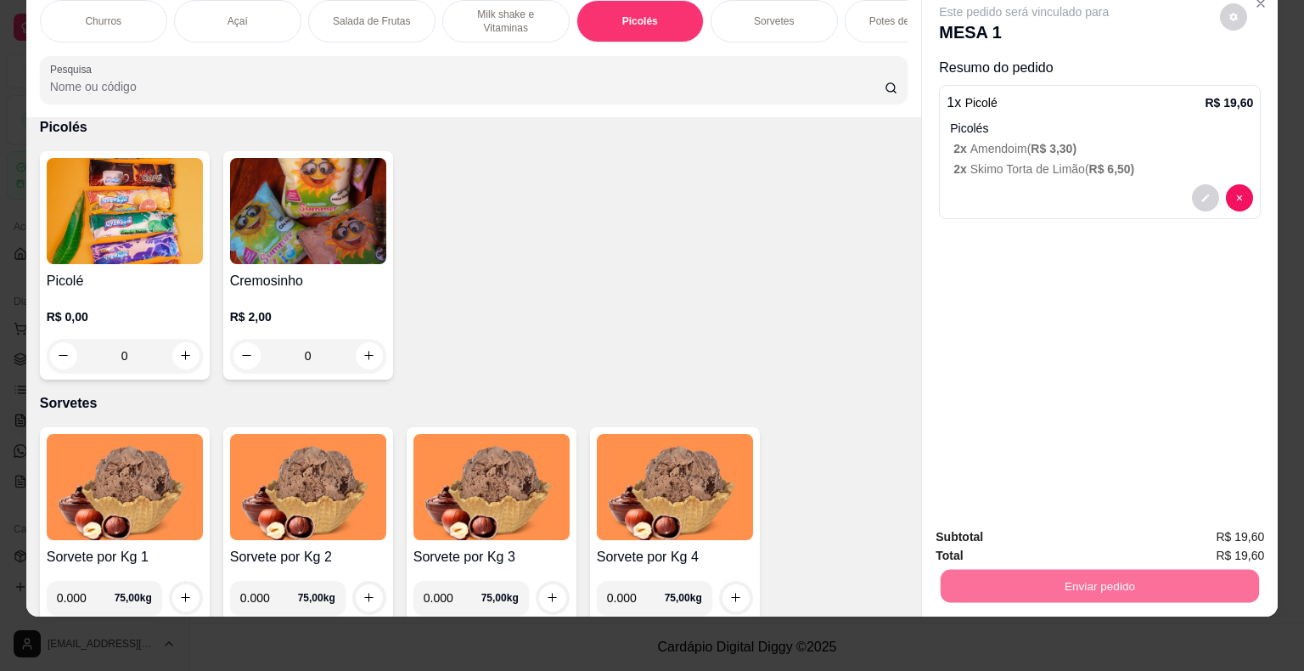
click at [1001, 520] on button "Não registrar e enviar pedido" at bounding box center [1043, 532] width 177 height 32
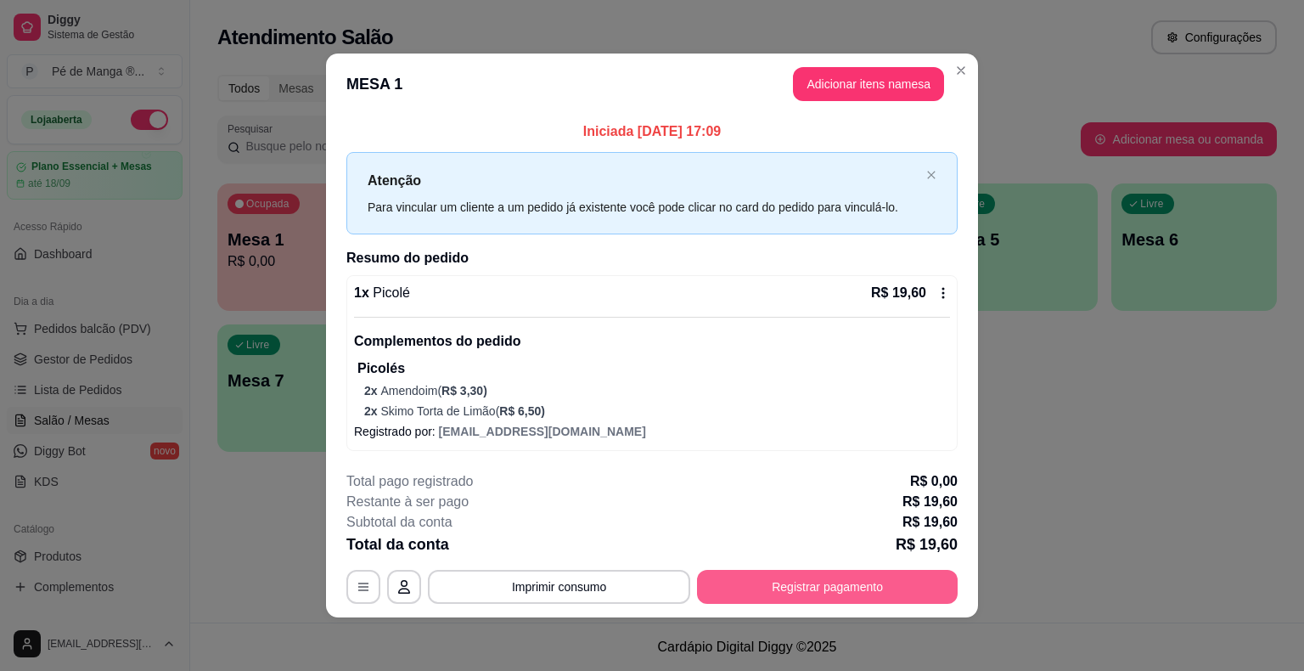
click at [846, 588] on button "Registrar pagamento" at bounding box center [827, 587] width 261 height 34
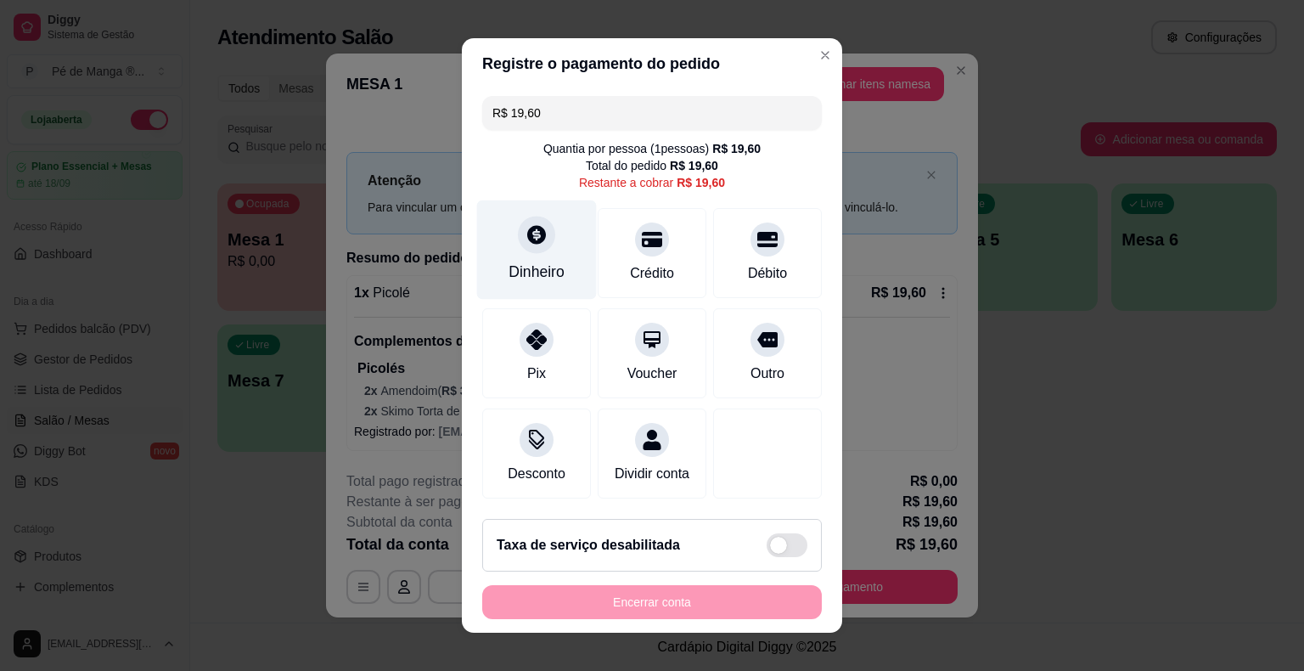
click at [540, 270] on div "Dinheiro" at bounding box center [537, 272] width 56 height 22
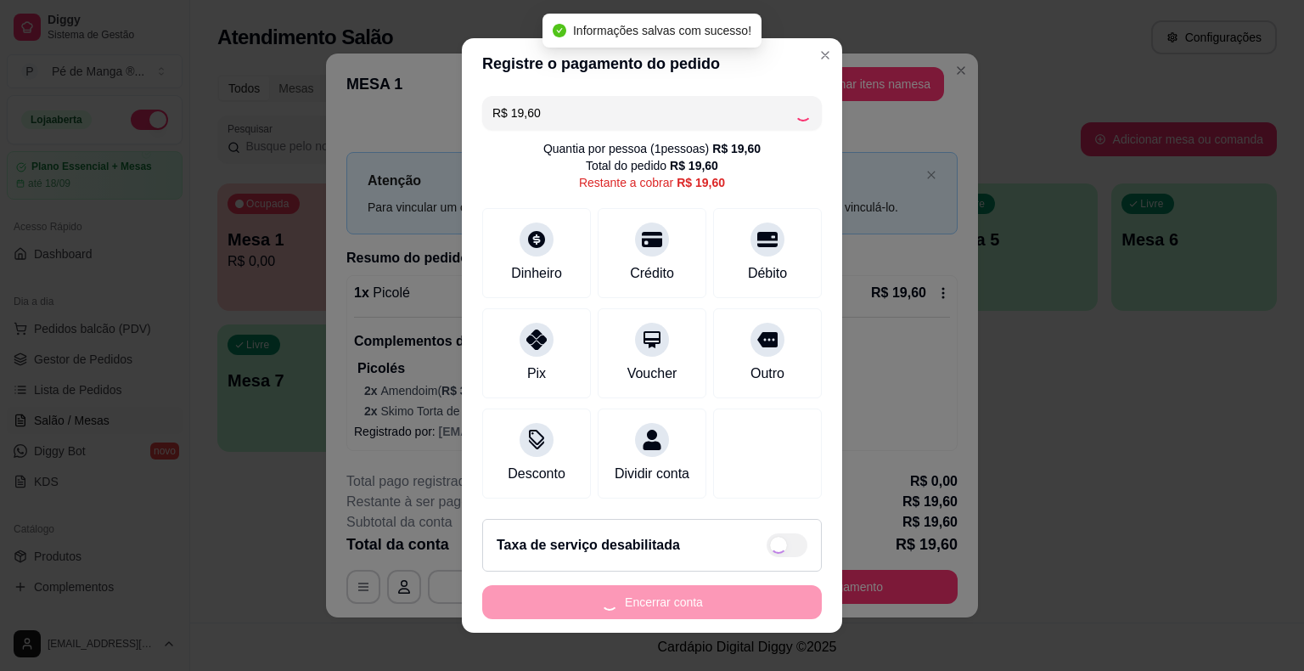
type input "R$ 0,00"
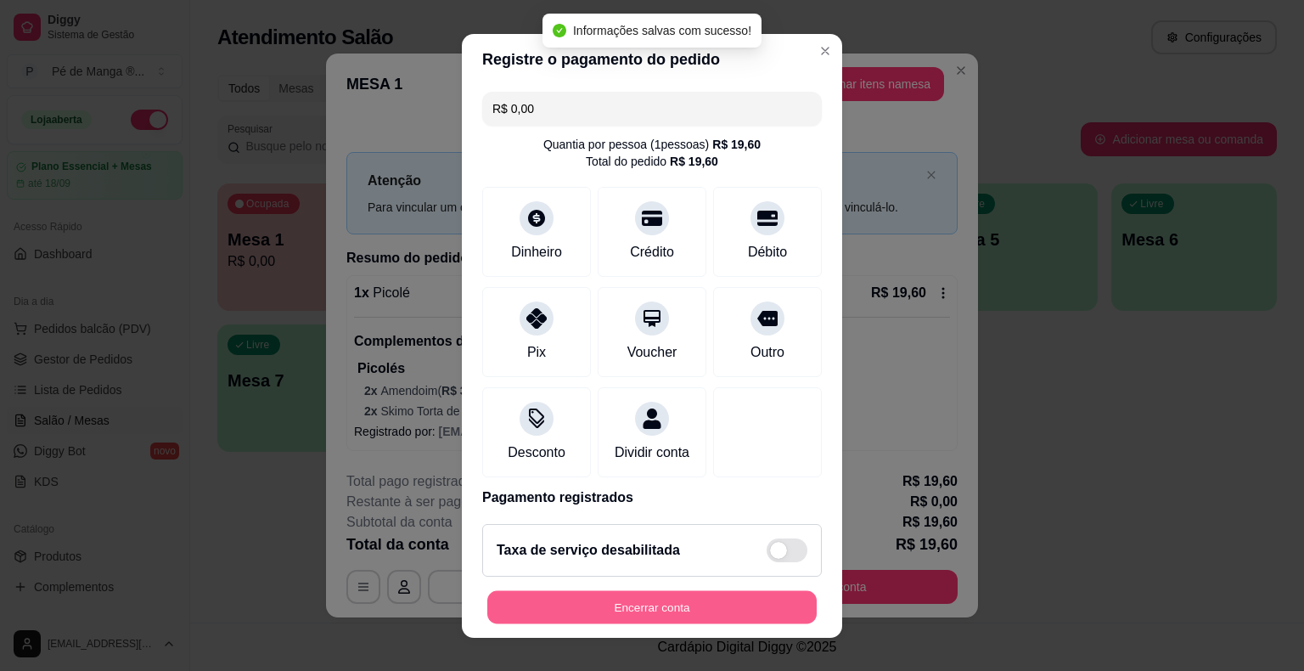
click at [730, 606] on button "Encerrar conta" at bounding box center [652, 606] width 330 height 33
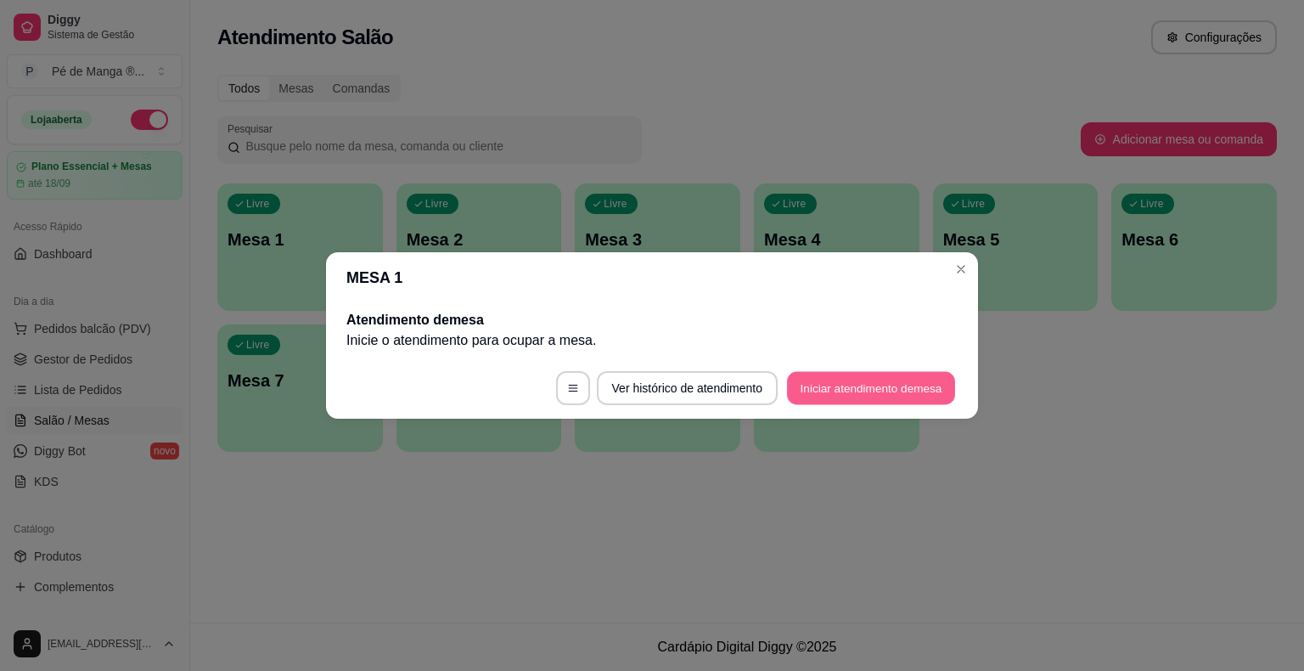
click at [830, 398] on button "Iniciar atendimento de mesa" at bounding box center [871, 388] width 168 height 33
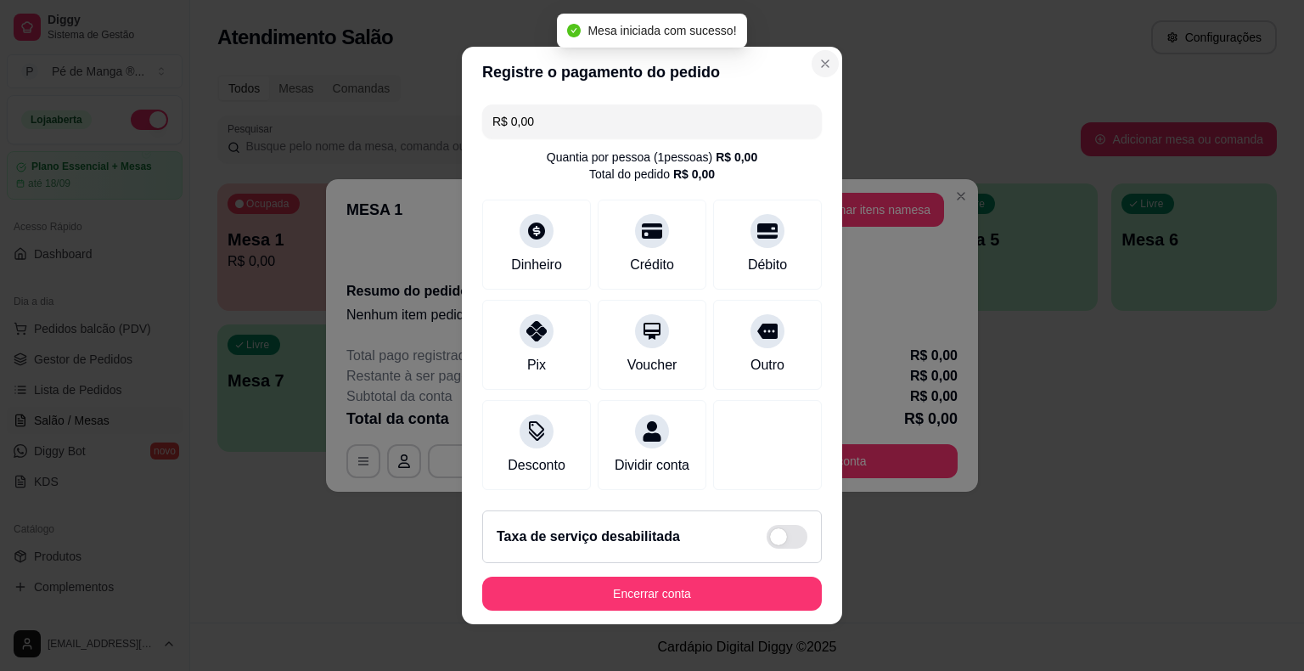
click at [801, 51] on section "Registre o pagamento do pedido R$ 0,00 Quantia por pessoa ( 1 pessoas) R$ 0,00 …" at bounding box center [652, 336] width 380 height 578
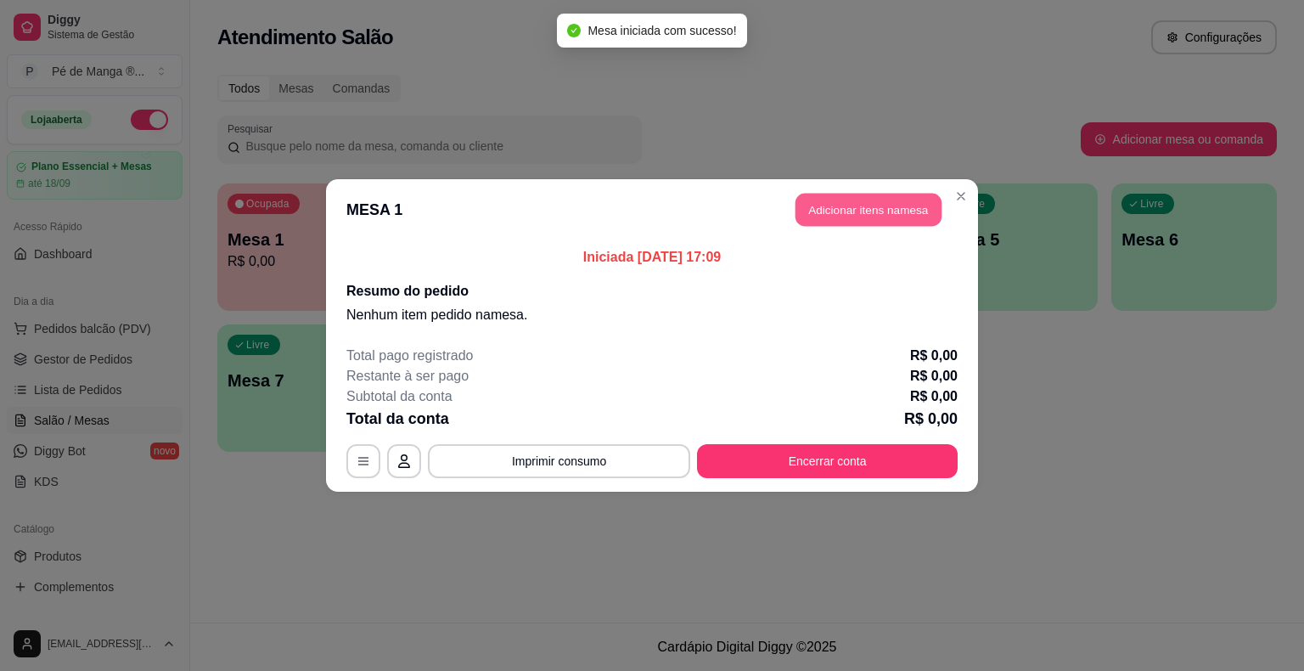
click at [818, 212] on button "Adicionar itens na mesa" at bounding box center [869, 210] width 146 height 33
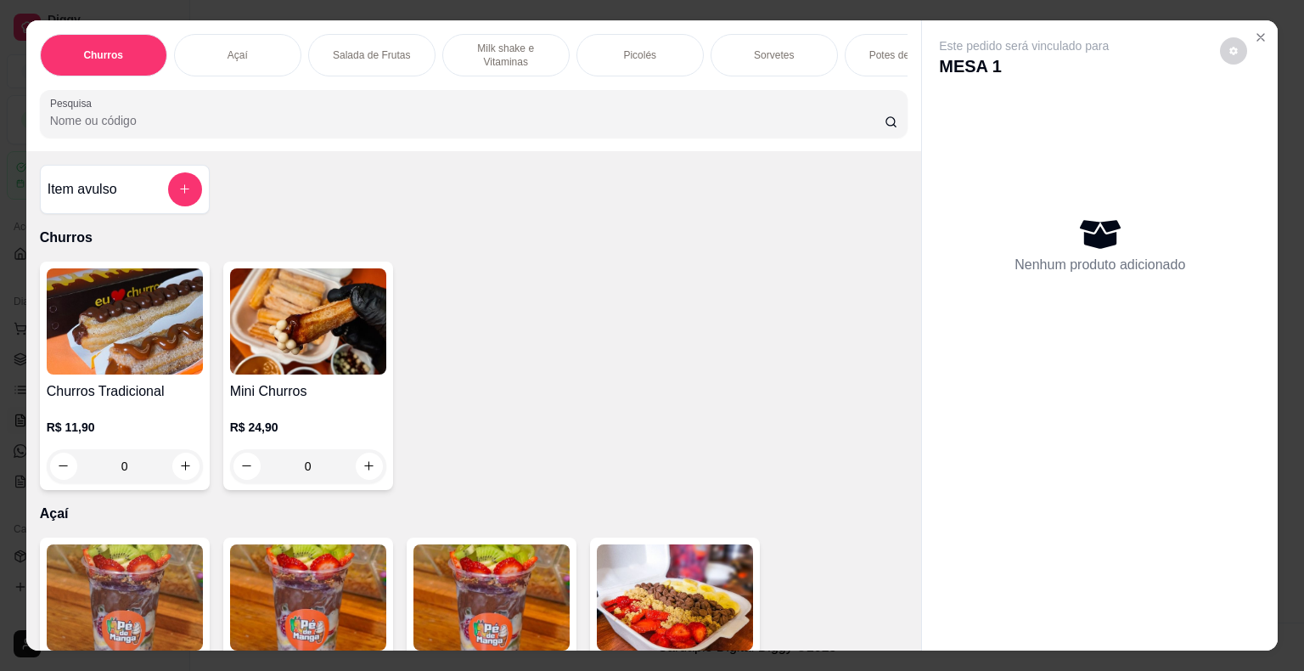
click at [762, 55] on div "Sorvetes" at bounding box center [774, 55] width 127 height 42
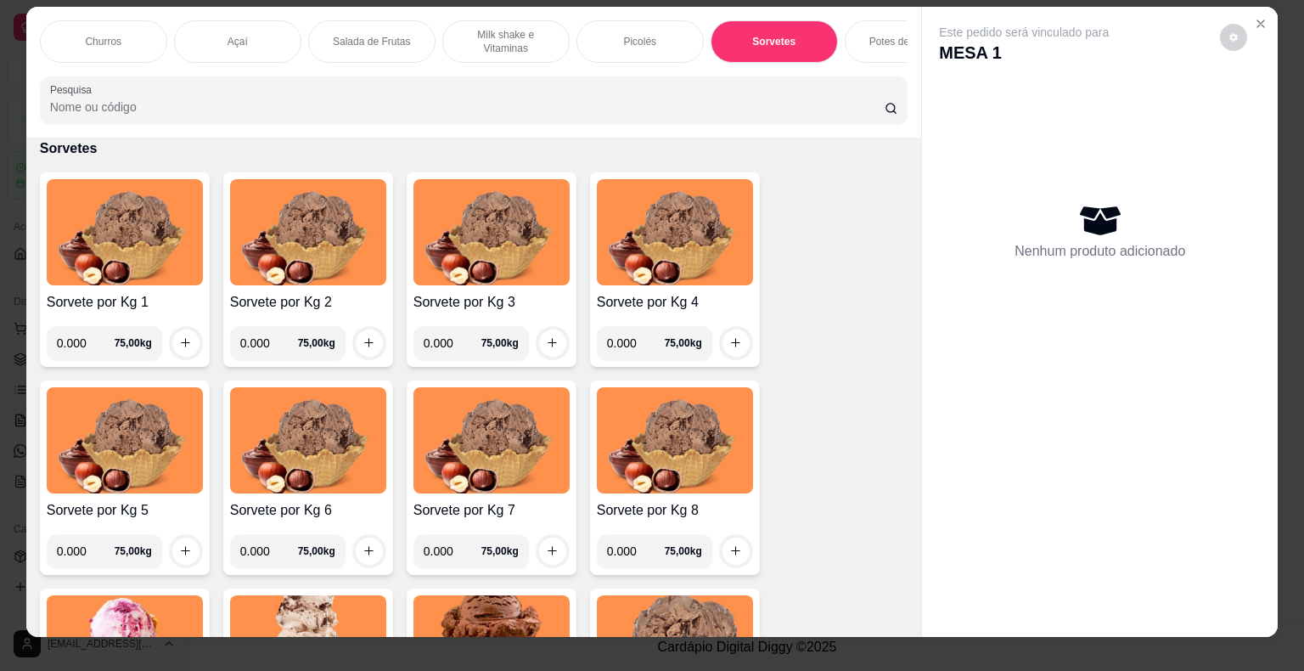
scroll to position [0, 0]
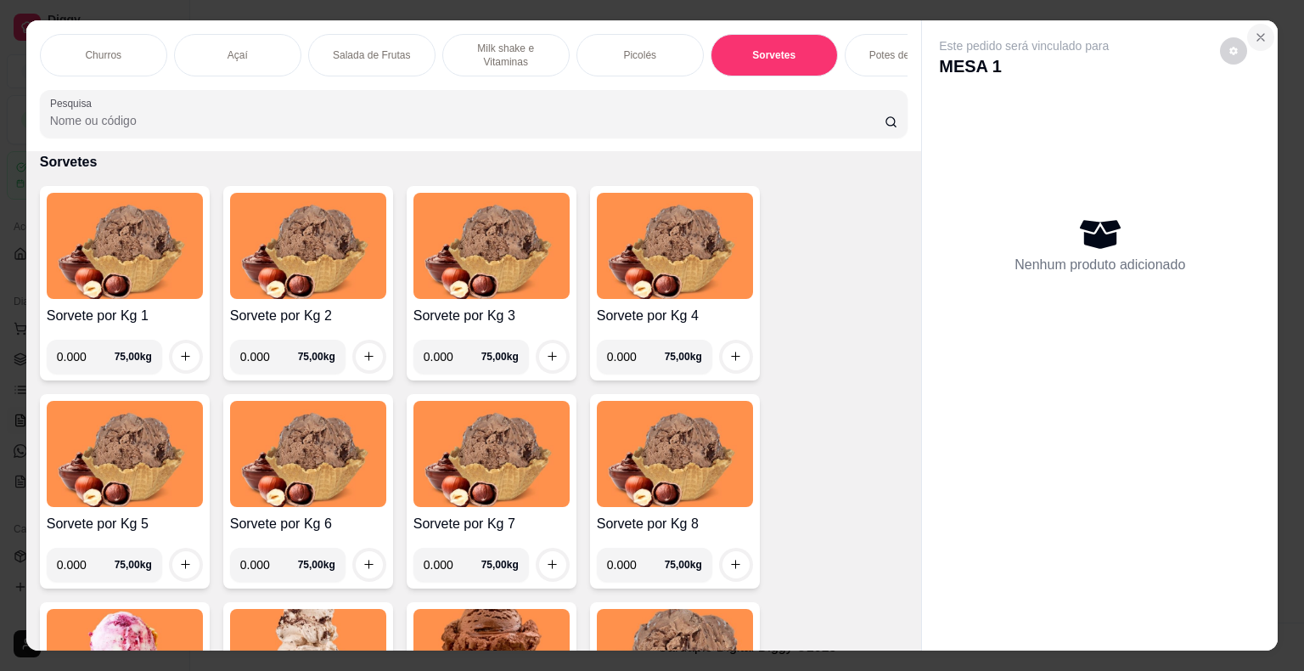
click at [1254, 31] on icon "Close" at bounding box center [1261, 38] width 14 height 14
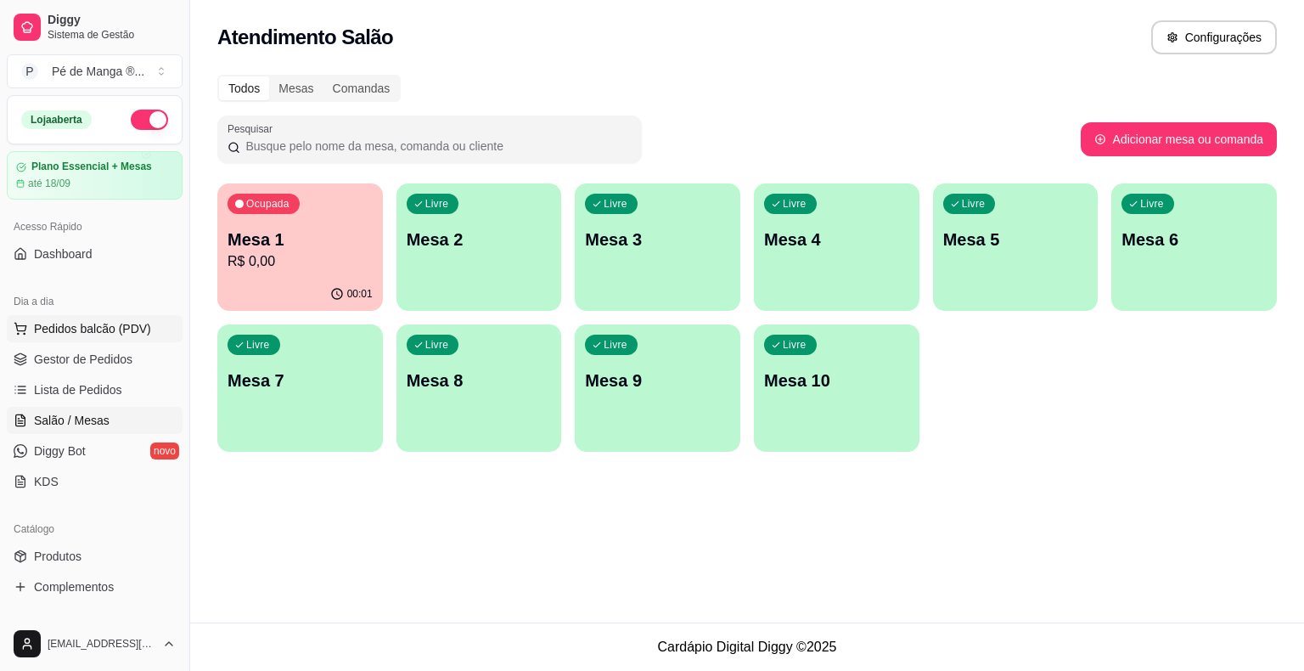
click at [96, 327] on span "Pedidos balcão (PDV)" at bounding box center [92, 328] width 117 height 17
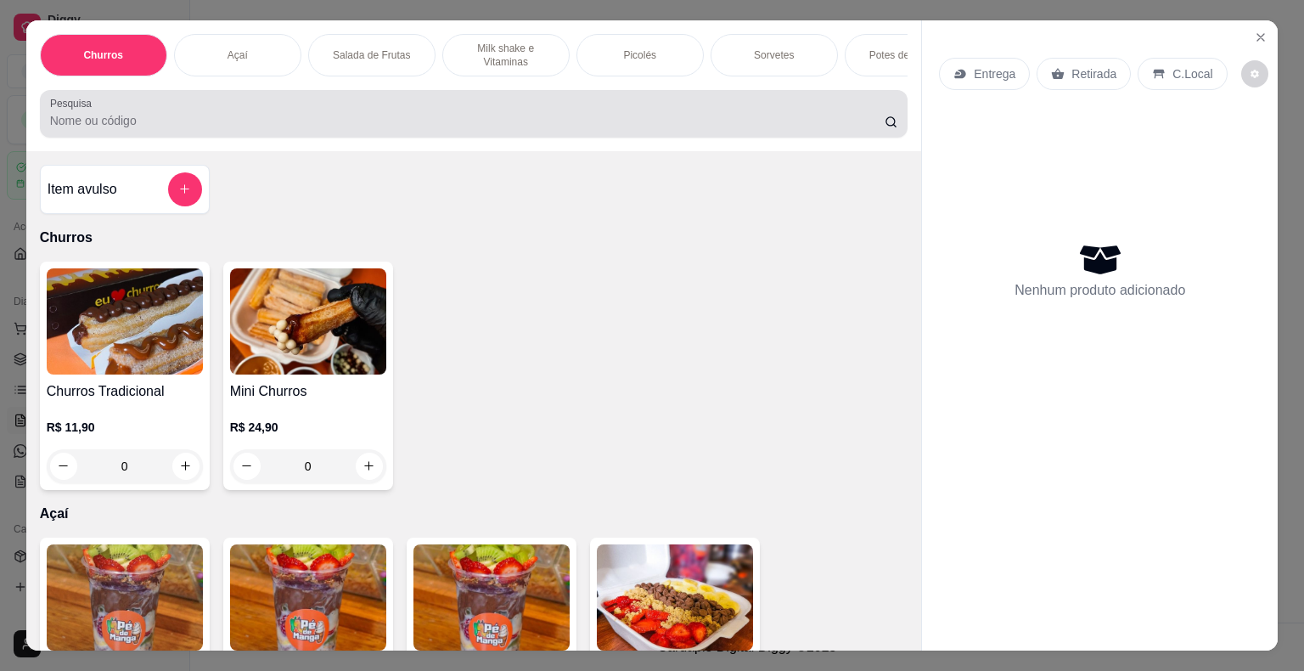
click at [771, 59] on div "Sorvetes" at bounding box center [774, 55] width 127 height 42
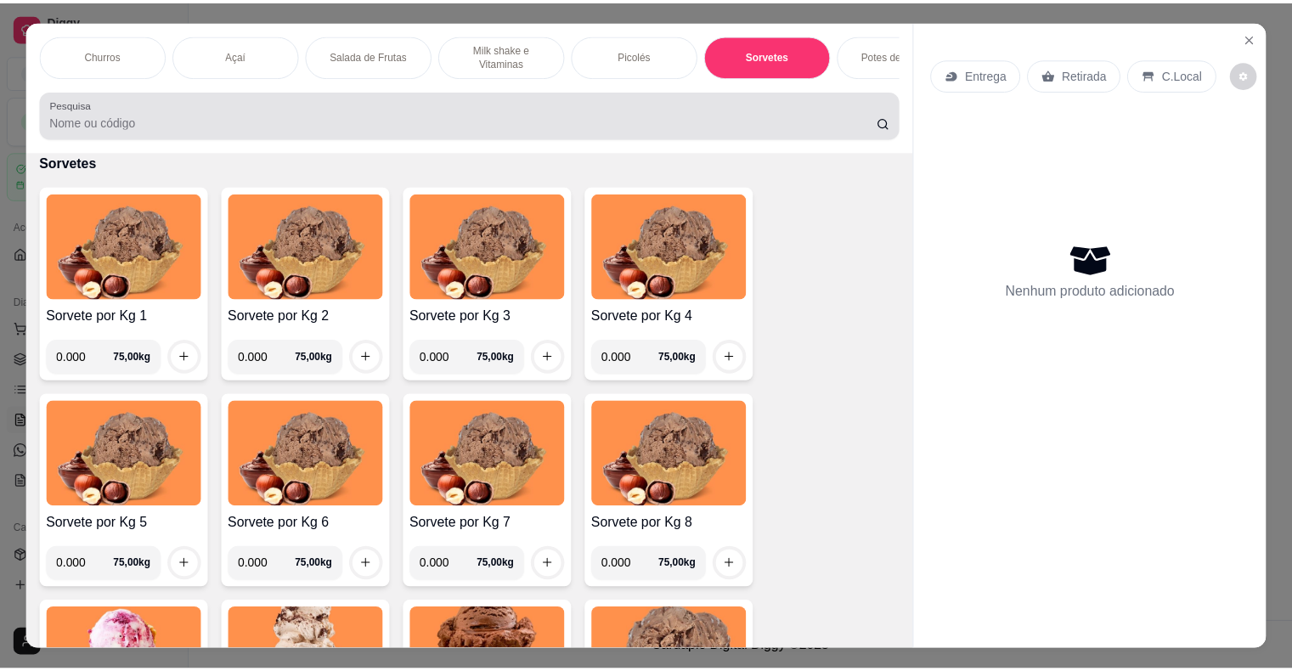
scroll to position [41, 0]
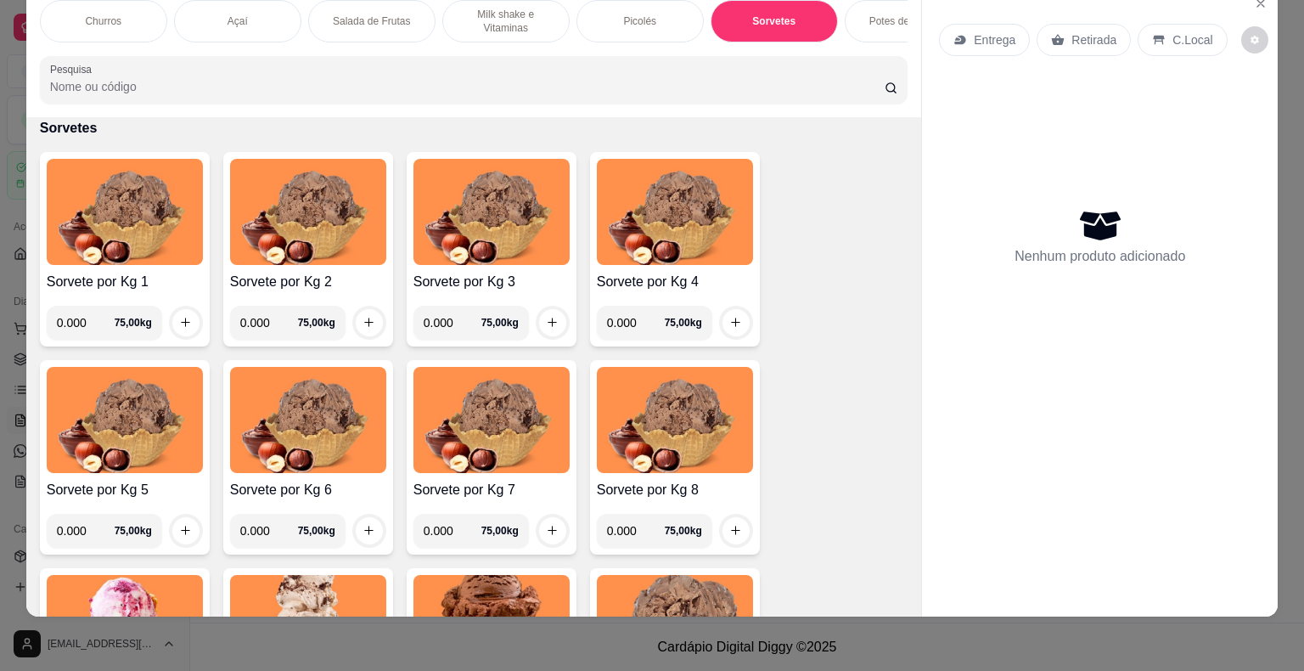
click at [77, 321] on input "0.000" at bounding box center [86, 323] width 58 height 34
type input "0.186"
click at [183, 321] on icon "increase-product-quantity" at bounding box center [185, 322] width 13 height 13
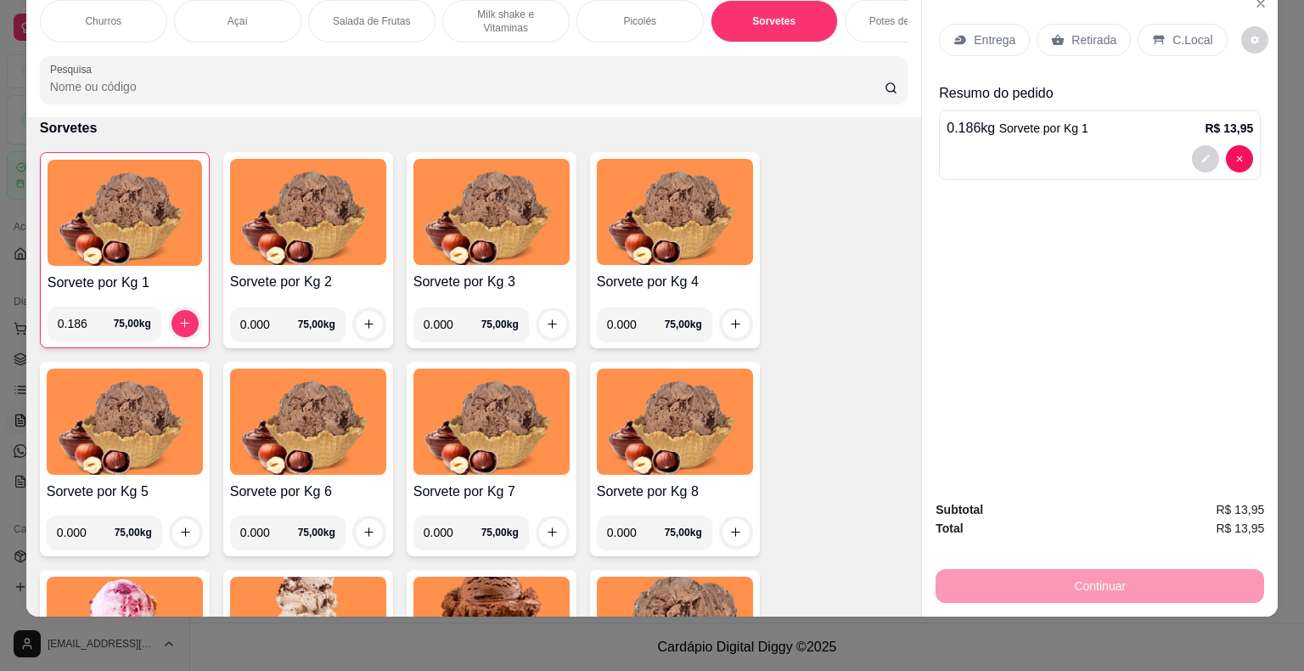
click at [1158, 37] on div "C.Local" at bounding box center [1182, 40] width 89 height 32
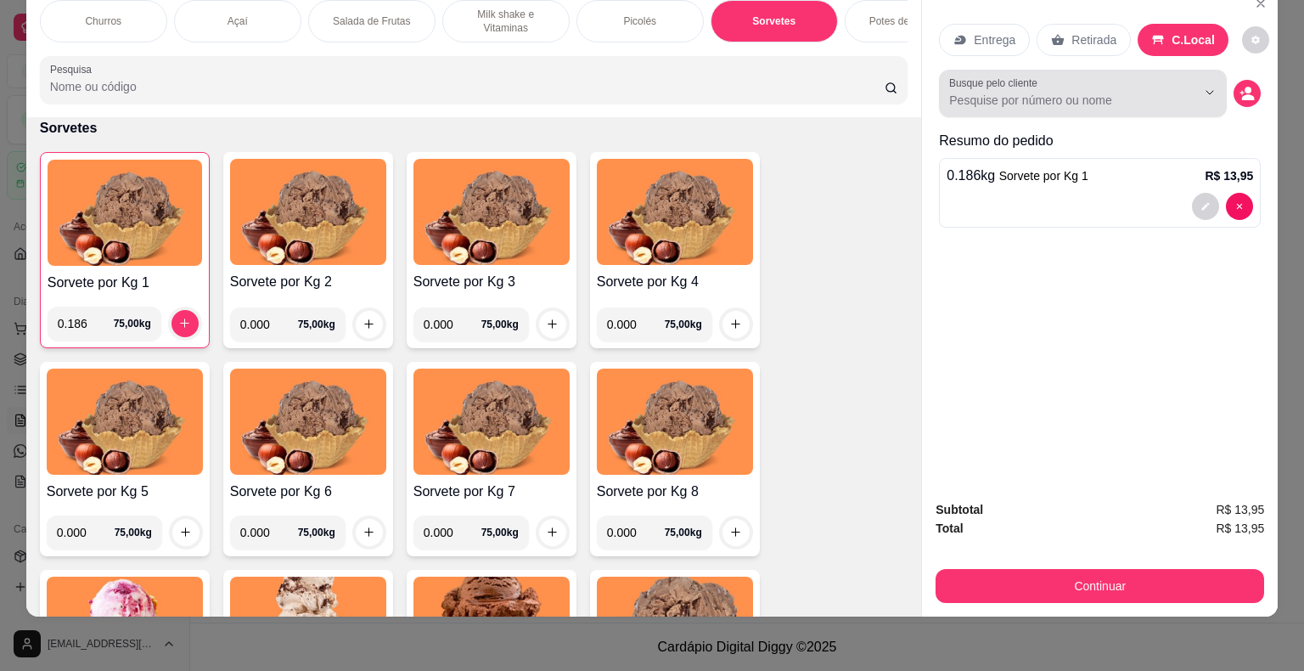
click at [1142, 97] on div "Busque pelo cliente" at bounding box center [1083, 94] width 288 height 48
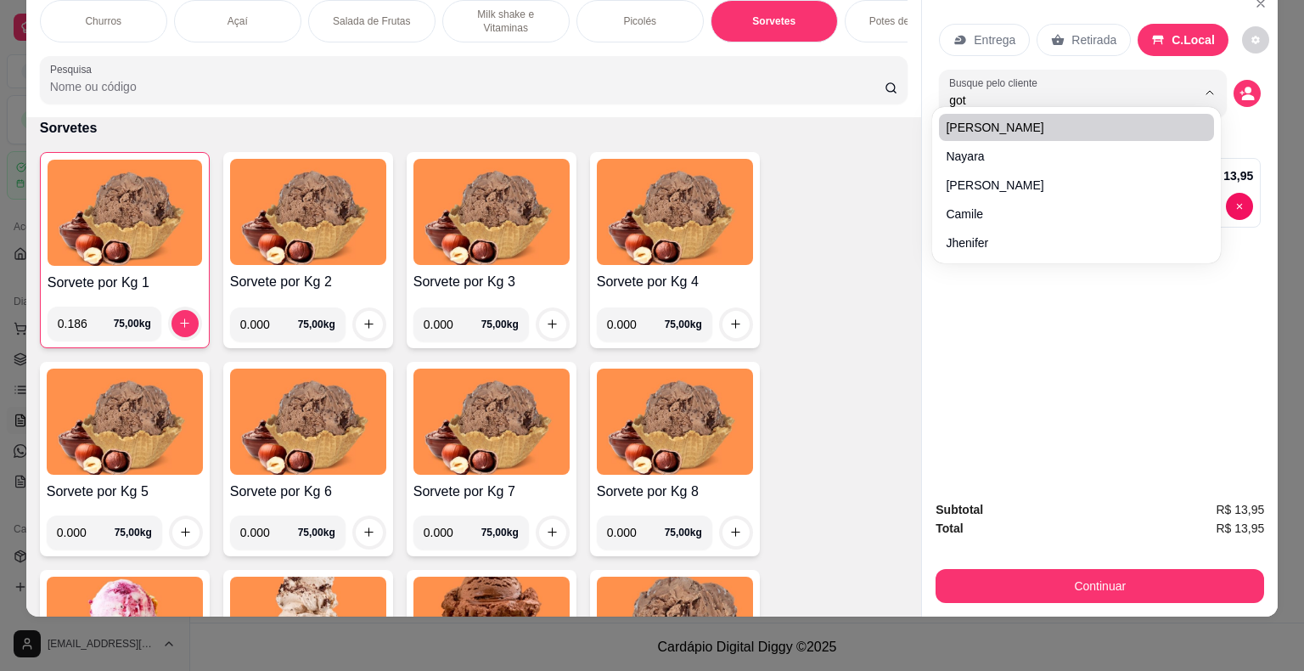
type input "gota"
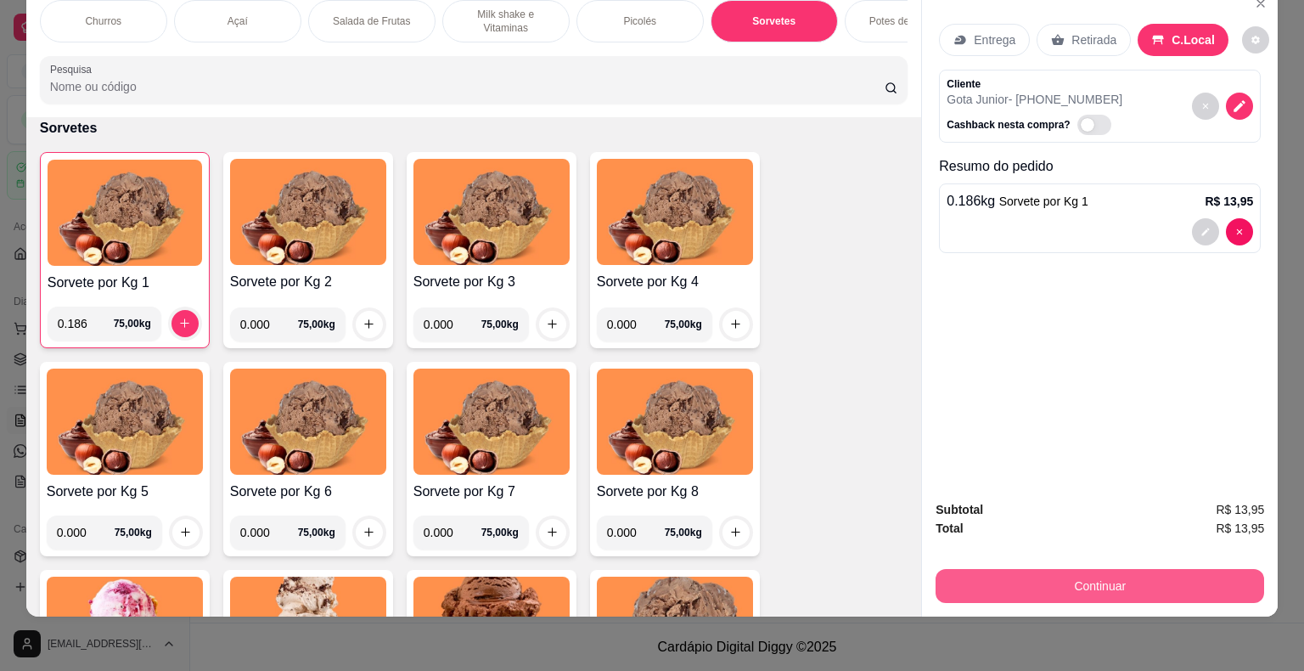
click at [1150, 578] on button "Continuar" at bounding box center [1100, 586] width 329 height 34
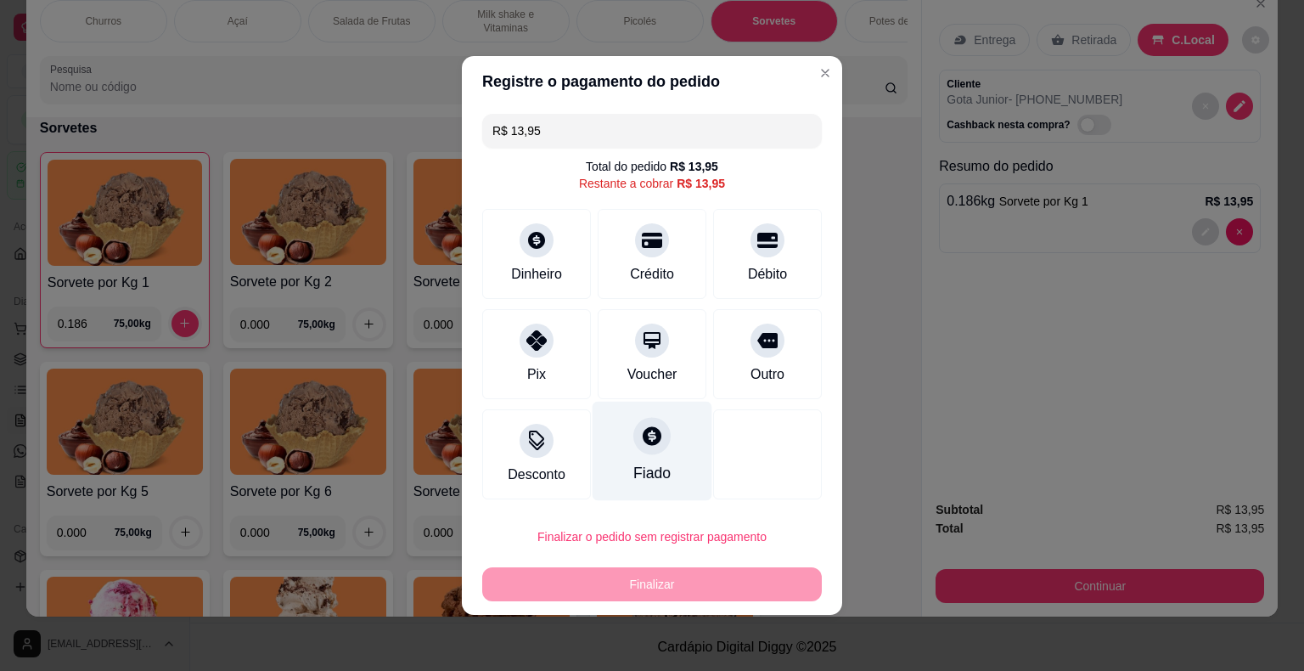
click at [625, 438] on div "Fiado" at bounding box center [653, 451] width 120 height 99
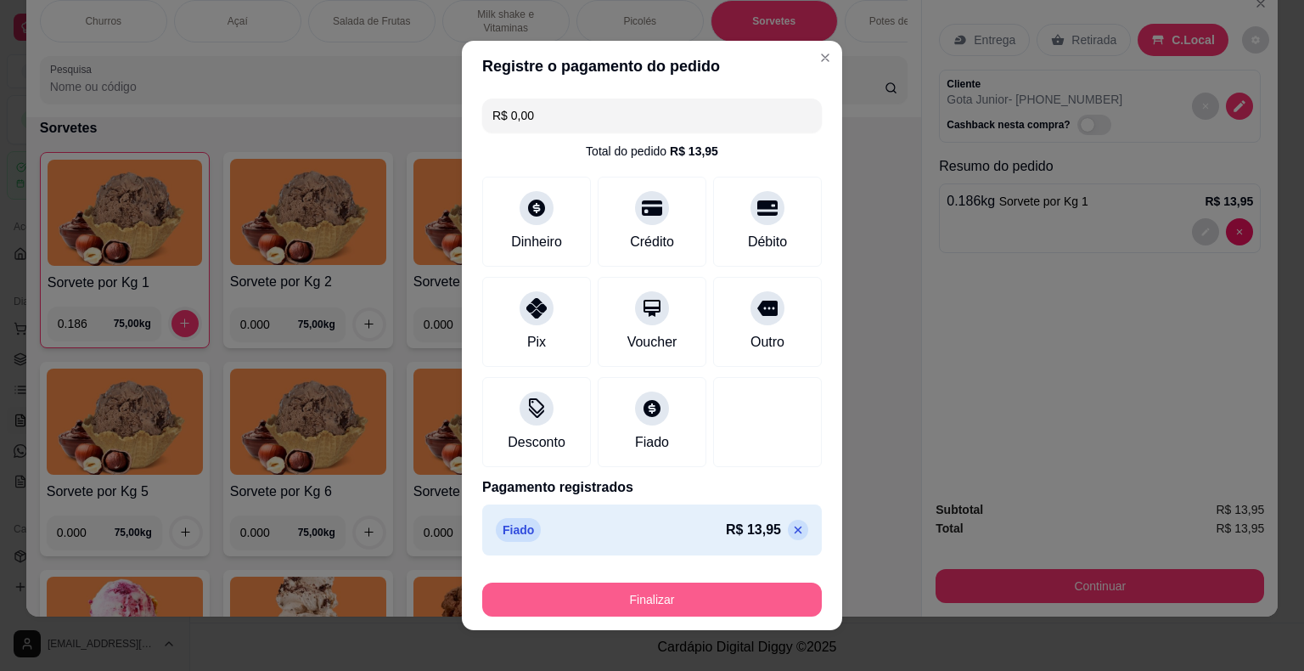
click at [683, 600] on button "Finalizar" at bounding box center [652, 600] width 340 height 34
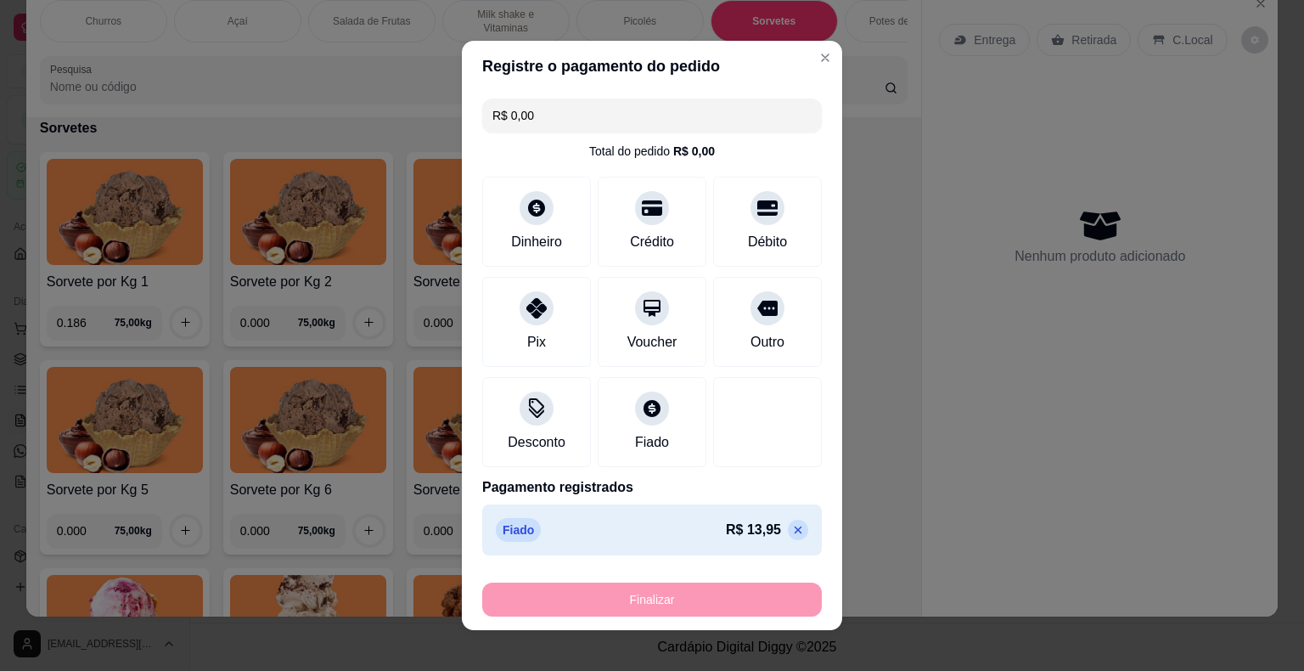
type input "-R$ 13,95"
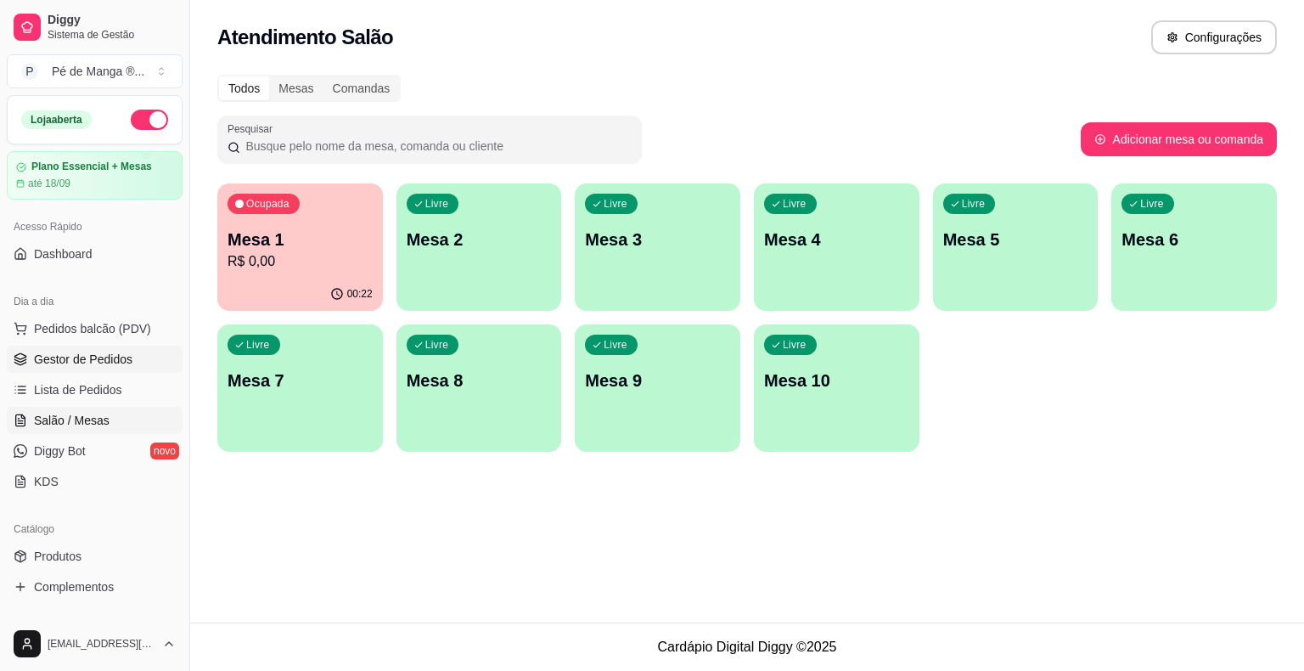
click at [91, 361] on span "Gestor de Pedidos" at bounding box center [83, 359] width 99 height 17
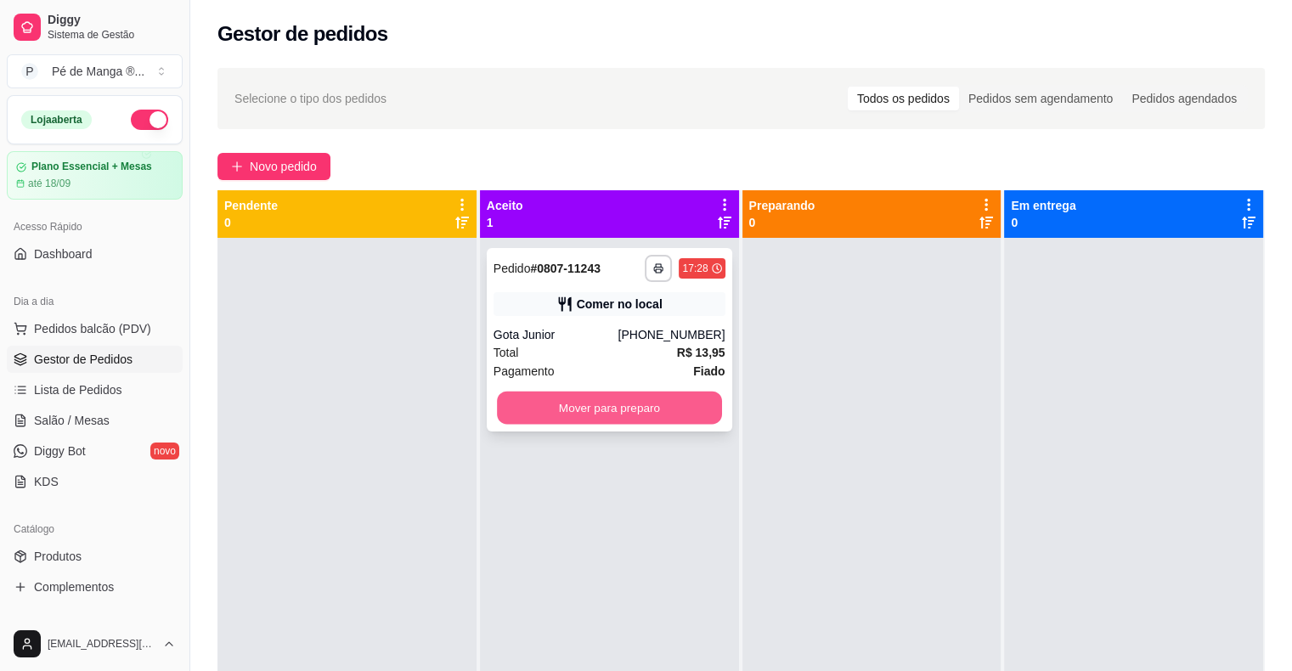
click at [626, 412] on button "Mover para preparo" at bounding box center [609, 408] width 225 height 33
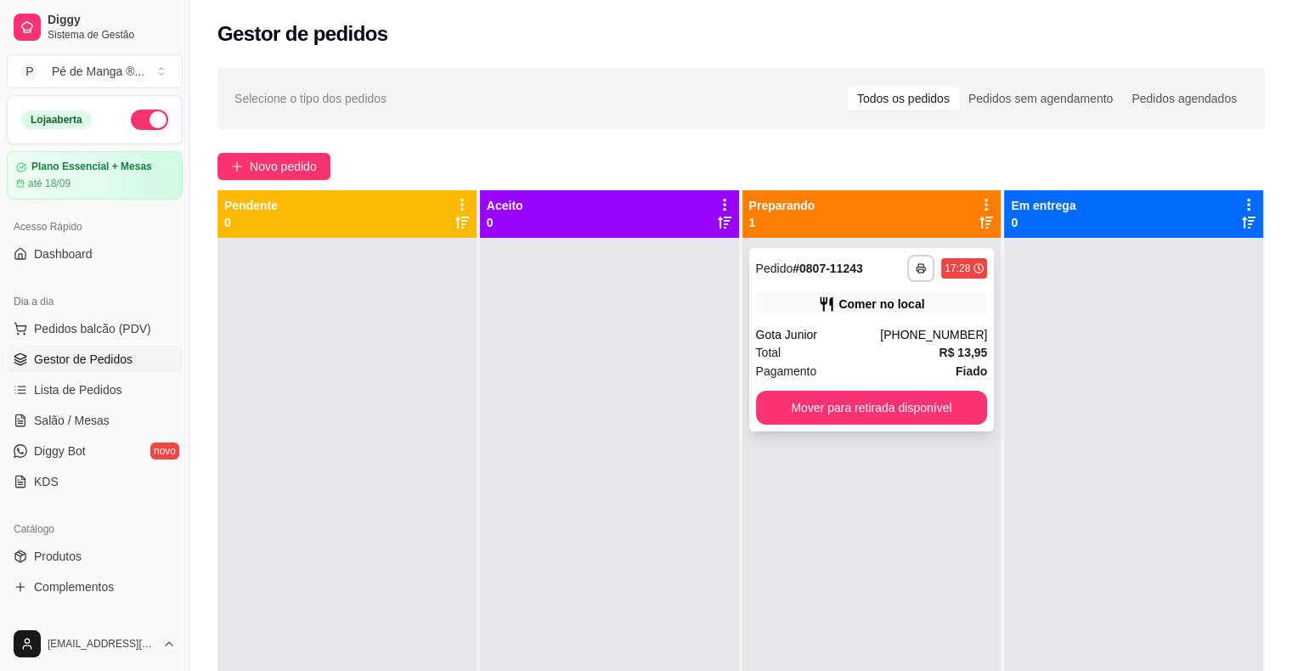
click at [815, 420] on button "Mover para retirada disponível" at bounding box center [872, 408] width 232 height 34
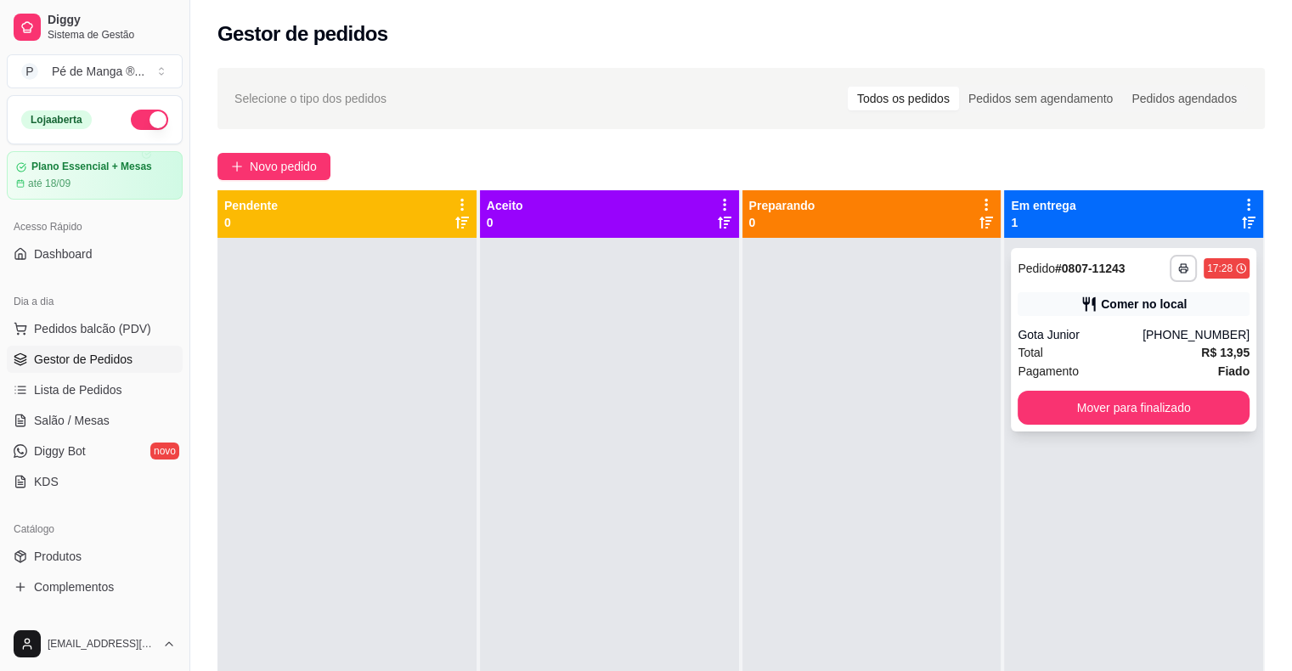
click at [1099, 412] on button "Mover para finalizado" at bounding box center [1133, 408] width 232 height 34
click at [1148, 422] on button "Mover para finalizado" at bounding box center [1133, 408] width 225 height 33
